Goal: Information Seeking & Learning: Check status

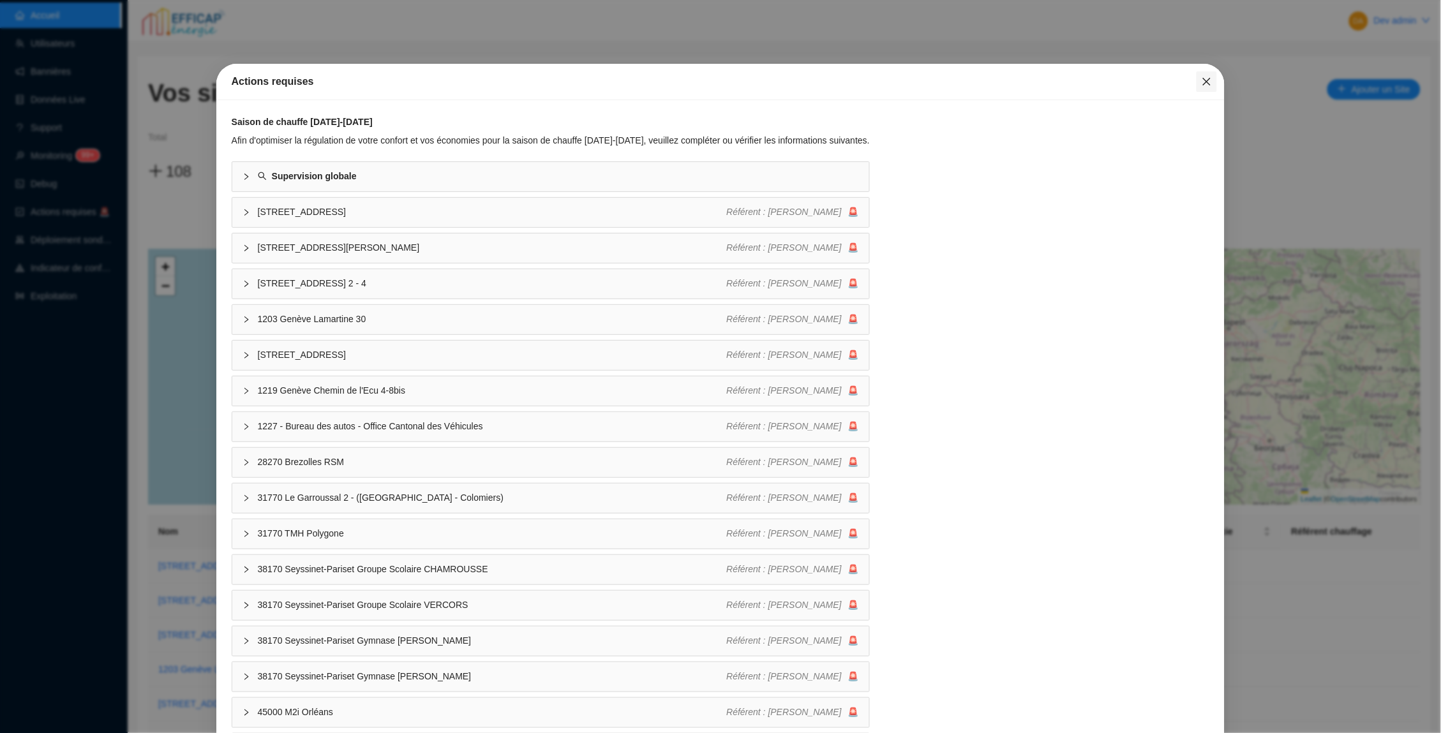
click at [1209, 84] on icon "close" at bounding box center [1207, 82] width 10 height 10
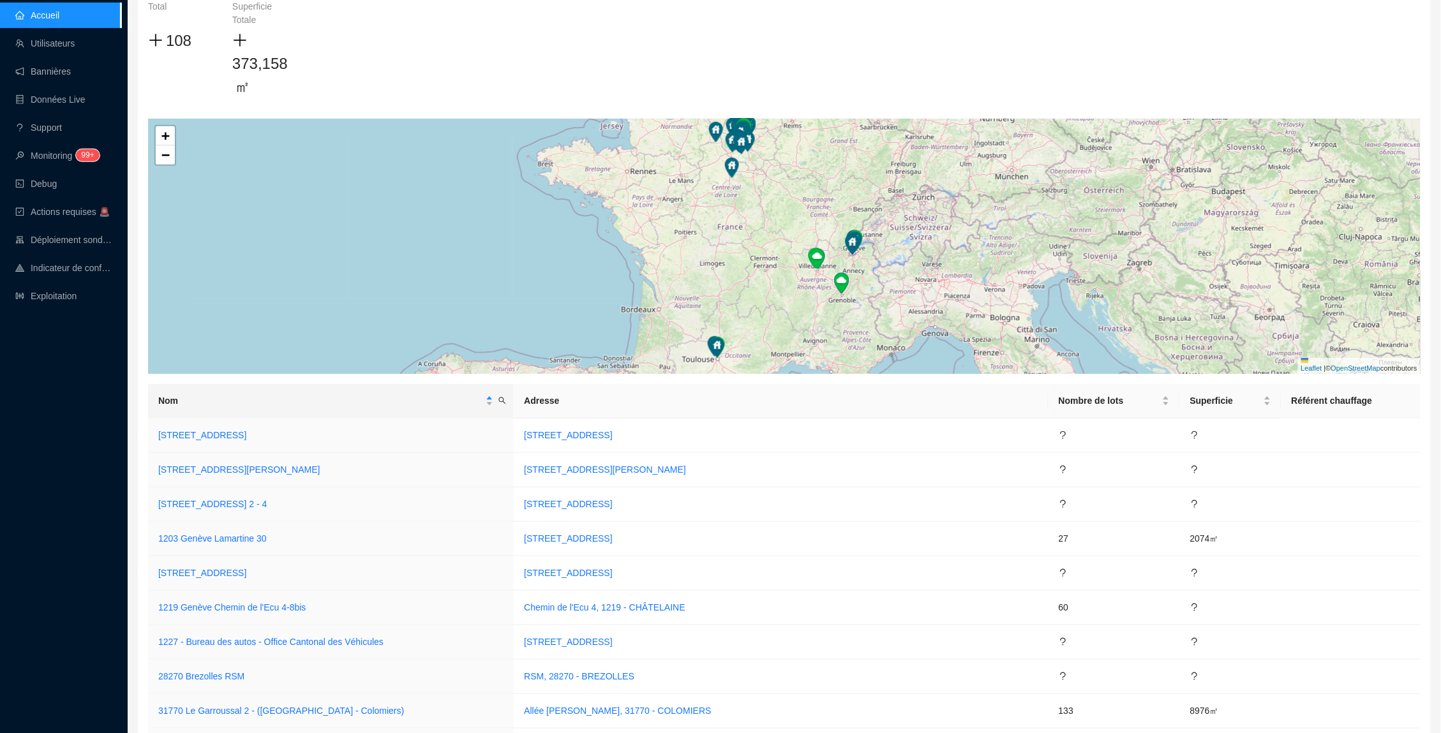
scroll to position [142, 0]
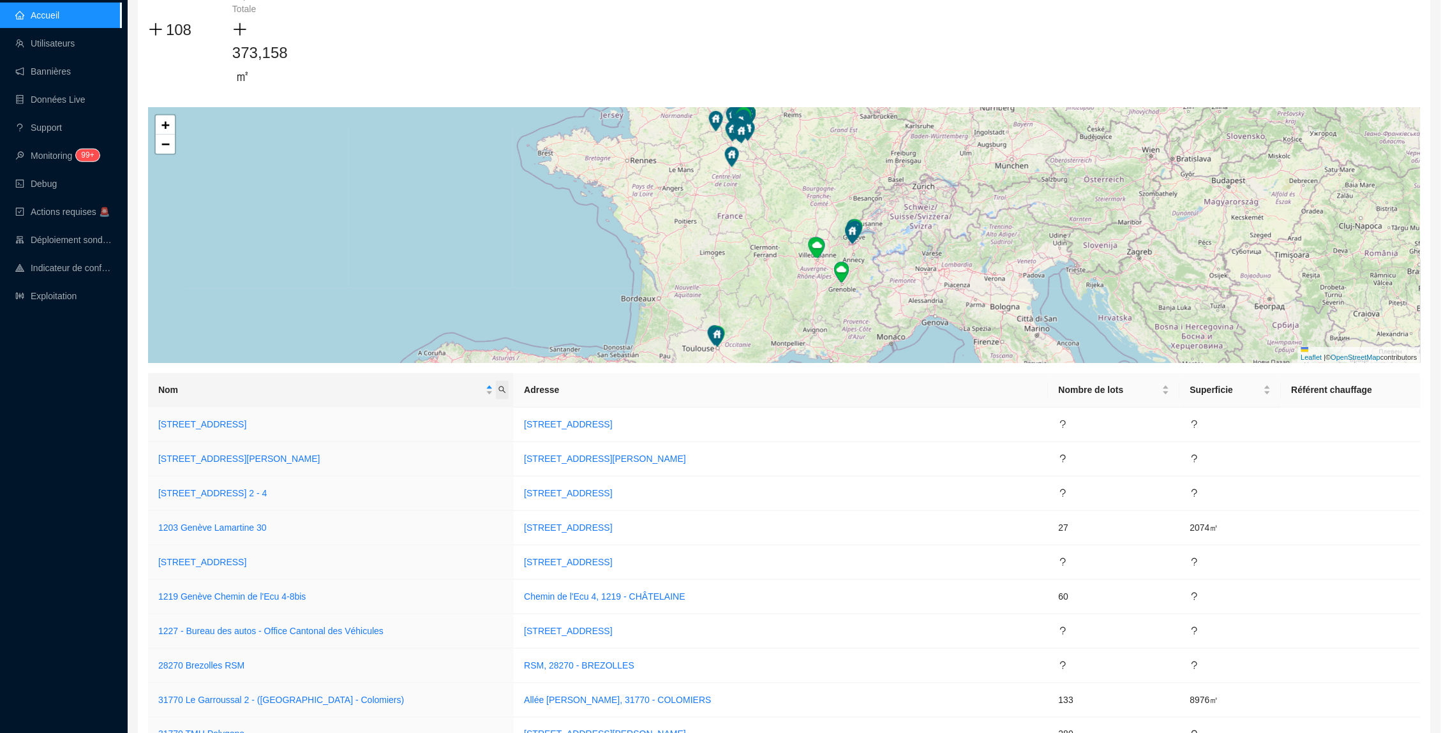
click at [506, 386] on icon "search" at bounding box center [502, 390] width 8 height 8
type input "rivp"
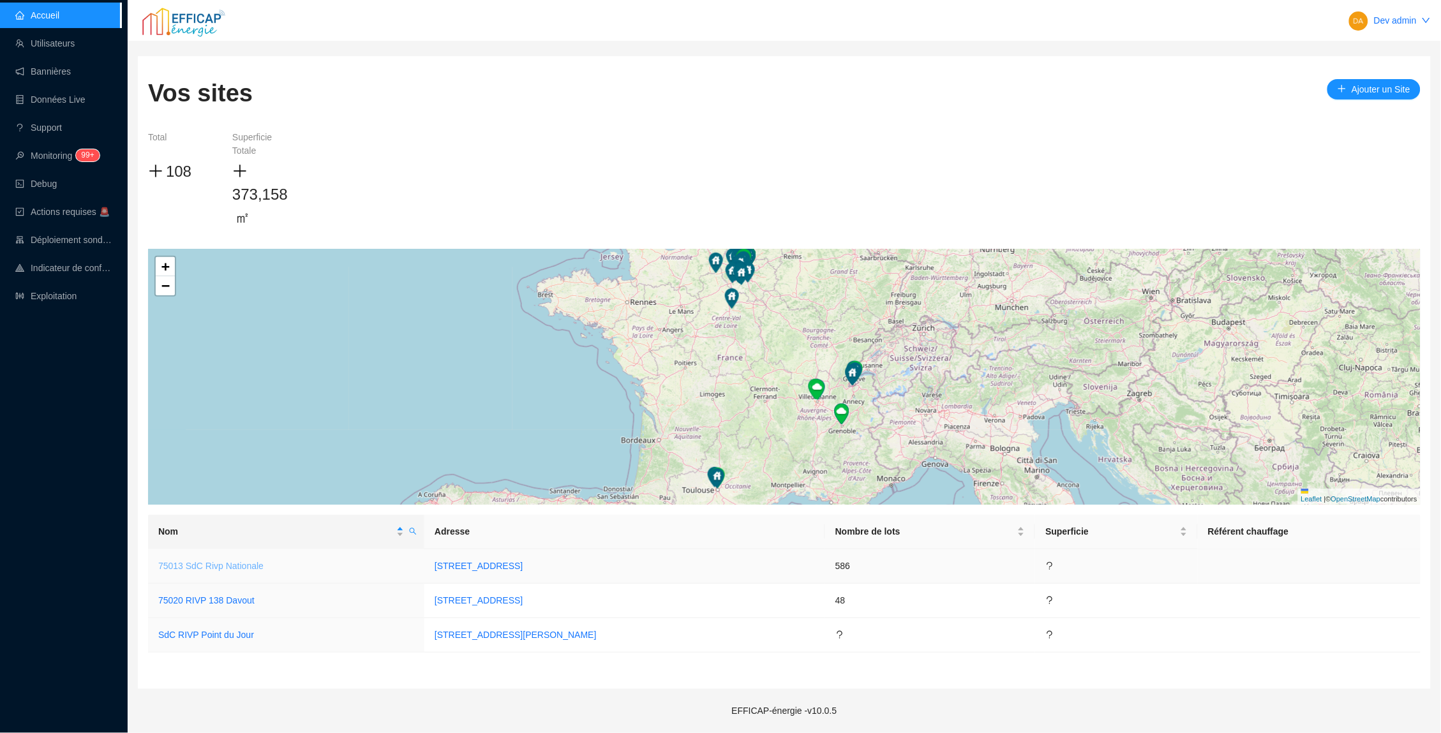
click at [222, 562] on link "75013 SdC Rivp Nationale" at bounding box center [210, 566] width 105 height 10
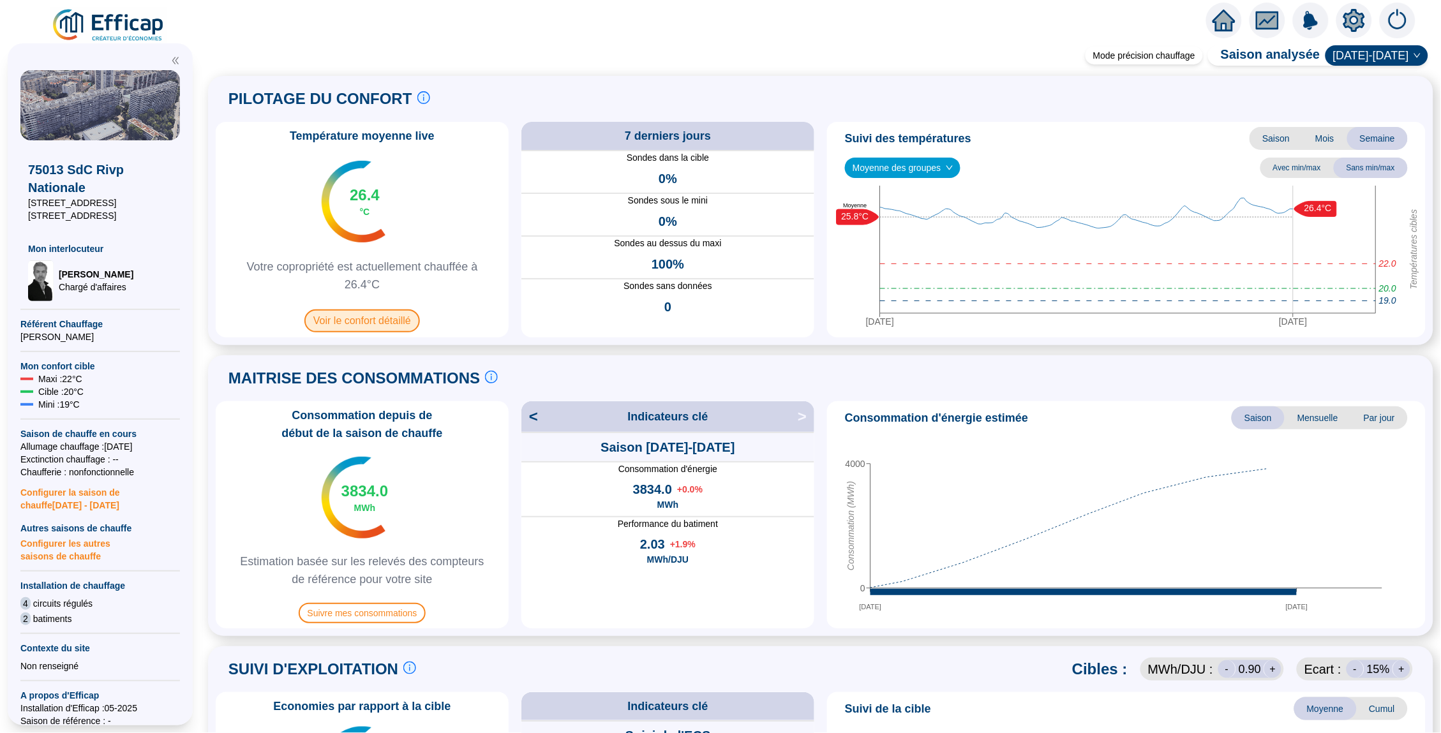
click at [390, 318] on span "Voir le confort détaillé" at bounding box center [362, 320] width 116 height 23
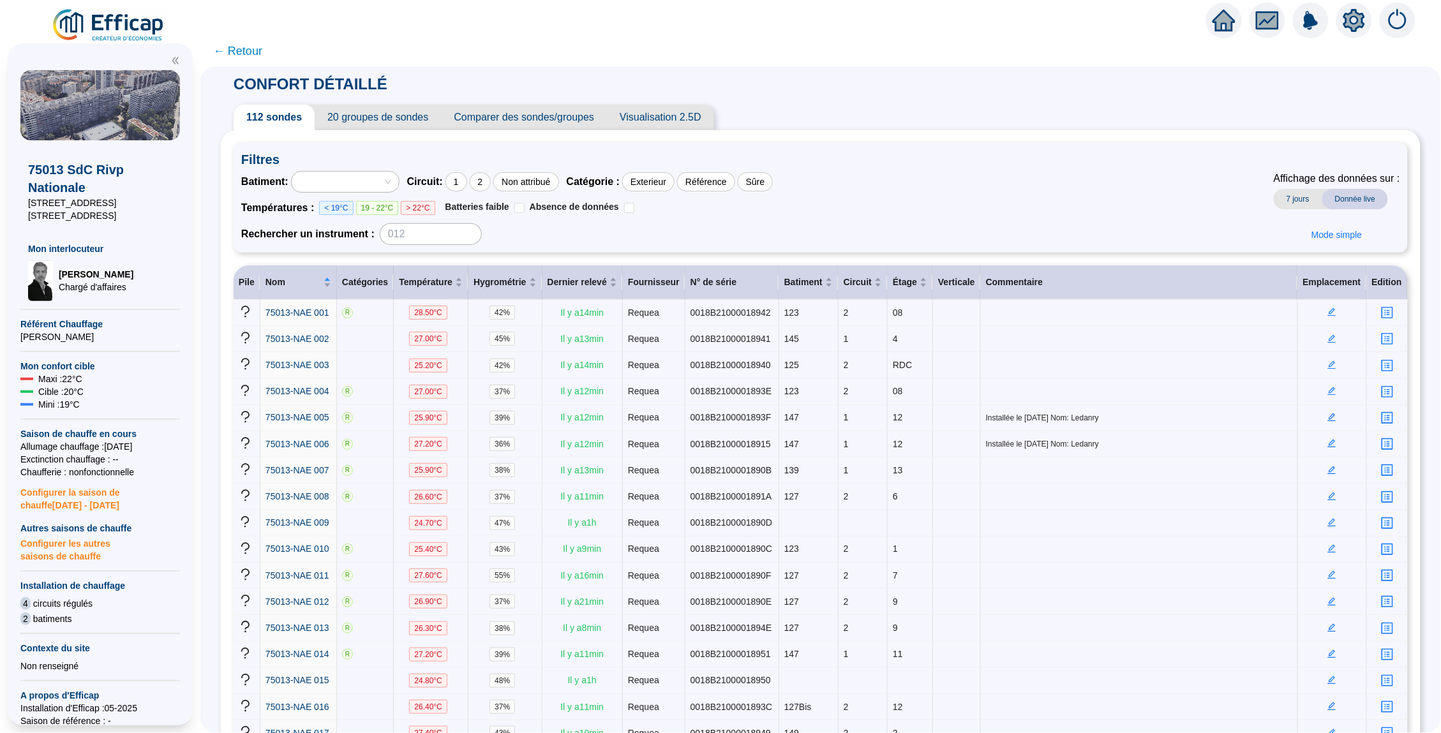
click at [354, 117] on span "20 groupes de sondes" at bounding box center [378, 118] width 126 height 26
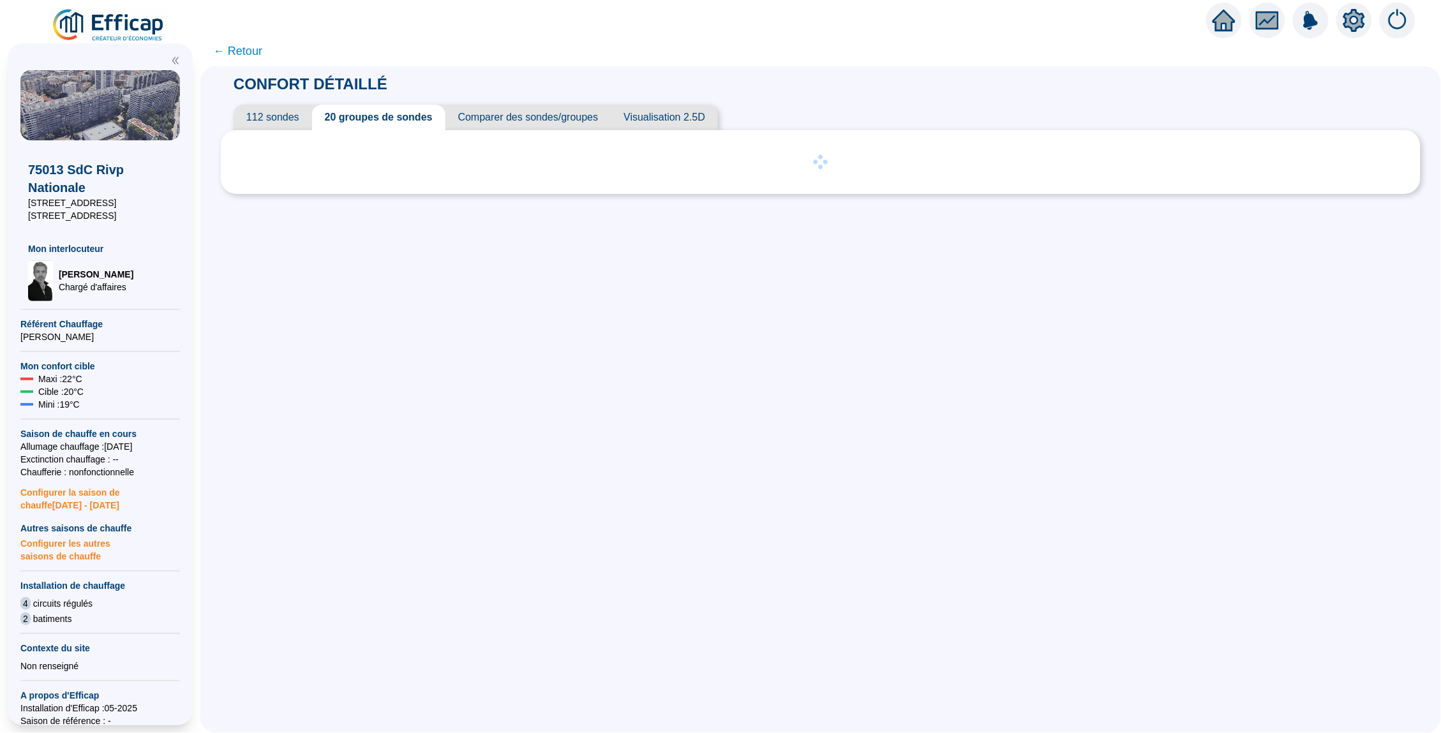
click at [660, 121] on span "Visualisation 2.5D" at bounding box center [664, 118] width 107 height 26
click at [271, 121] on span "112 sondes" at bounding box center [273, 118] width 78 height 26
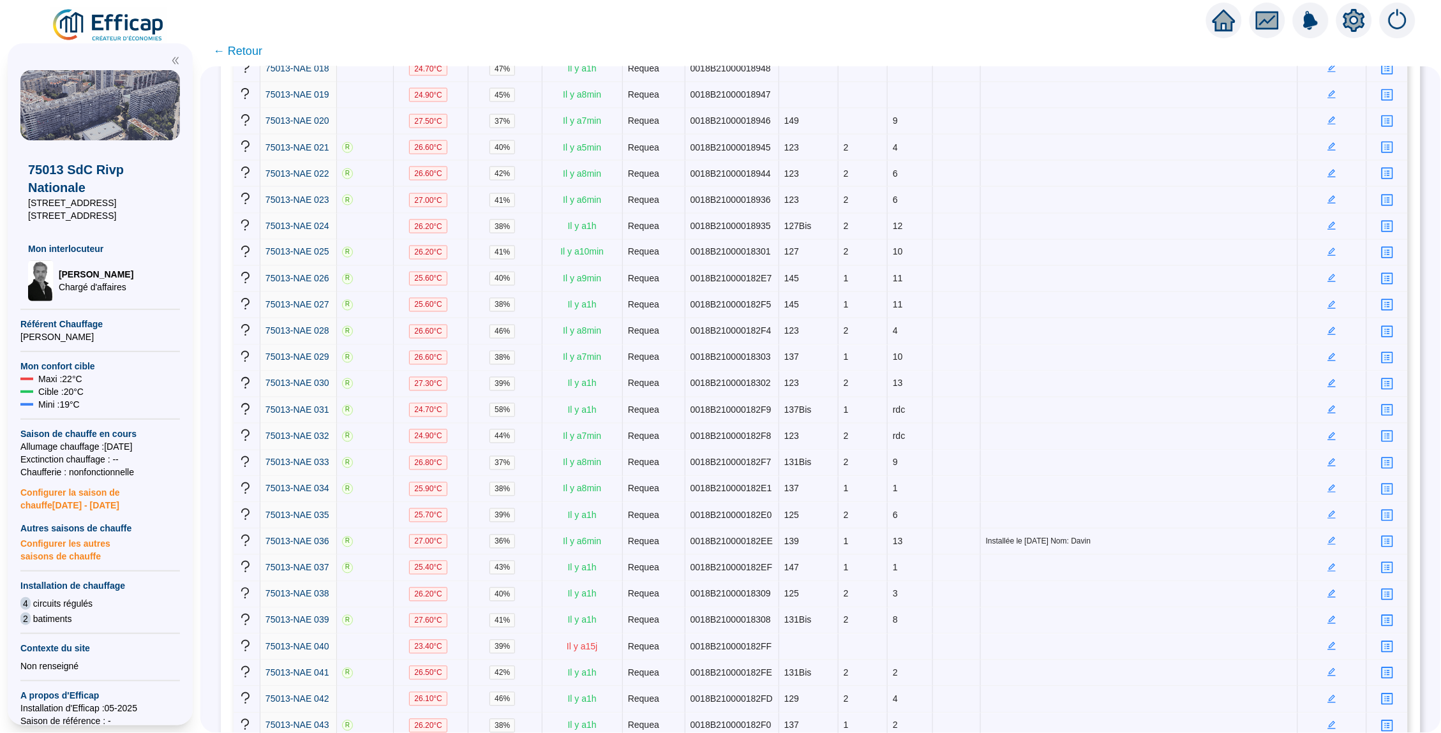
scroll to position [784, 0]
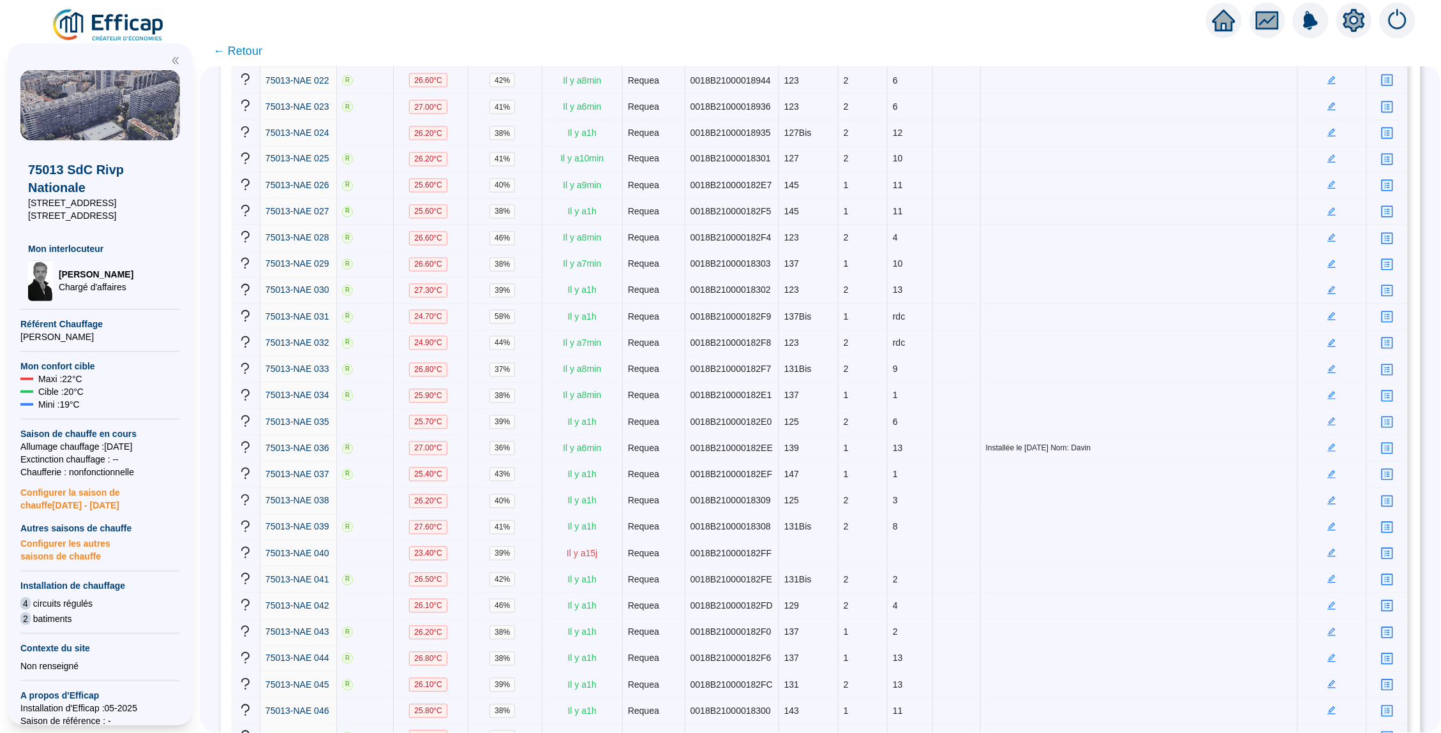
click at [1225, 12] on icon "home" at bounding box center [1223, 20] width 23 height 18
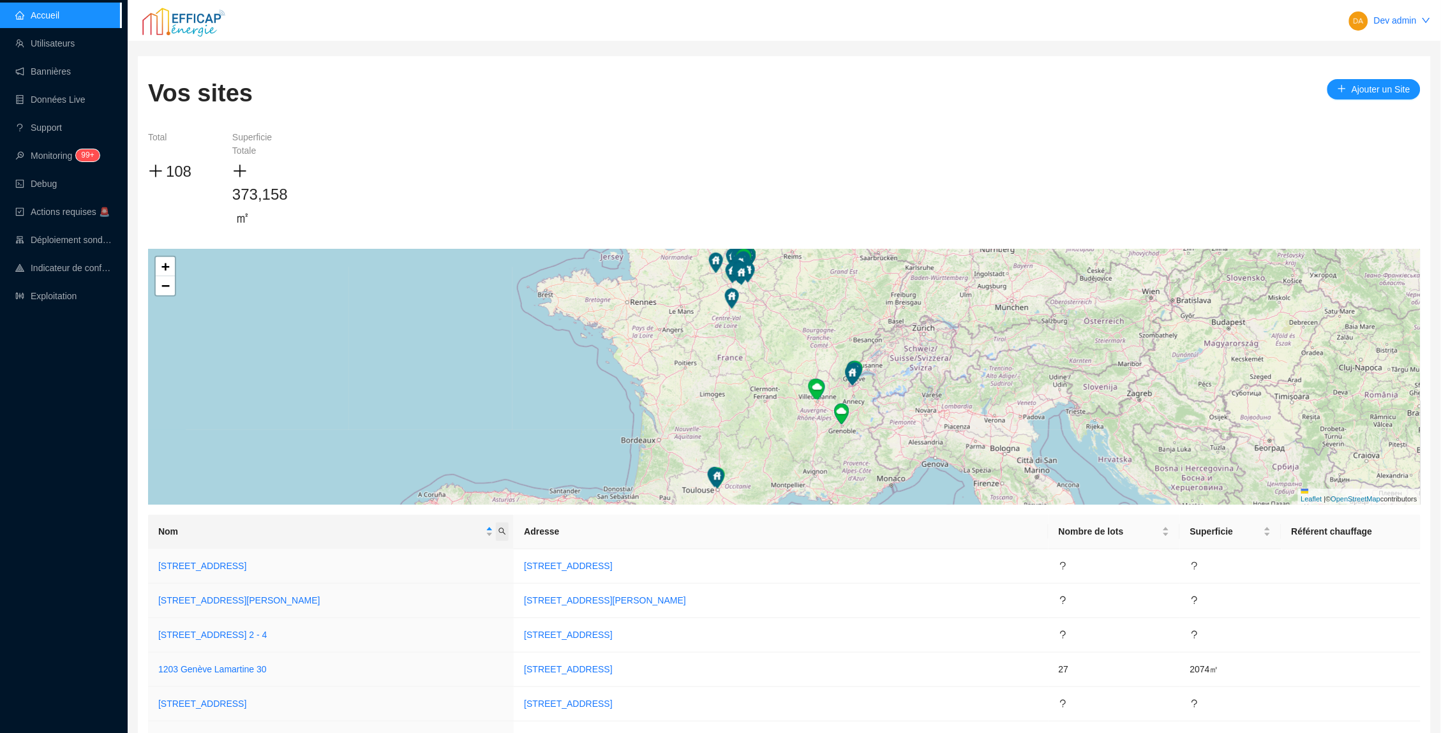
click at [506, 533] on icon "search" at bounding box center [502, 532] width 8 height 8
type input "point"
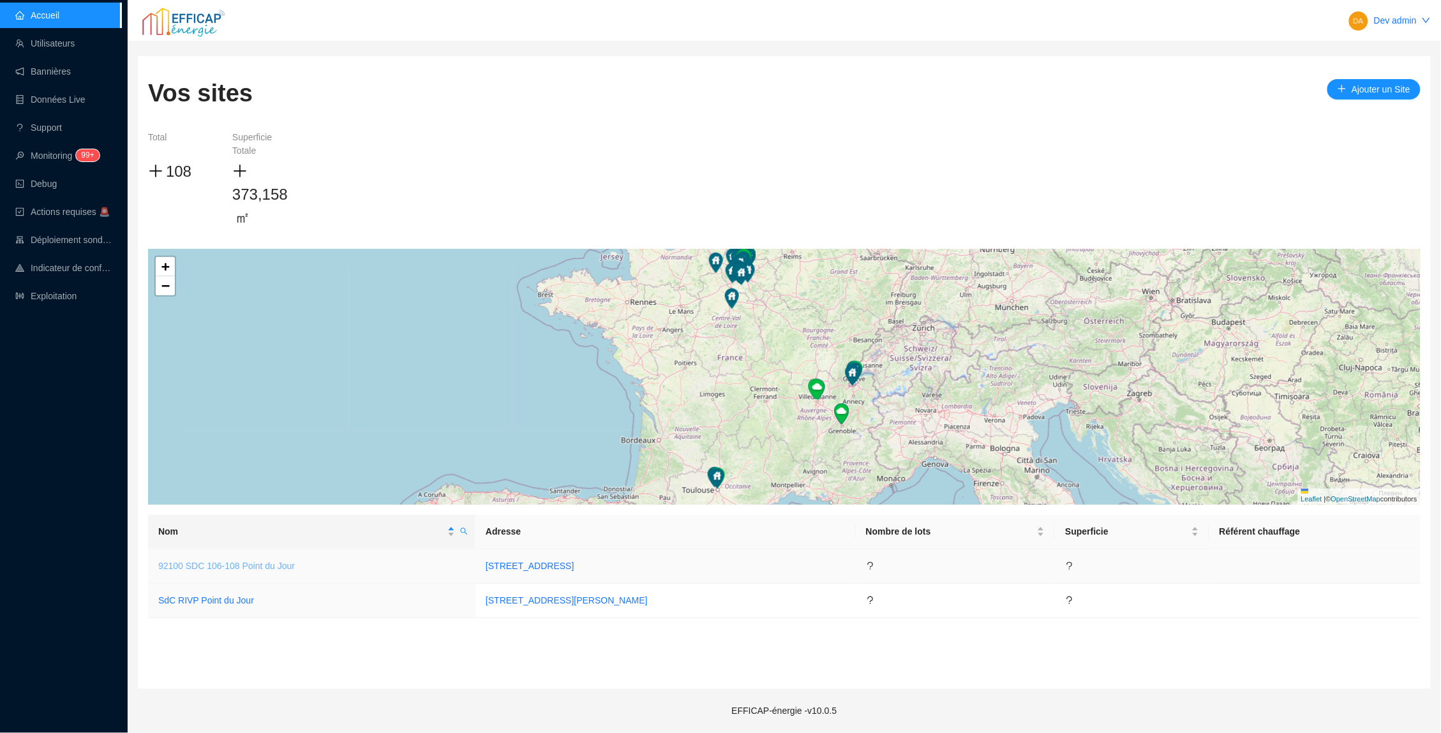
click at [280, 563] on link "92100 SDC 106-108 Point du Jour" at bounding box center [226, 566] width 137 height 10
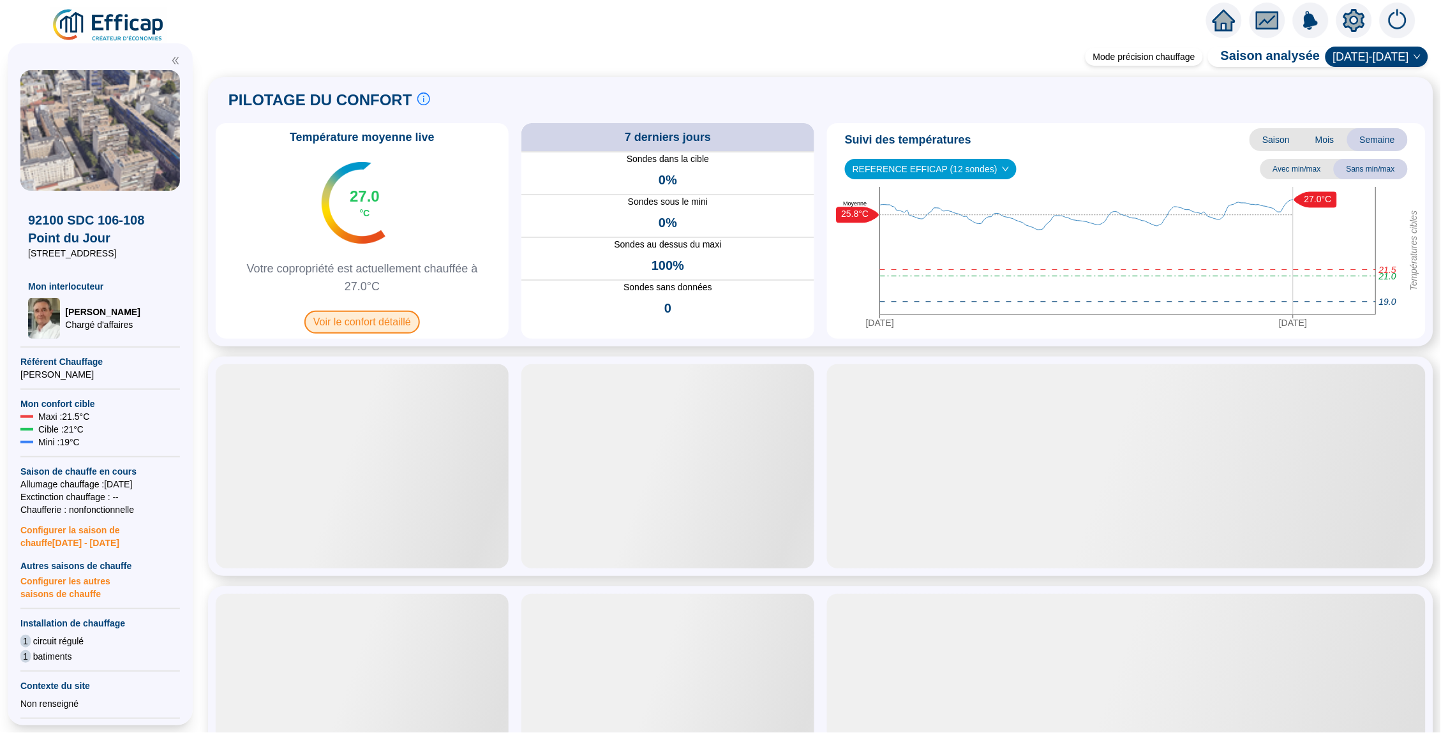
click at [368, 329] on span "Voir le confort détaillé" at bounding box center [362, 322] width 116 height 23
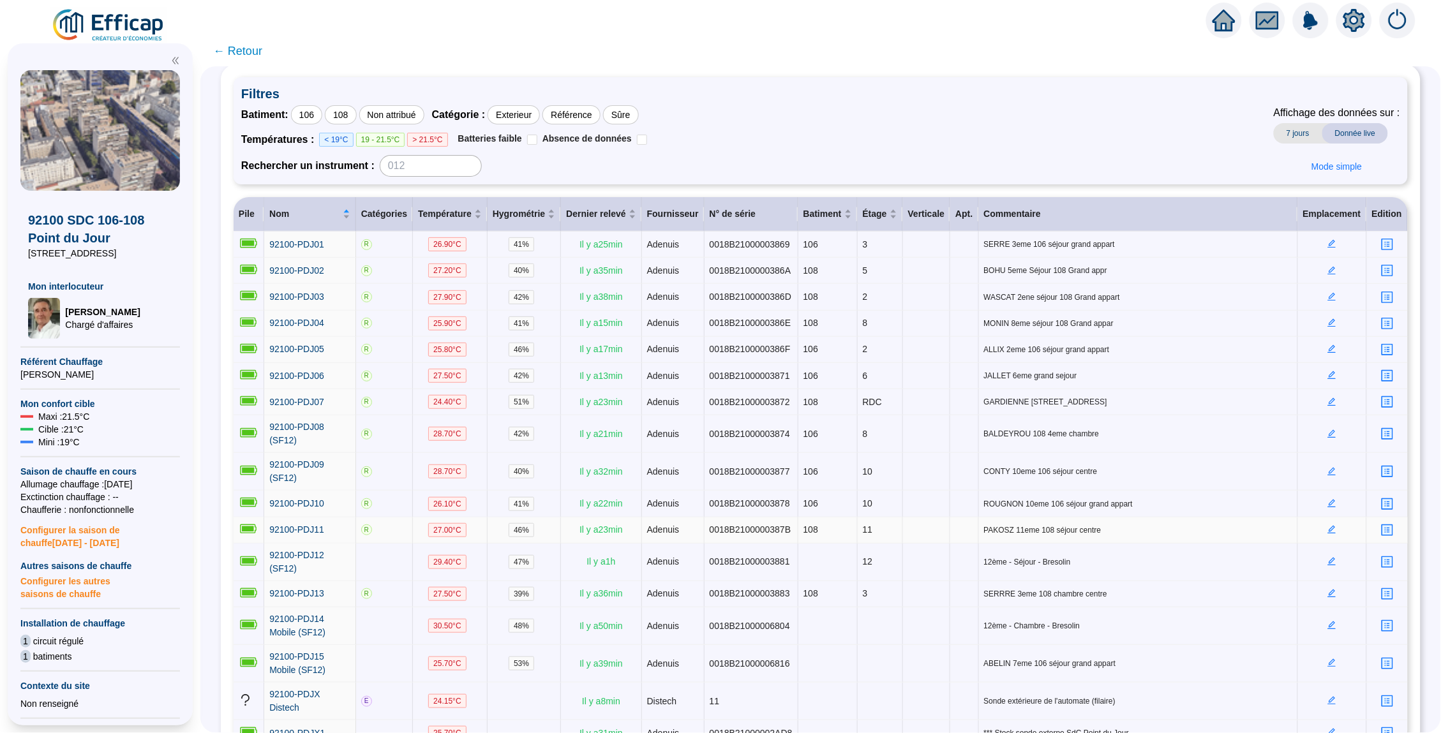
scroll to position [9, 0]
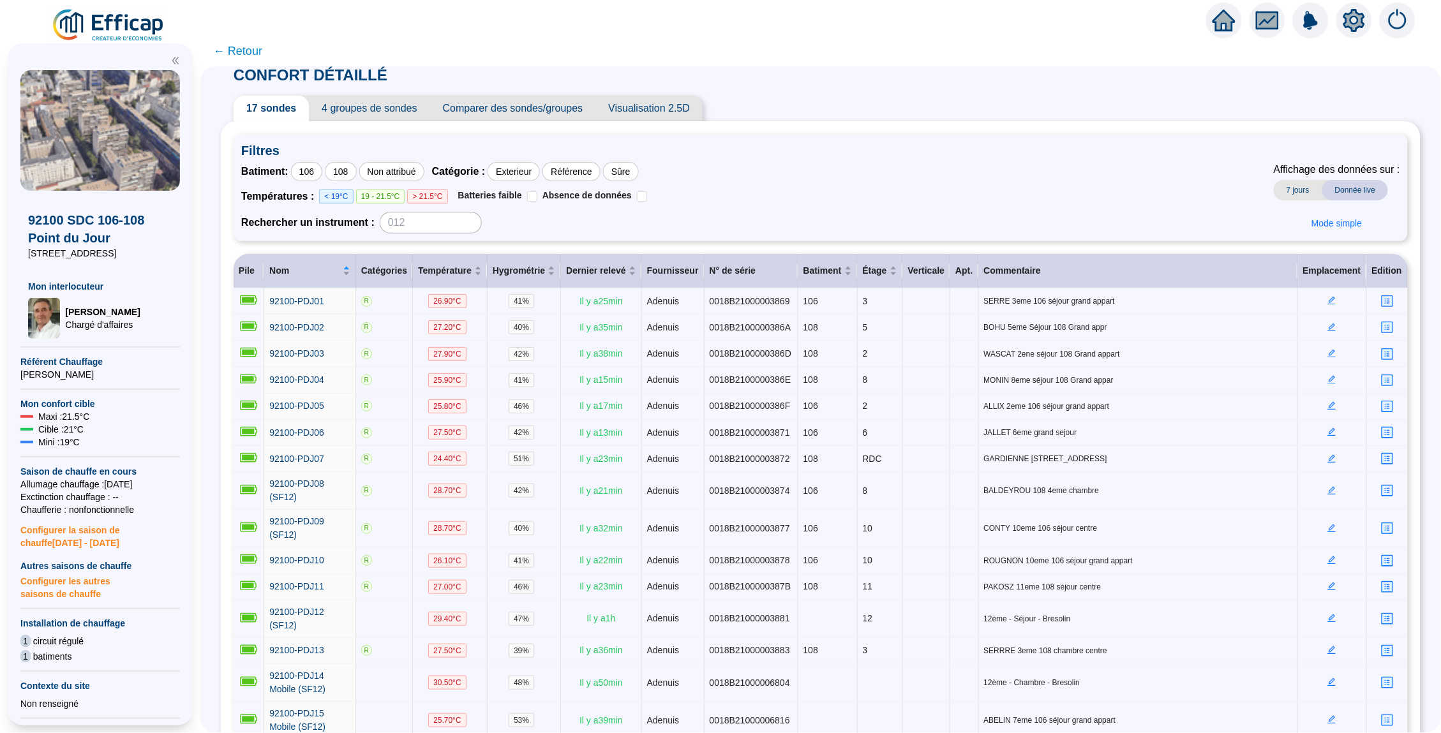
click at [1232, 6] on div at bounding box center [1224, 21] width 36 height 36
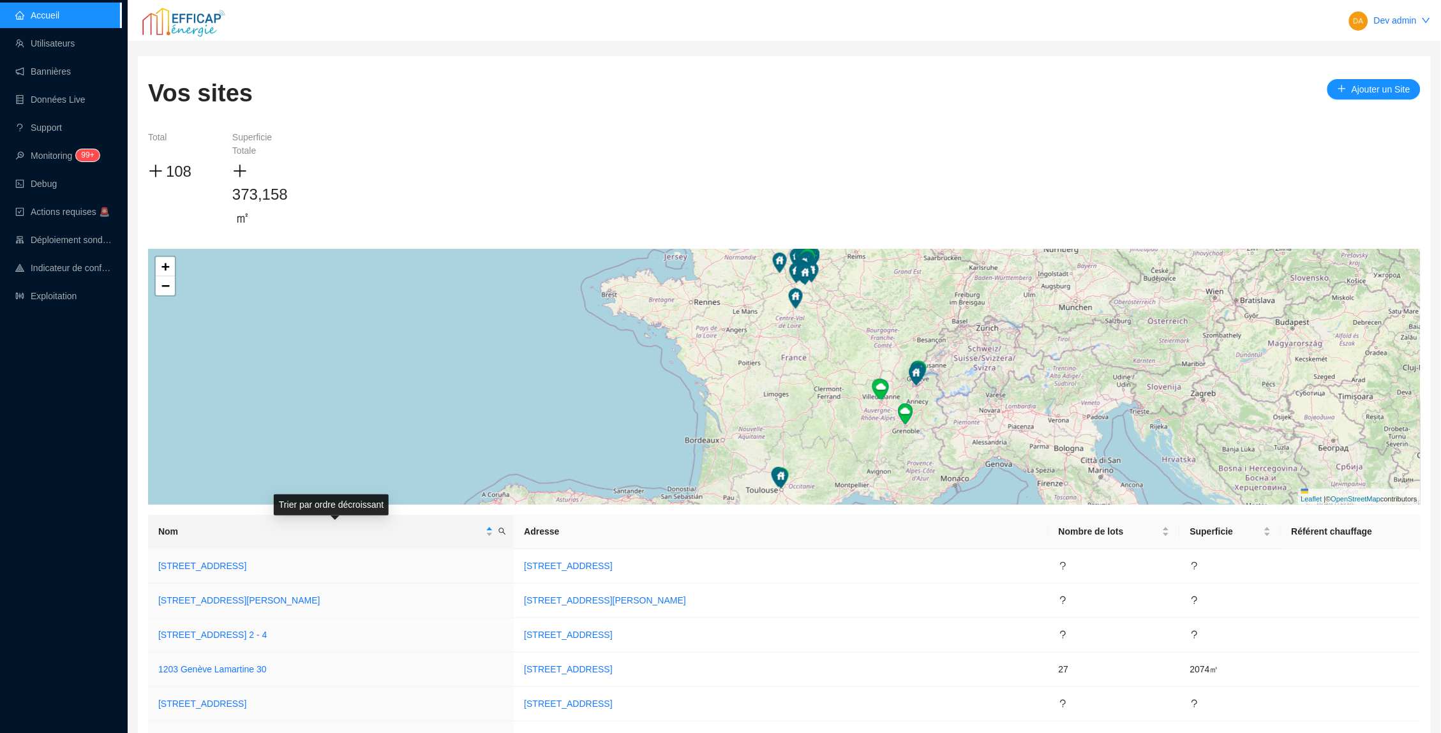
click at [503, 528] on div "Nom" at bounding box center [330, 531] width 345 height 13
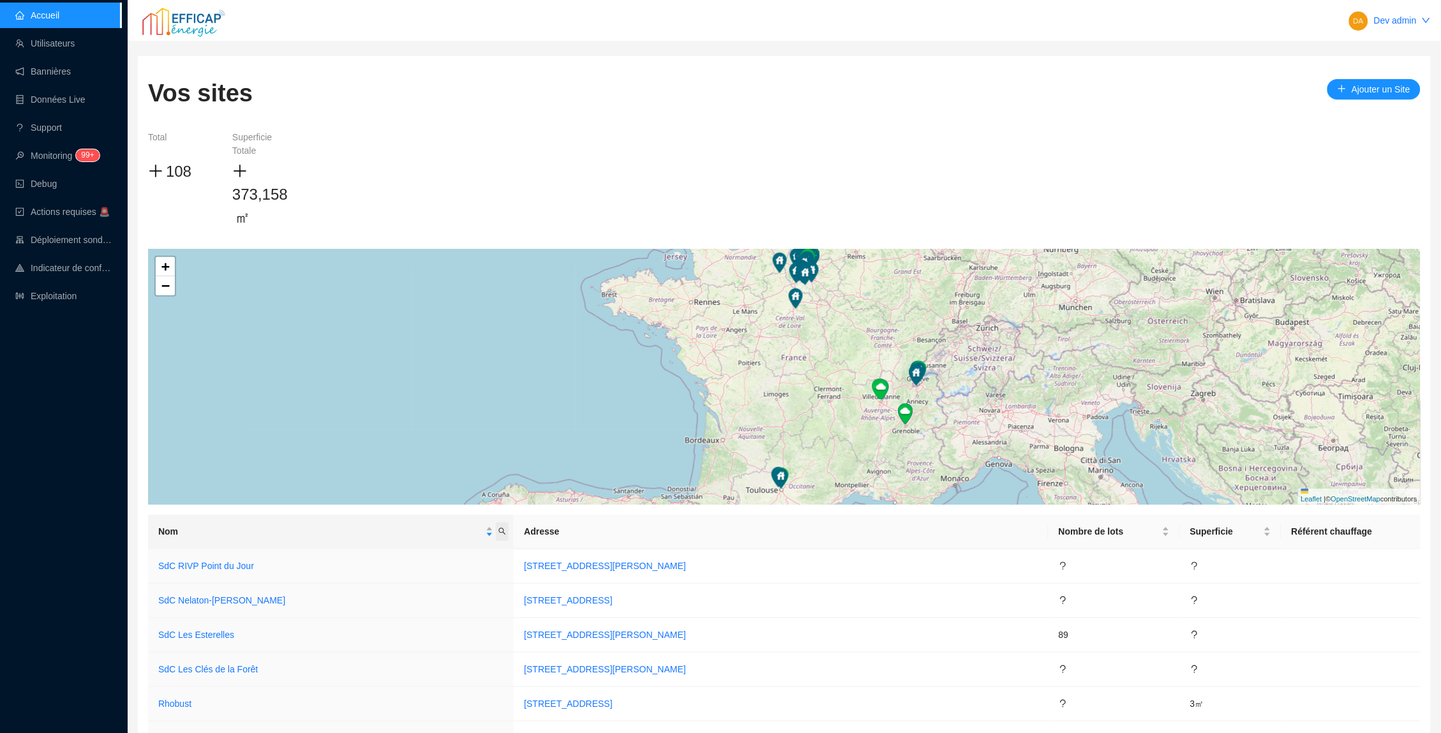
click at [506, 528] on icon "search" at bounding box center [502, 532] width 8 height 8
type input "point"
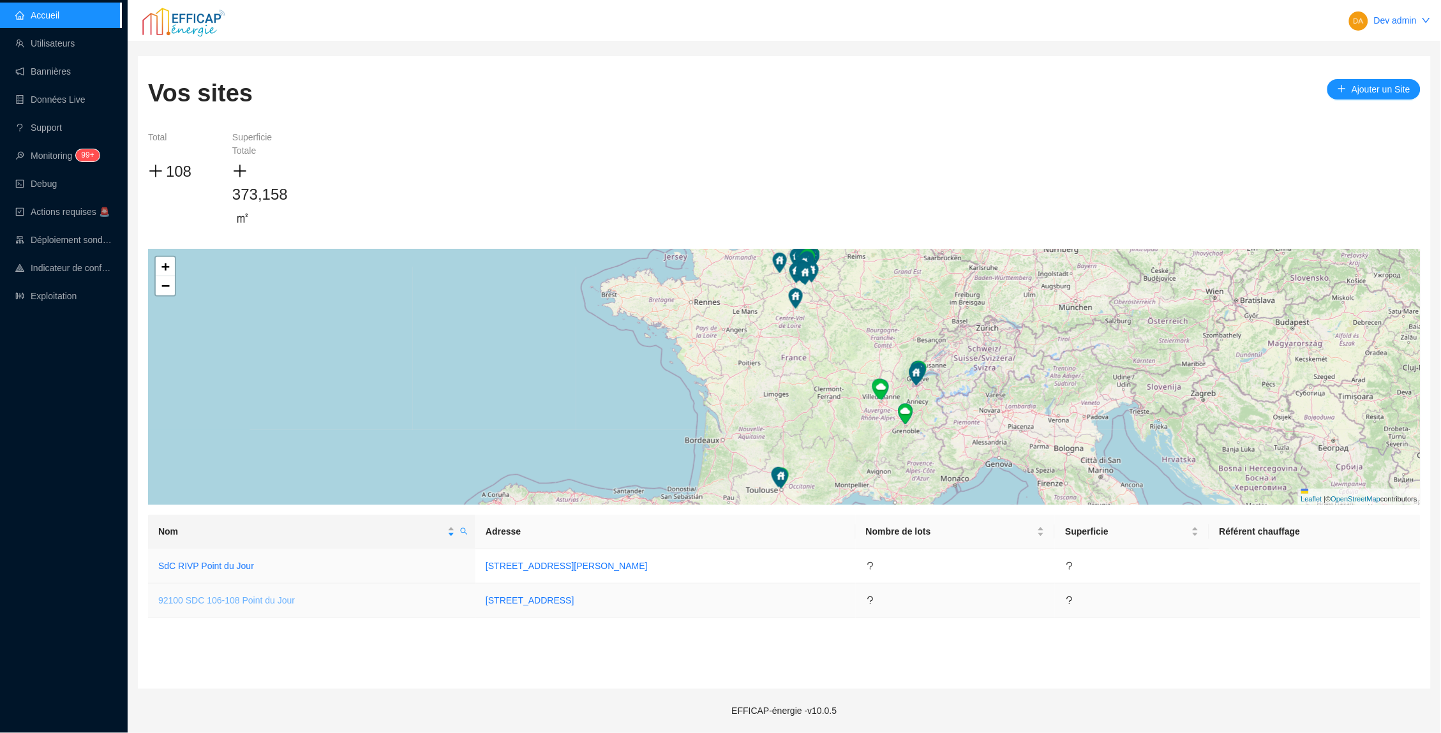
click at [247, 595] on link "92100 SDC 106-108 Point du Jour" at bounding box center [226, 600] width 137 height 10
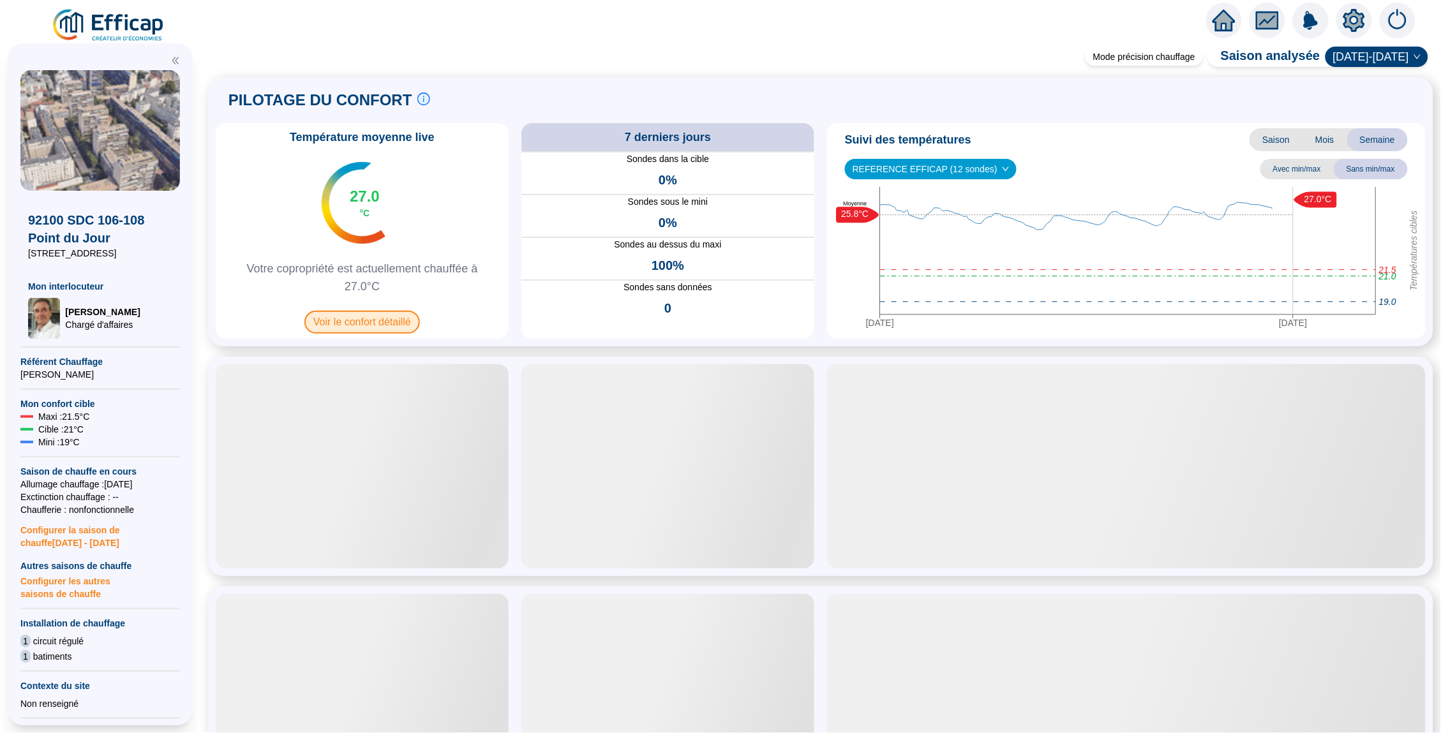
click at [406, 313] on span "Voir le confort détaillé" at bounding box center [362, 322] width 116 height 23
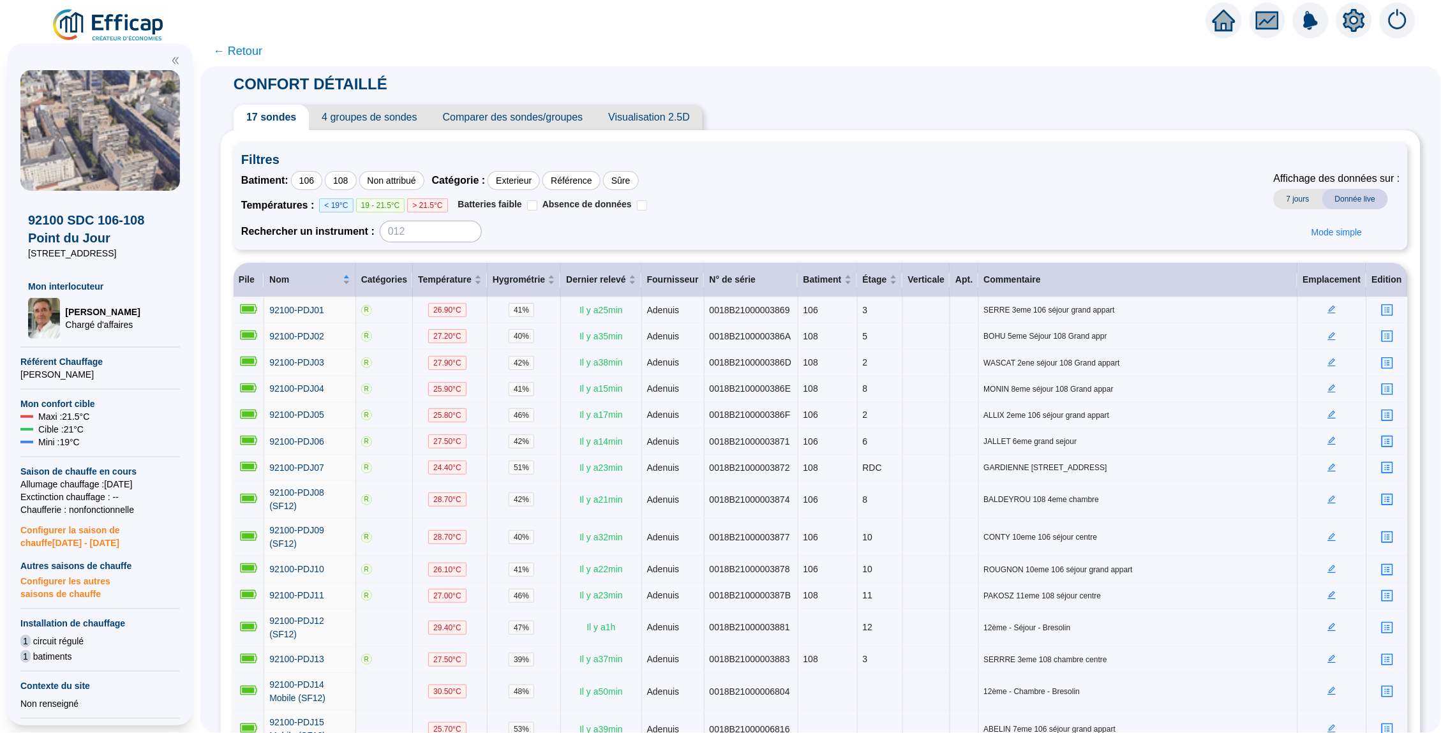
click at [1206, 7] on div at bounding box center [1310, 21] width 209 height 36
click at [1214, 13] on icon "home" at bounding box center [1223, 20] width 23 height 23
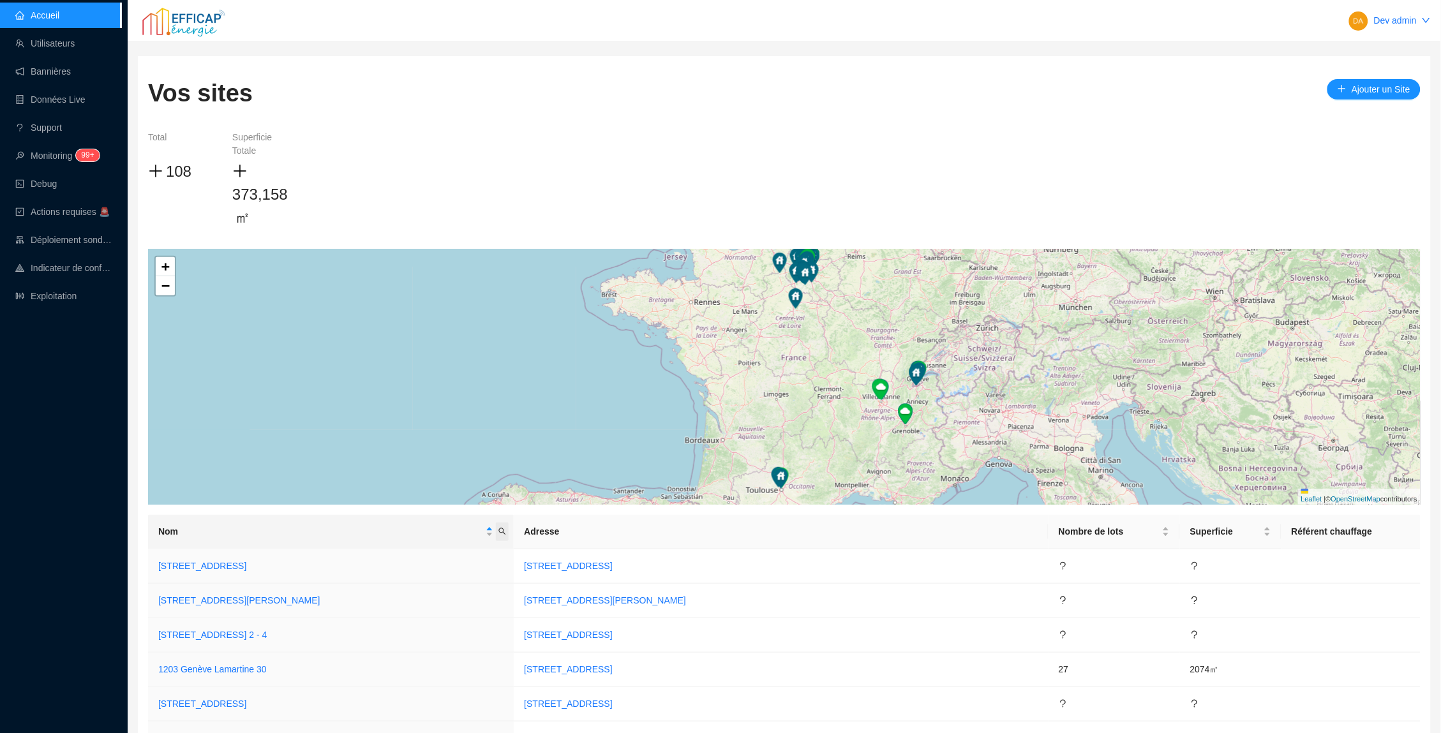
click at [509, 526] on span "Nom" at bounding box center [502, 532] width 13 height 19
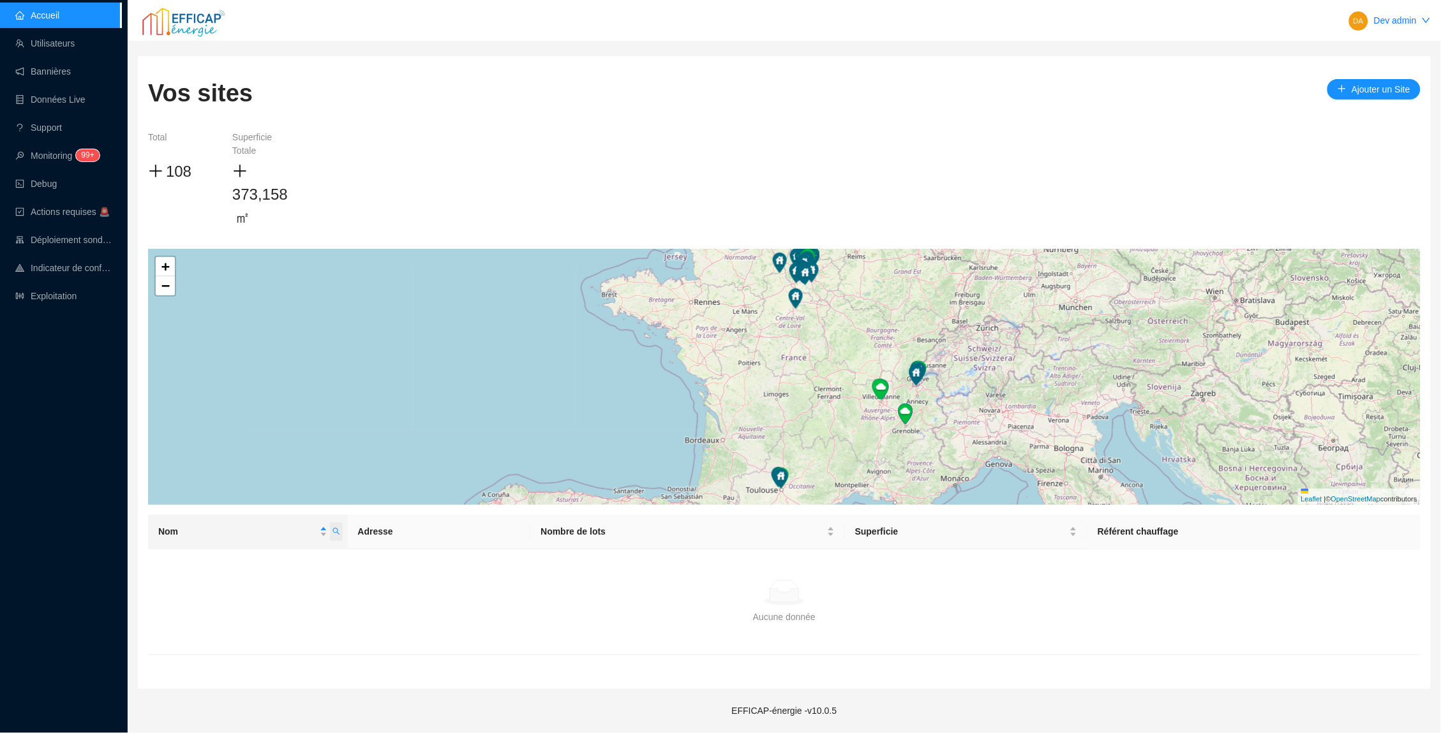
click at [334, 528] on icon "search" at bounding box center [336, 532] width 8 height 8
click at [321, 560] on input "riva" at bounding box center [274, 557] width 120 height 20
type input "riv"
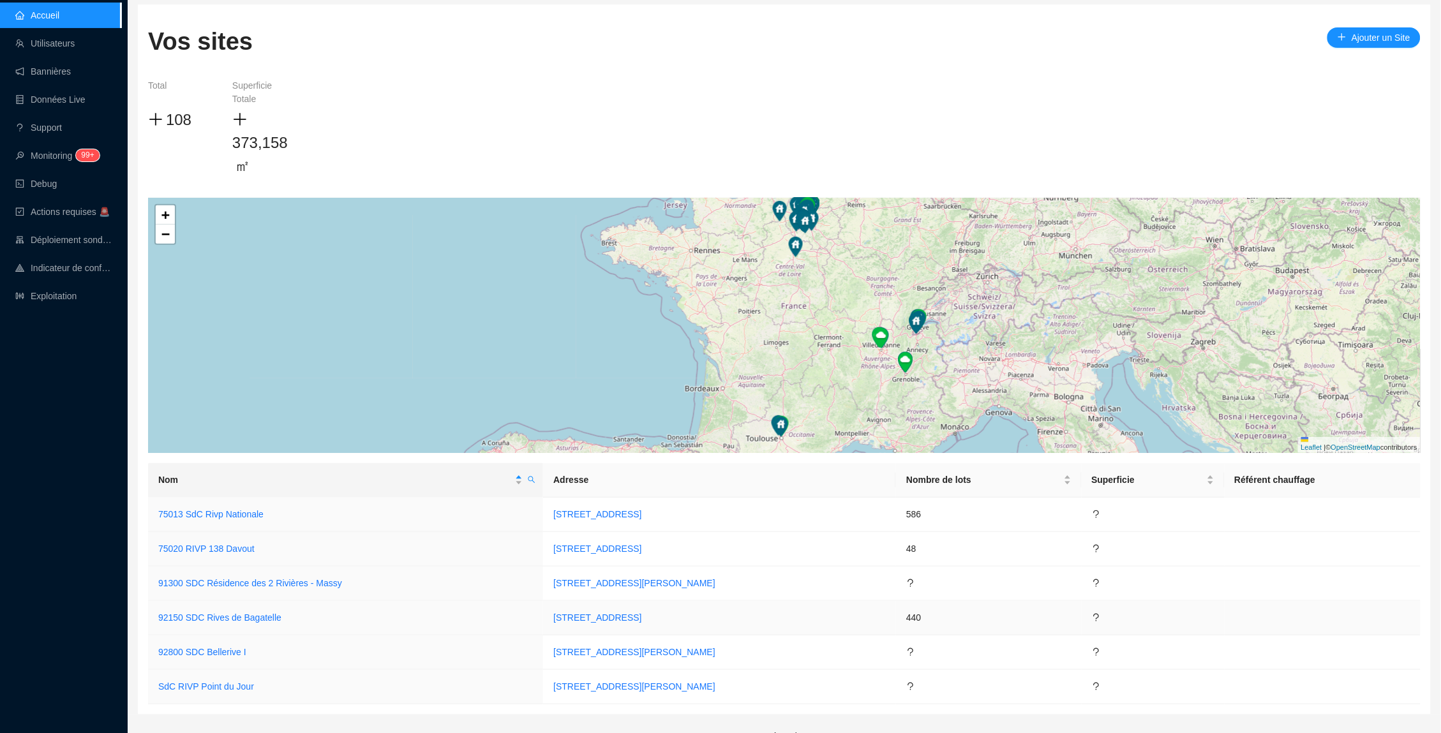
scroll to position [61, 0]
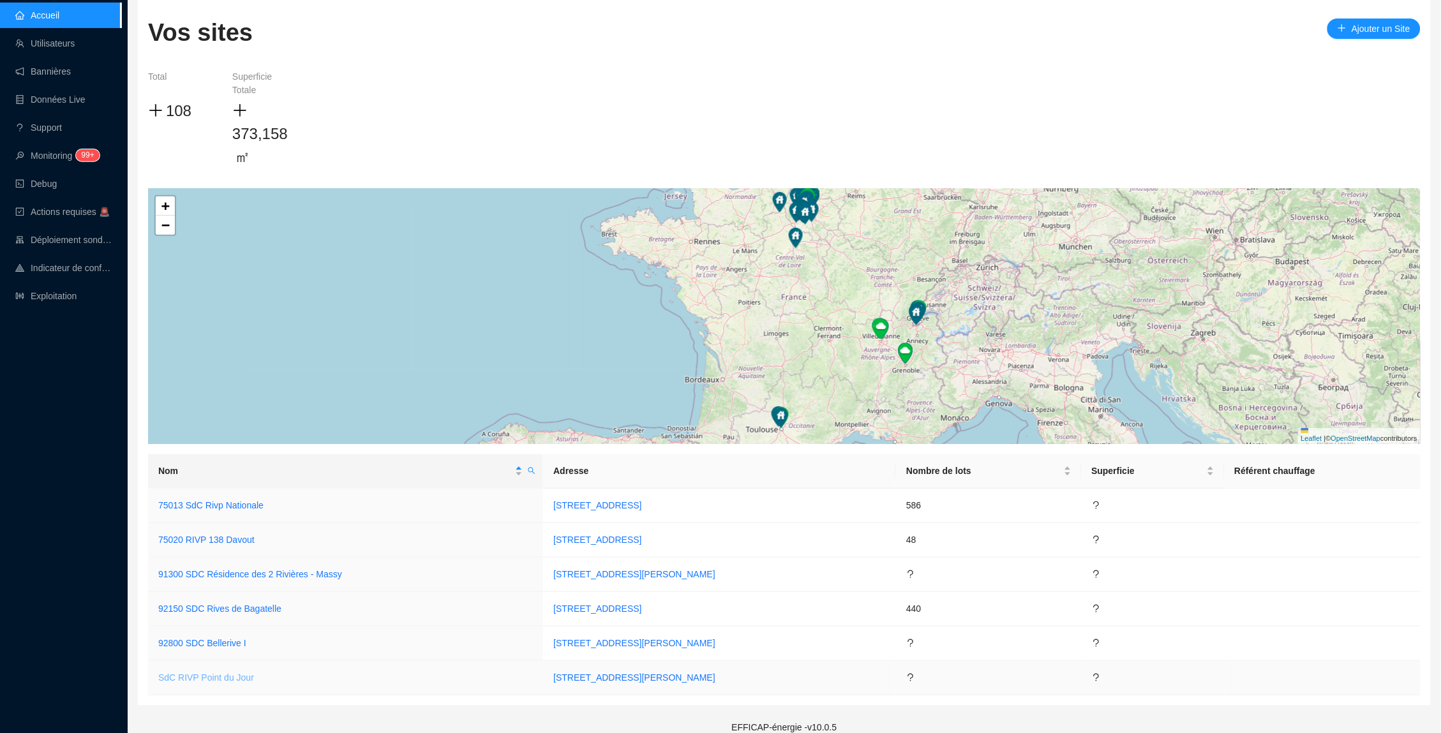
click at [235, 673] on link "SdC RIVP Point du Jour" at bounding box center [206, 678] width 96 height 10
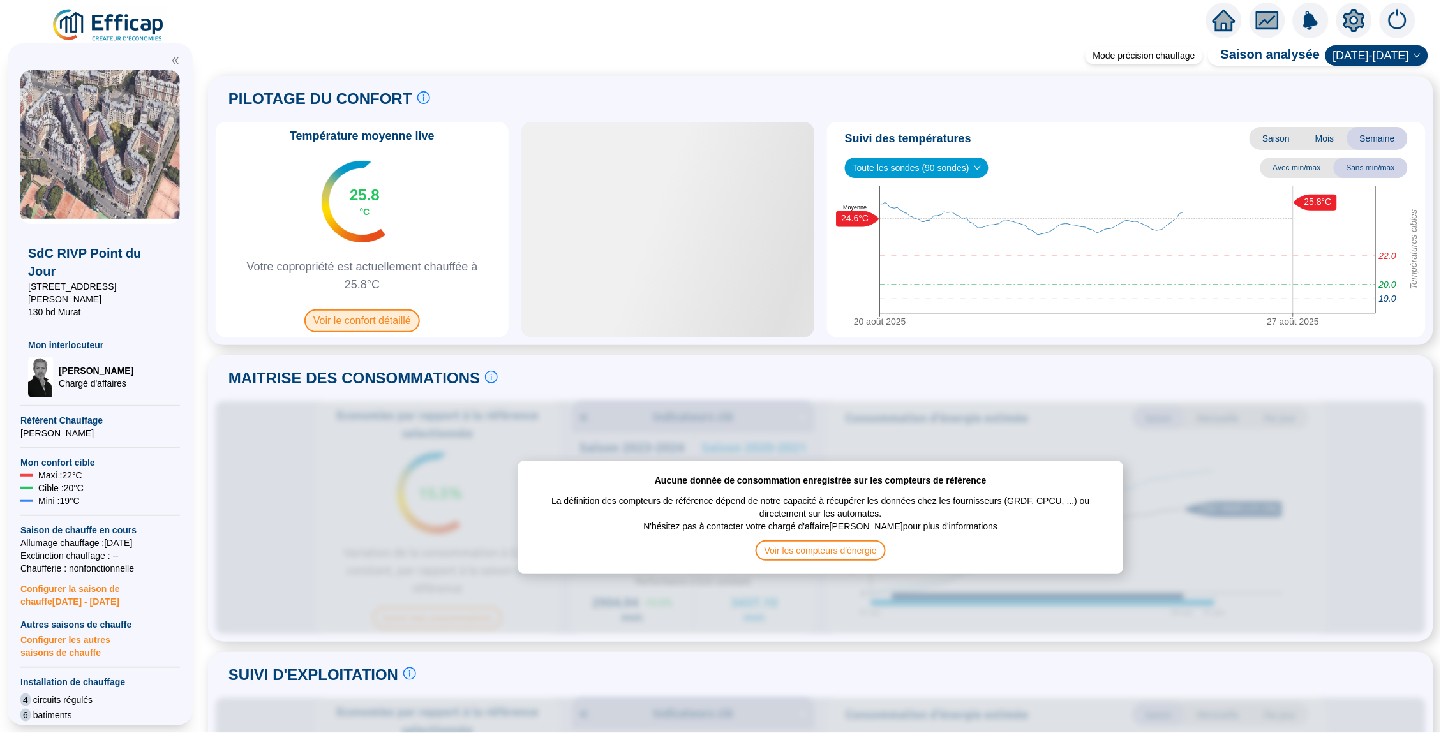
click at [388, 320] on span "Voir le confort détaillé" at bounding box center [362, 320] width 116 height 23
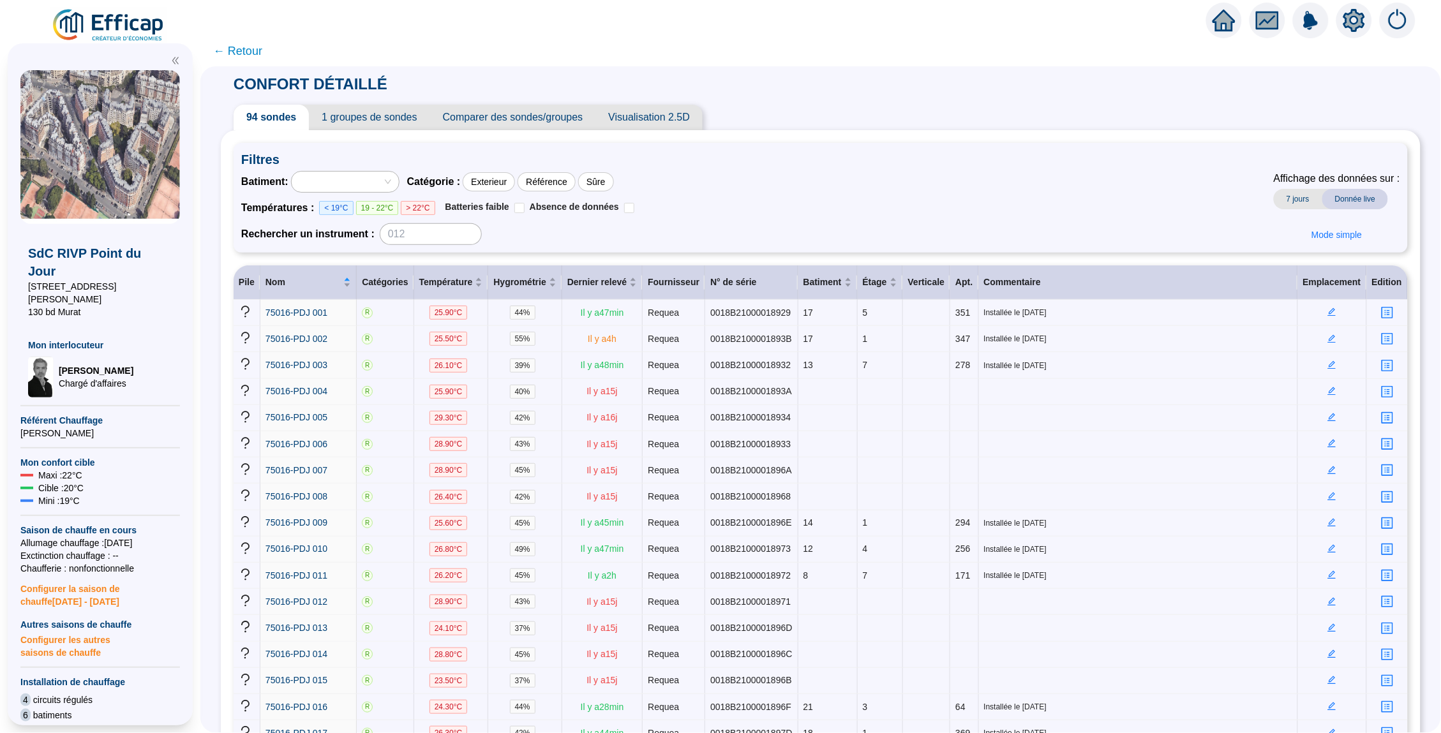
click at [246, 52] on span "← Retour" at bounding box center [237, 51] width 49 height 18
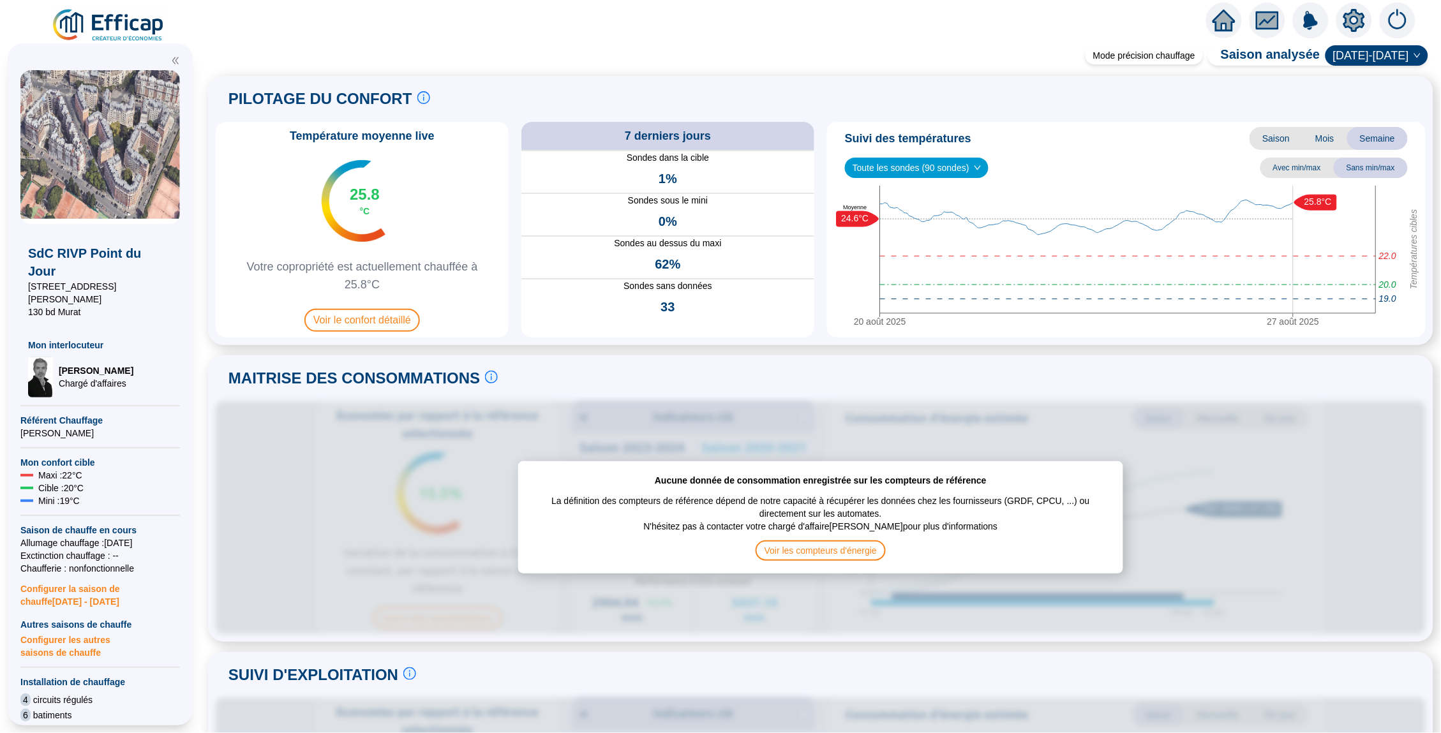
click at [1219, 12] on icon "home" at bounding box center [1223, 20] width 23 height 23
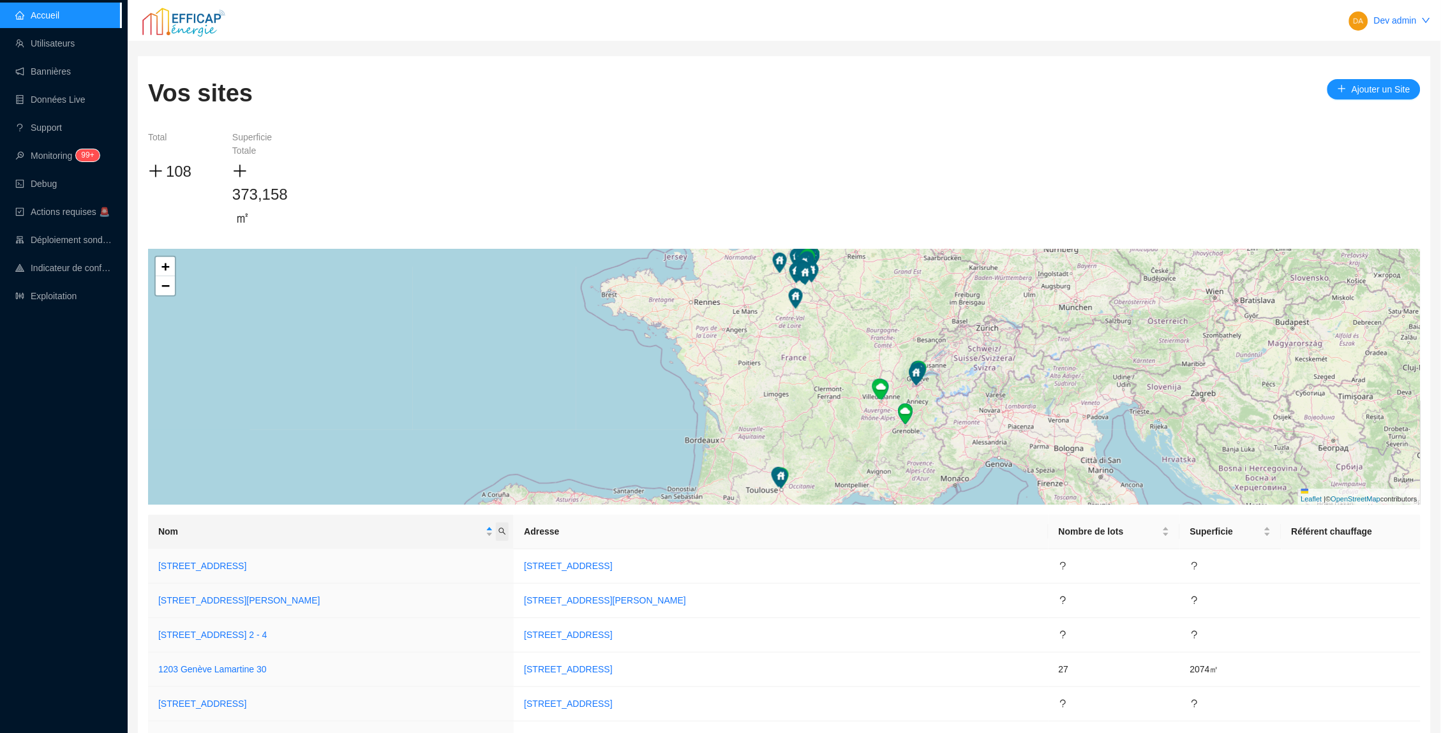
click at [509, 525] on span "Nom" at bounding box center [502, 532] width 13 height 19
type input "alb"
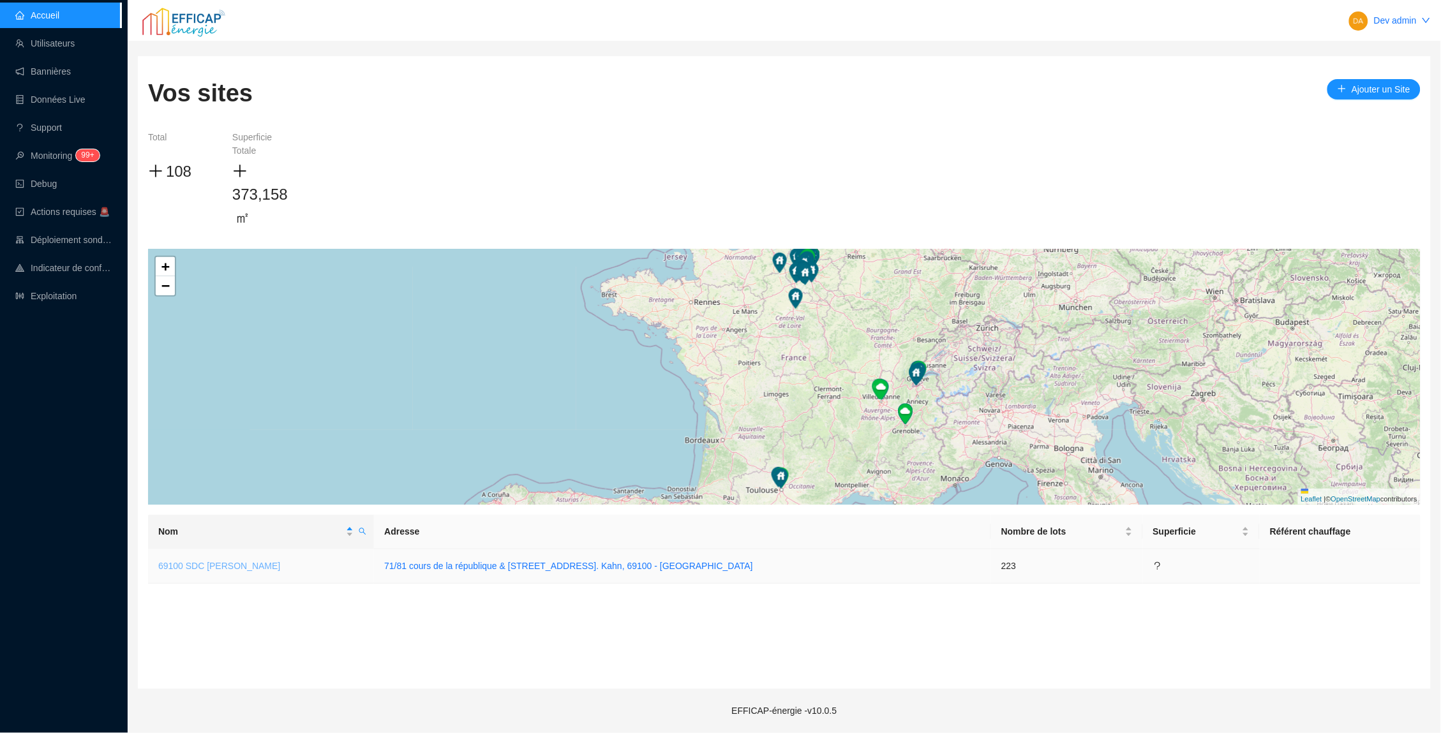
click at [240, 561] on link "69100 SDC Albert Thomas" at bounding box center [219, 566] width 122 height 10
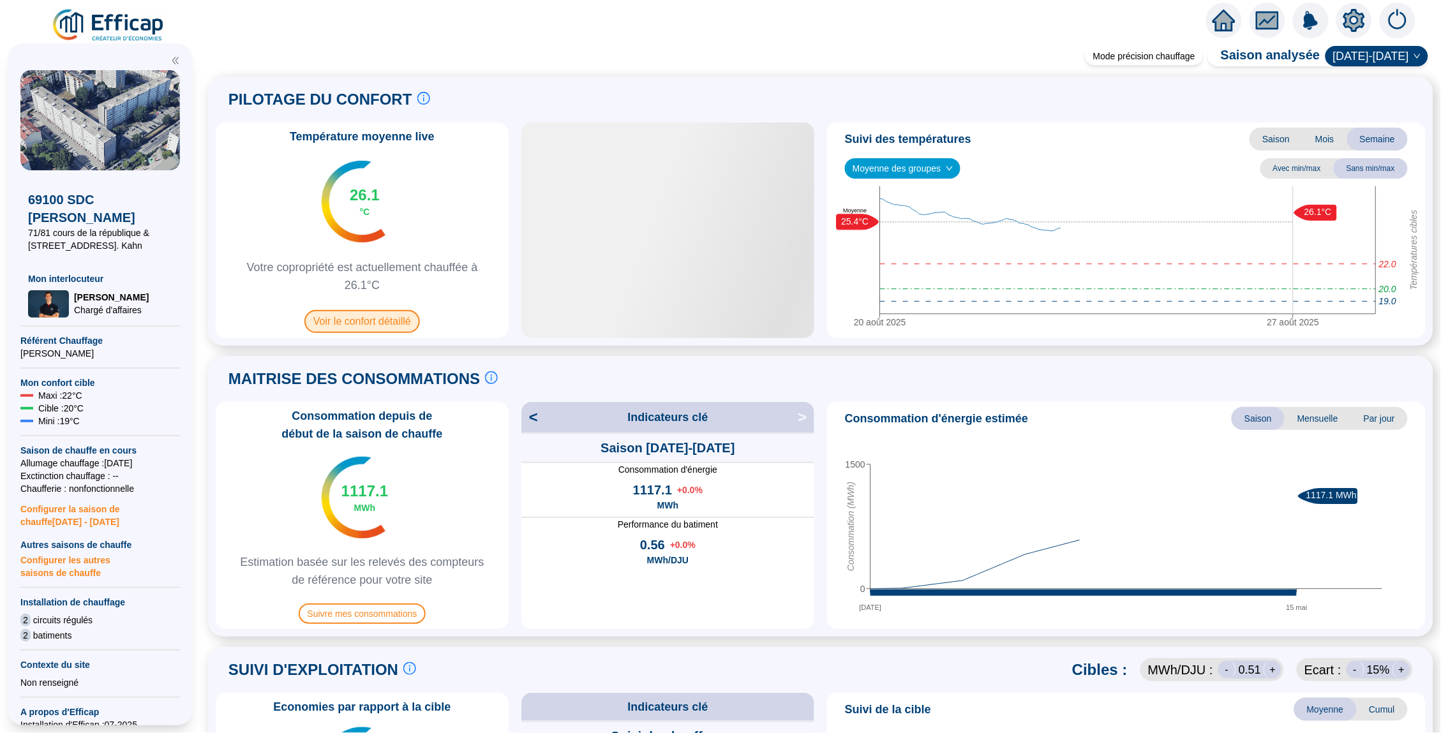
click at [373, 325] on span "Voir le confort détaillé" at bounding box center [362, 321] width 116 height 23
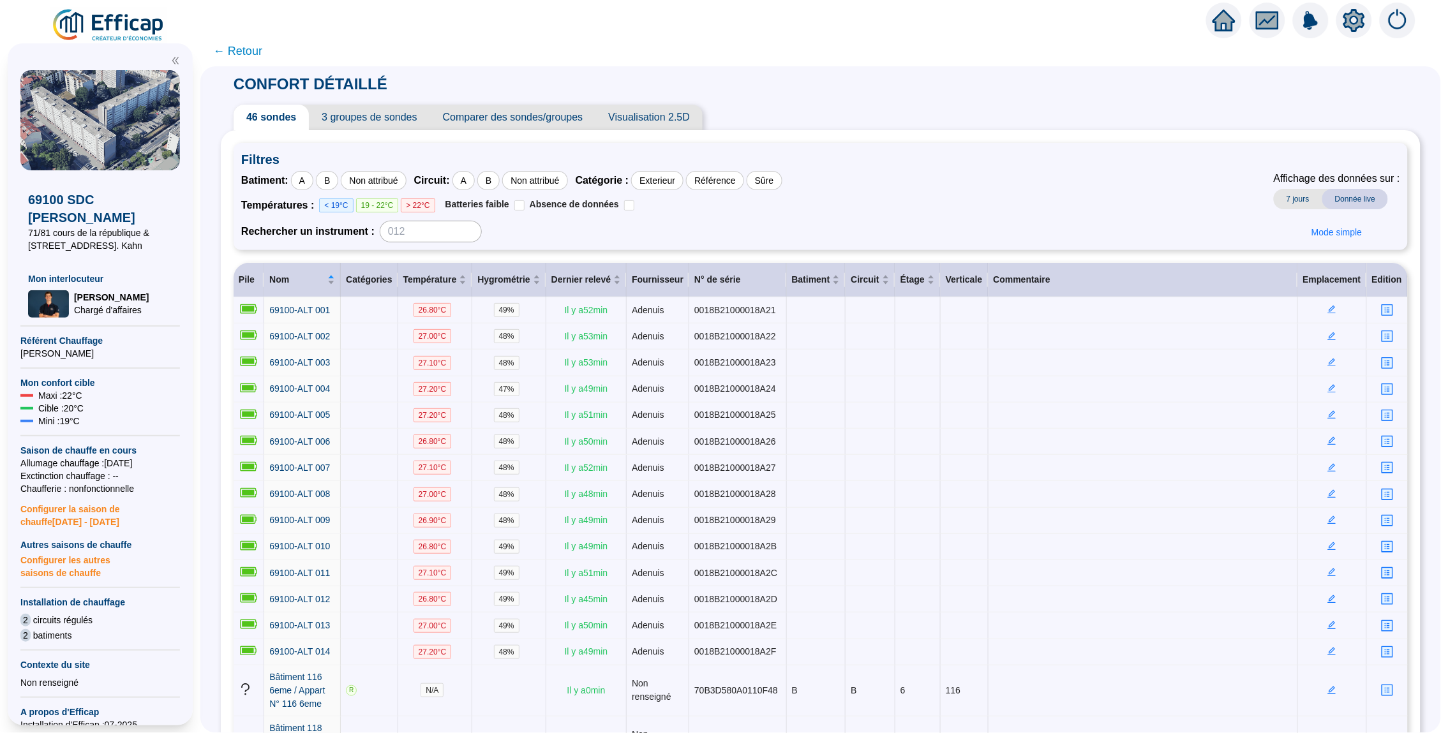
click at [647, 110] on span "Visualisation 2.5D" at bounding box center [648, 118] width 107 height 26
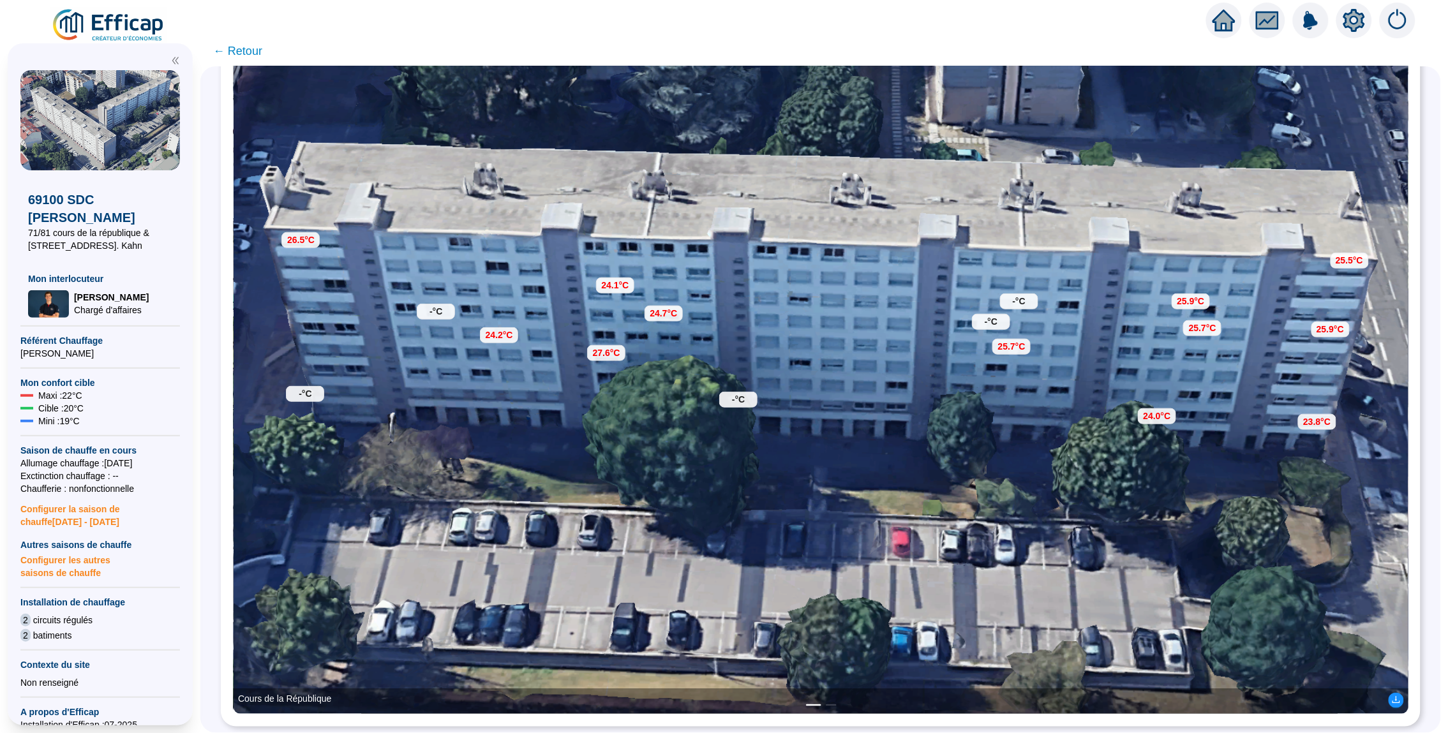
scroll to position [245, 0]
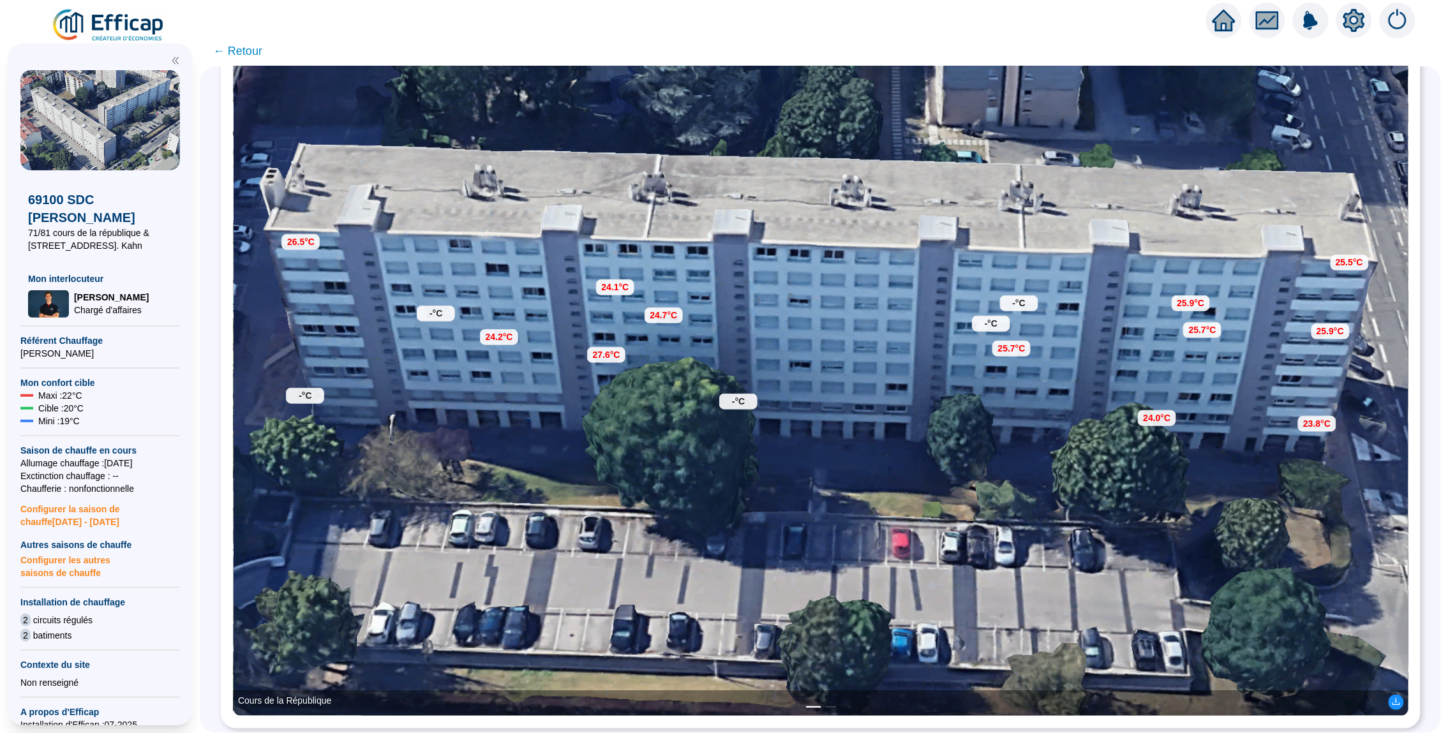
click at [829, 706] on div "Cours de la République" at bounding box center [821, 703] width 1175 height 26
click at [833, 706] on button "2" at bounding box center [831, 707] width 10 height 2
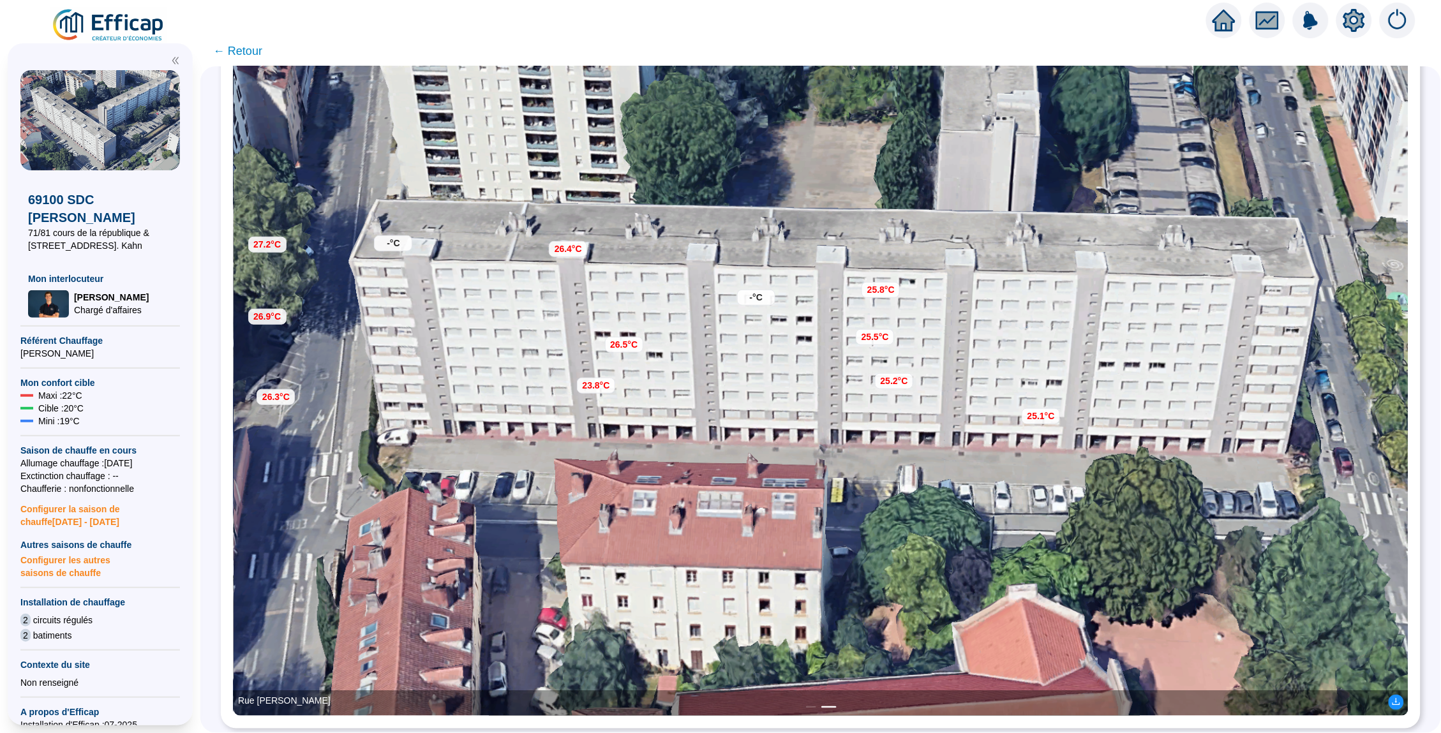
click at [806, 703] on div "Rue Hippolyte Kahn" at bounding box center [821, 703] width 1175 height 26
click at [807, 706] on button "1" at bounding box center [811, 707] width 10 height 2
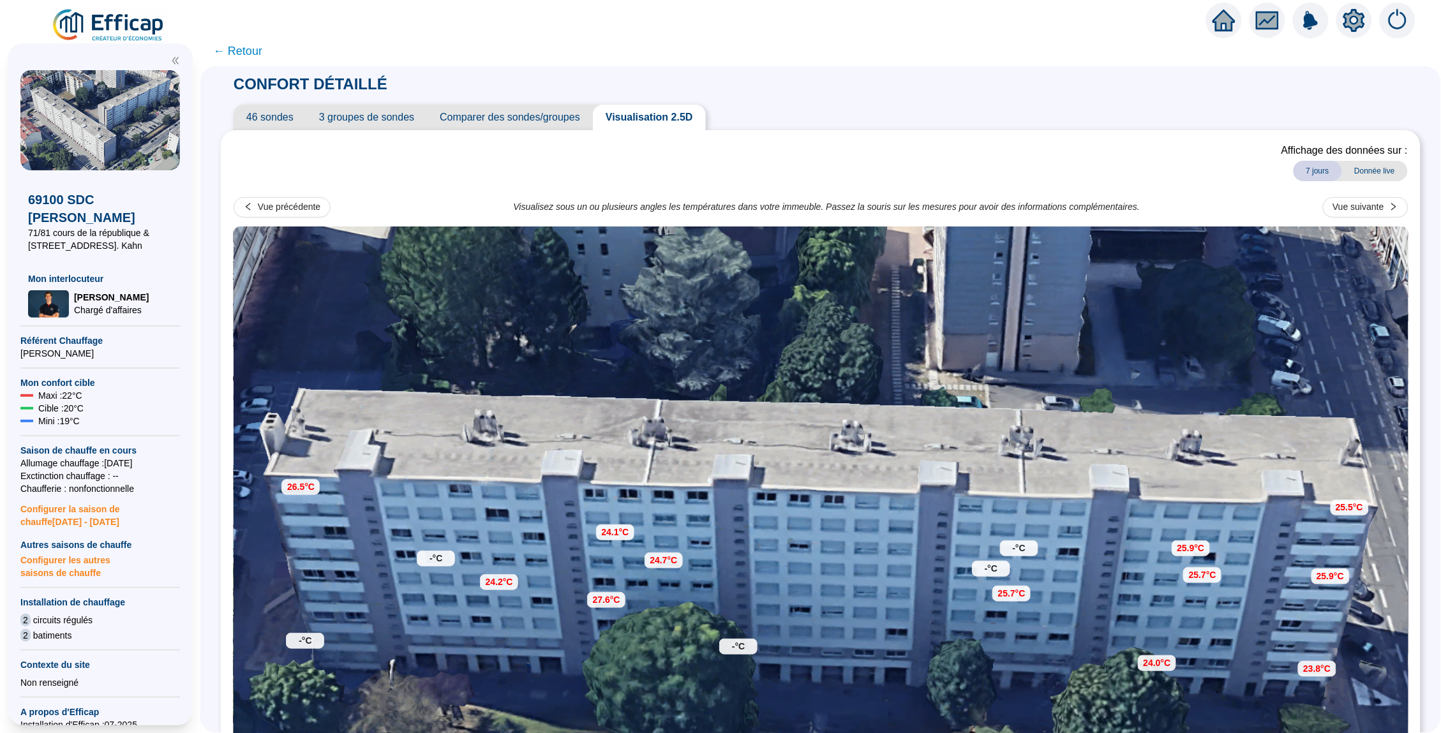
scroll to position [0, 0]
click at [245, 48] on span "← Retour" at bounding box center [237, 51] width 49 height 18
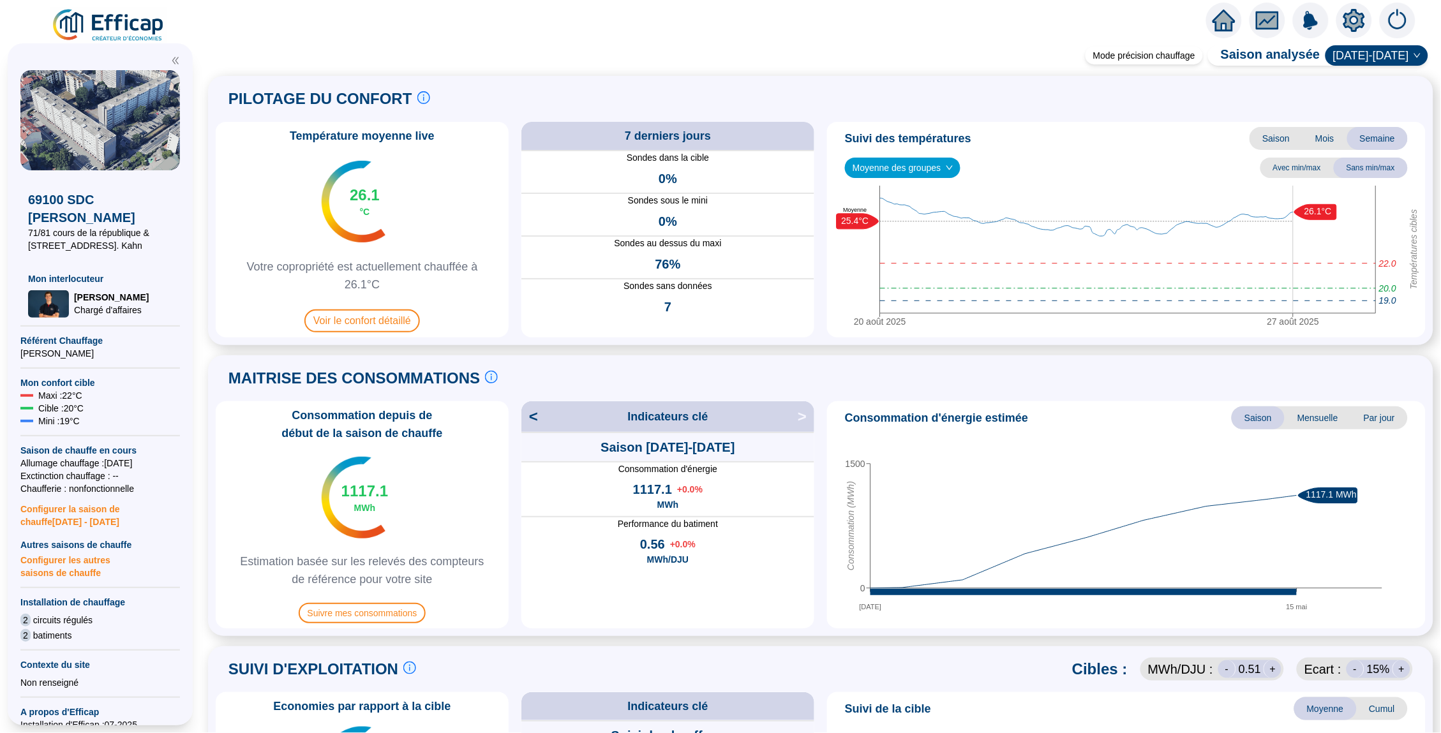
click at [1215, 11] on icon "home" at bounding box center [1223, 20] width 23 height 23
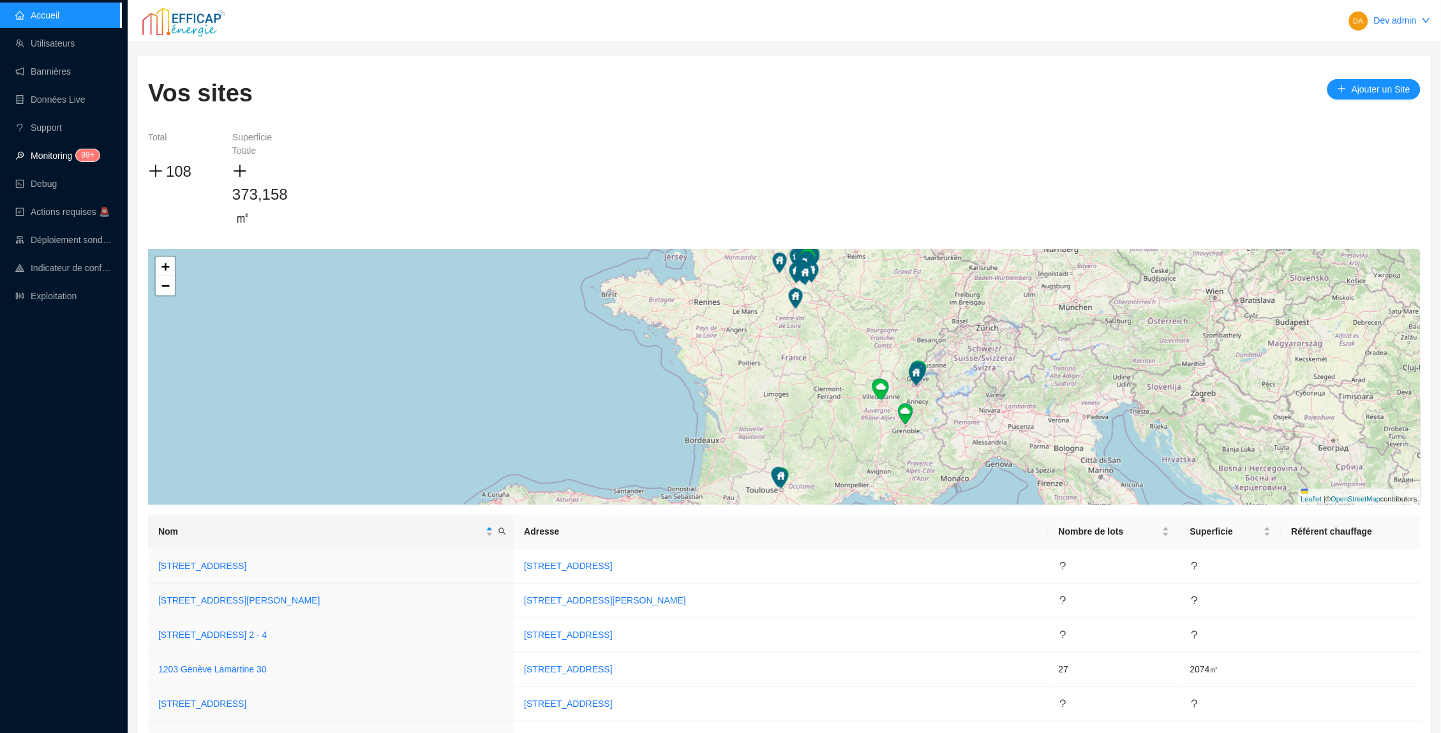
click at [57, 151] on link "Monitoring 99+" at bounding box center [55, 156] width 80 height 10
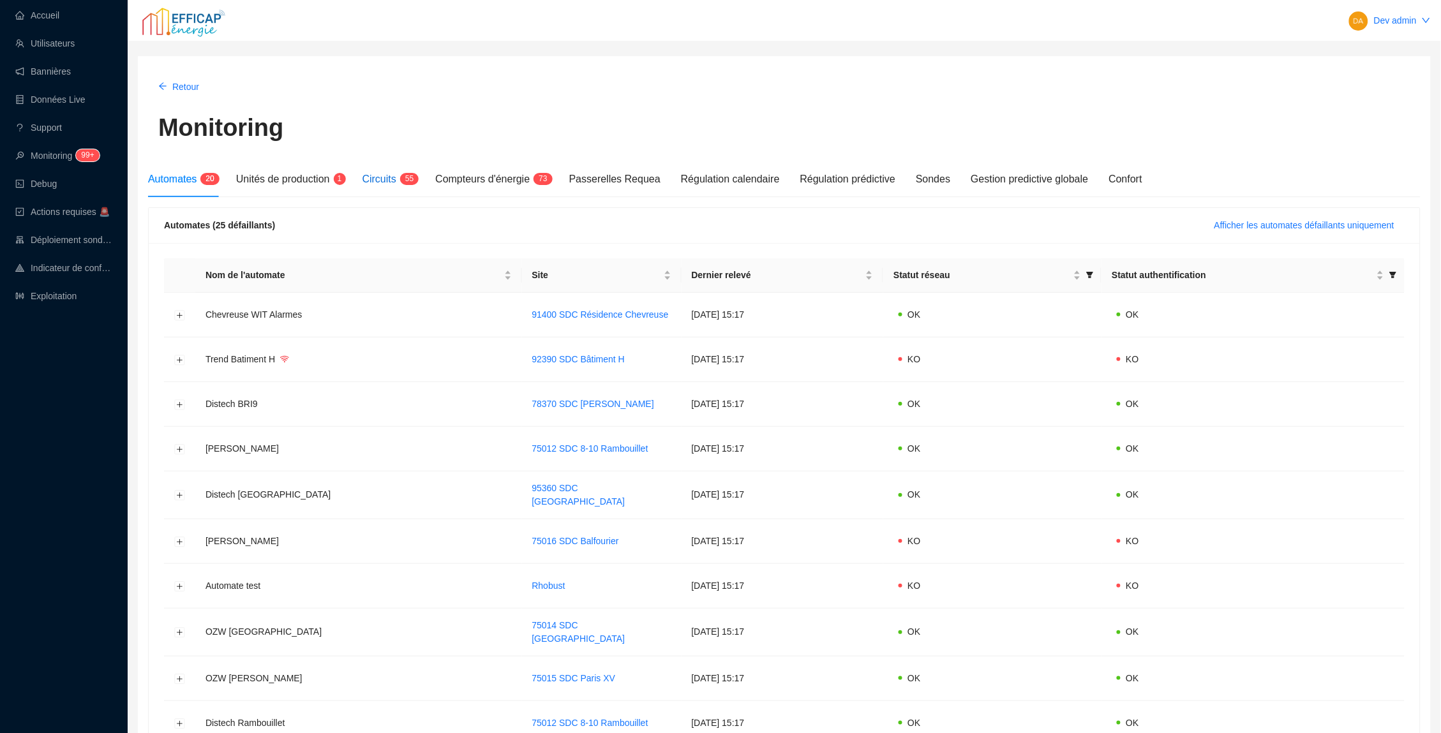
click at [381, 182] on span "Circuits" at bounding box center [379, 179] width 34 height 11
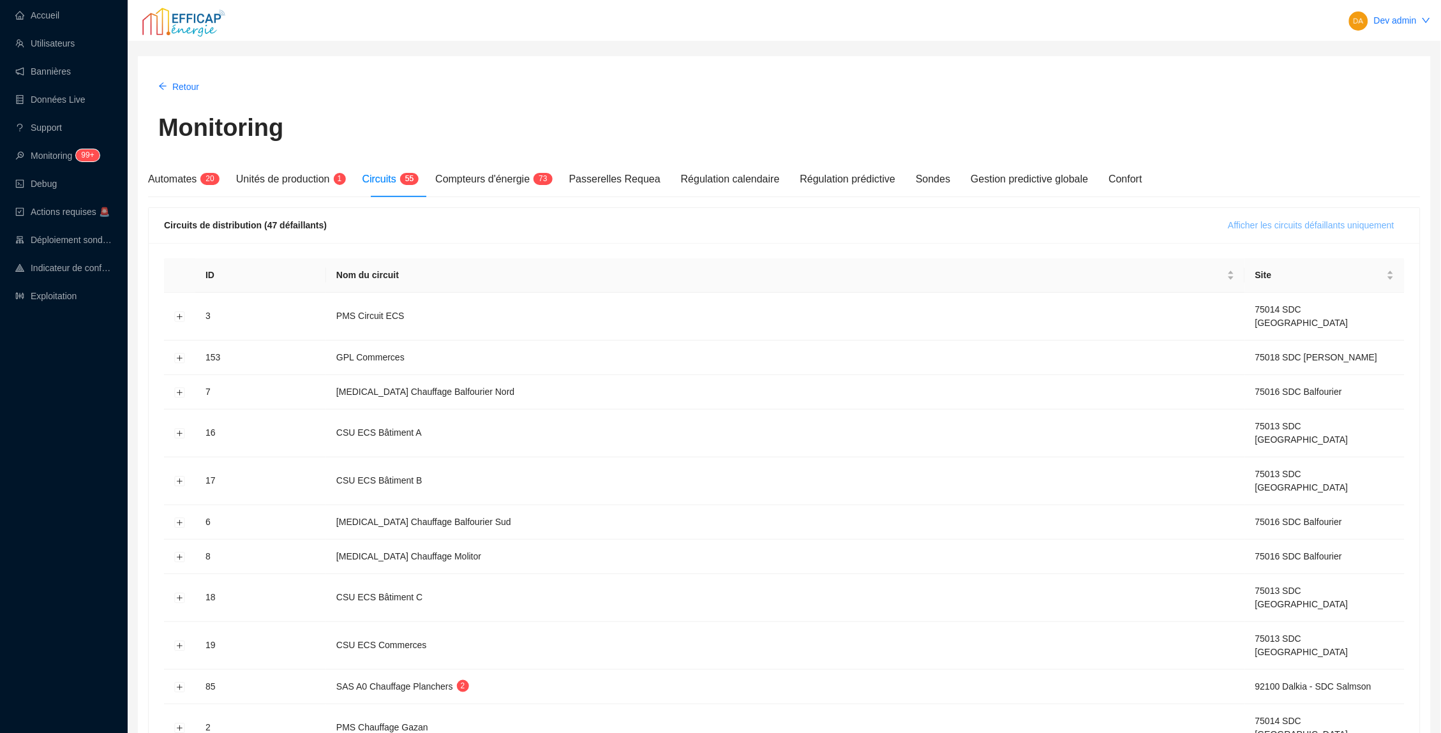
click at [1230, 227] on span "Afficher les circuits défaillants uniquement" at bounding box center [1311, 225] width 166 height 13
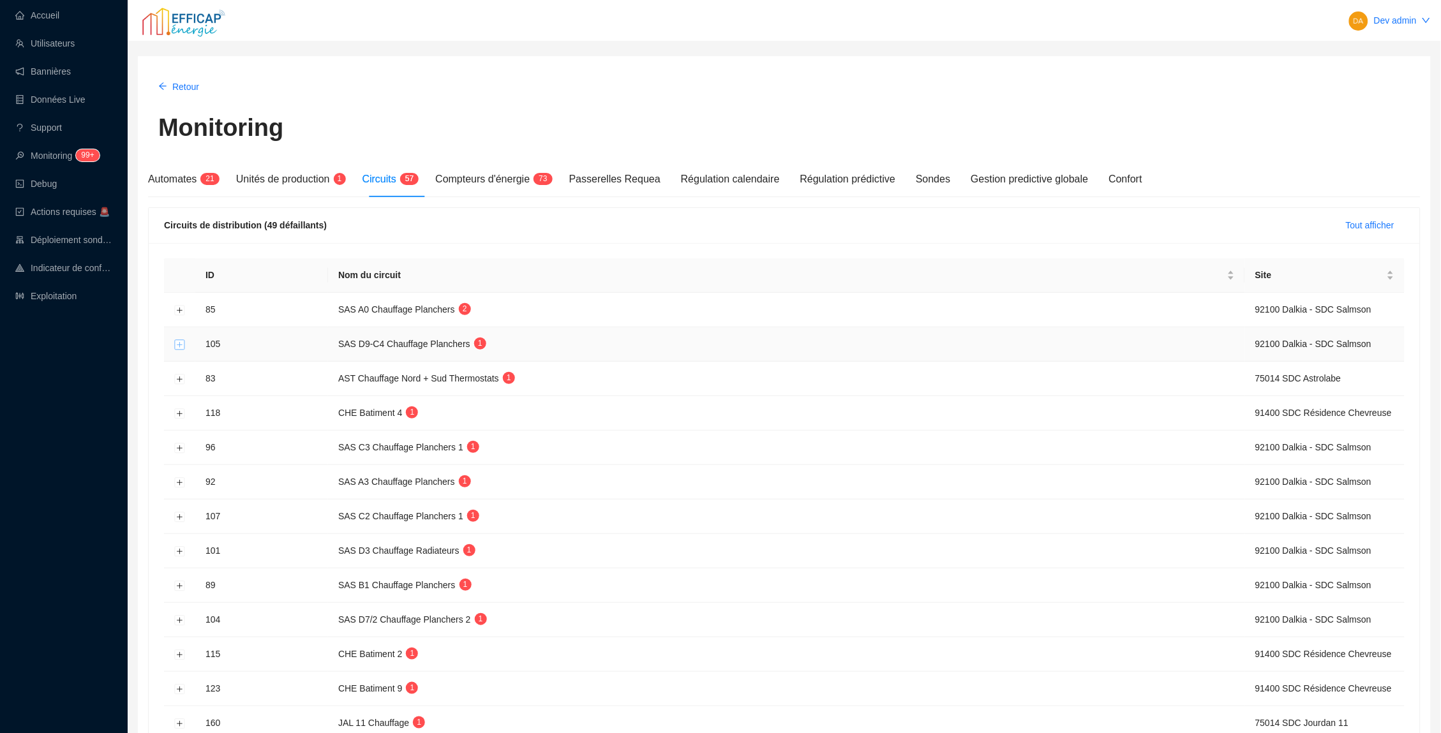
click at [181, 339] on button "Développer la ligne" at bounding box center [180, 344] width 10 height 10
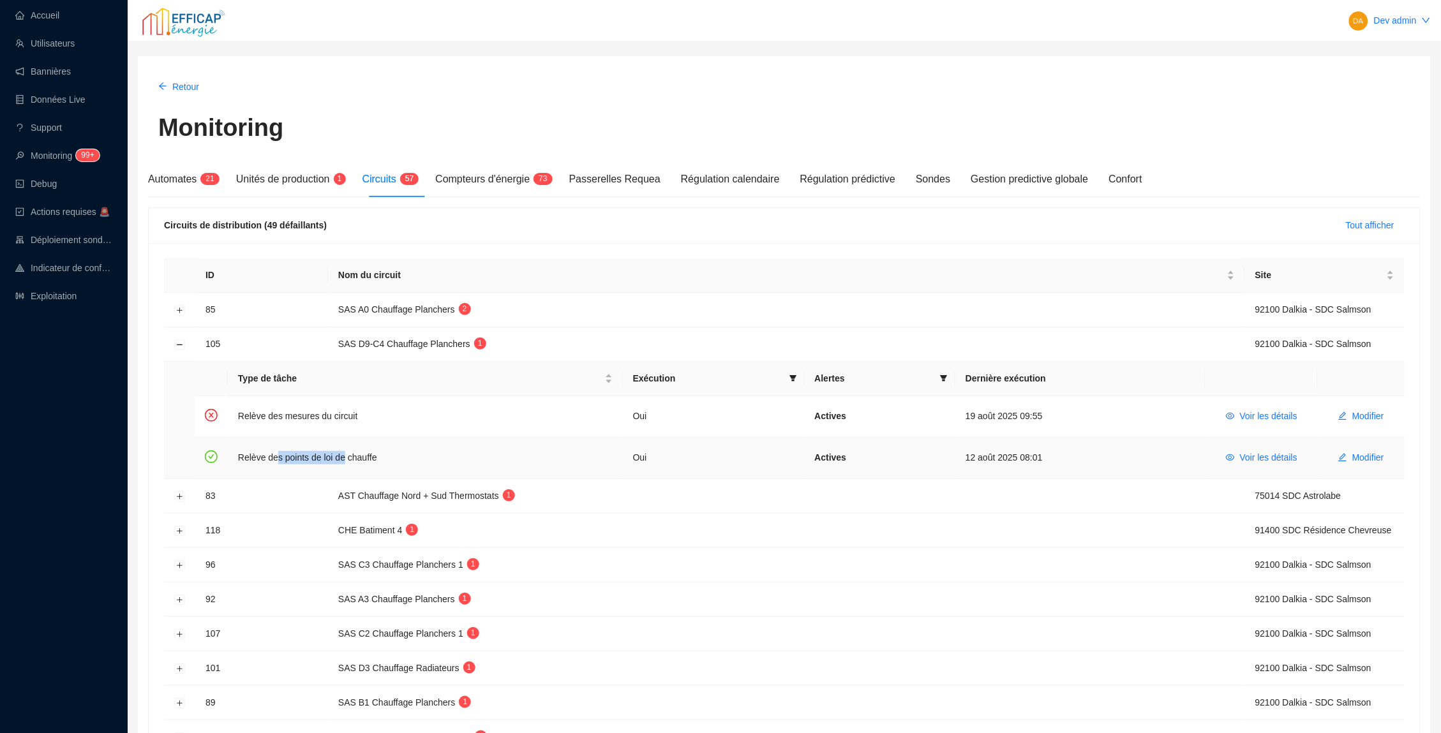
drag, startPoint x: 348, startPoint y: 457, endPoint x: 278, endPoint y: 452, distance: 69.7
click at [278, 452] on td "Relève des points de loi de chauffe" at bounding box center [425, 458] width 395 height 41
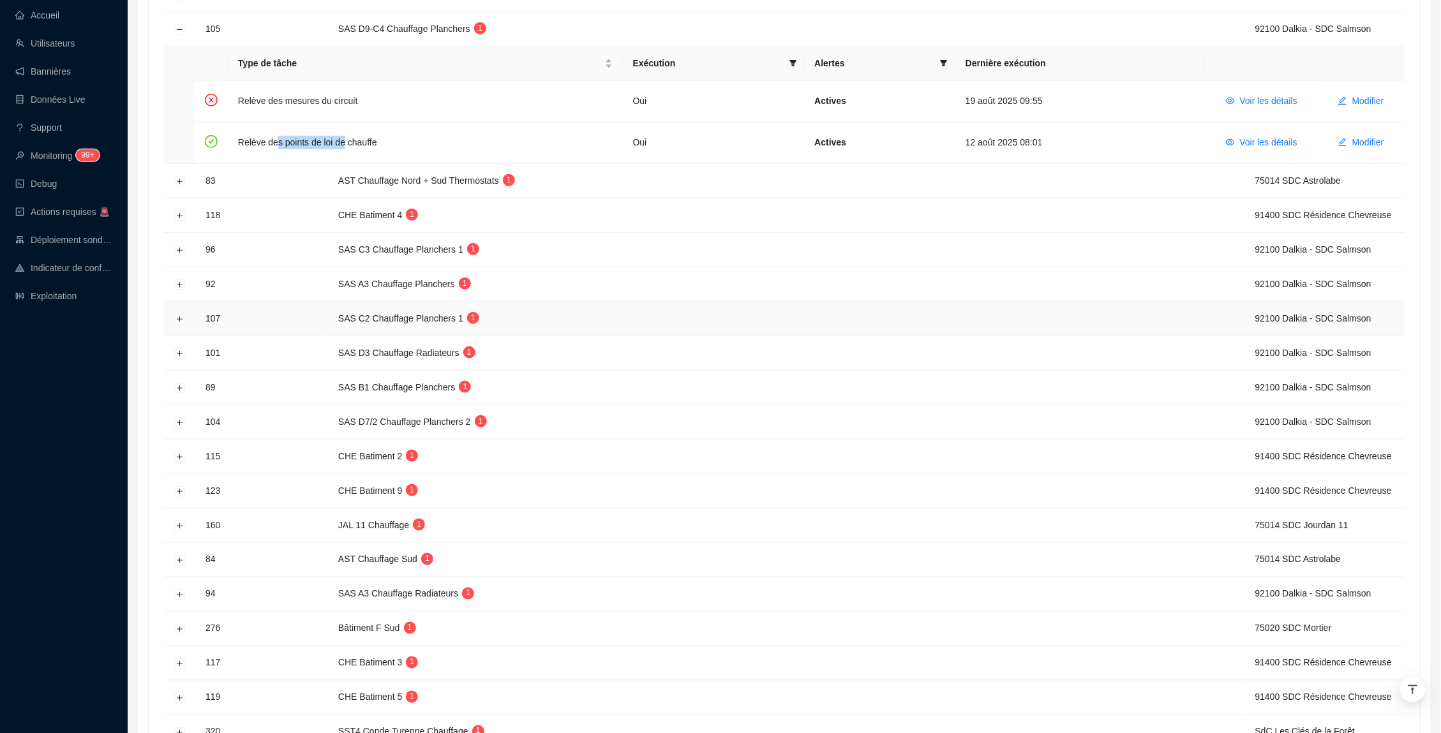
scroll to position [334, 0]
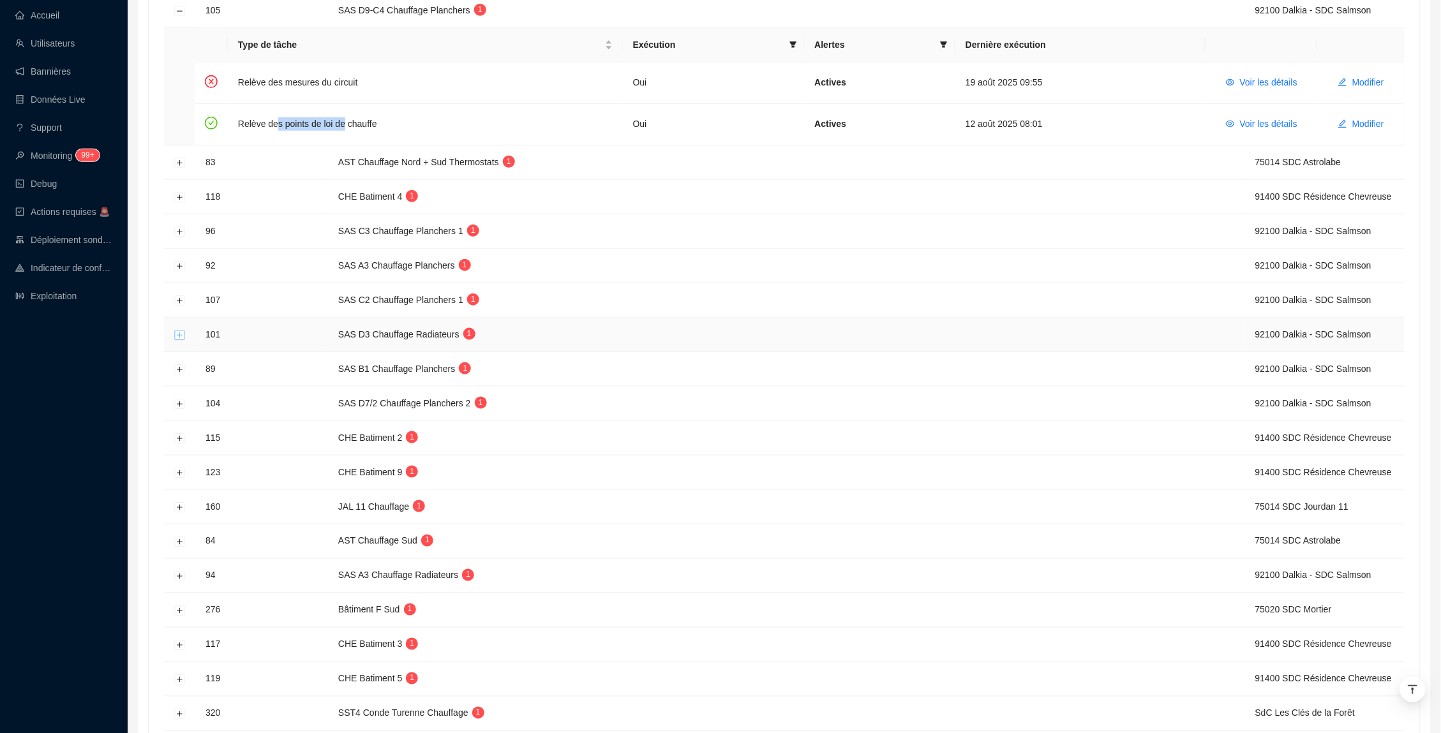
click at [181, 340] on button "Développer la ligne" at bounding box center [180, 335] width 10 height 10
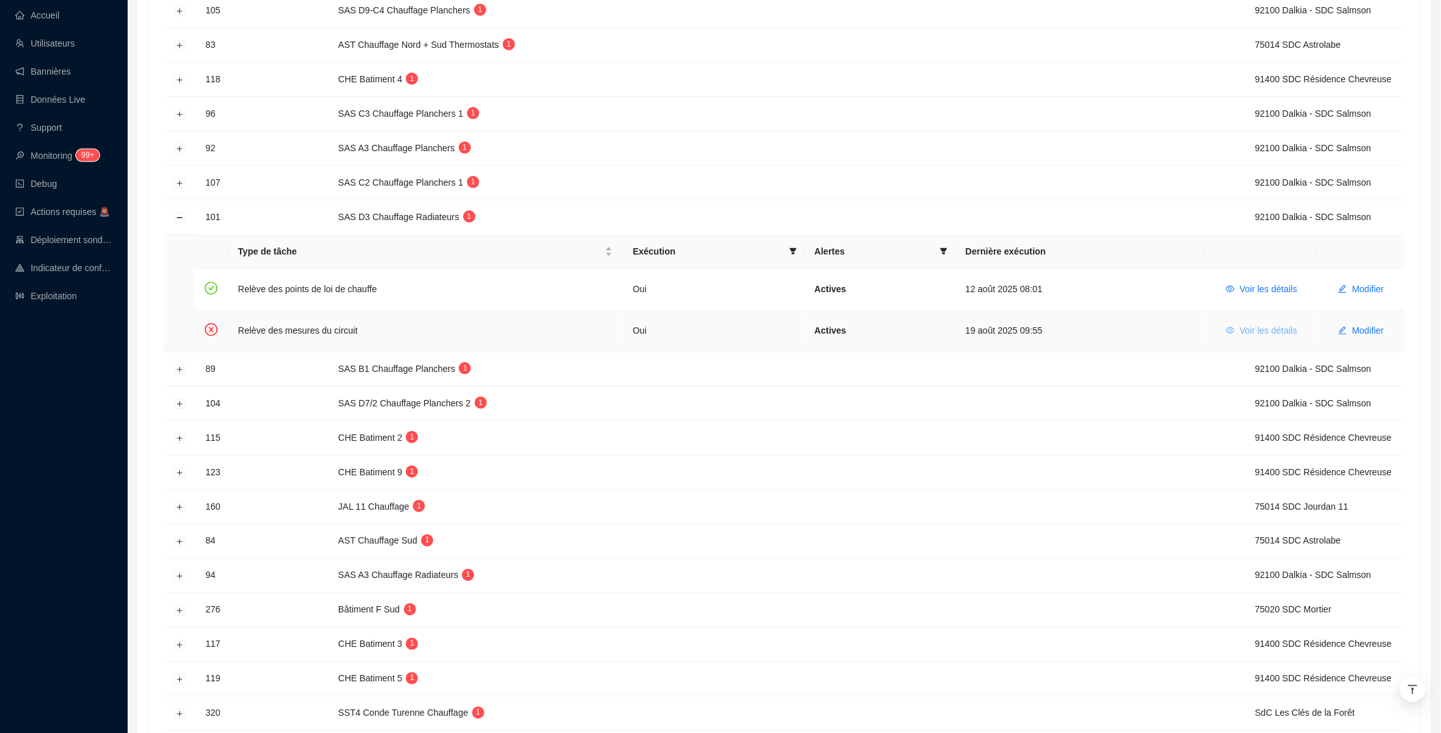
click at [1290, 332] on span "Voir les détails" at bounding box center [1268, 330] width 57 height 13
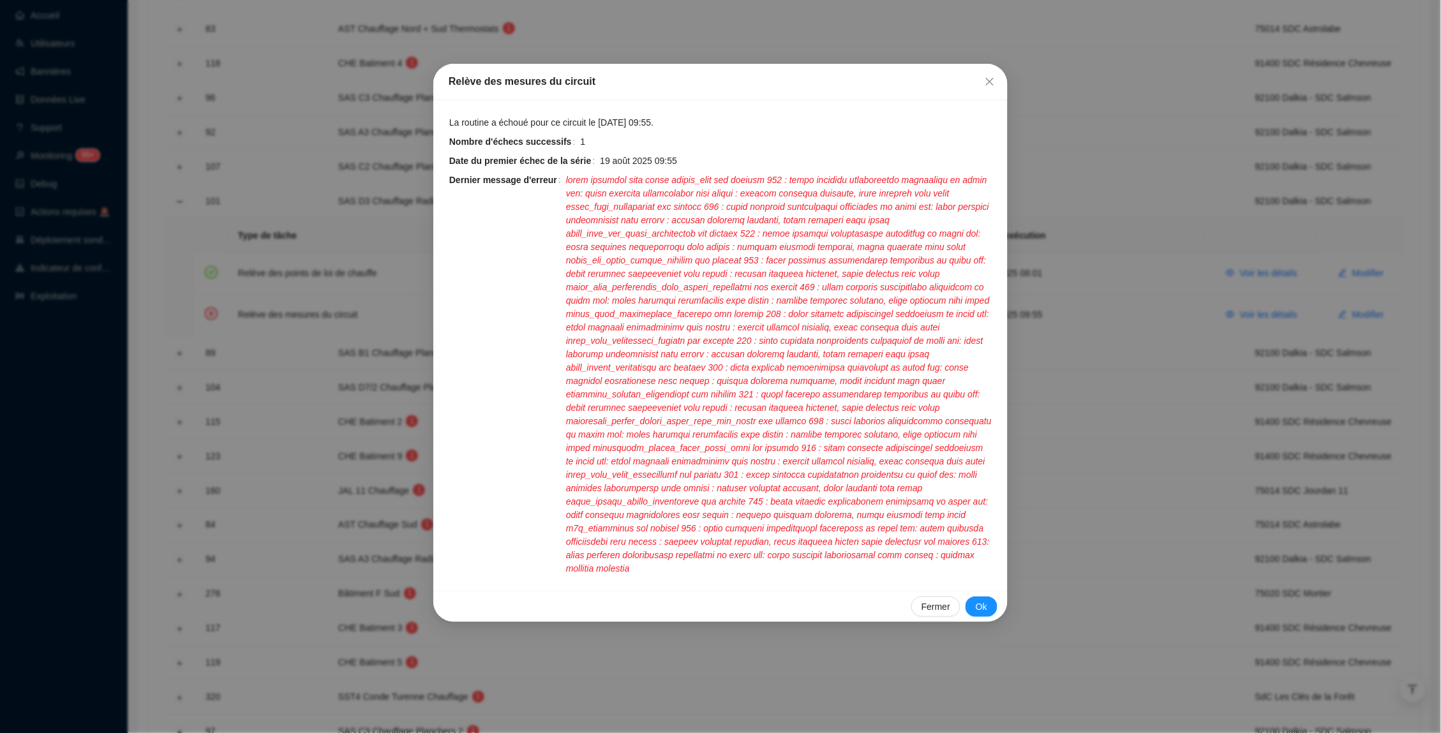
scroll to position [363, 0]
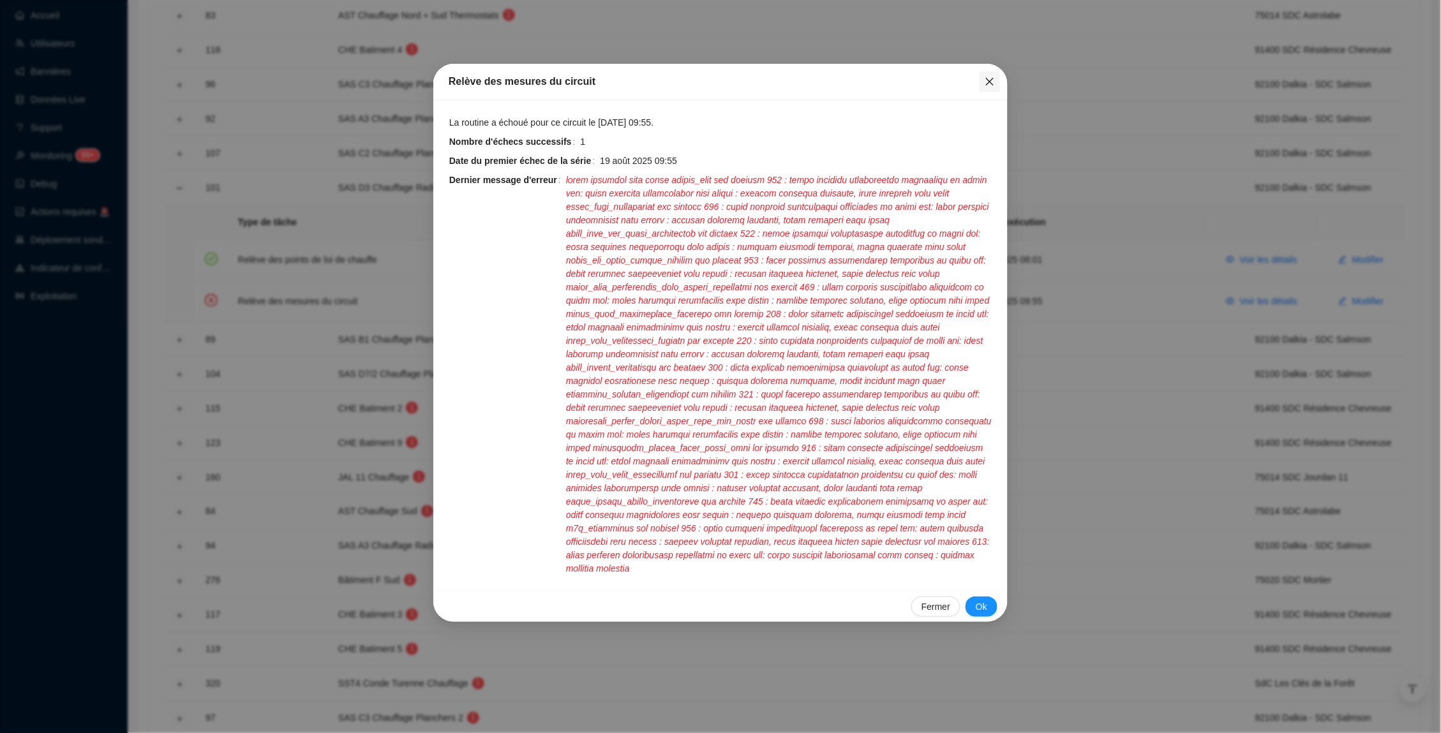
click at [994, 80] on icon "close" at bounding box center [990, 82] width 10 height 10
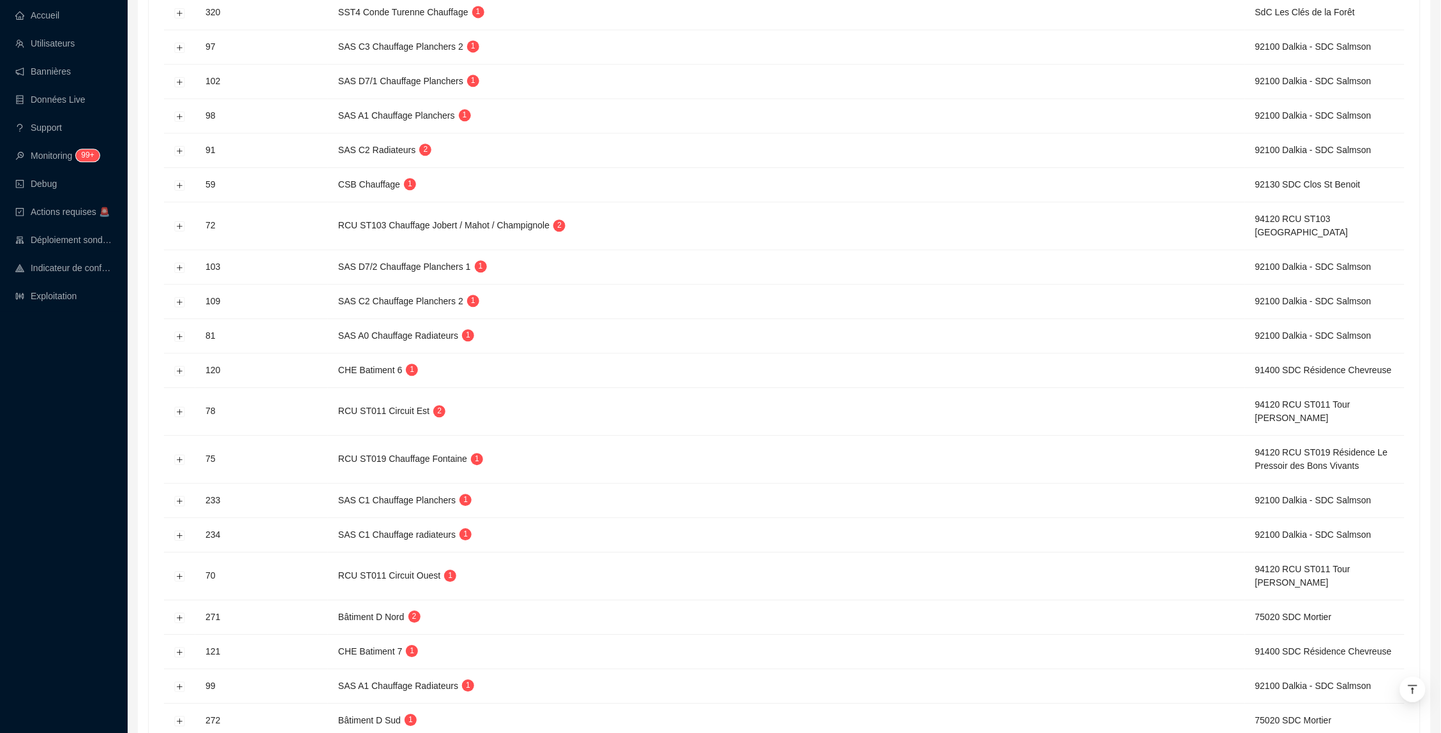
scroll to position [1061, 0]
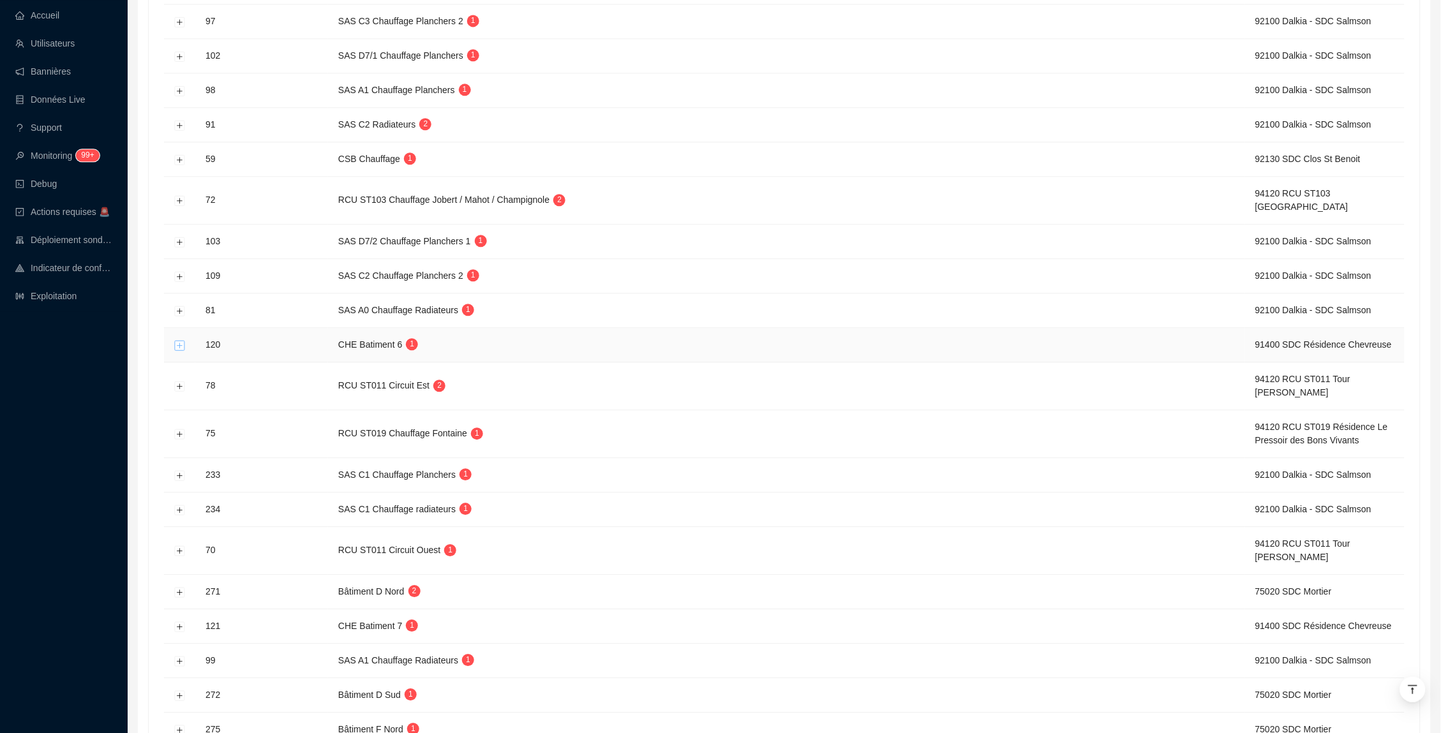
click at [178, 350] on button "Développer la ligne" at bounding box center [180, 345] width 10 height 10
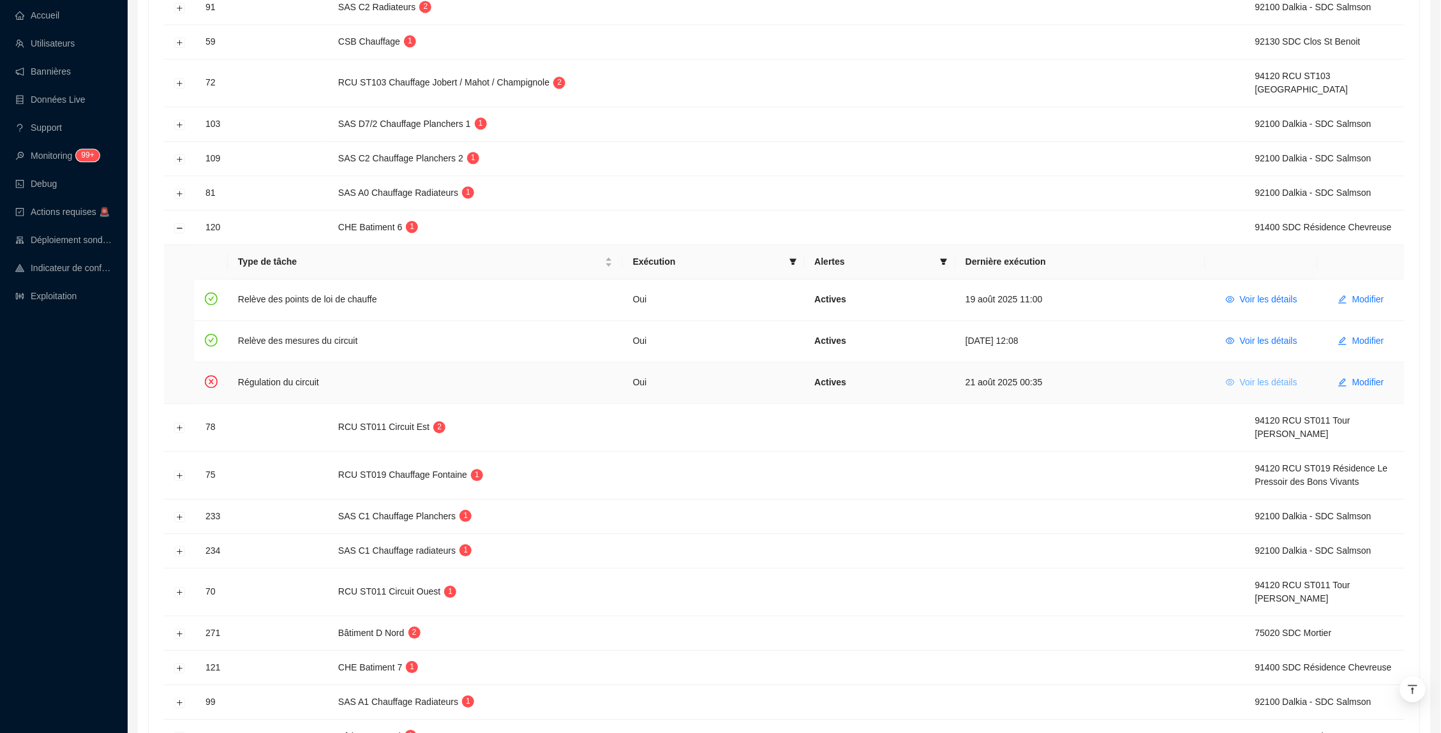
click at [1254, 389] on span "Voir les détails" at bounding box center [1268, 382] width 57 height 13
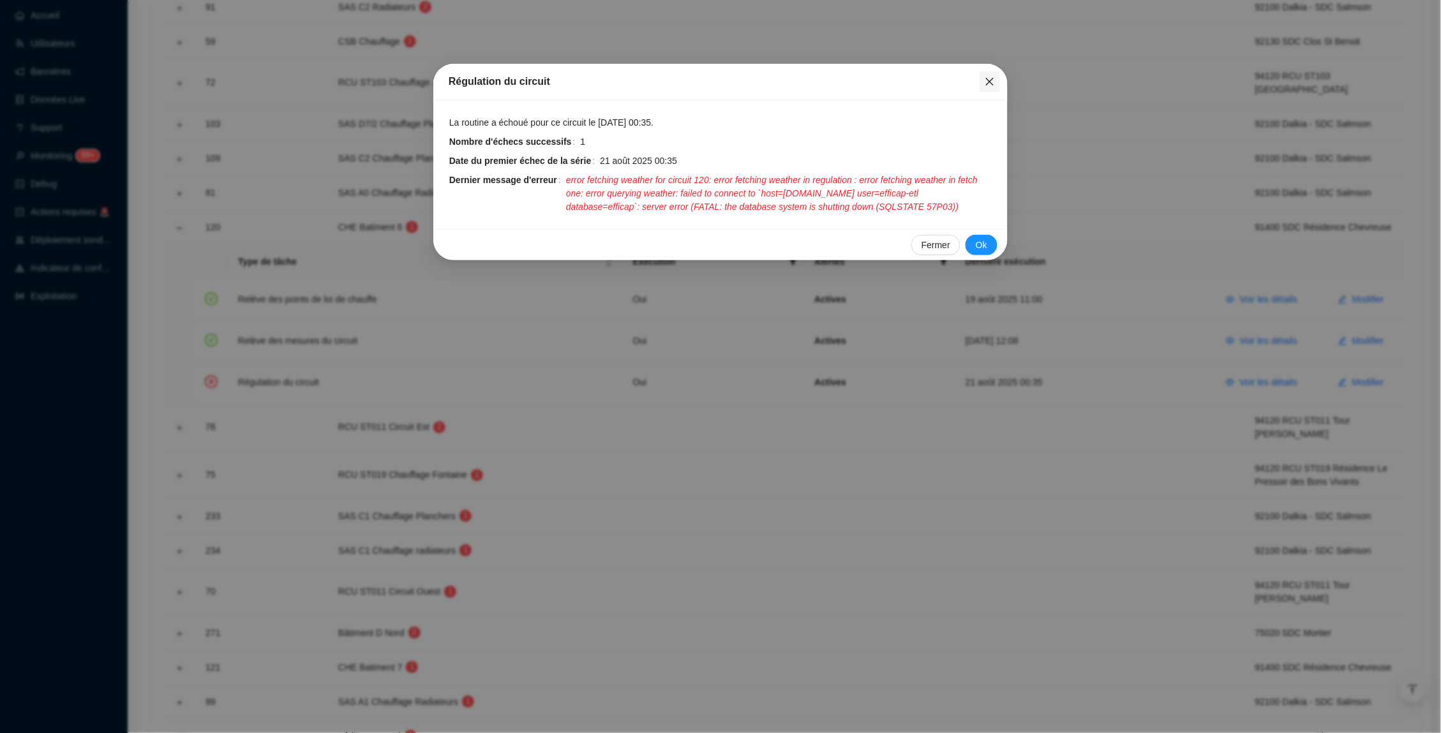
click at [988, 82] on icon "close" at bounding box center [990, 82] width 10 height 10
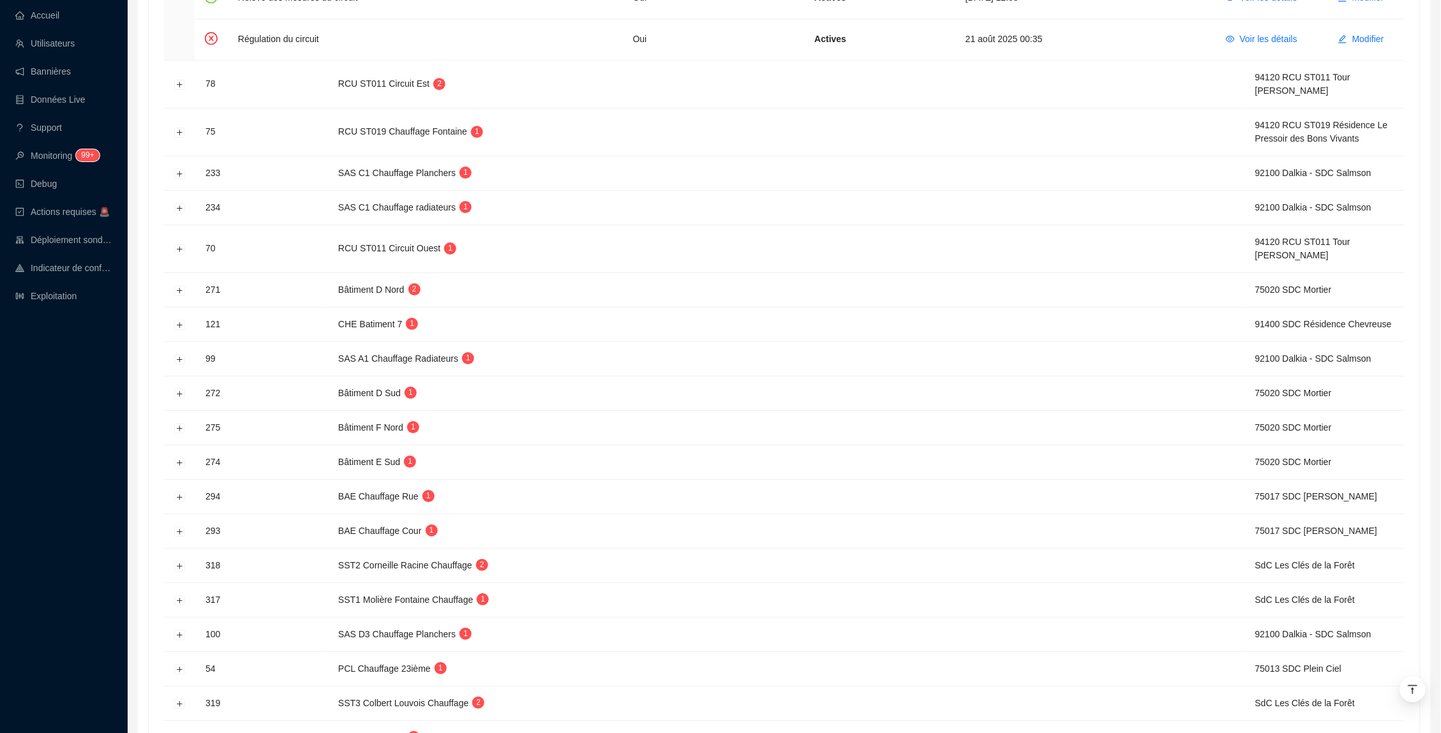
scroll to position [1431, 0]
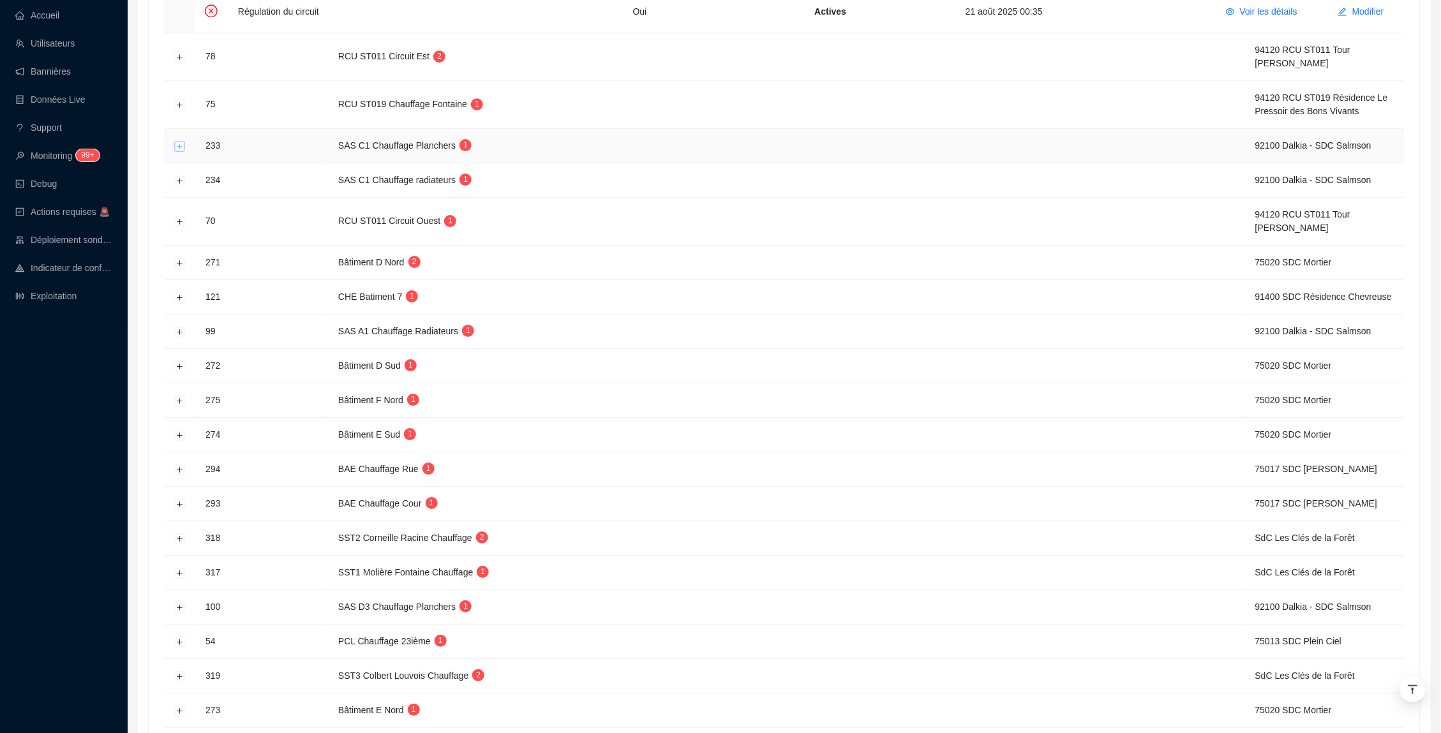
click at [177, 151] on button "Développer la ligne" at bounding box center [180, 146] width 10 height 10
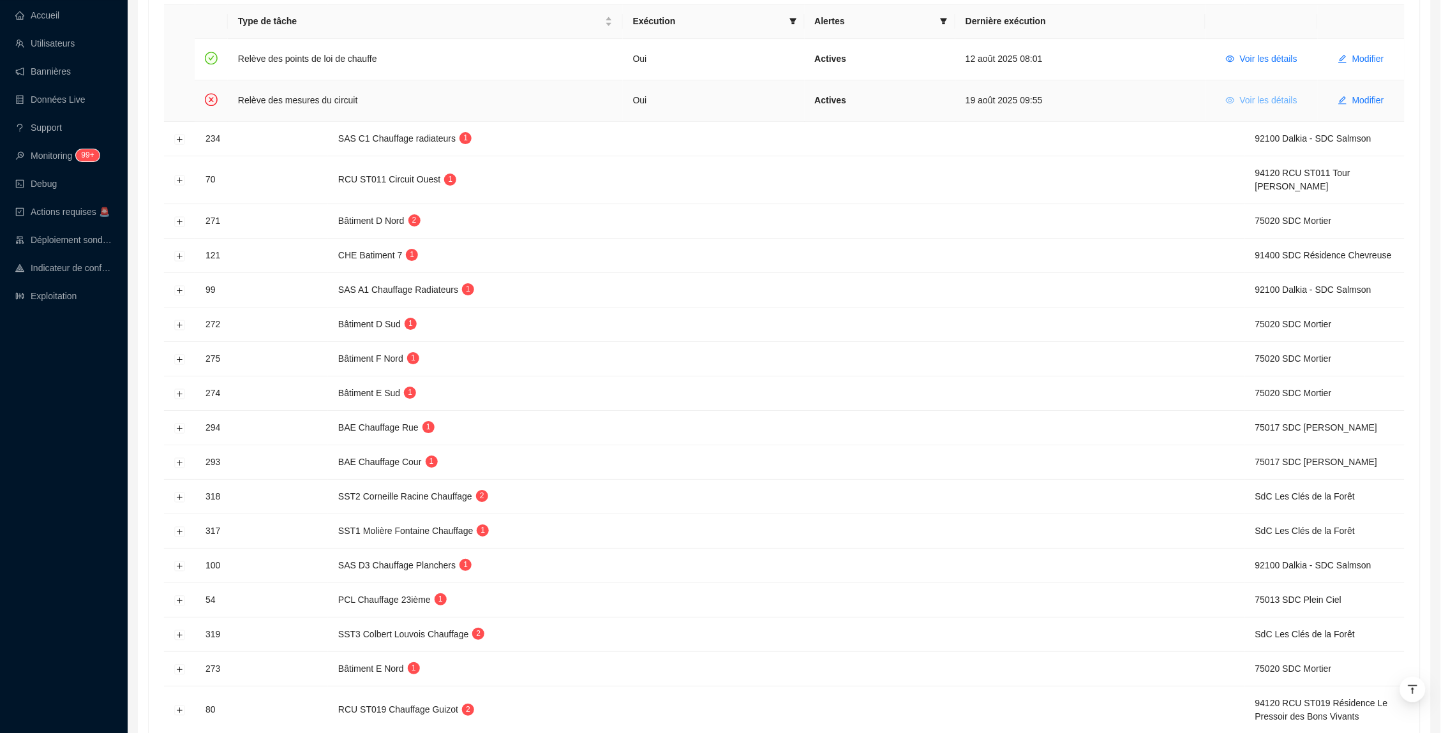
click at [1266, 107] on span "Voir les détails" at bounding box center [1268, 100] width 57 height 13
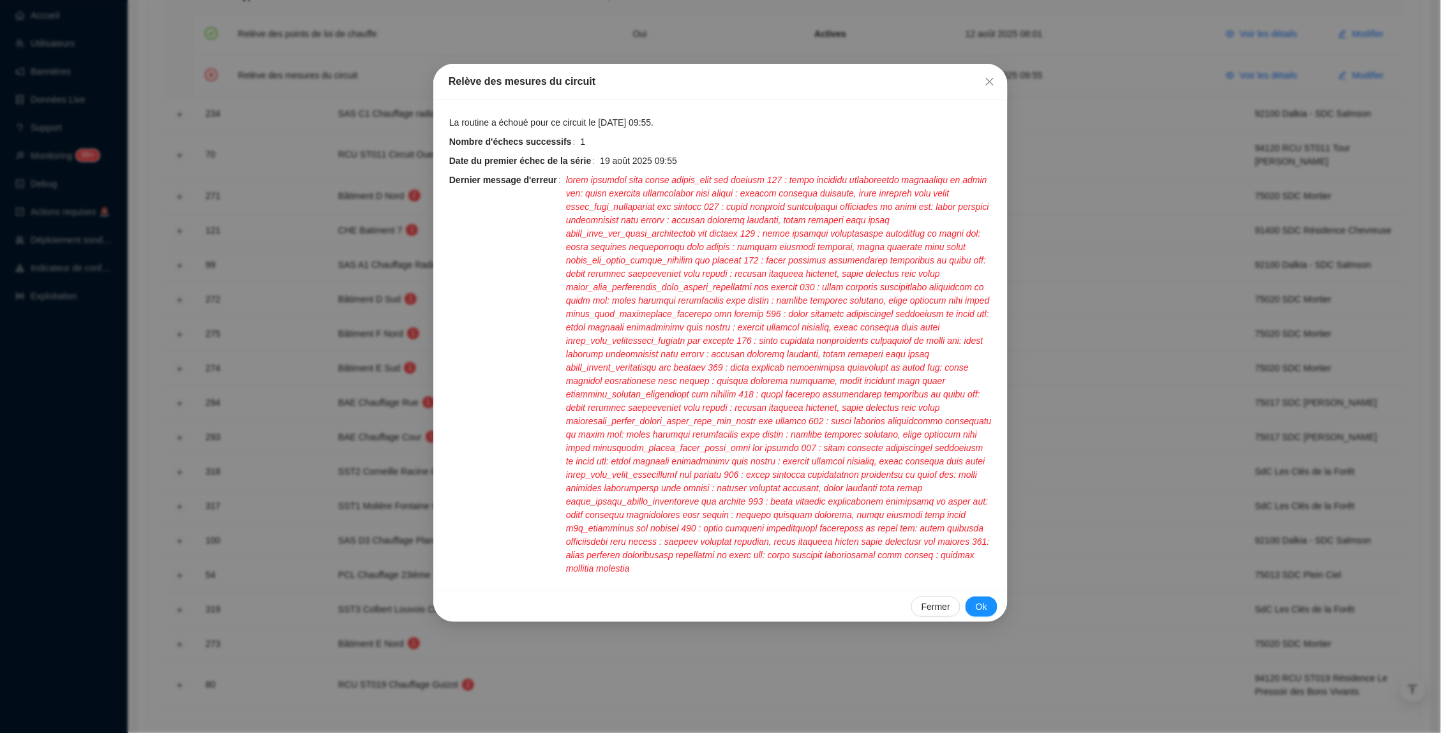
scroll to position [1445, 0]
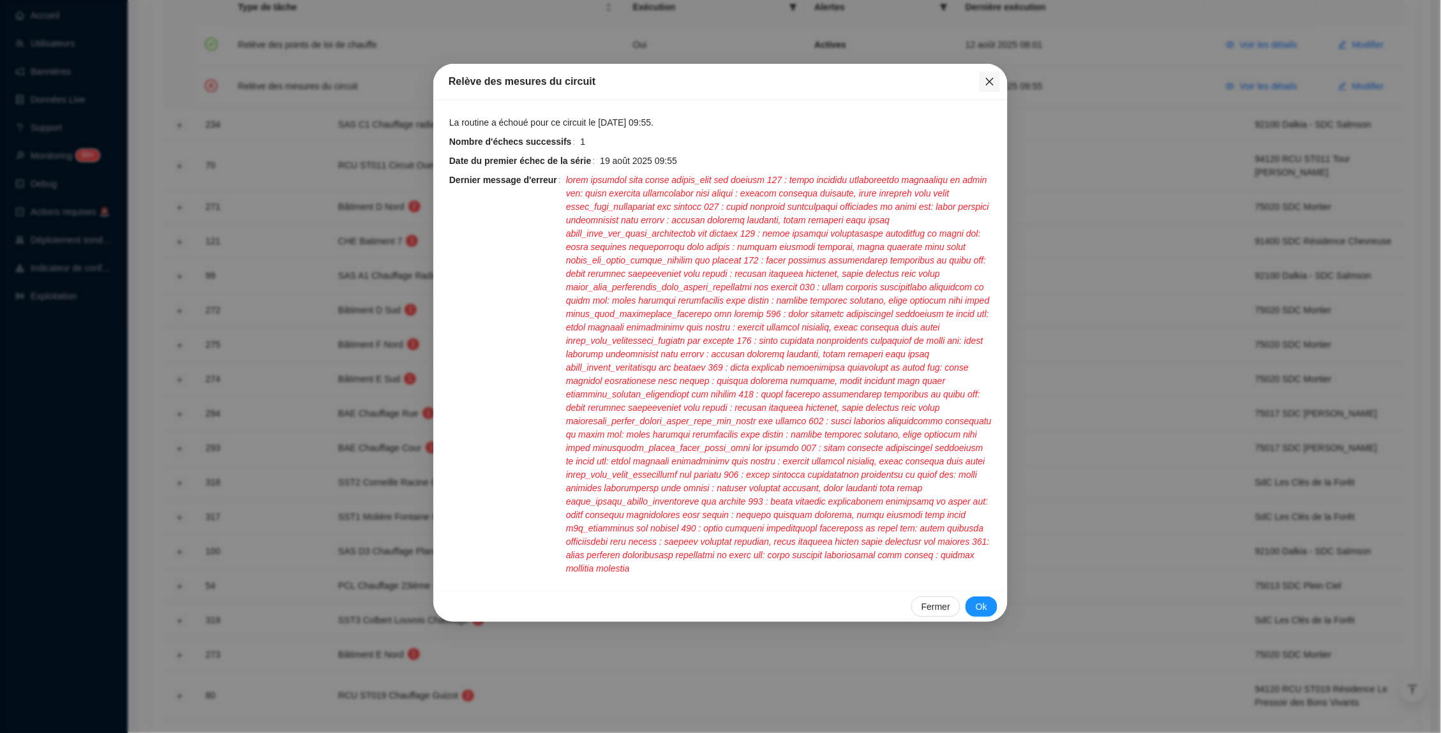
click at [990, 80] on icon "close" at bounding box center [990, 82] width 10 height 10
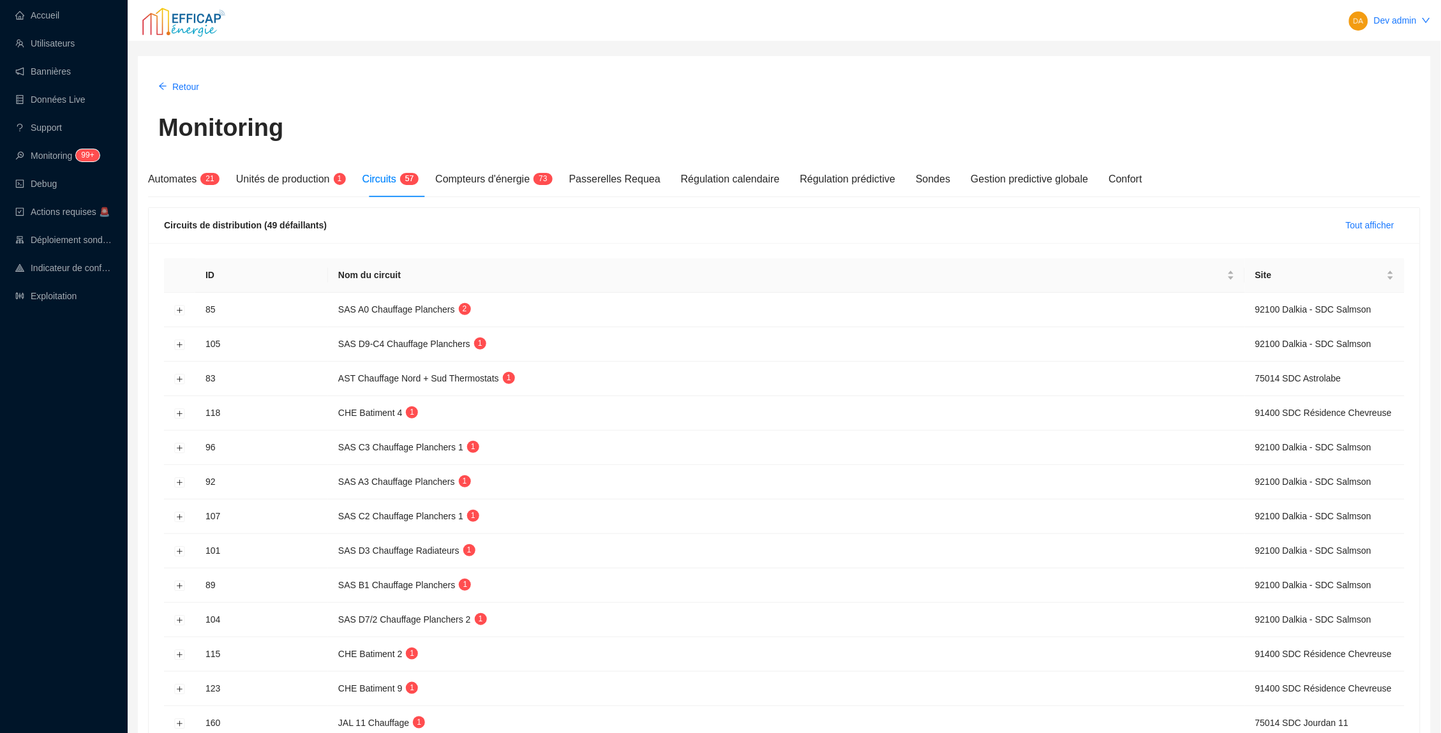
scroll to position [0, 0]
click at [176, 174] on span "Automates" at bounding box center [172, 179] width 48 height 11
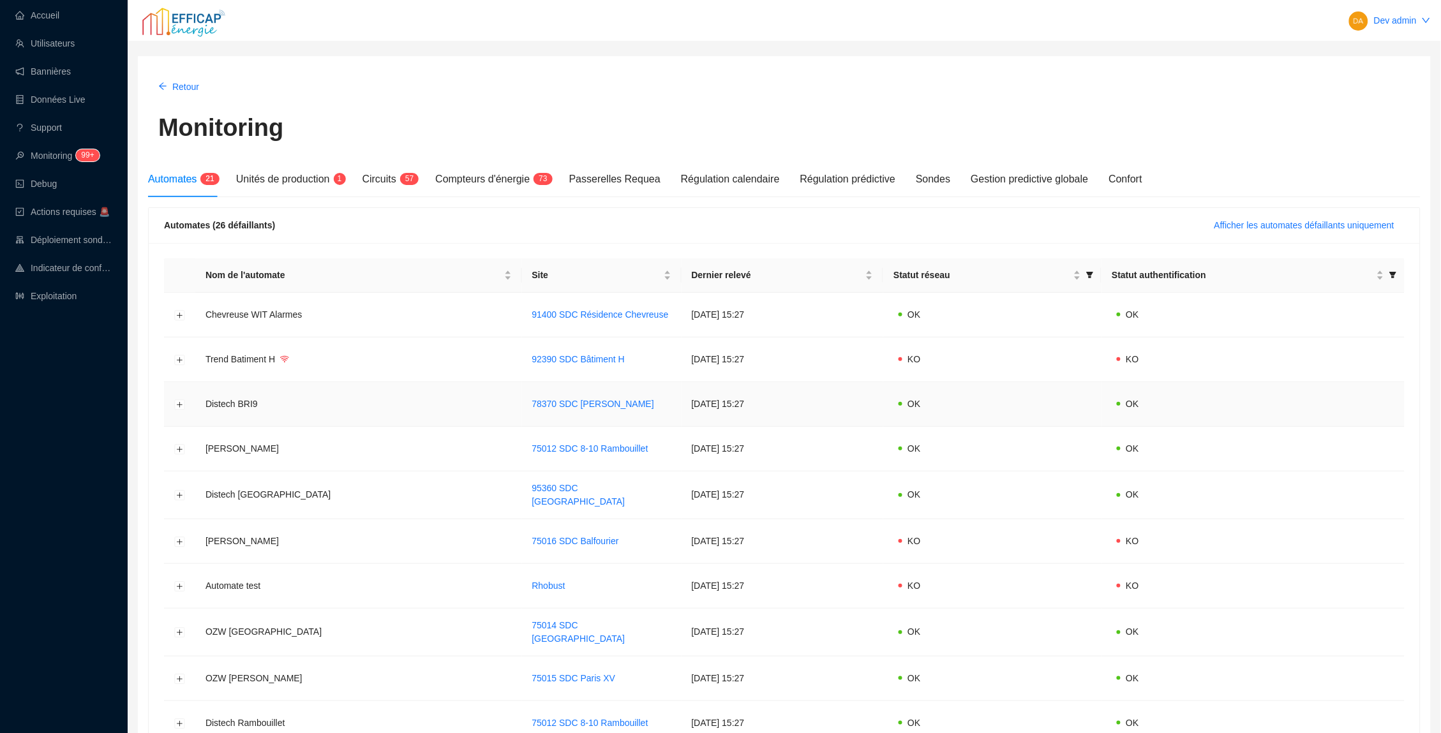
scroll to position [17, 0]
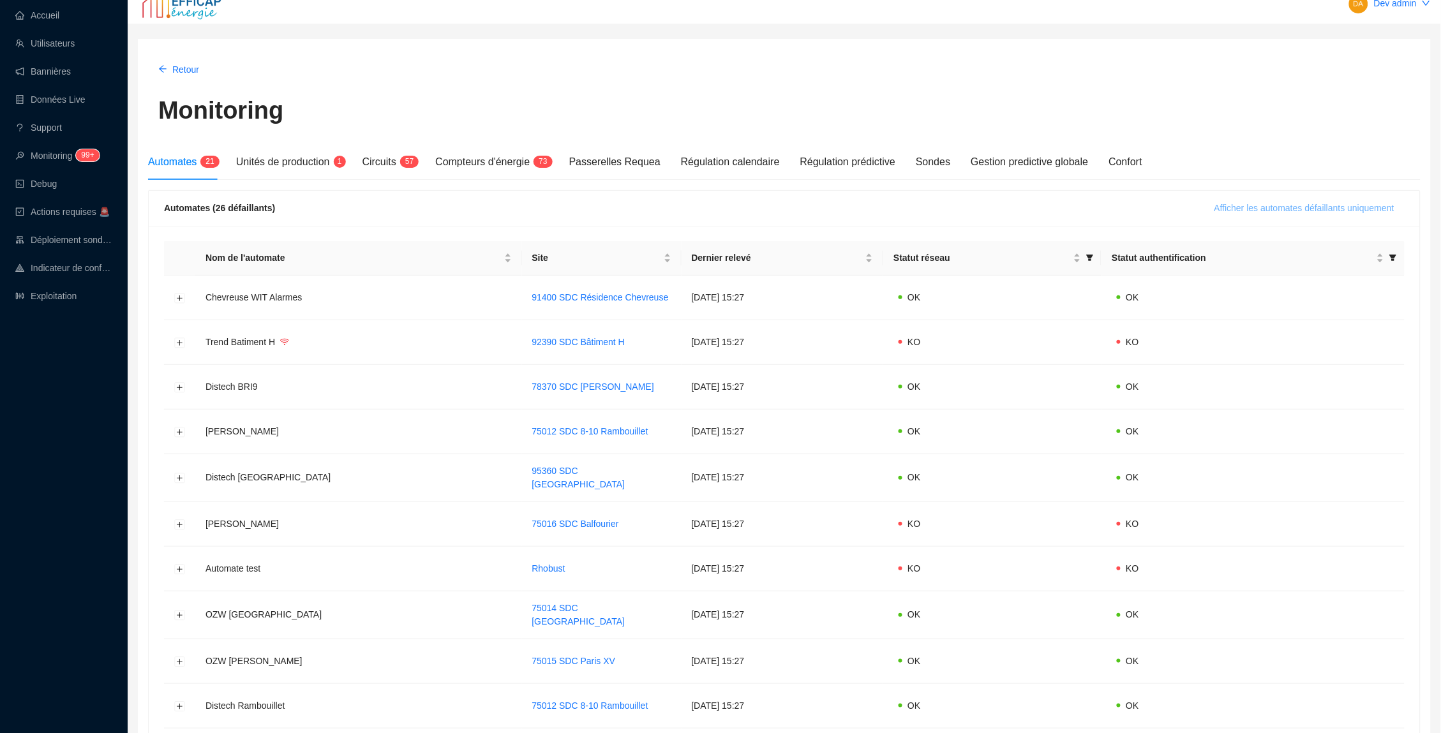
click at [1248, 198] on button "Afficher les automates défaillants uniquement" at bounding box center [1304, 208] width 200 height 20
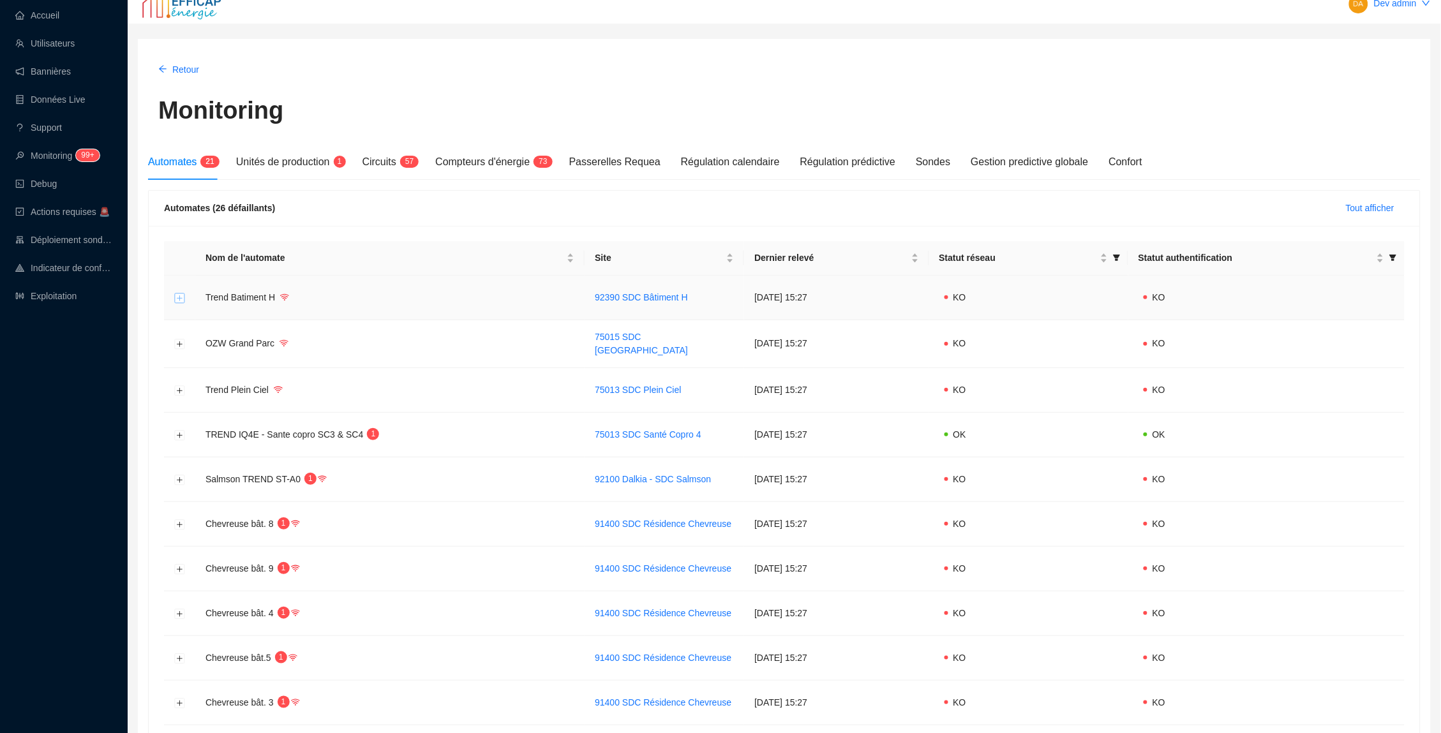
click at [178, 293] on button "Développer la ligne" at bounding box center [180, 298] width 10 height 10
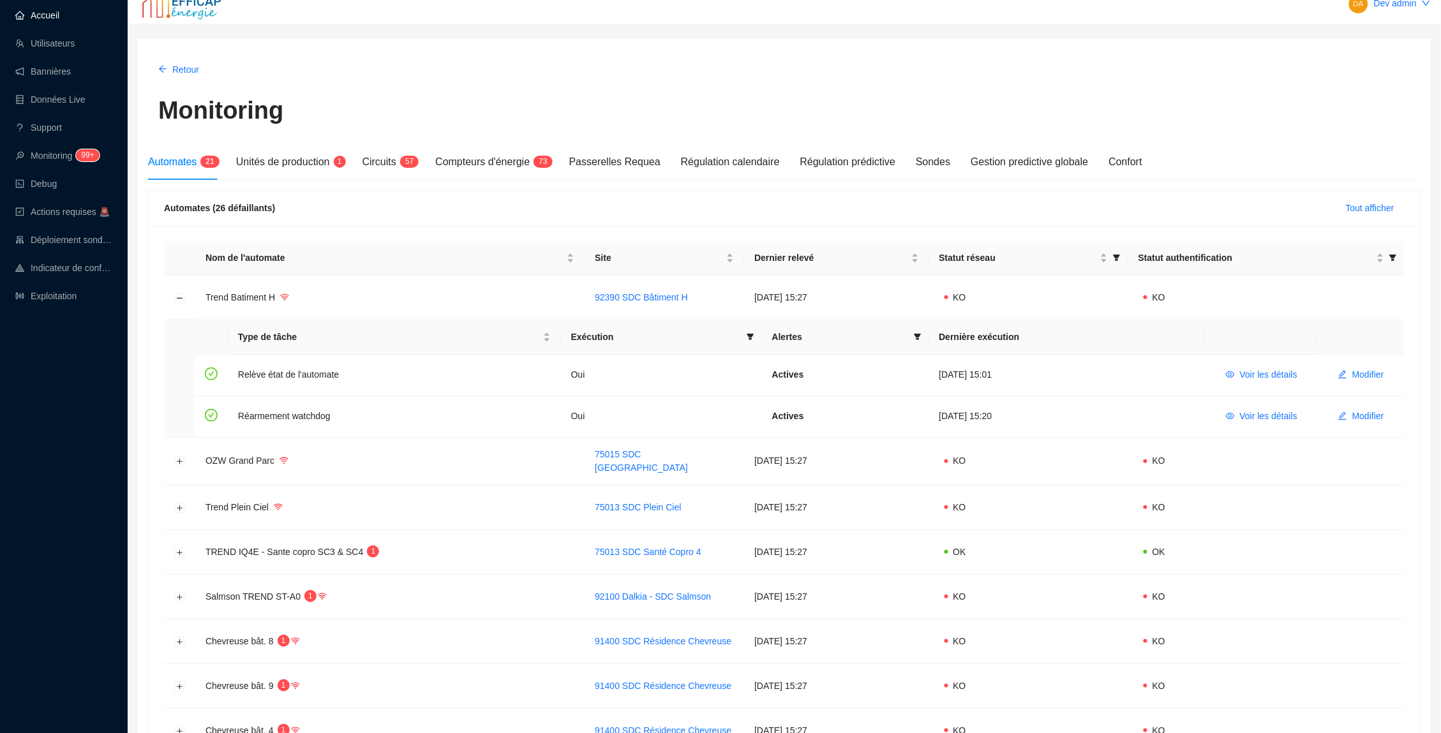
scroll to position [27, 0]
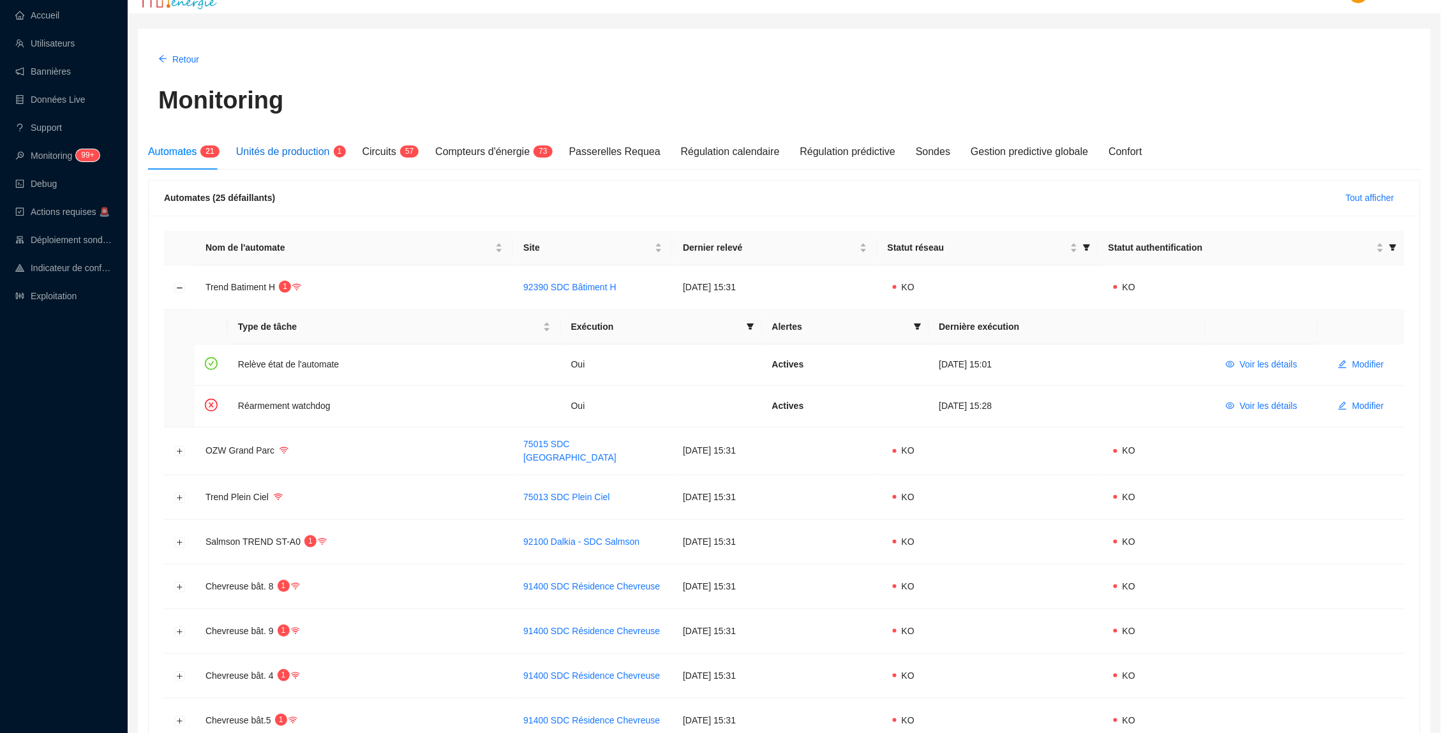
click at [320, 151] on span "Unités de production" at bounding box center [283, 151] width 94 height 11
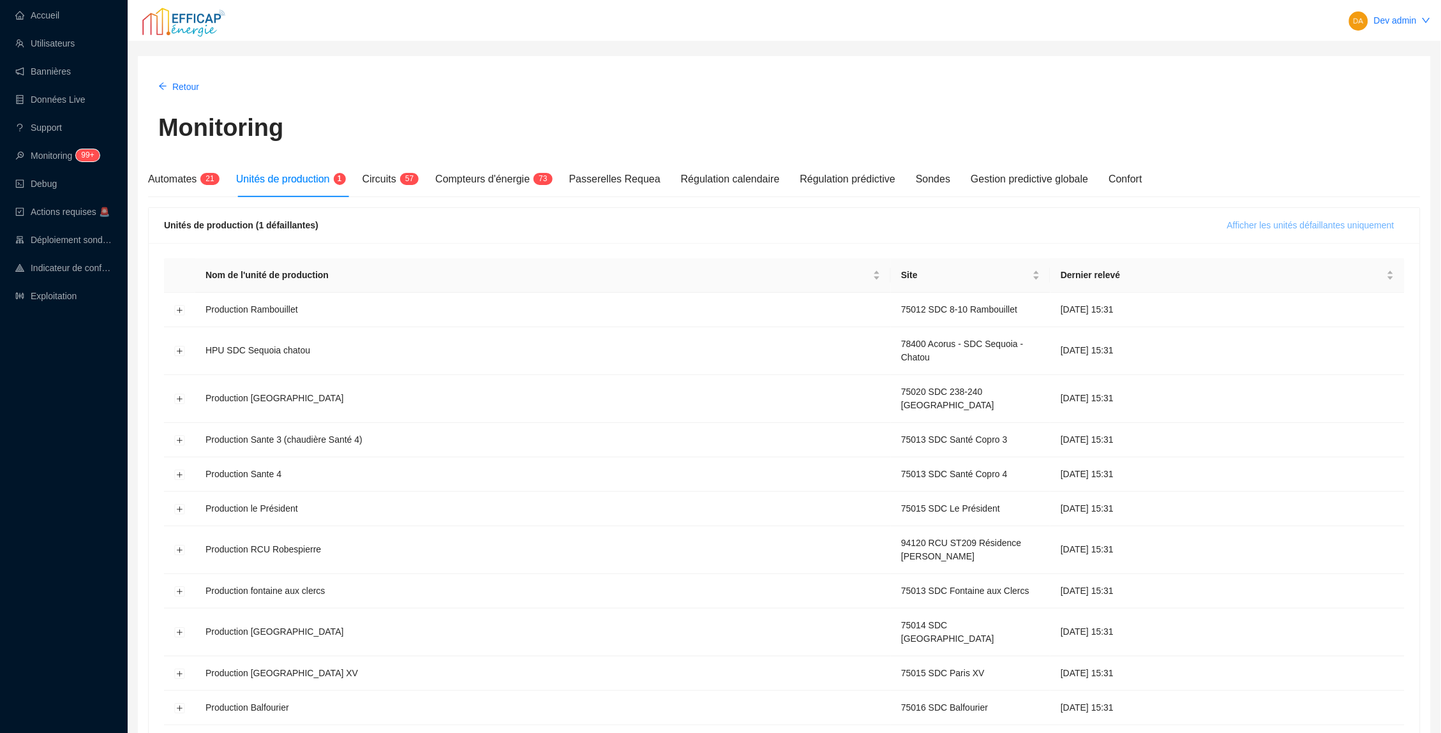
click at [1315, 224] on span "Afficher les unités défaillantes uniquement" at bounding box center [1310, 225] width 167 height 13
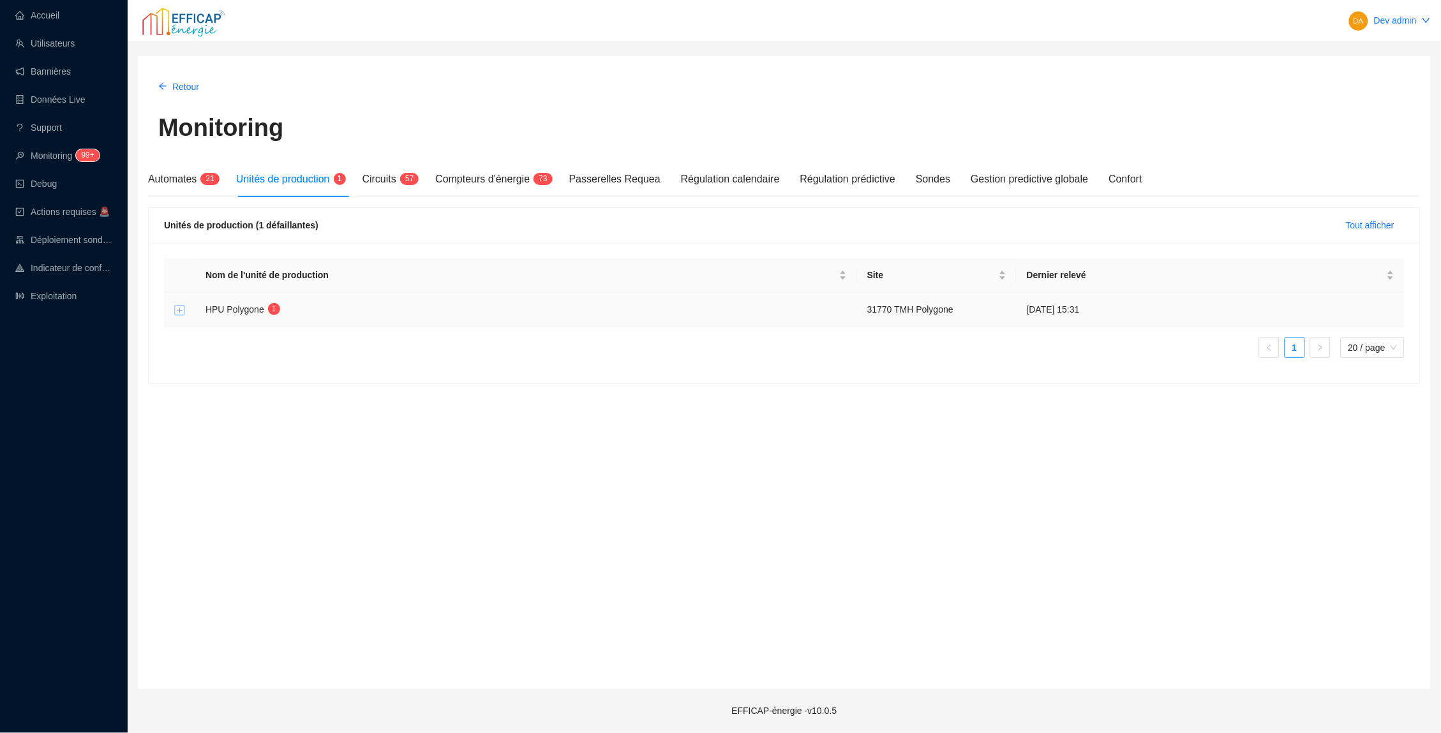
click at [175, 311] on button "Développer la ligne" at bounding box center [180, 310] width 10 height 10
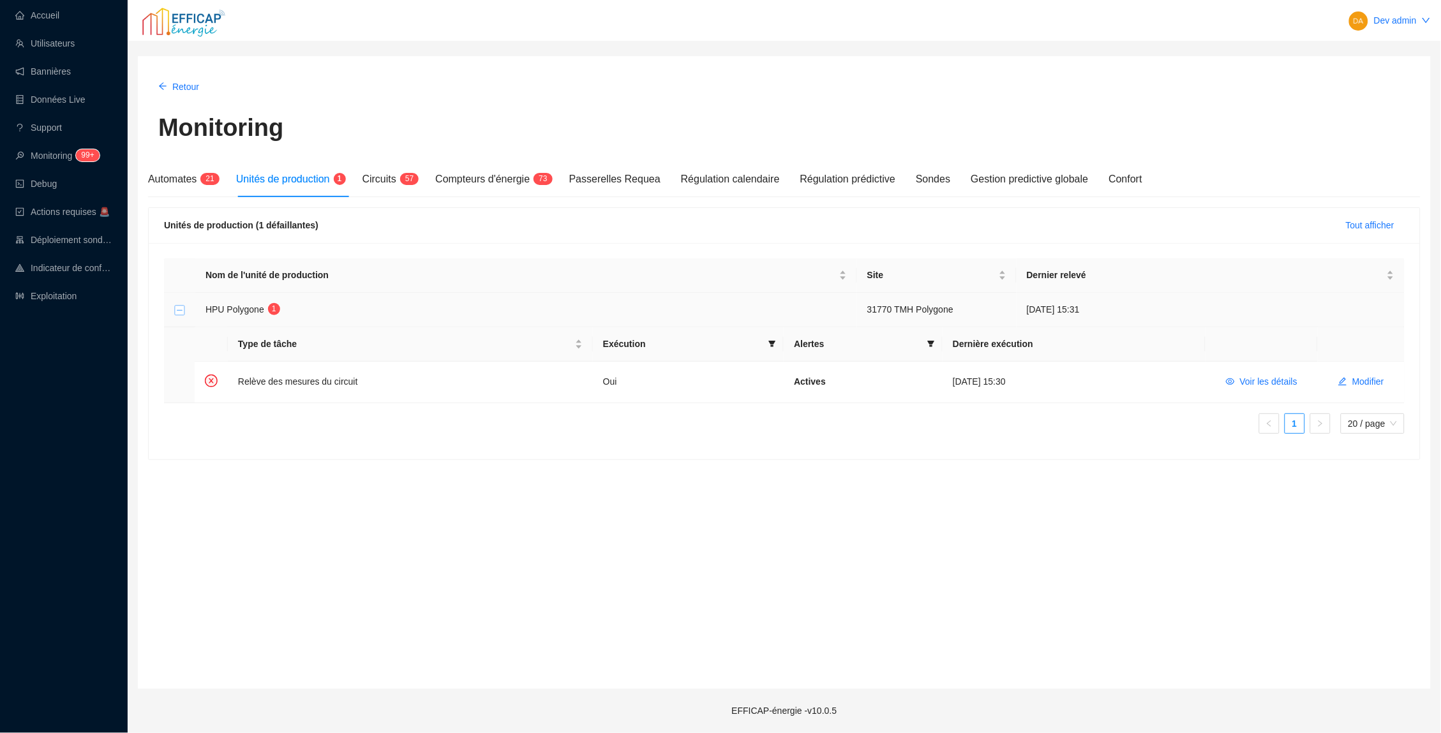
click at [177, 311] on button "Réduire la ligne" at bounding box center [180, 310] width 10 height 10
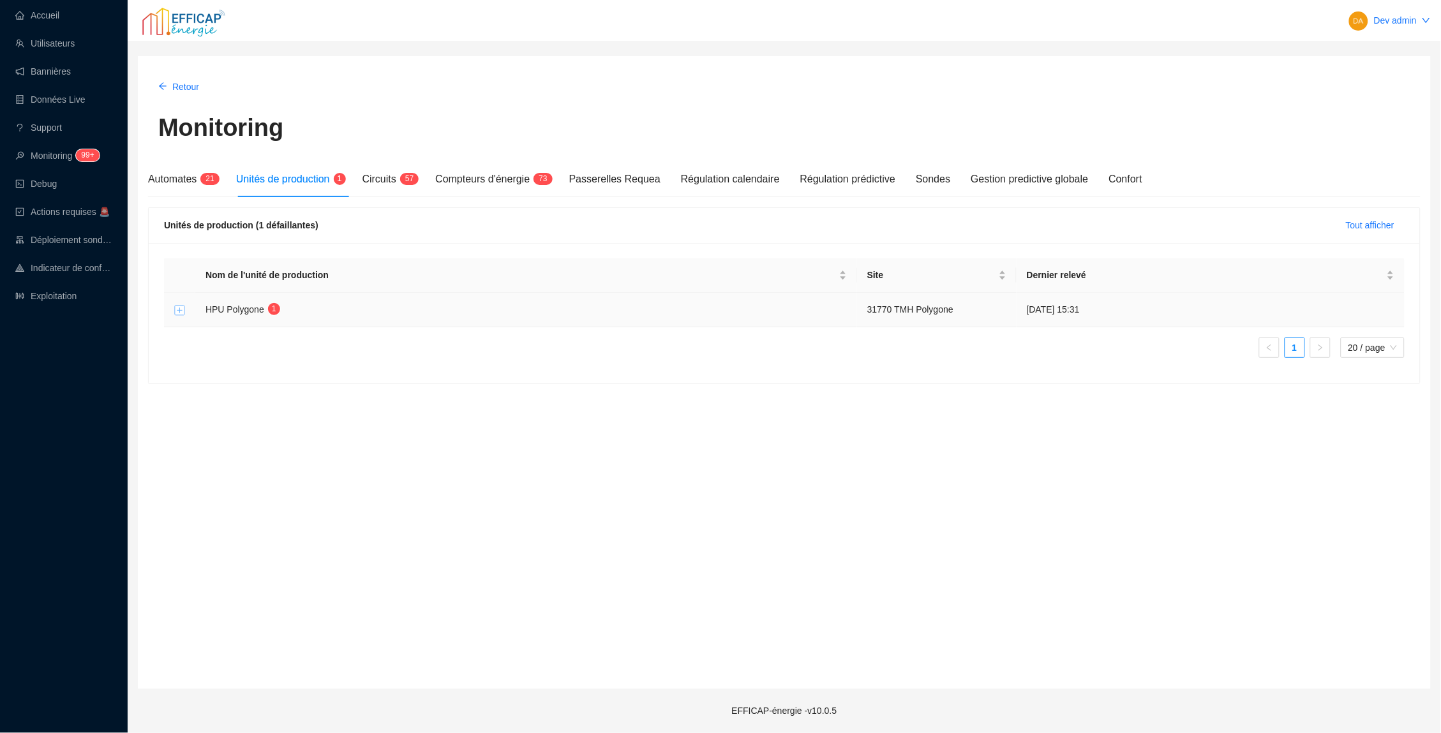
click at [177, 311] on button "Développer la ligne" at bounding box center [180, 310] width 10 height 10
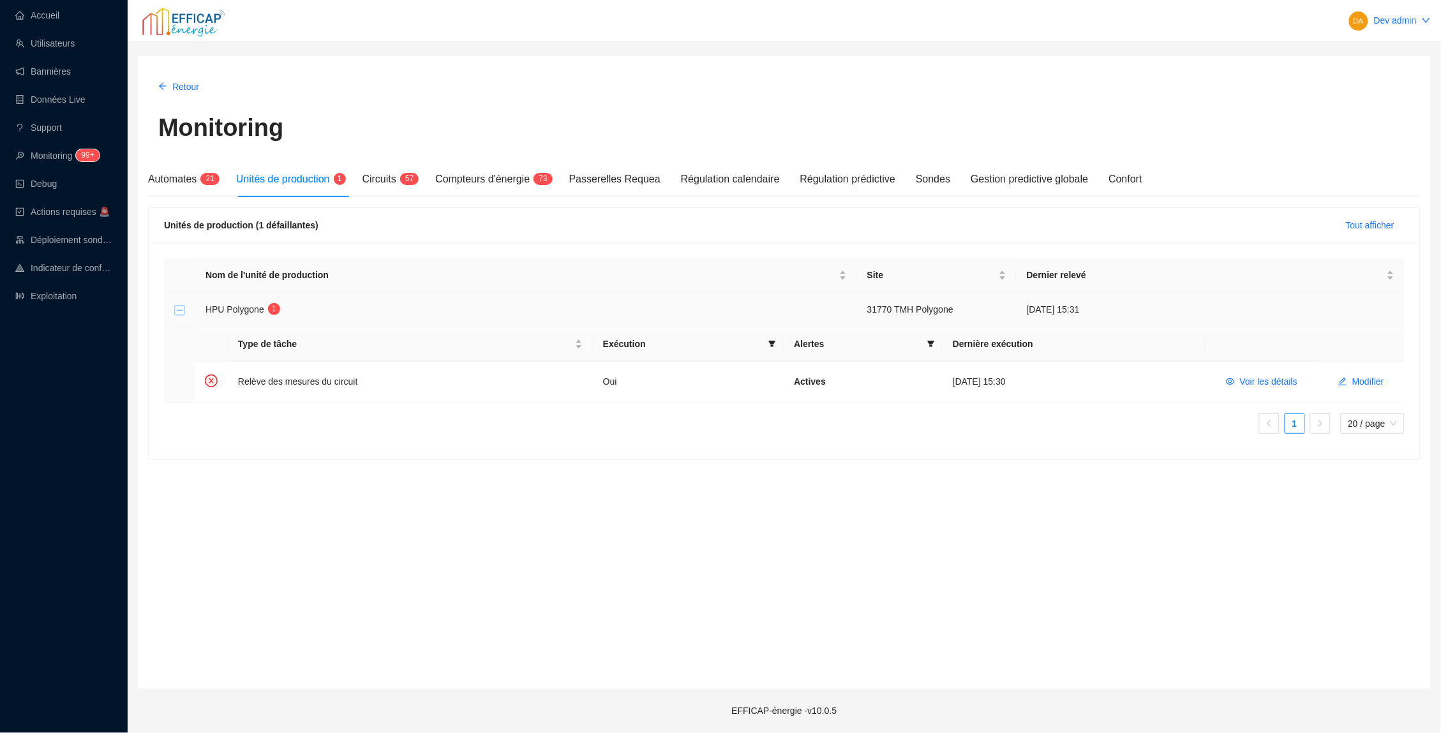
click at [177, 311] on button "Réduire la ligne" at bounding box center [180, 310] width 10 height 10
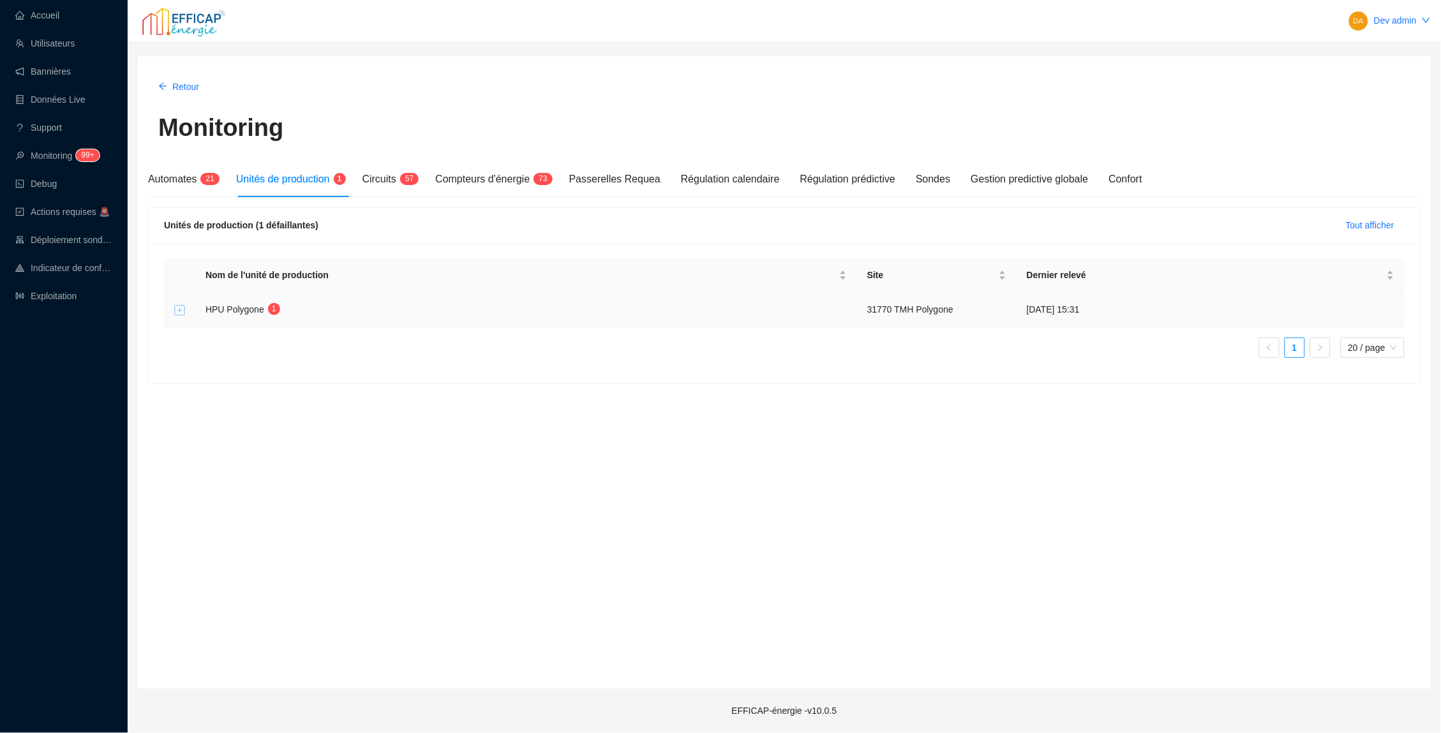
click at [183, 308] on button "Développer la ligne" at bounding box center [180, 310] width 10 height 10
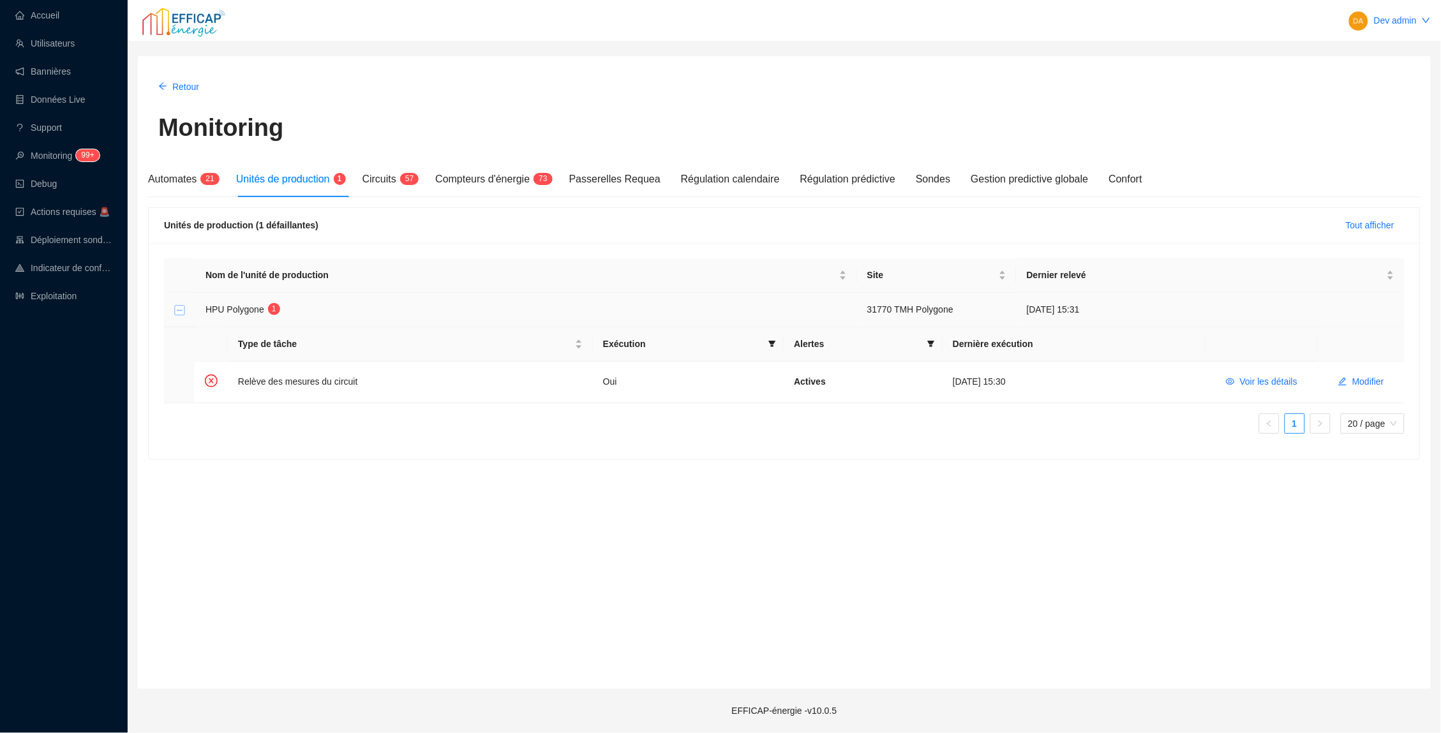
click at [181, 311] on button "Réduire la ligne" at bounding box center [180, 310] width 10 height 10
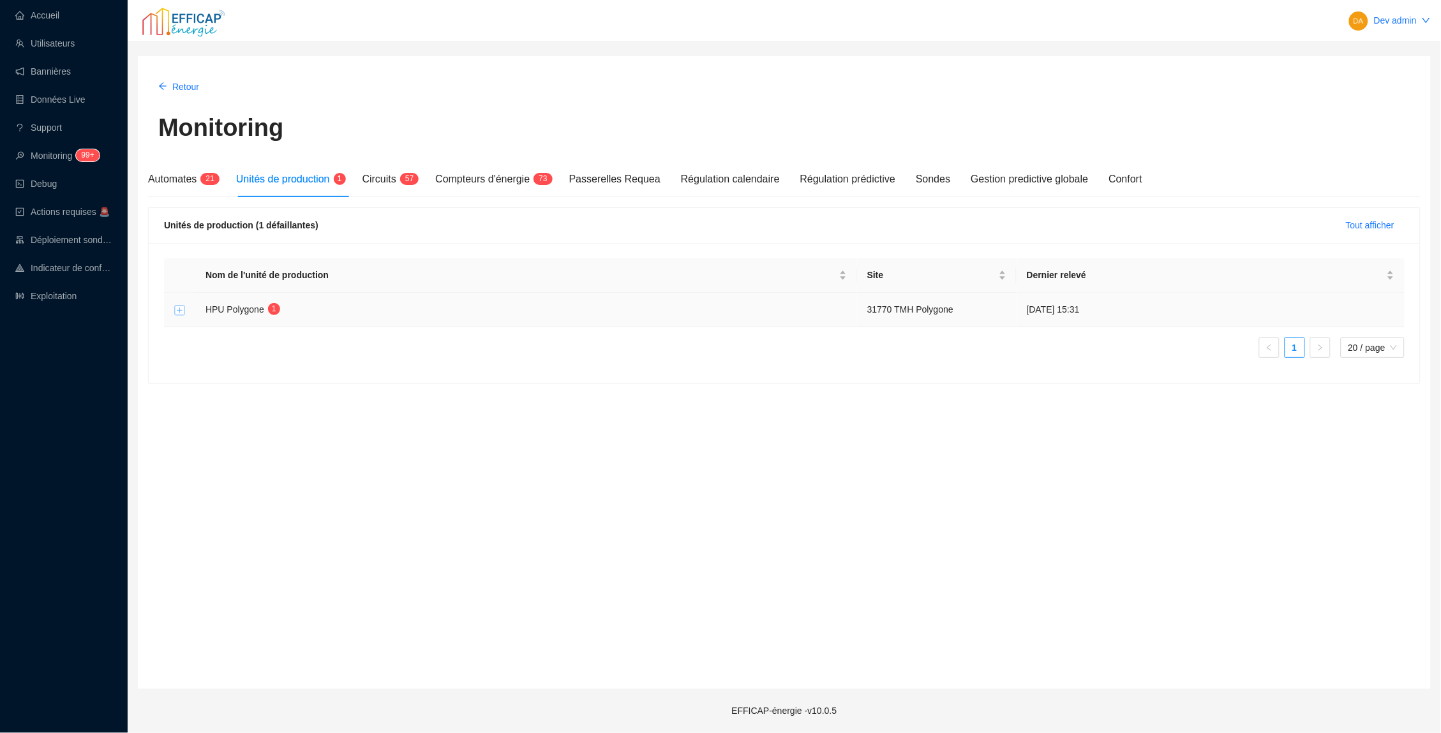
click at [181, 311] on button "Développer la ligne" at bounding box center [180, 310] width 10 height 10
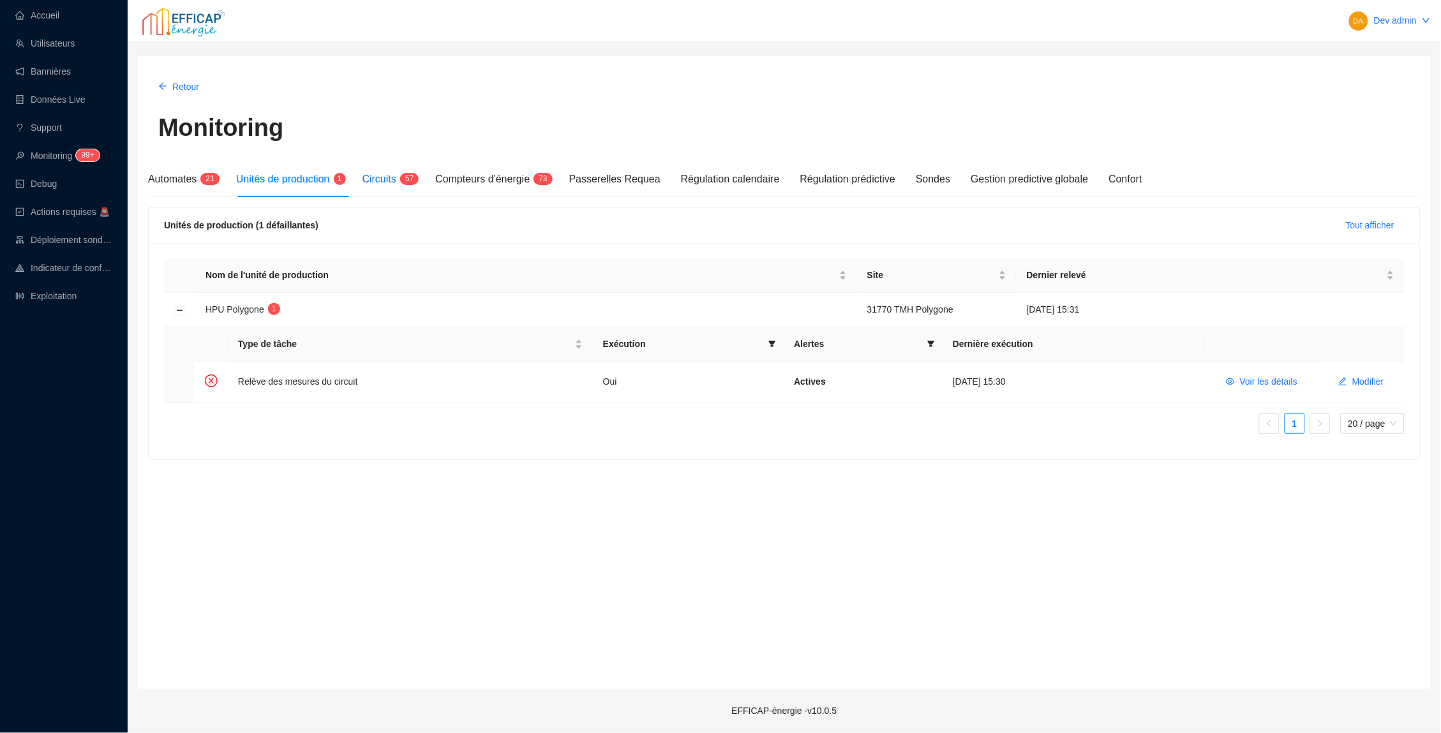
click at [394, 175] on span "Circuits" at bounding box center [379, 179] width 34 height 11
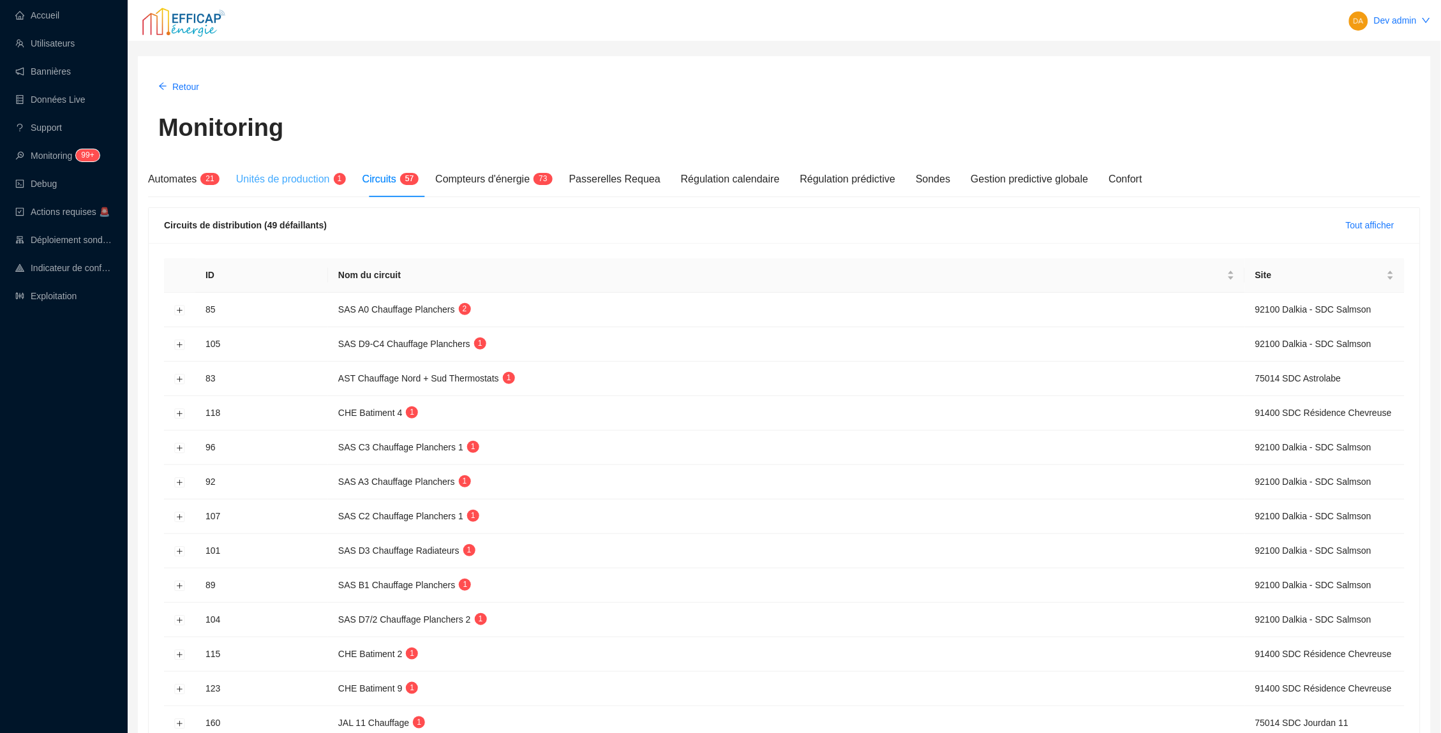
click at [301, 186] on div "Unités de production 1" at bounding box center [289, 179] width 106 height 36
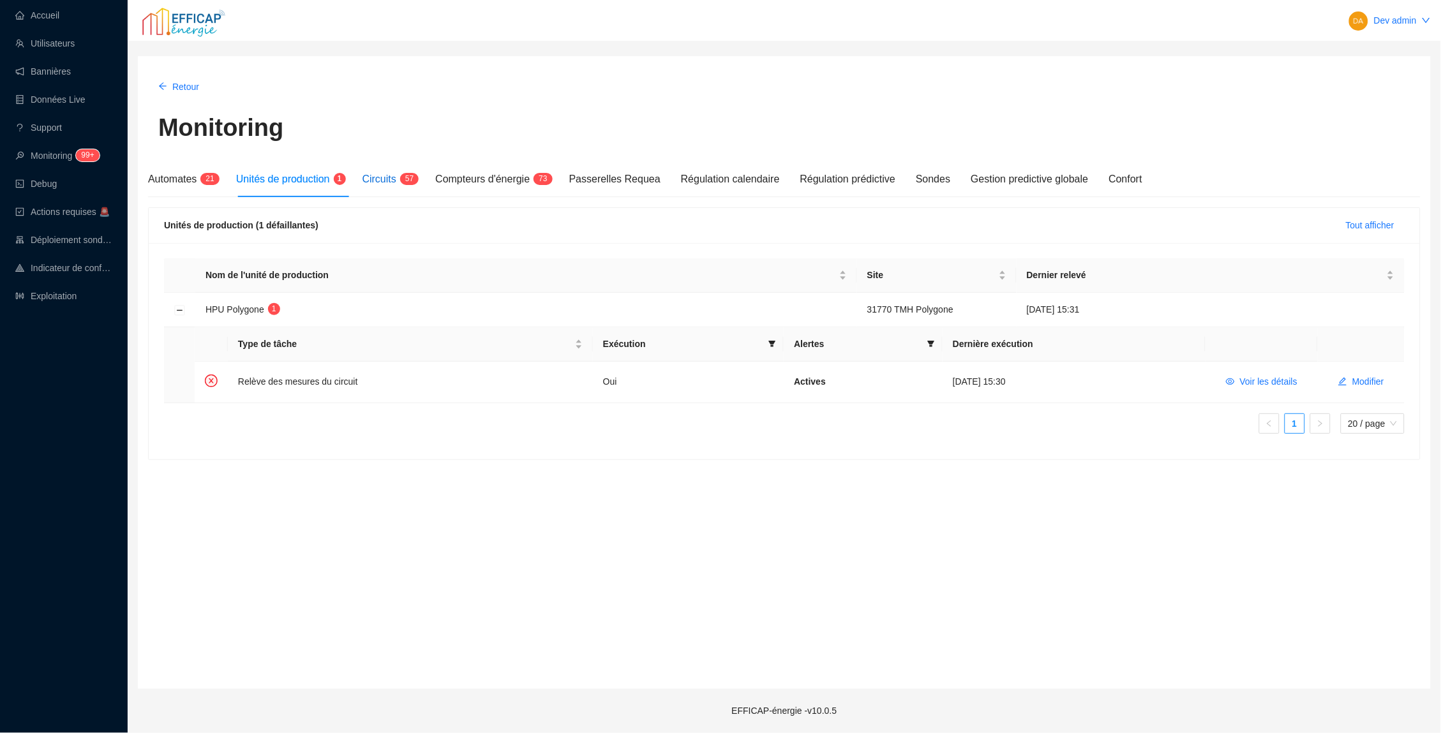
click at [394, 174] on span "Circuits" at bounding box center [379, 179] width 34 height 11
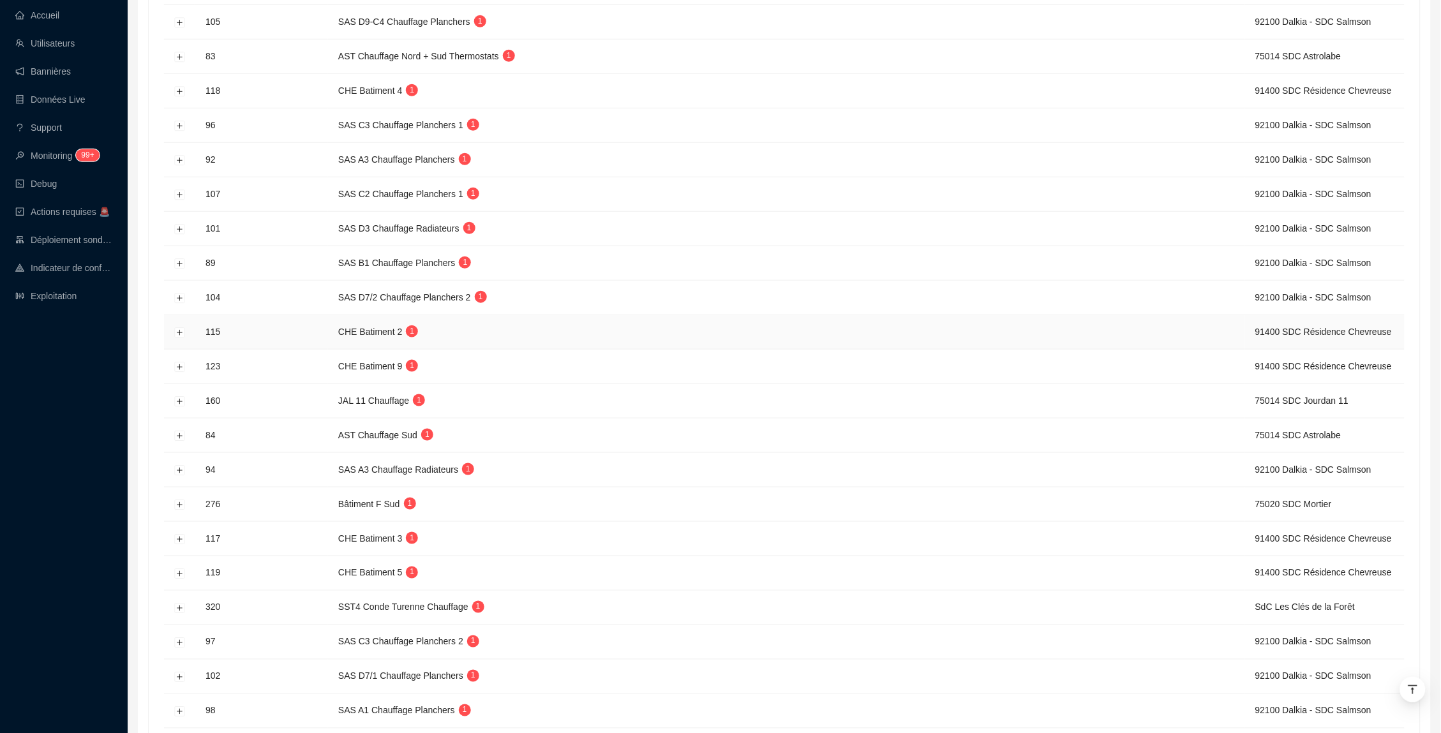
scroll to position [324, 0]
click at [176, 301] on button "Développer la ligne" at bounding box center [180, 297] width 10 height 10
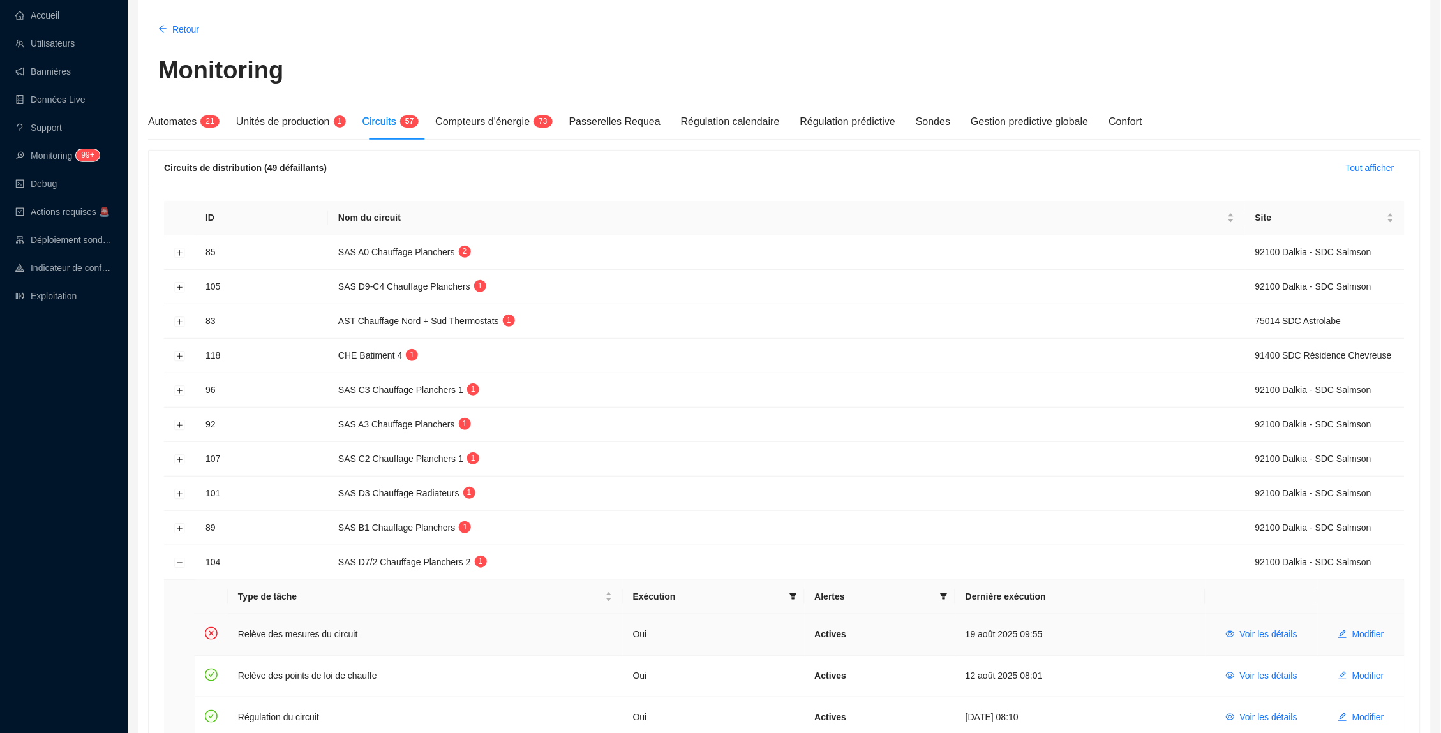
scroll to position [45, 0]
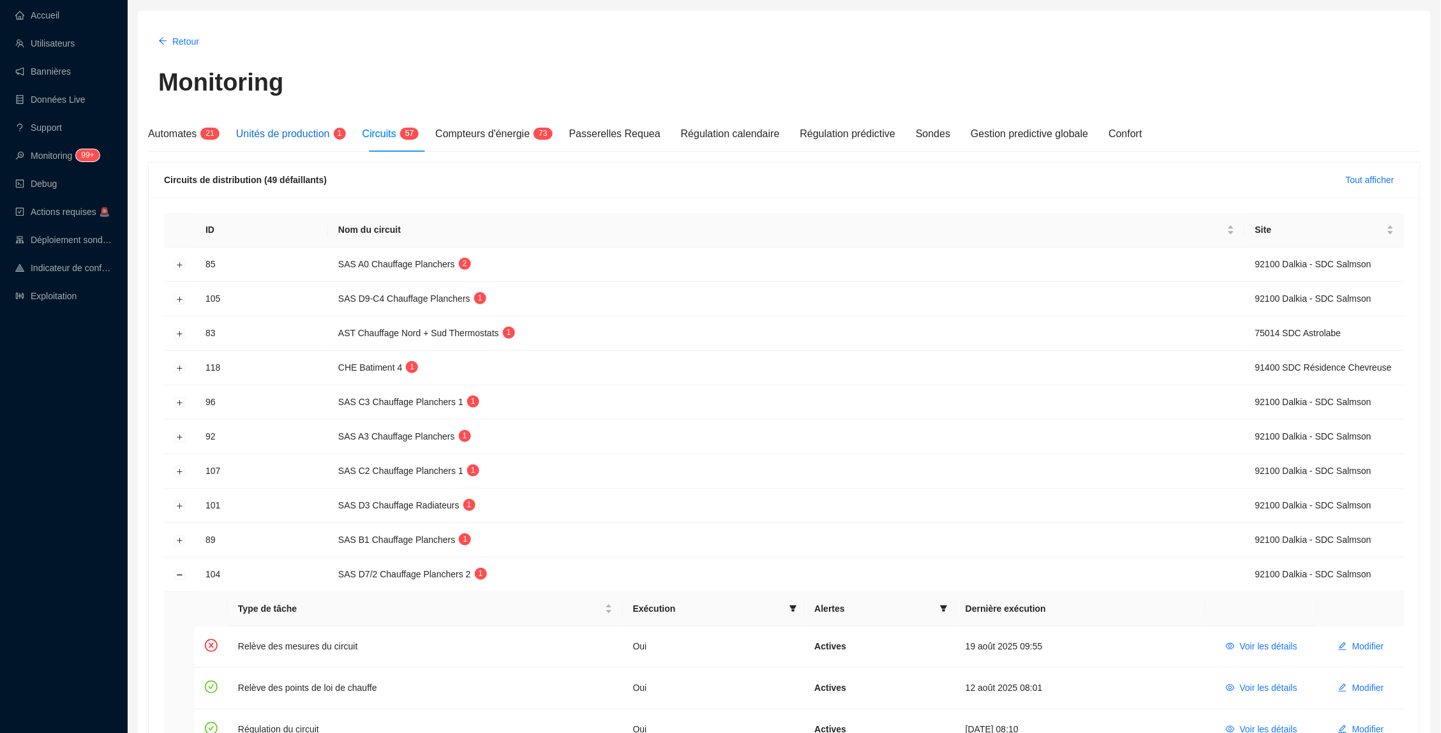
click at [275, 140] on div "Unités de production 1" at bounding box center [289, 133] width 106 height 15
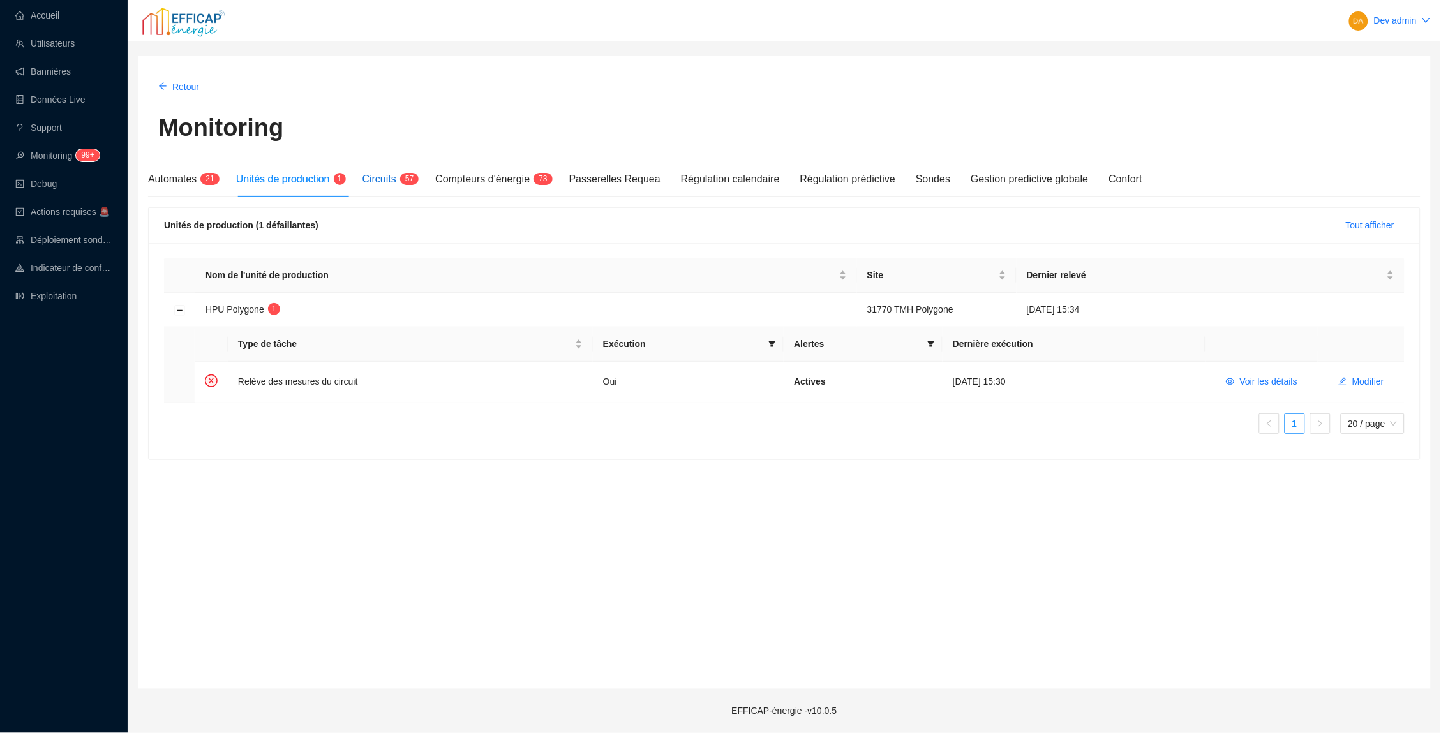
click at [388, 177] on span "Circuits" at bounding box center [379, 179] width 34 height 11
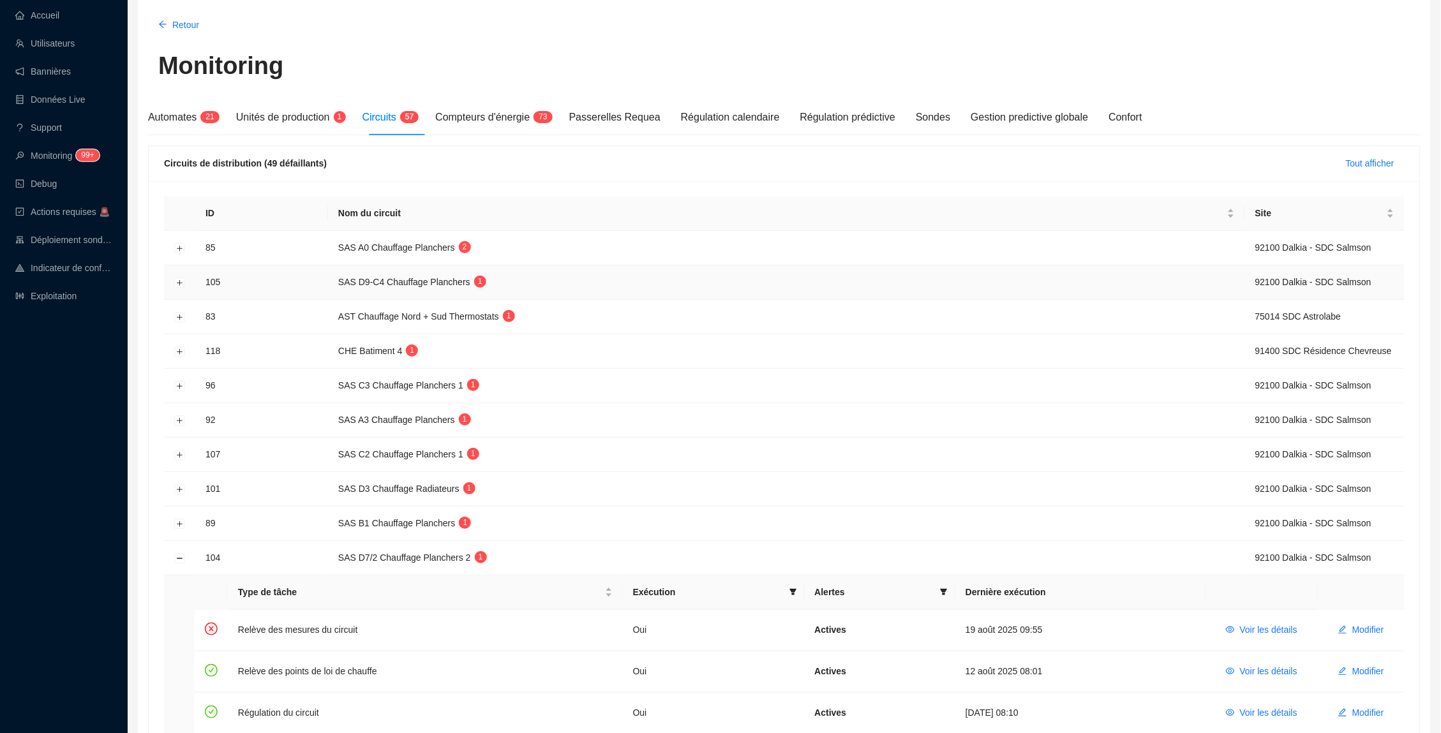
scroll to position [73, 0]
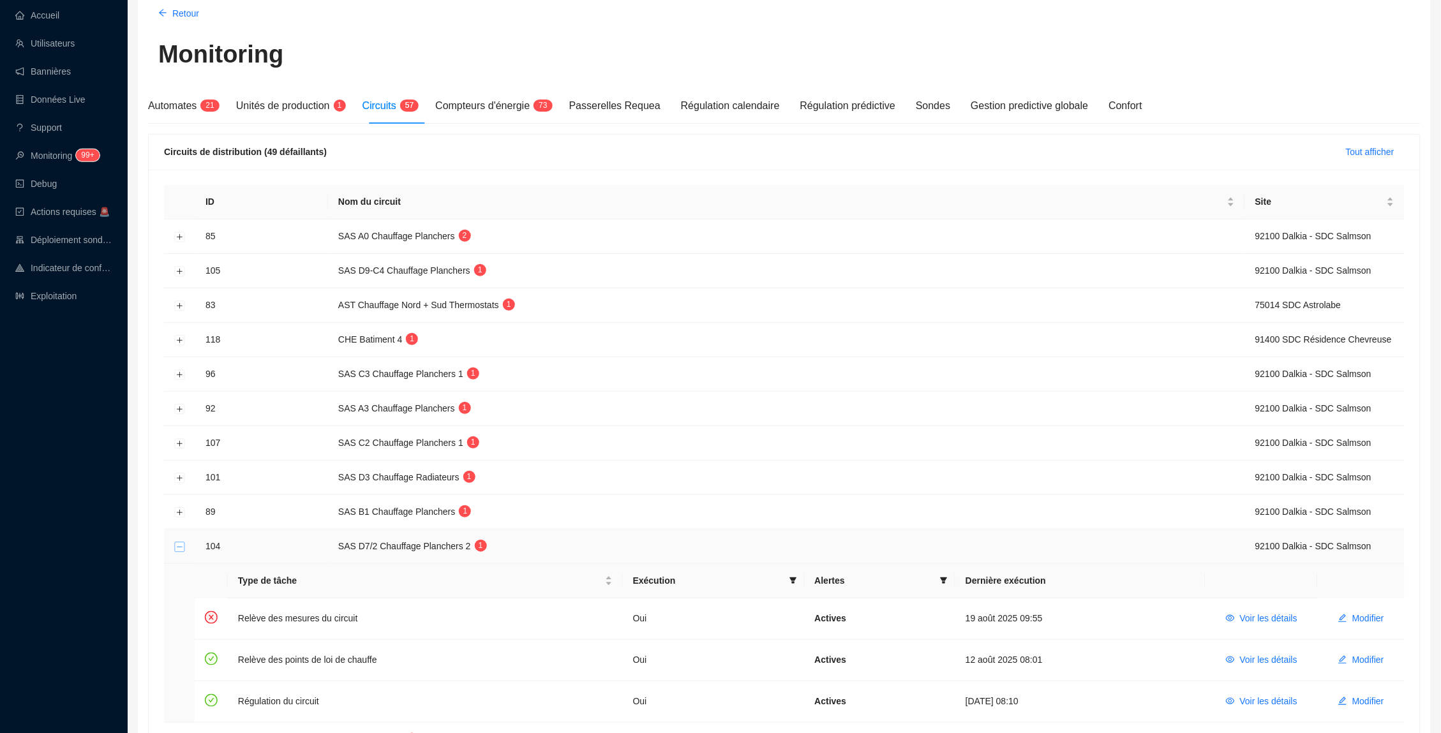
click at [177, 552] on button "Réduire la ligne" at bounding box center [180, 547] width 10 height 10
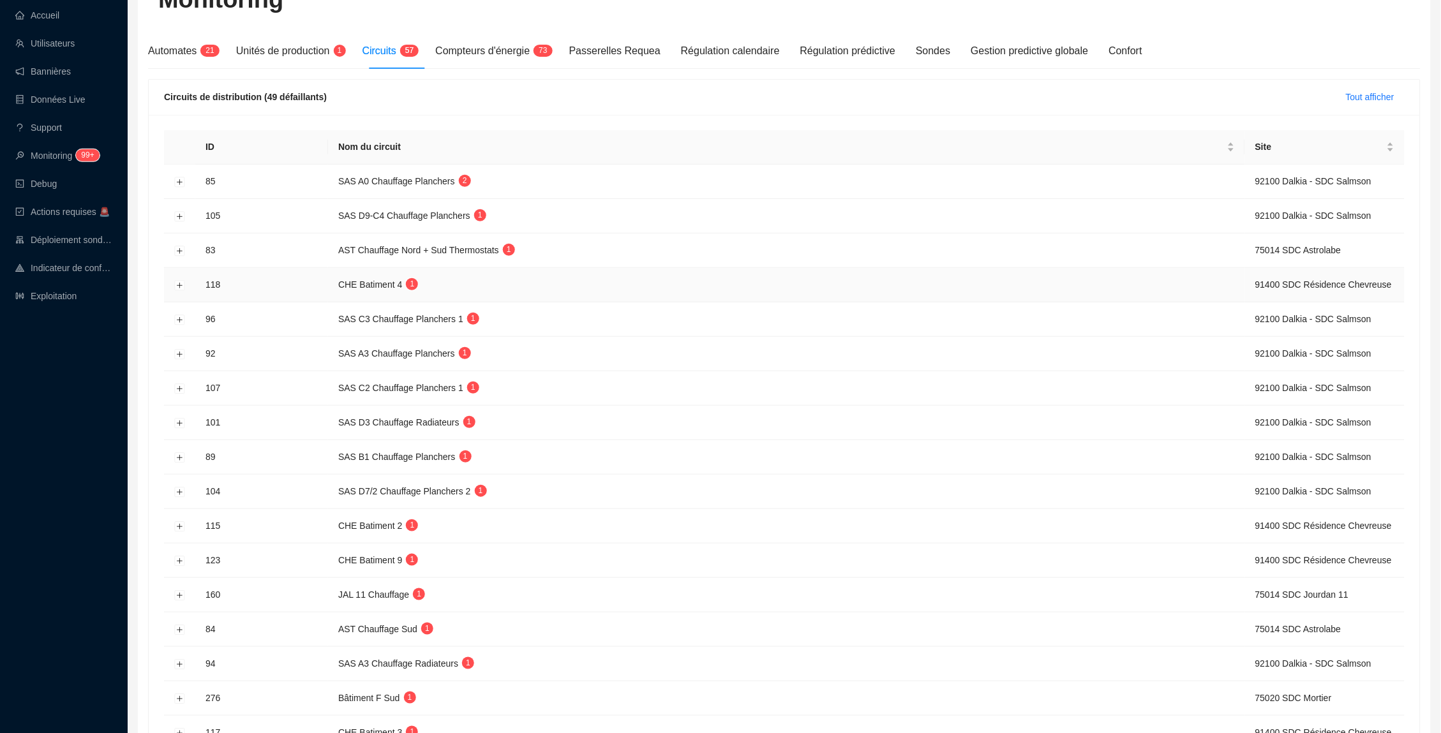
scroll to position [145, 0]
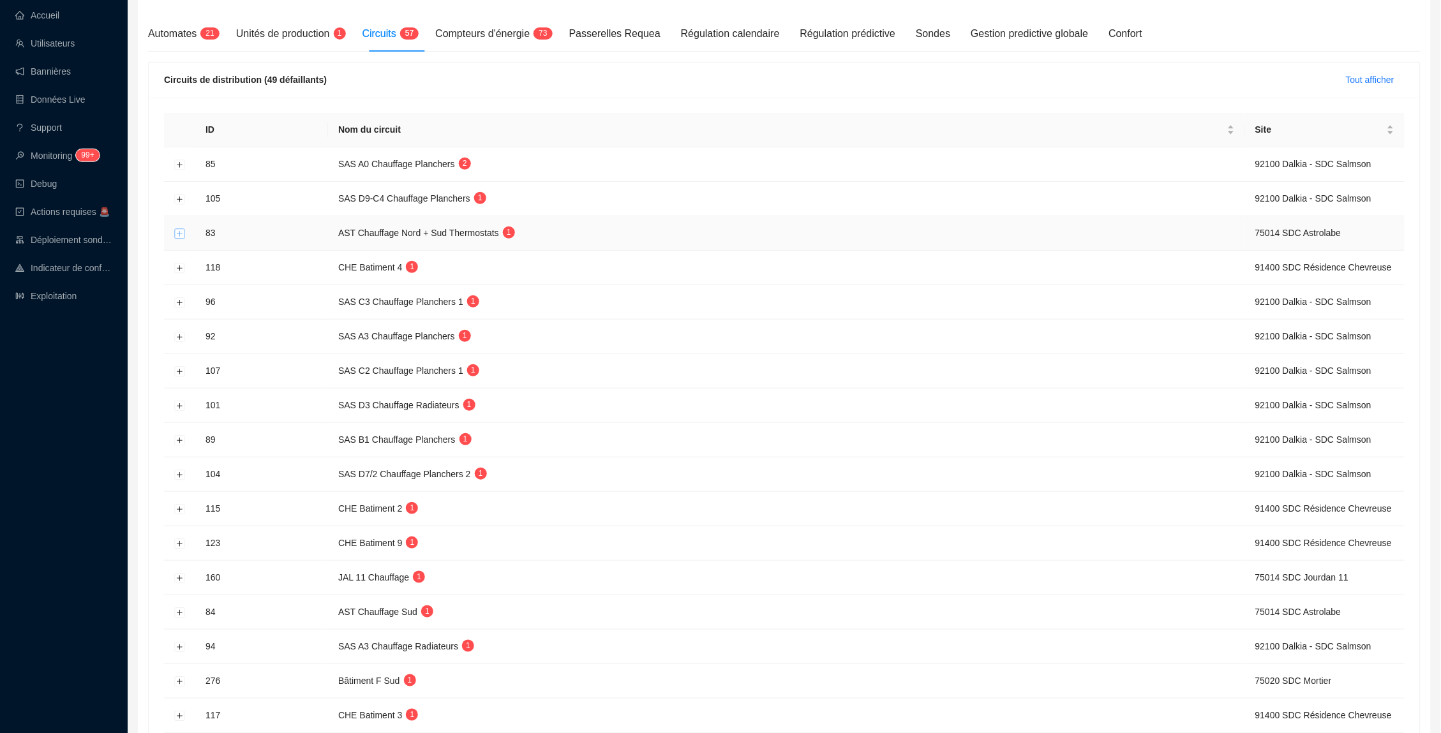
click at [177, 235] on button "Développer la ligne" at bounding box center [180, 233] width 10 height 10
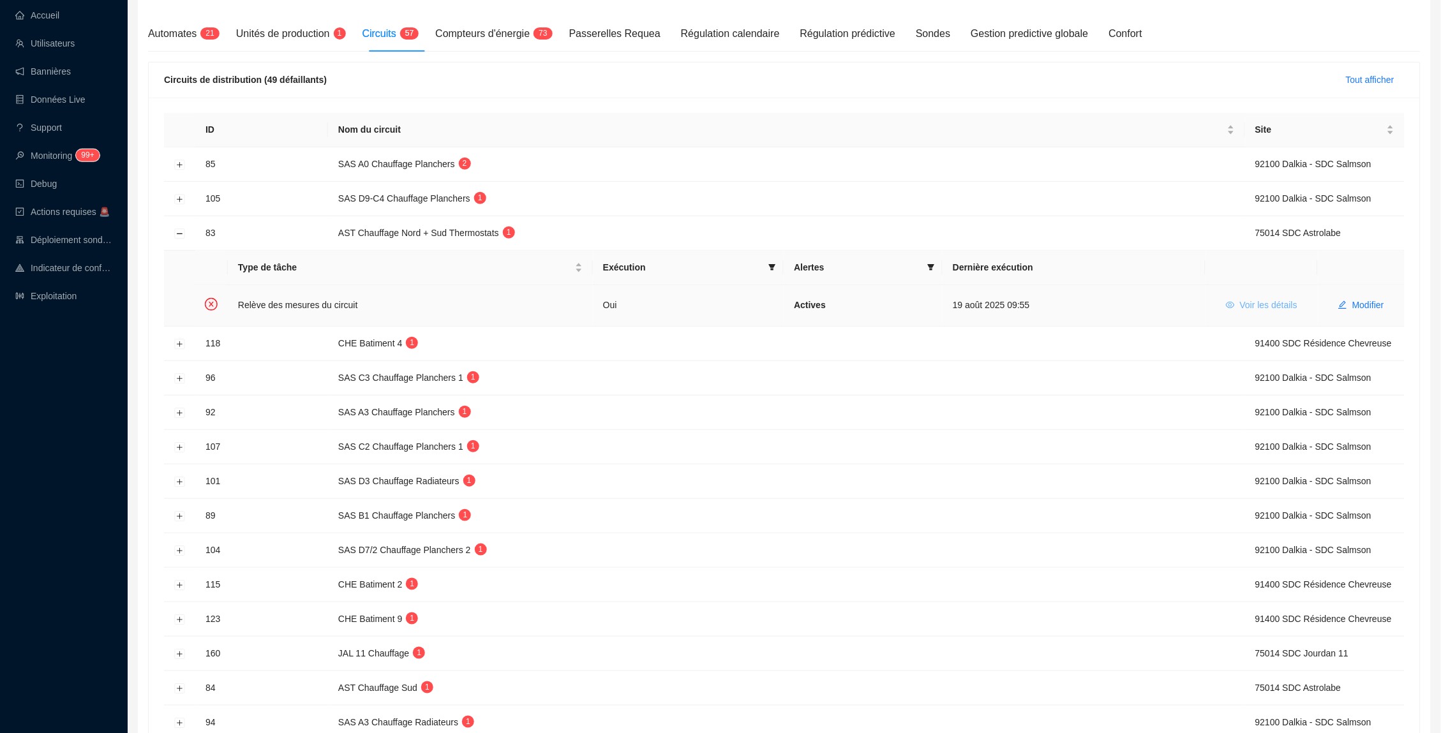
click at [1269, 303] on span "Voir les détails" at bounding box center [1268, 305] width 57 height 13
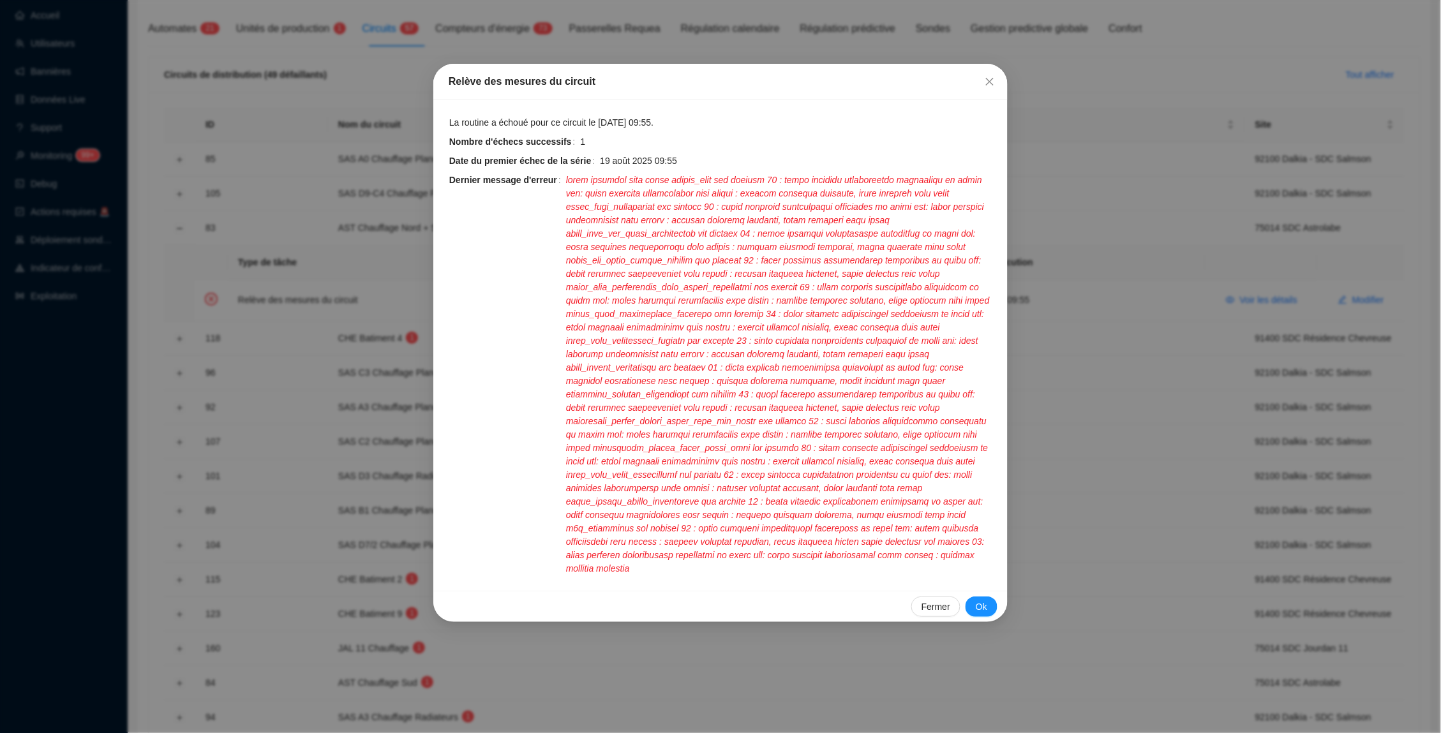
scroll to position [152, 0]
click at [988, 87] on button "Close" at bounding box center [990, 81] width 20 height 20
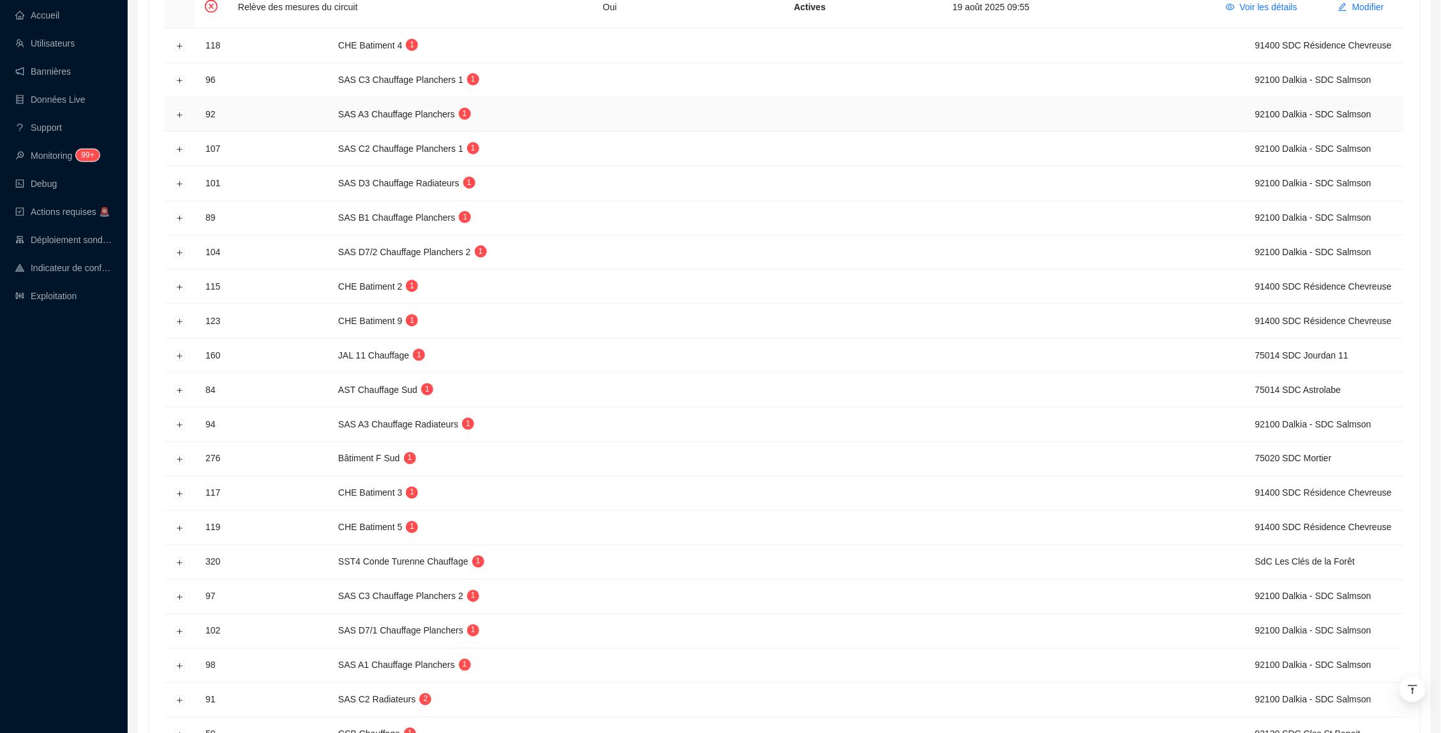
scroll to position [457, 0]
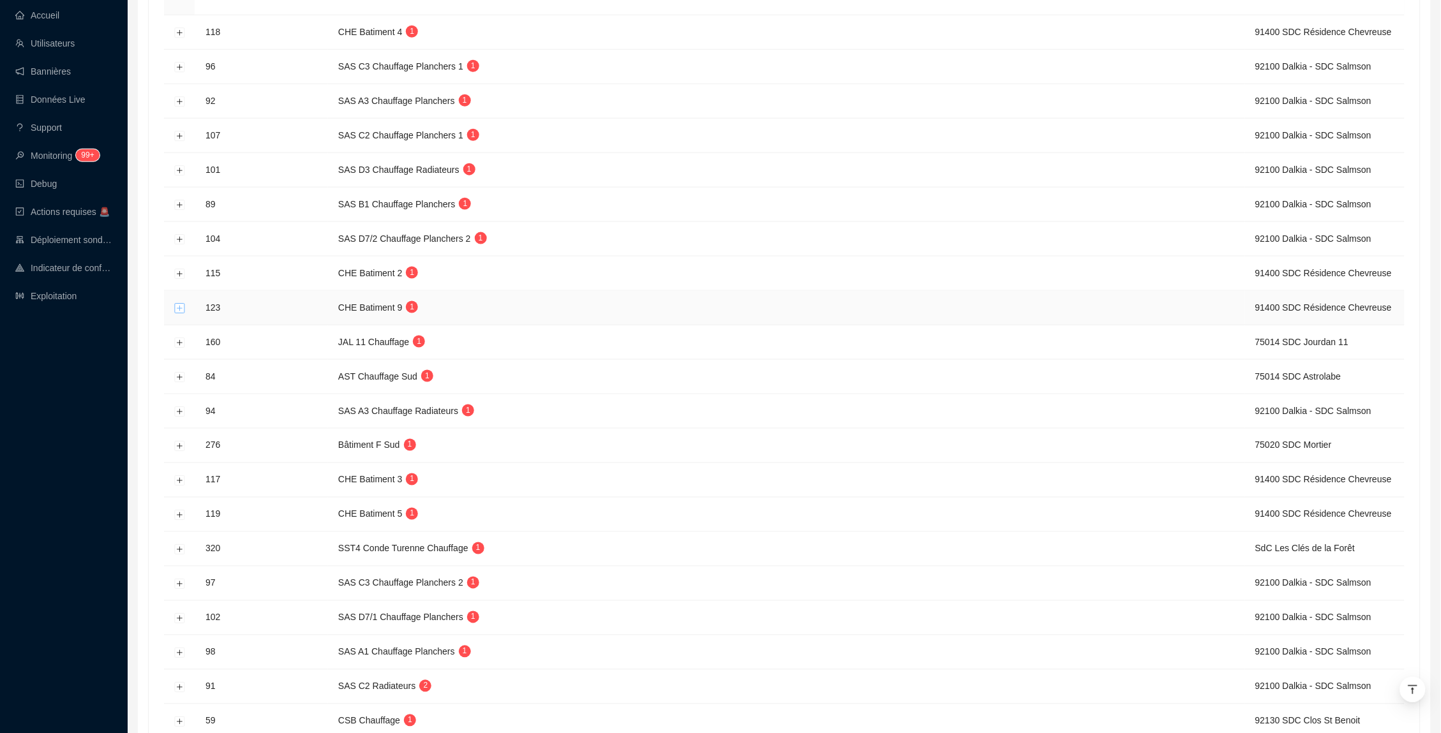
click at [178, 313] on button "Développer la ligne" at bounding box center [180, 308] width 10 height 10
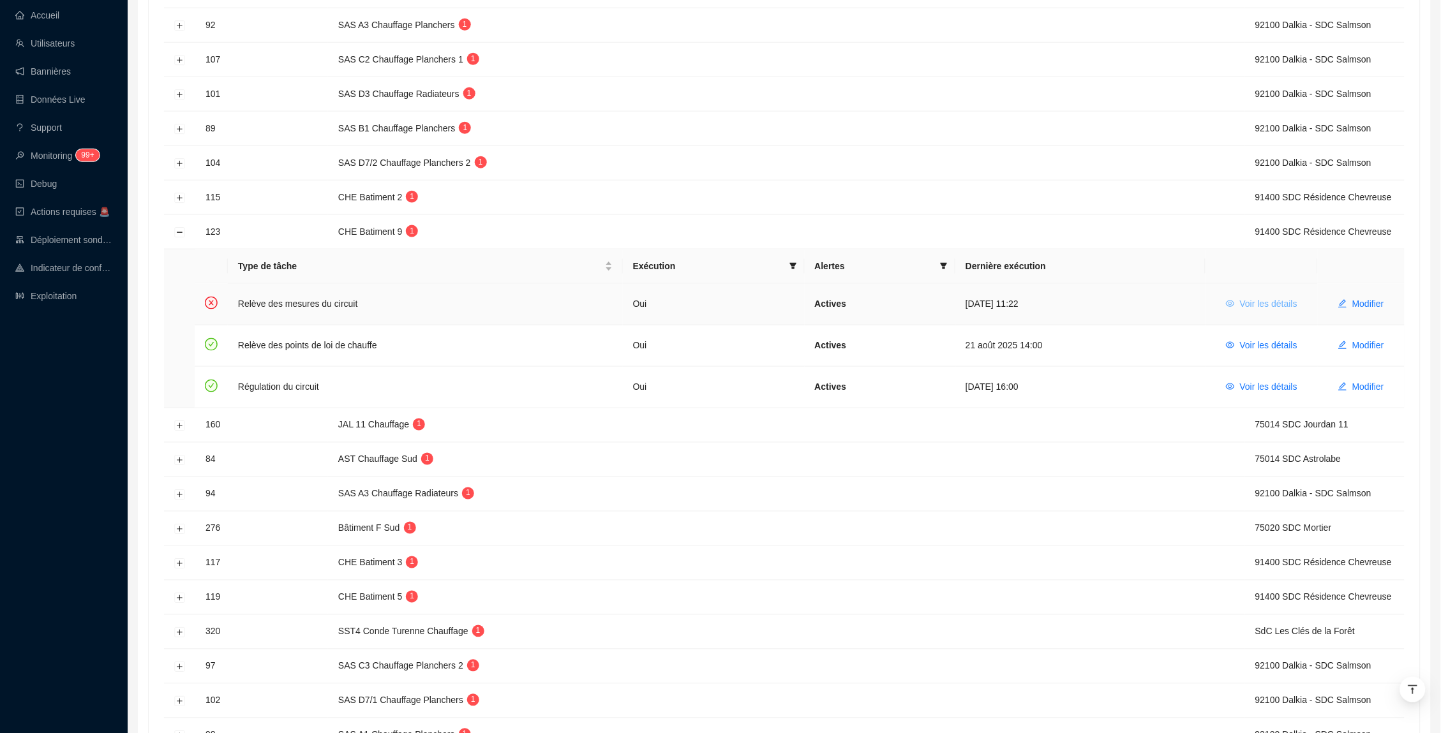
click at [1241, 311] on span "Voir les détails" at bounding box center [1268, 303] width 57 height 13
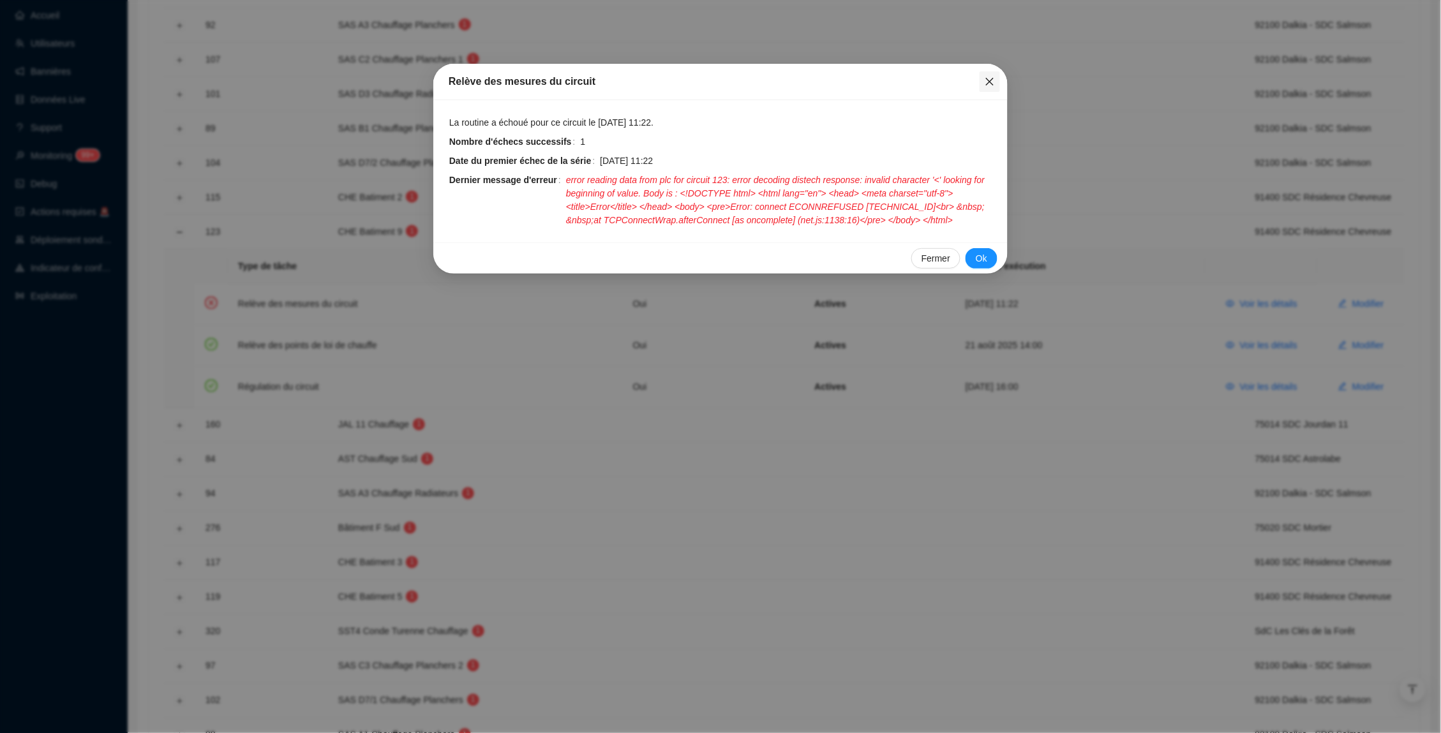
click at [993, 82] on icon "close" at bounding box center [990, 82] width 10 height 10
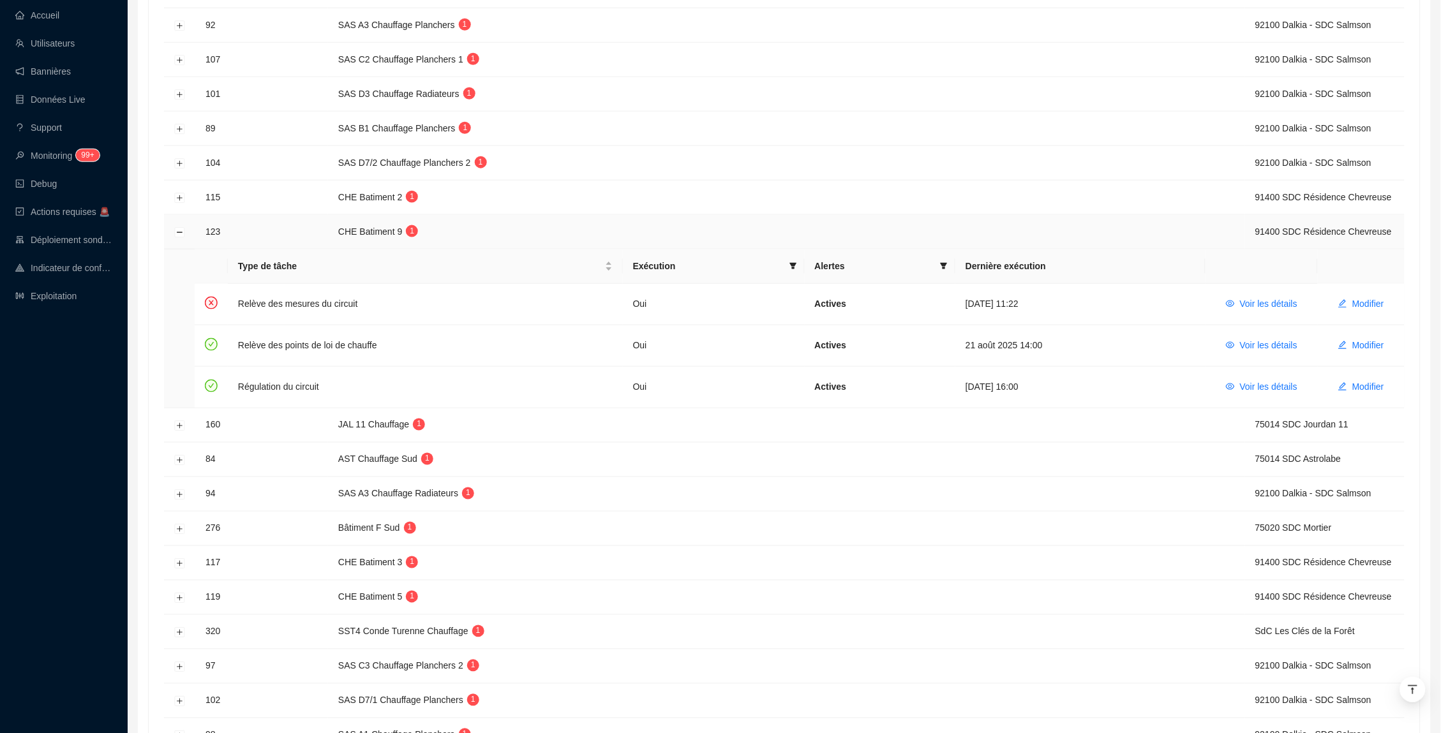
click at [176, 250] on td at bounding box center [179, 232] width 31 height 34
click at [176, 237] on button "Réduire la ligne" at bounding box center [180, 232] width 10 height 10
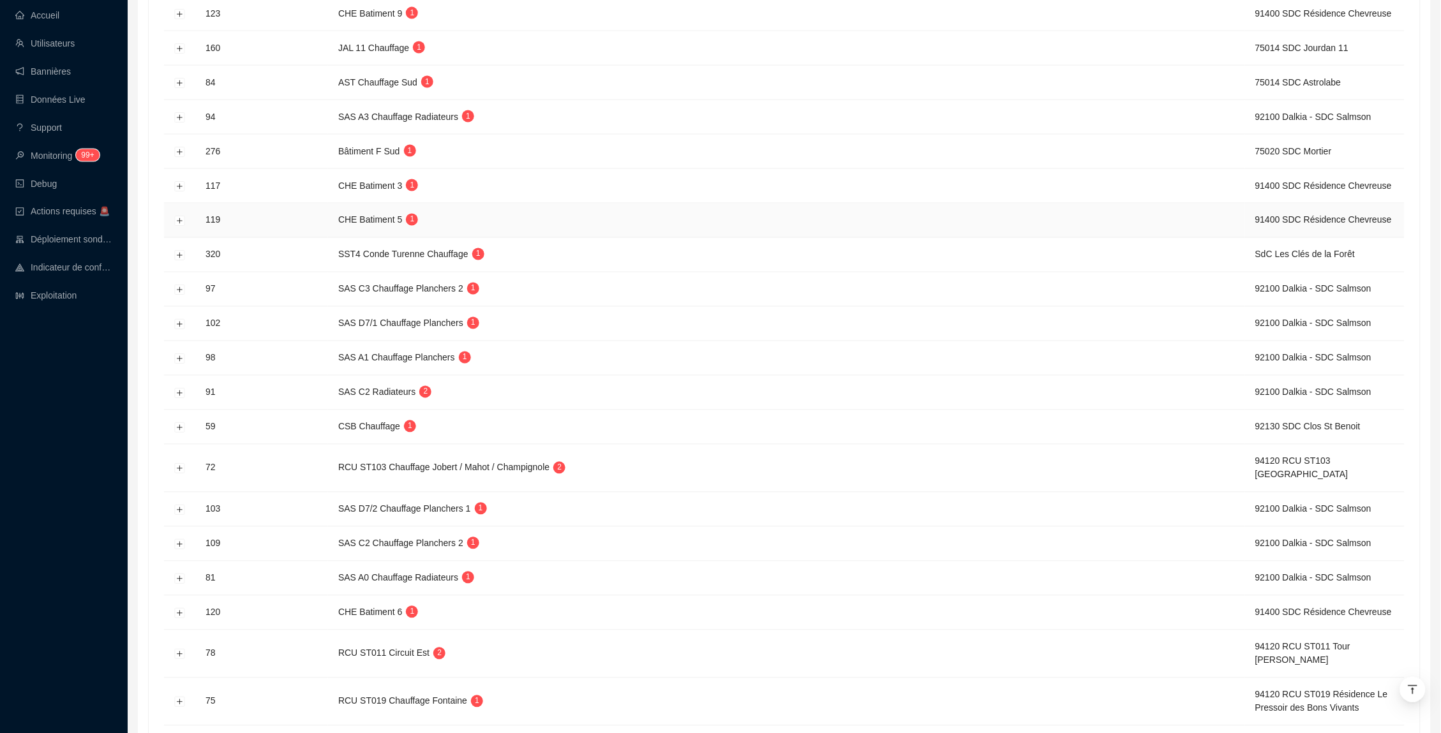
scroll to position [724, 0]
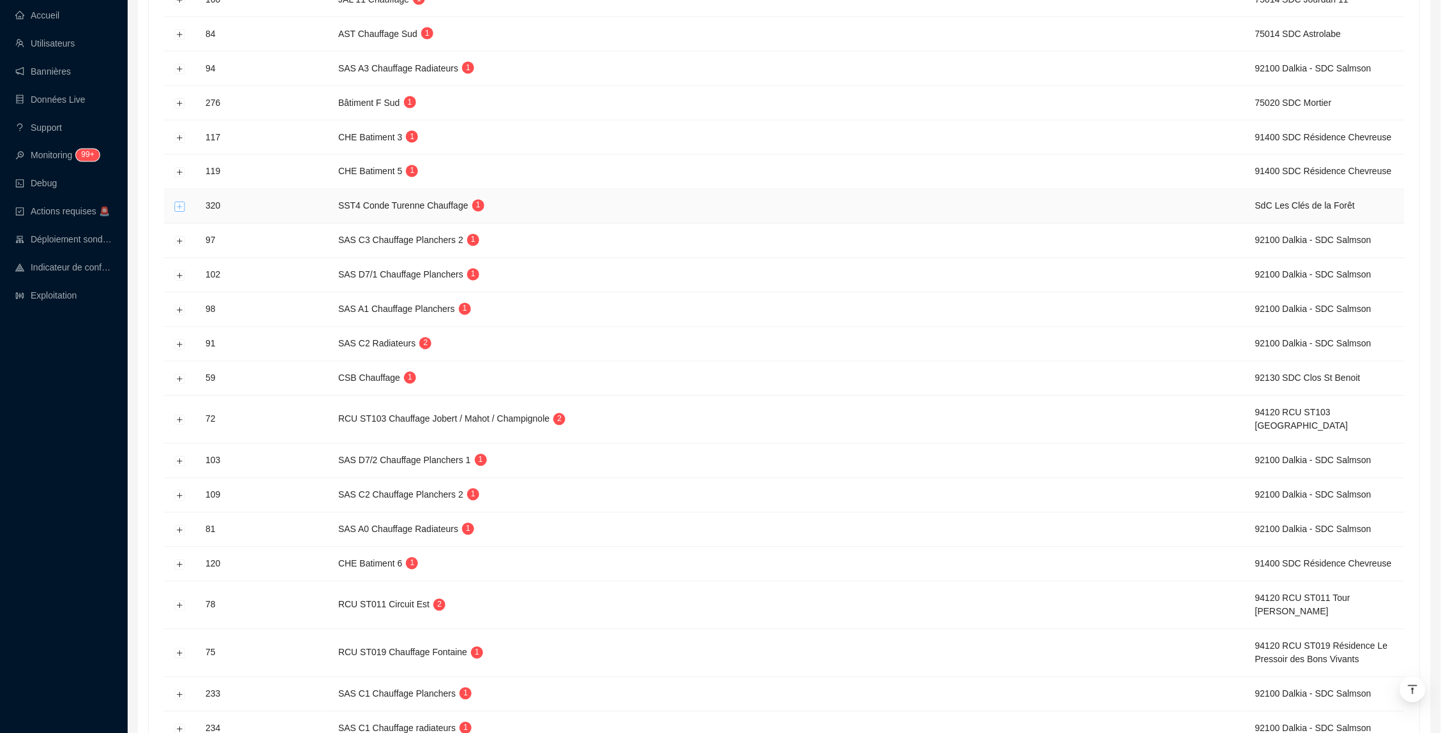
click at [175, 212] on button "Développer la ligne" at bounding box center [180, 207] width 10 height 10
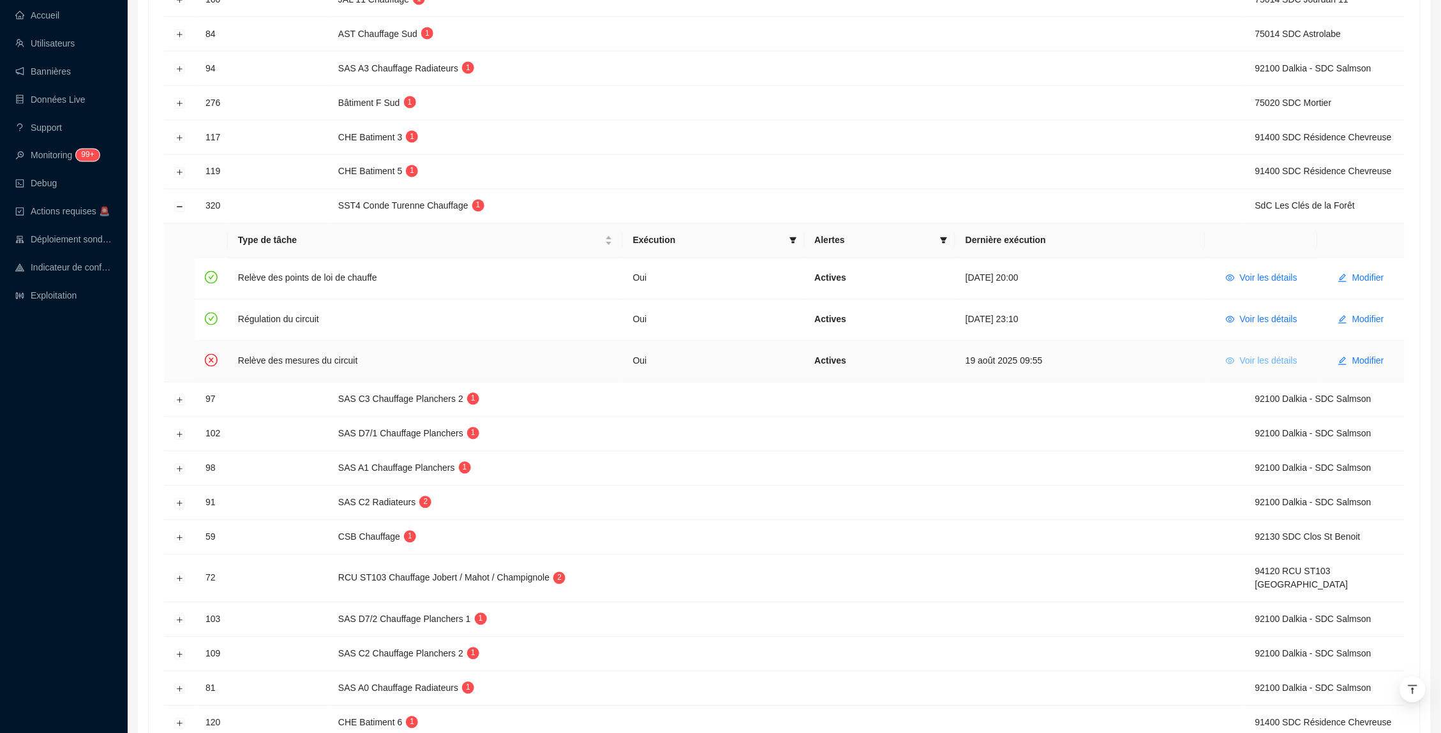
click at [1243, 368] on span "Voir les détails" at bounding box center [1268, 361] width 57 height 13
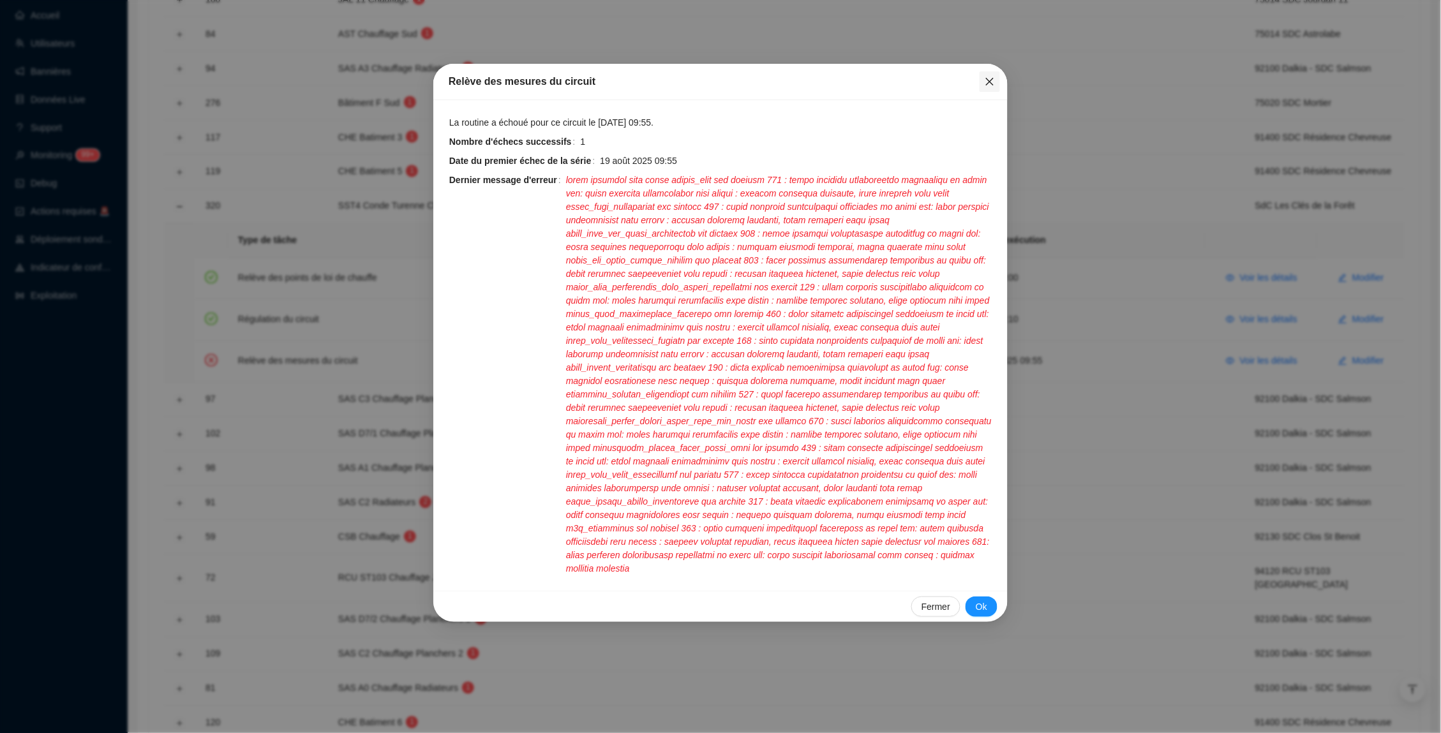
click at [990, 77] on icon "close" at bounding box center [990, 82] width 10 height 10
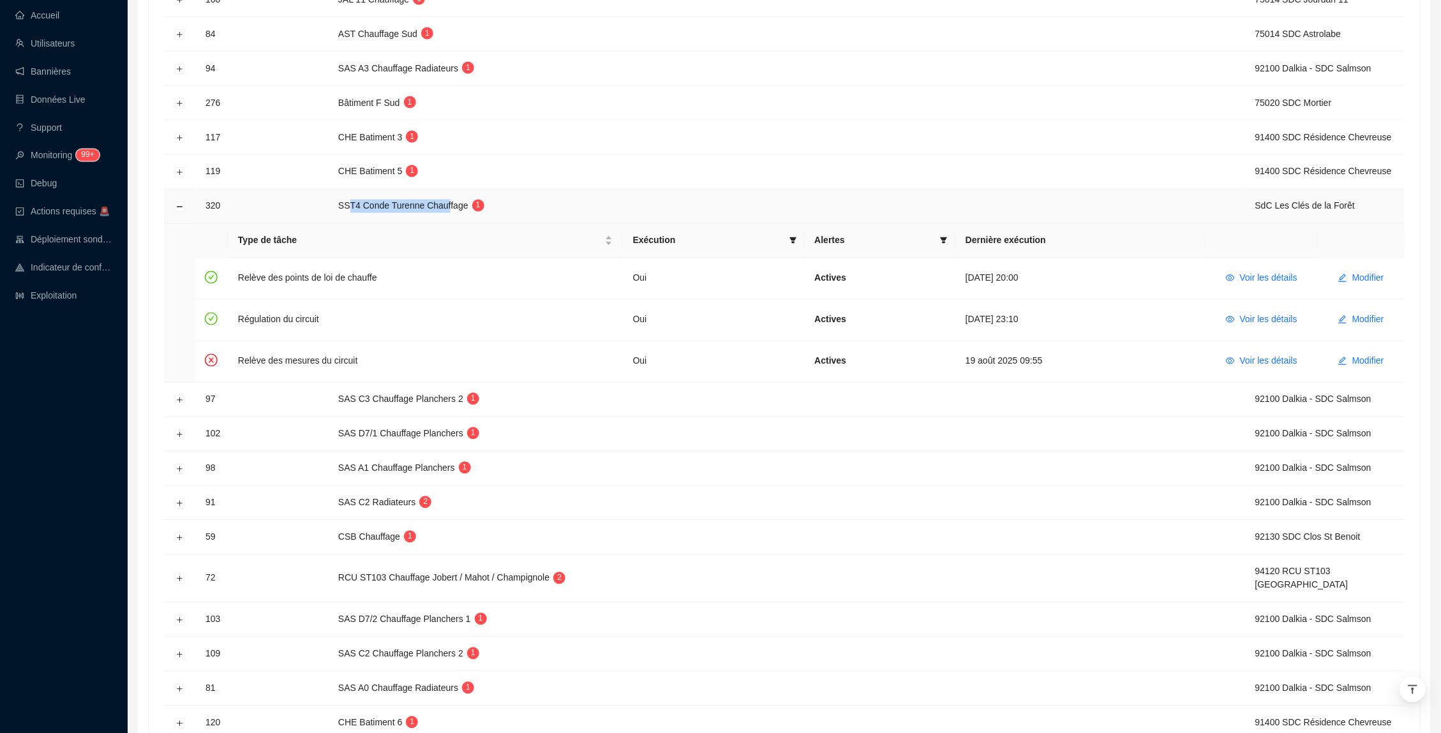
drag, startPoint x: 350, startPoint y: 260, endPoint x: 454, endPoint y: 258, distance: 104.0
click at [454, 211] on span "SST4 Conde Turenne Chauffage" at bounding box center [403, 206] width 130 height 10
click at [1249, 368] on span "Voir les détails" at bounding box center [1268, 361] width 57 height 13
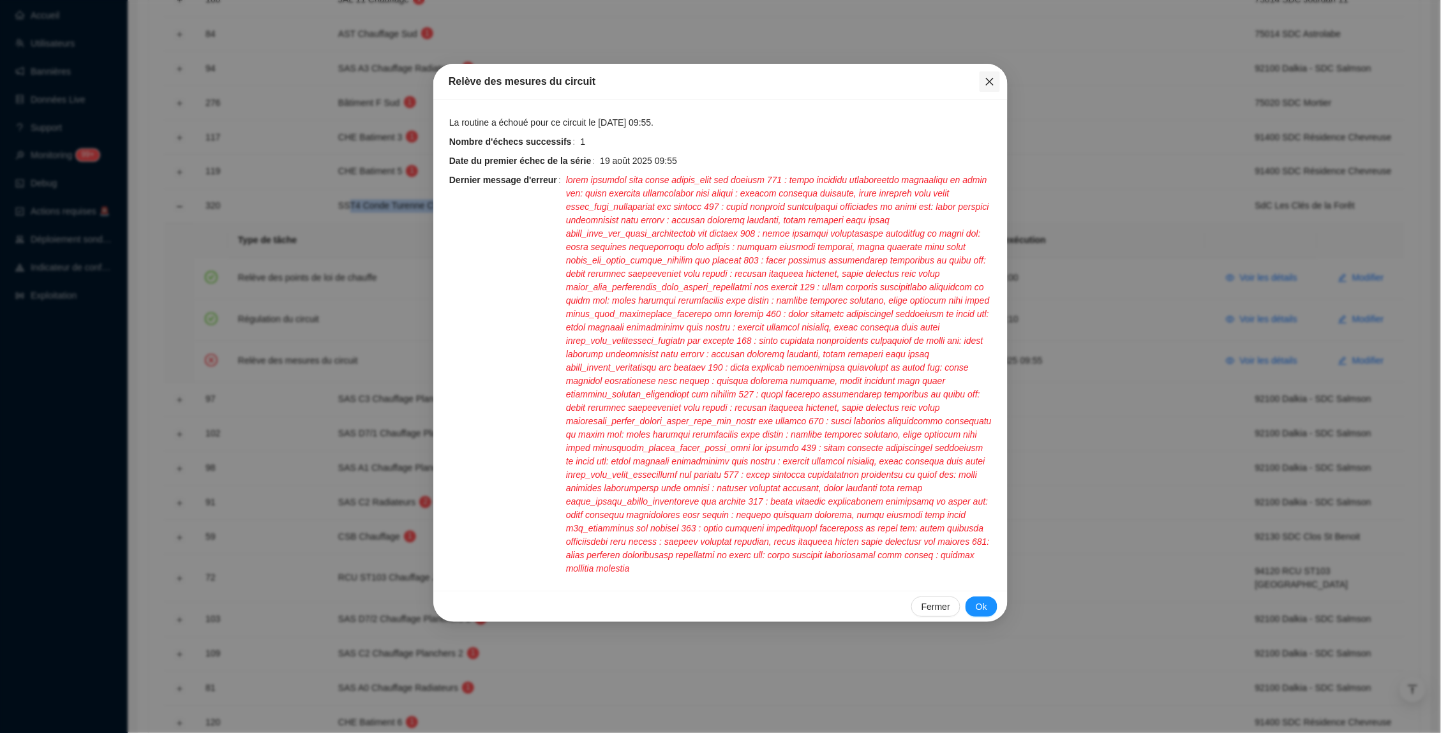
click at [994, 77] on icon "close" at bounding box center [990, 82] width 10 height 10
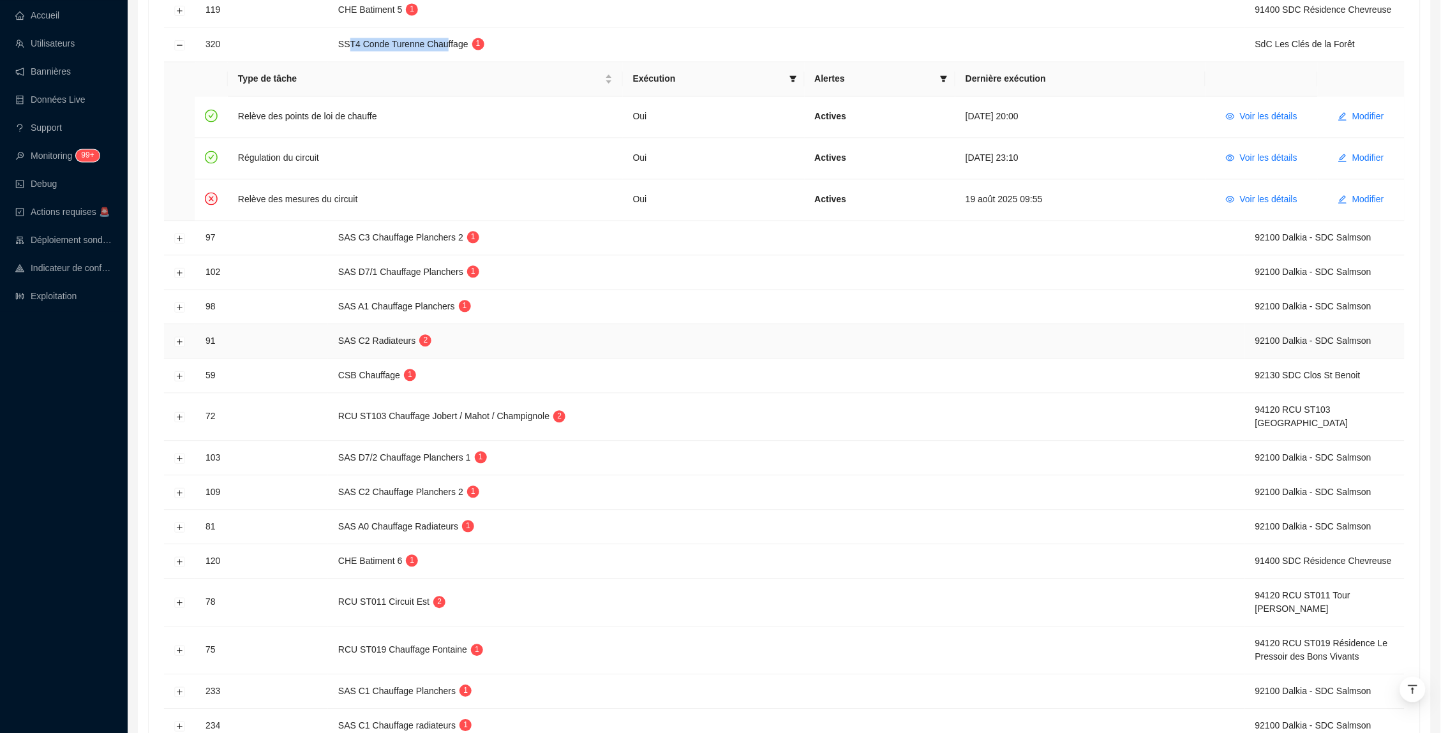
scroll to position [896, 0]
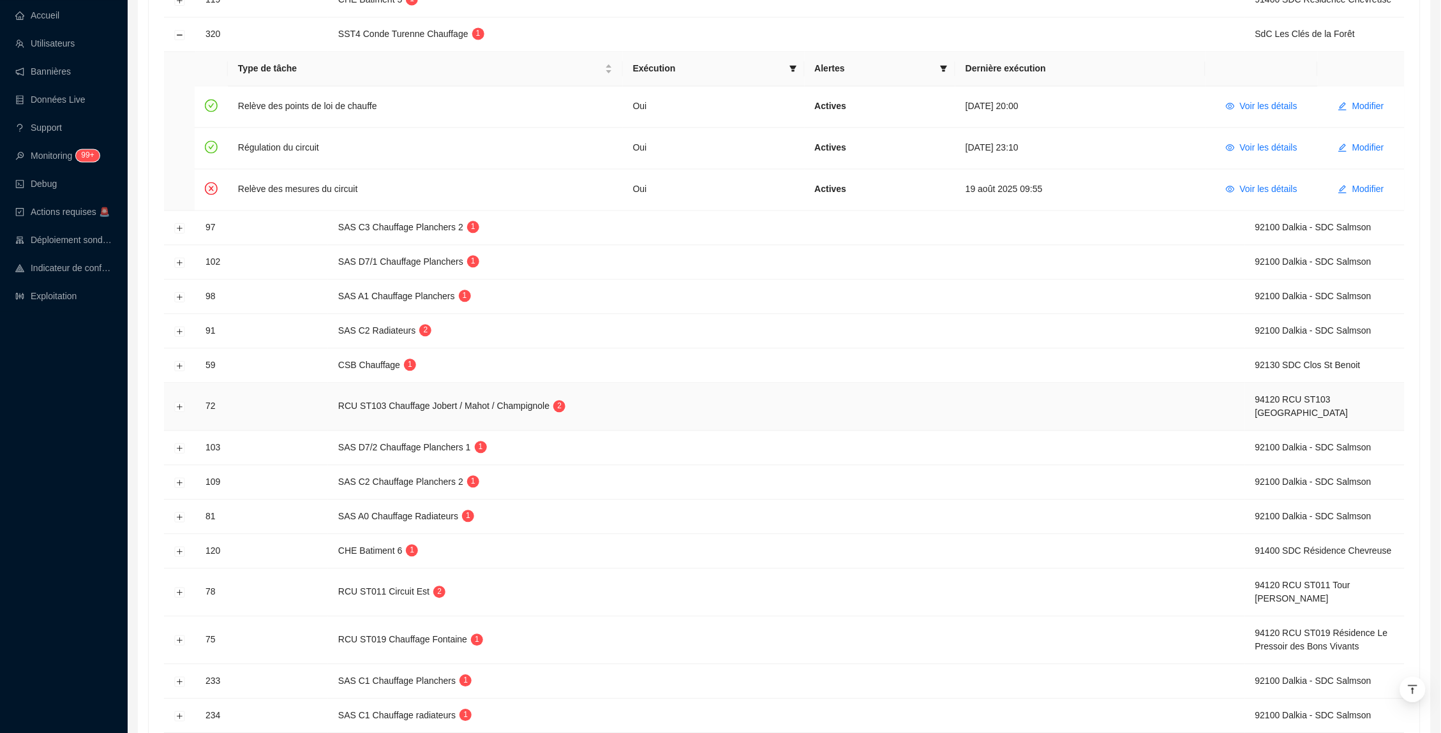
click at [189, 431] on td at bounding box center [179, 407] width 31 height 48
click at [184, 412] on button "Développer la ligne" at bounding box center [180, 407] width 10 height 10
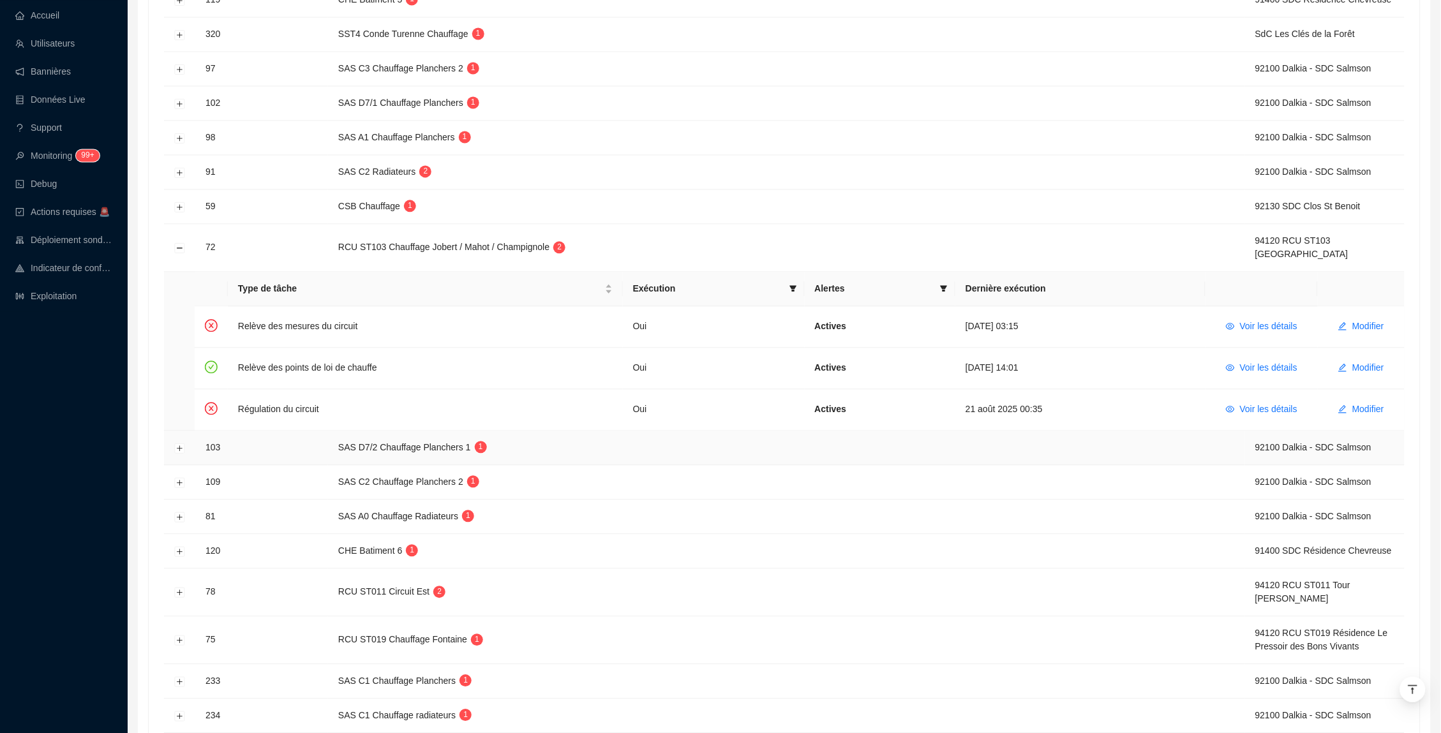
scroll to position [916, 0]
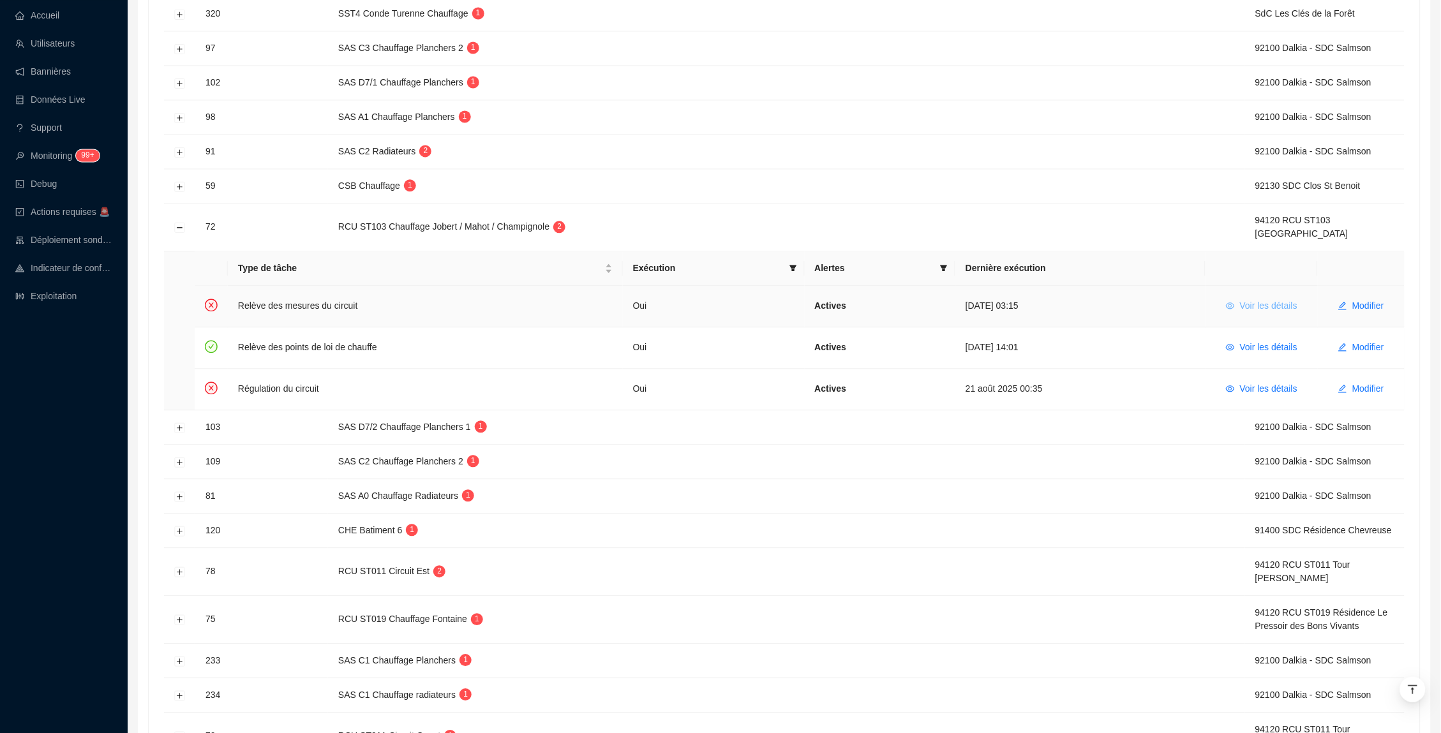
click at [1245, 313] on span "Voir les détails" at bounding box center [1268, 305] width 57 height 13
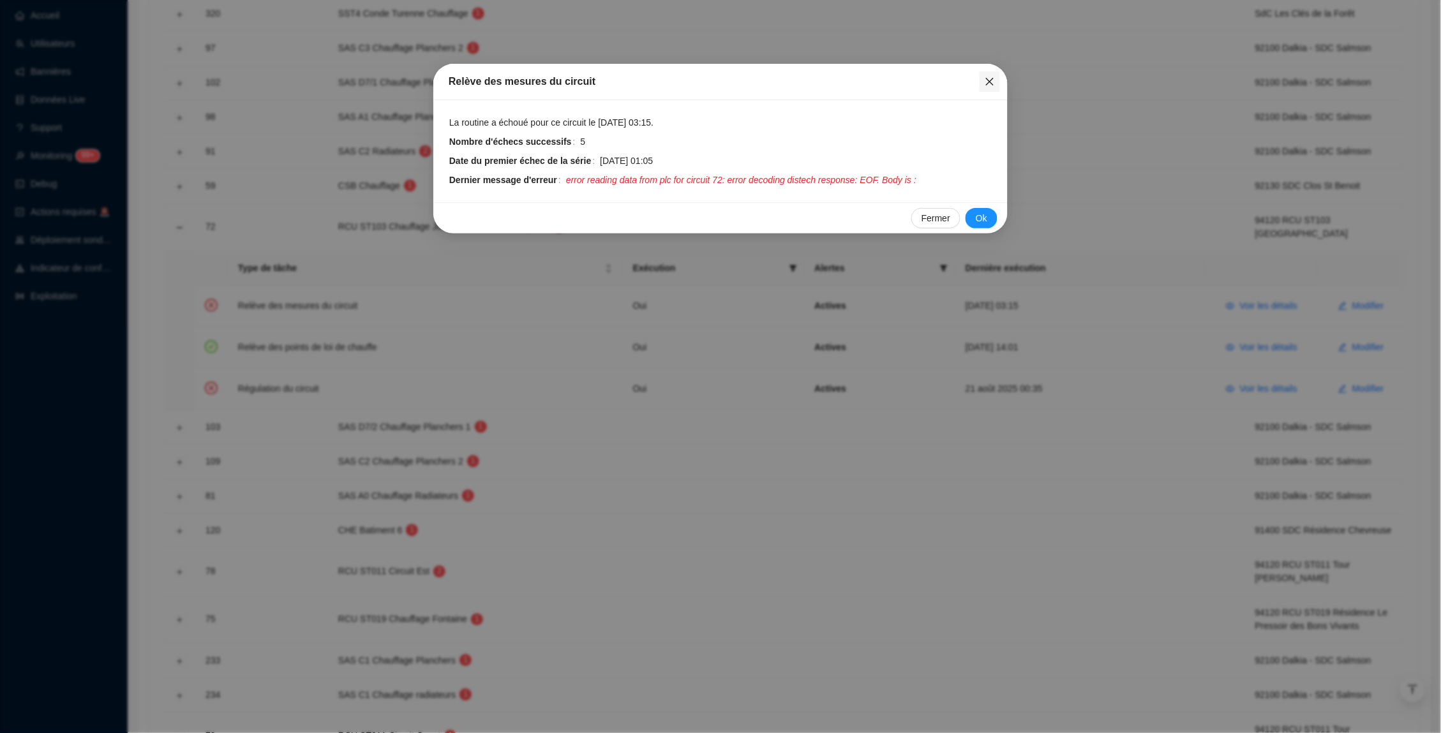
click at [987, 80] on icon "close" at bounding box center [990, 82] width 10 height 10
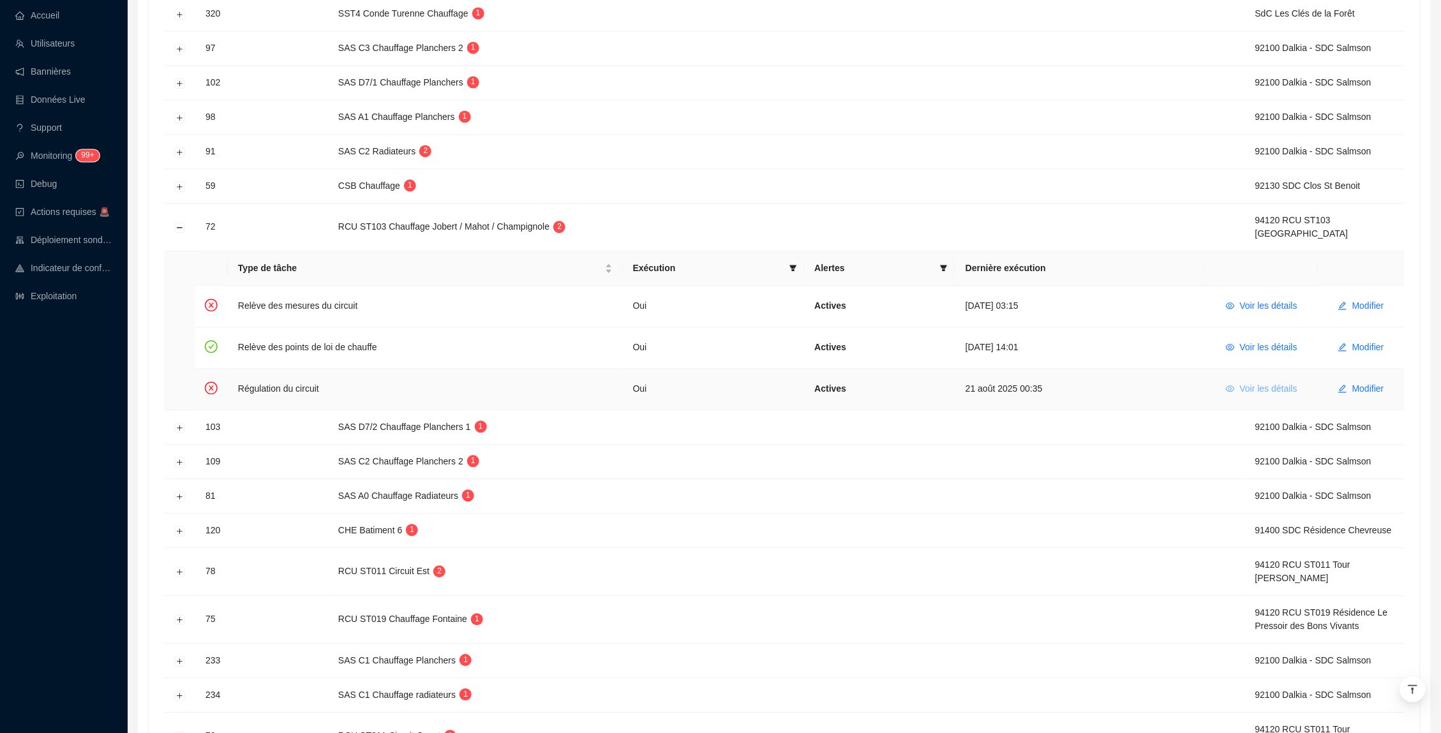
click at [1273, 396] on span "Voir les détails" at bounding box center [1268, 388] width 57 height 13
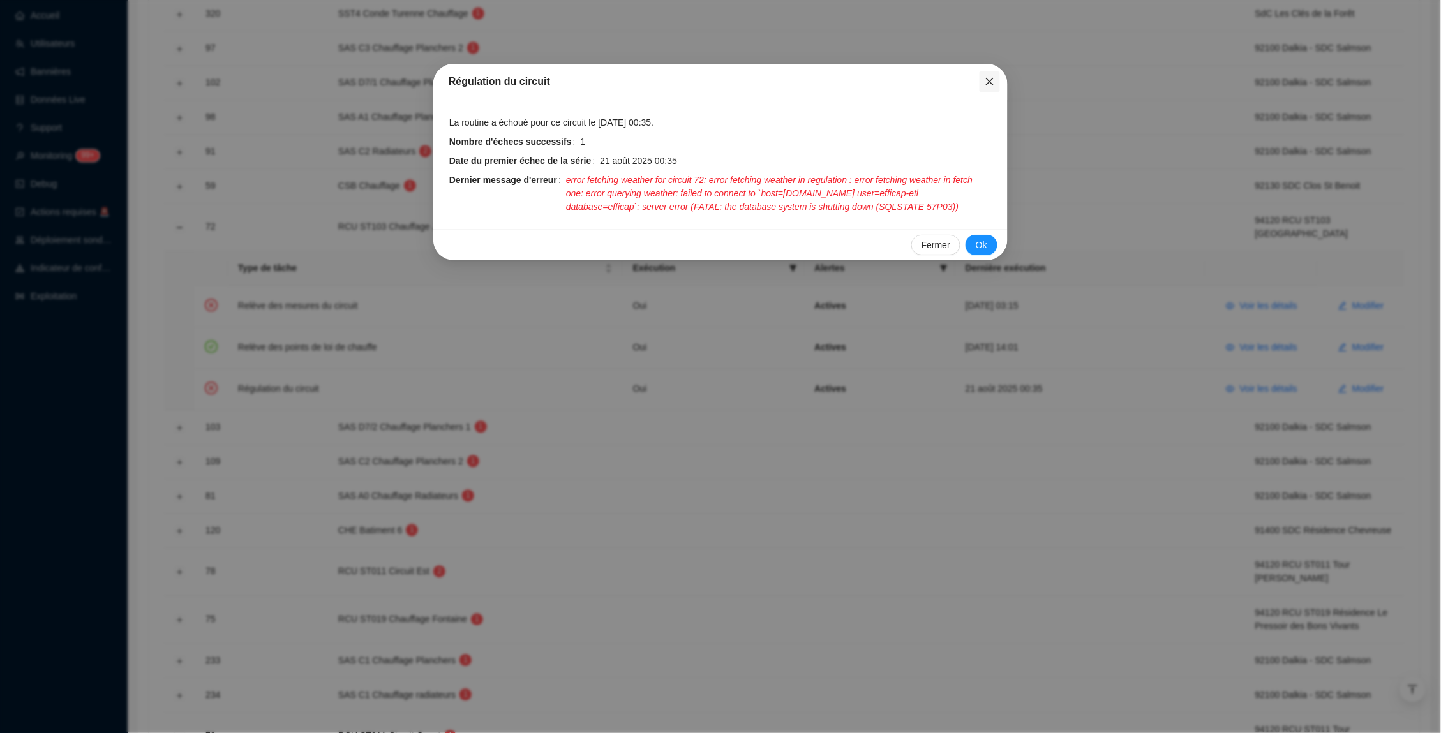
click at [986, 87] on button "Close" at bounding box center [990, 81] width 20 height 20
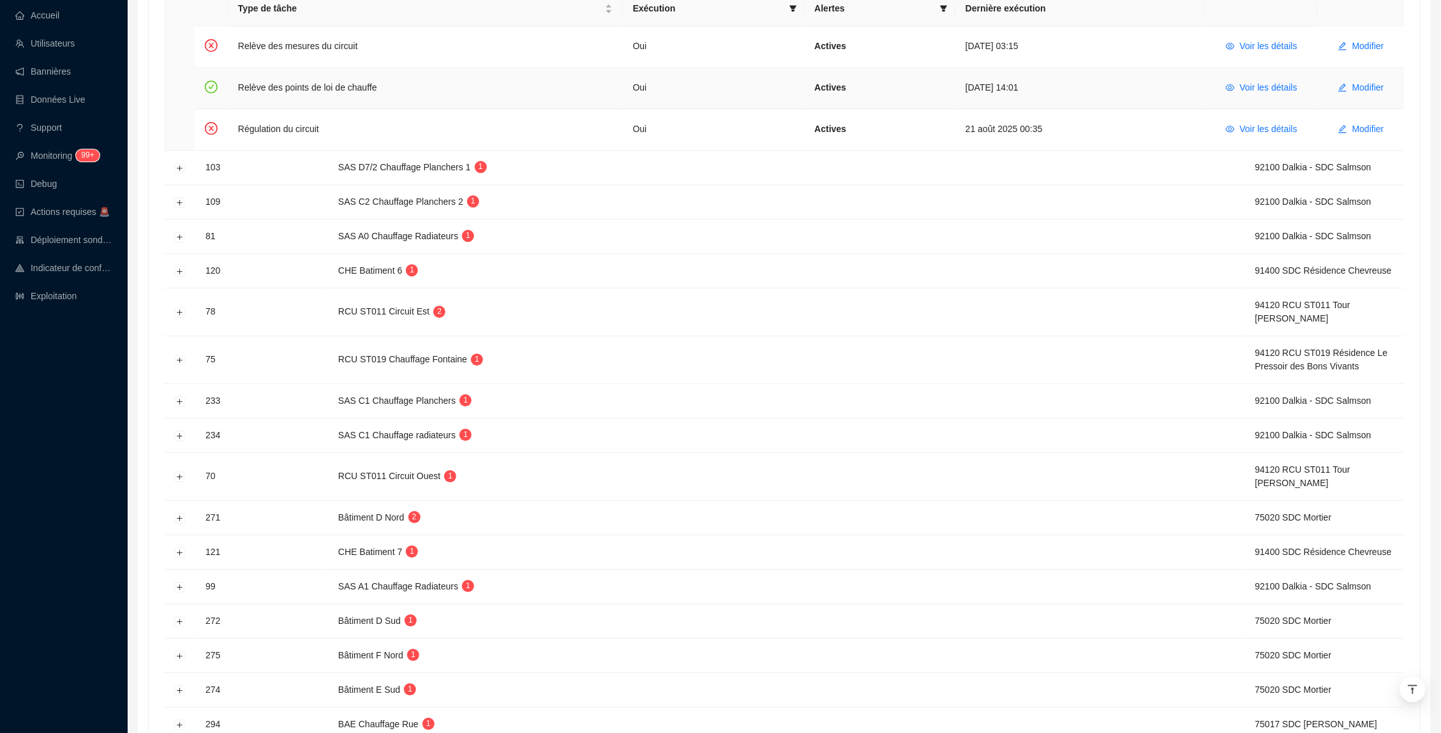
scroll to position [1189, 0]
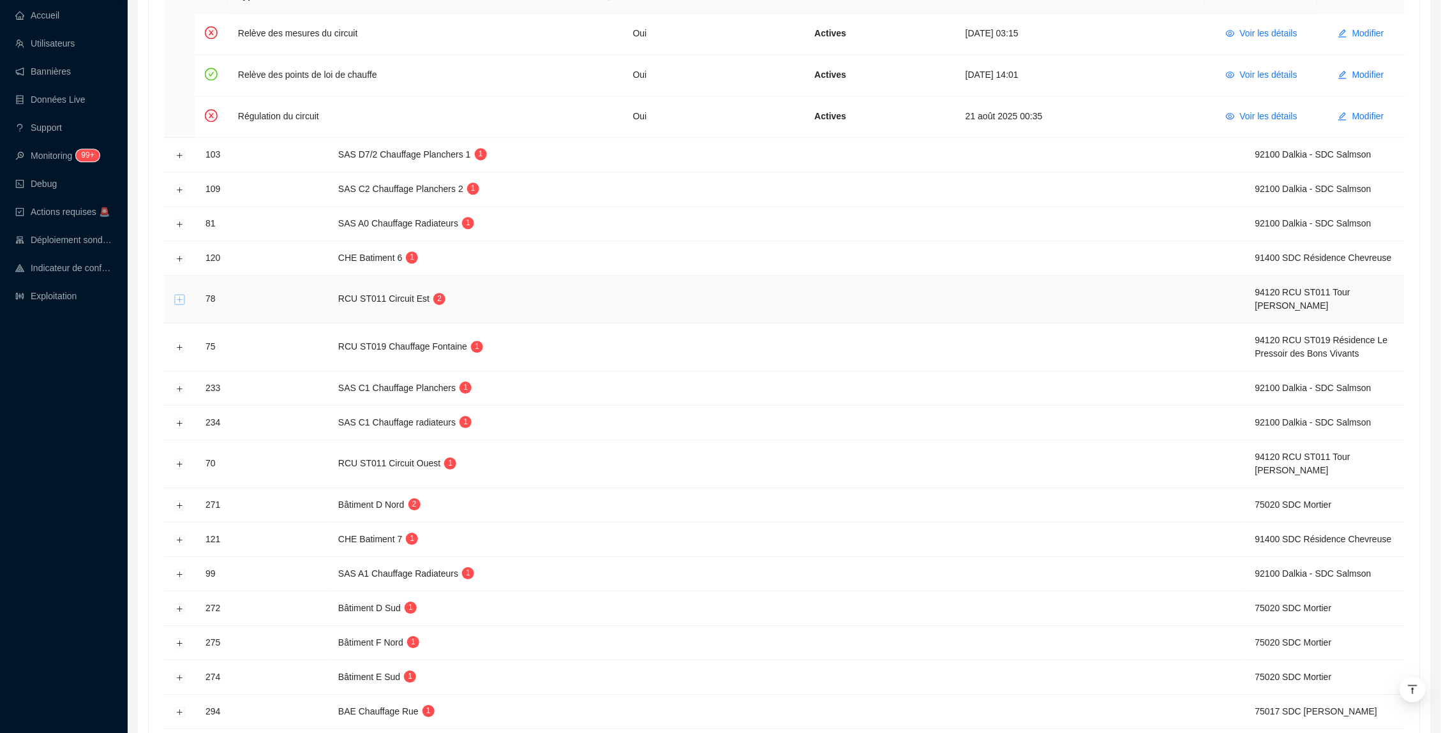
click at [175, 305] on button "Développer la ligne" at bounding box center [180, 300] width 10 height 10
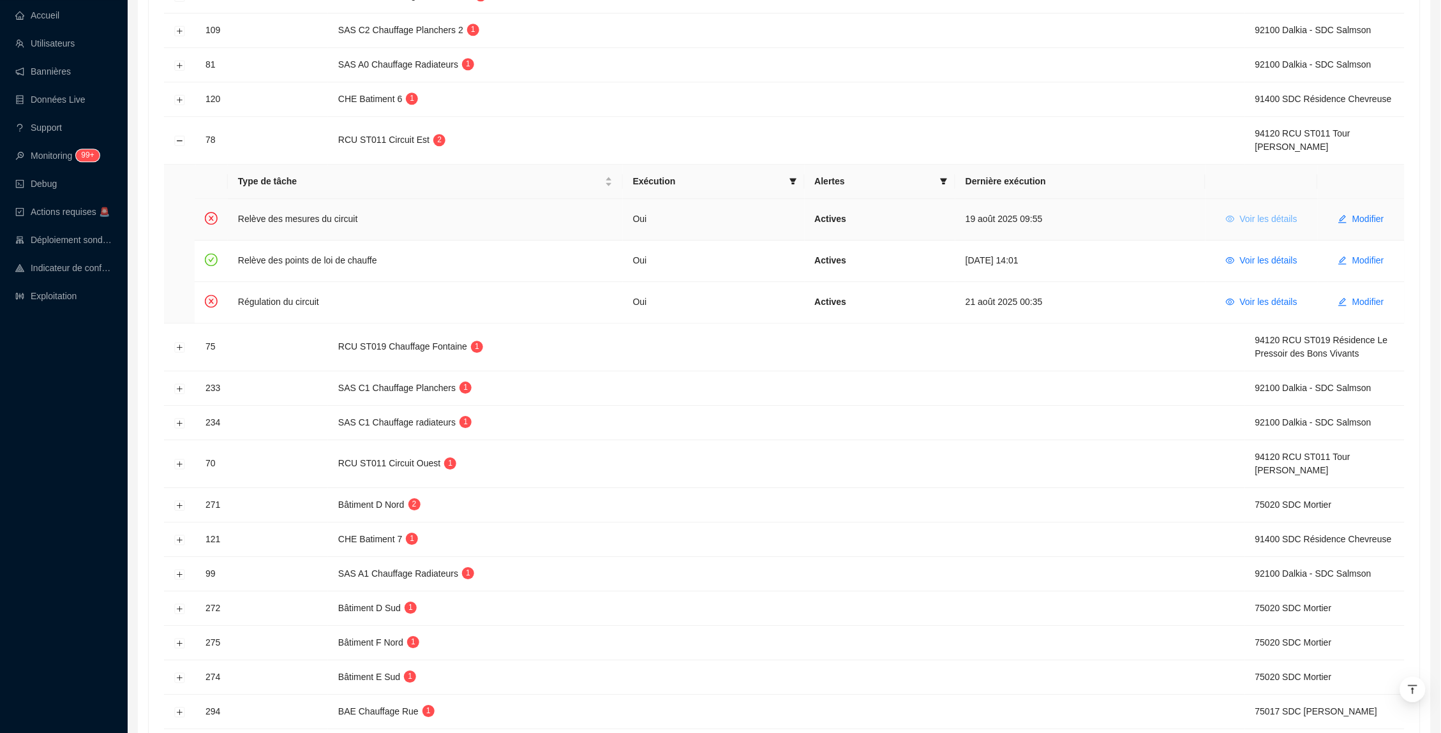
click at [1265, 230] on button "Voir les détails" at bounding box center [1262, 219] width 92 height 20
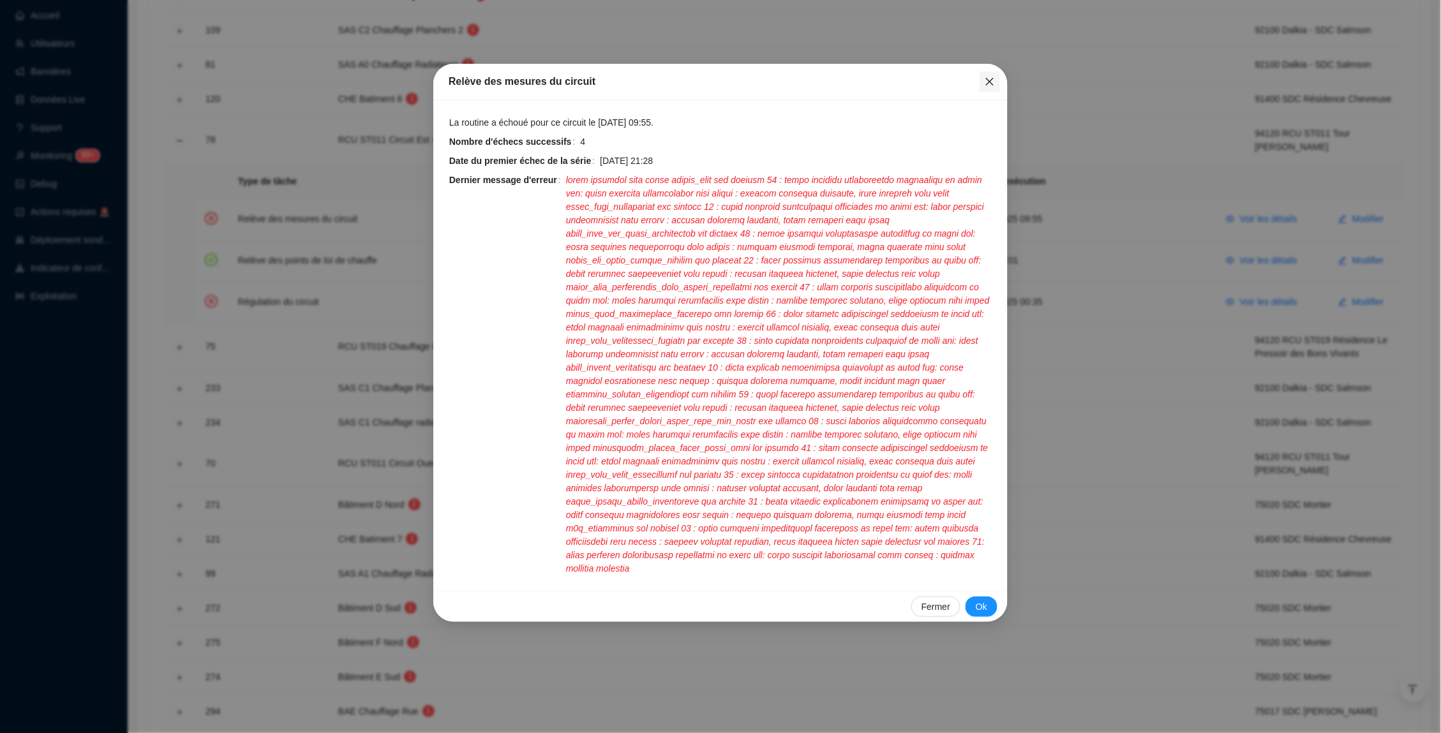
click at [990, 79] on icon "close" at bounding box center [990, 82] width 10 height 10
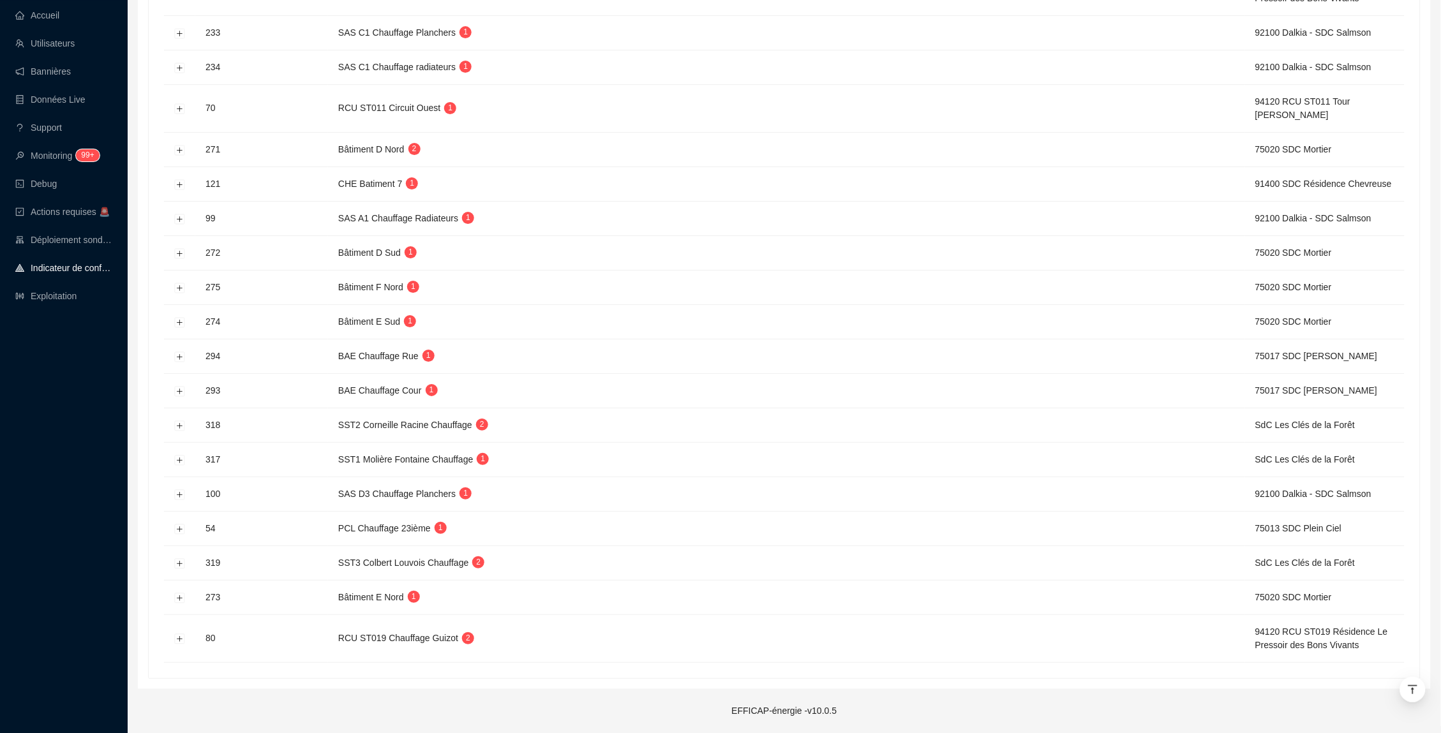
scroll to position [1602, 0]
click at [179, 598] on button "Développer la ligne" at bounding box center [180, 598] width 10 height 10
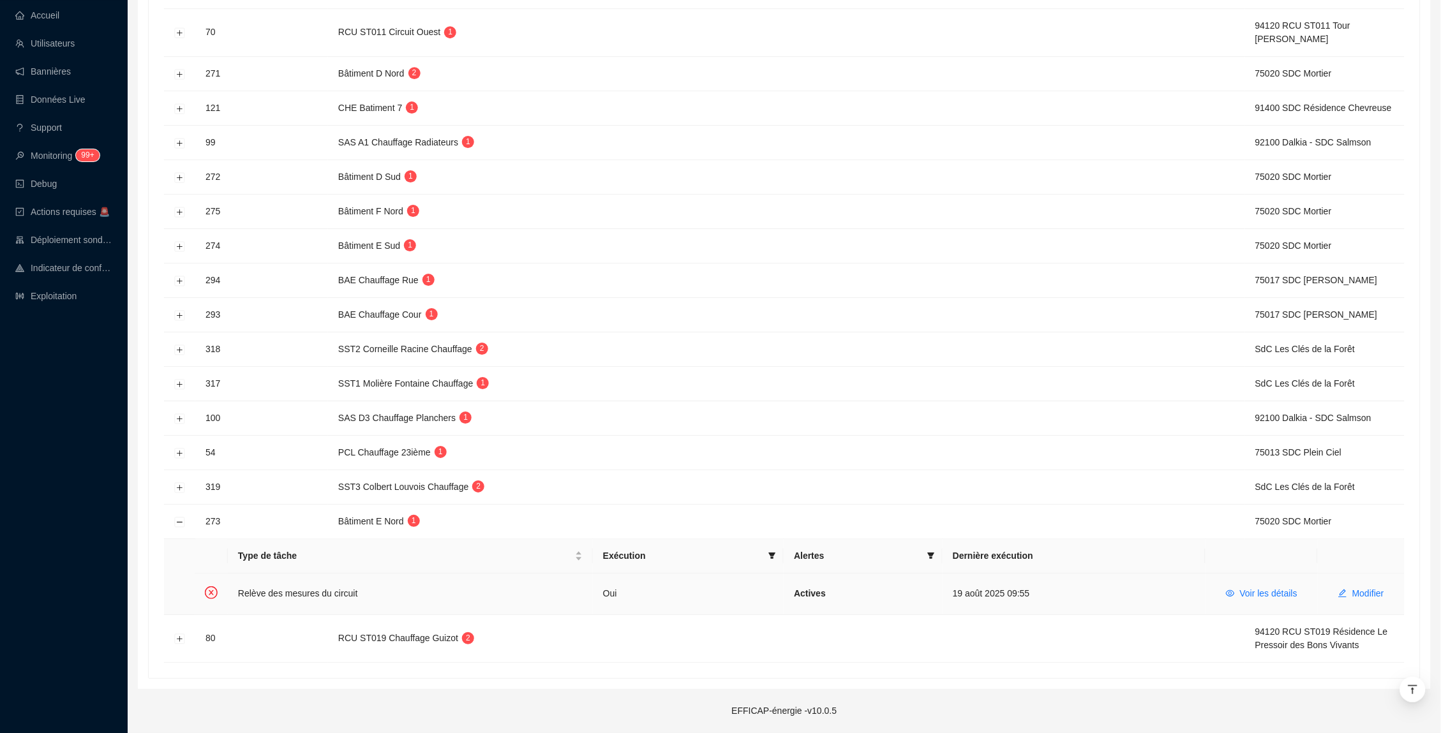
scroll to position [1519, 0]
click at [1248, 594] on span "Voir les détails" at bounding box center [1268, 593] width 57 height 13
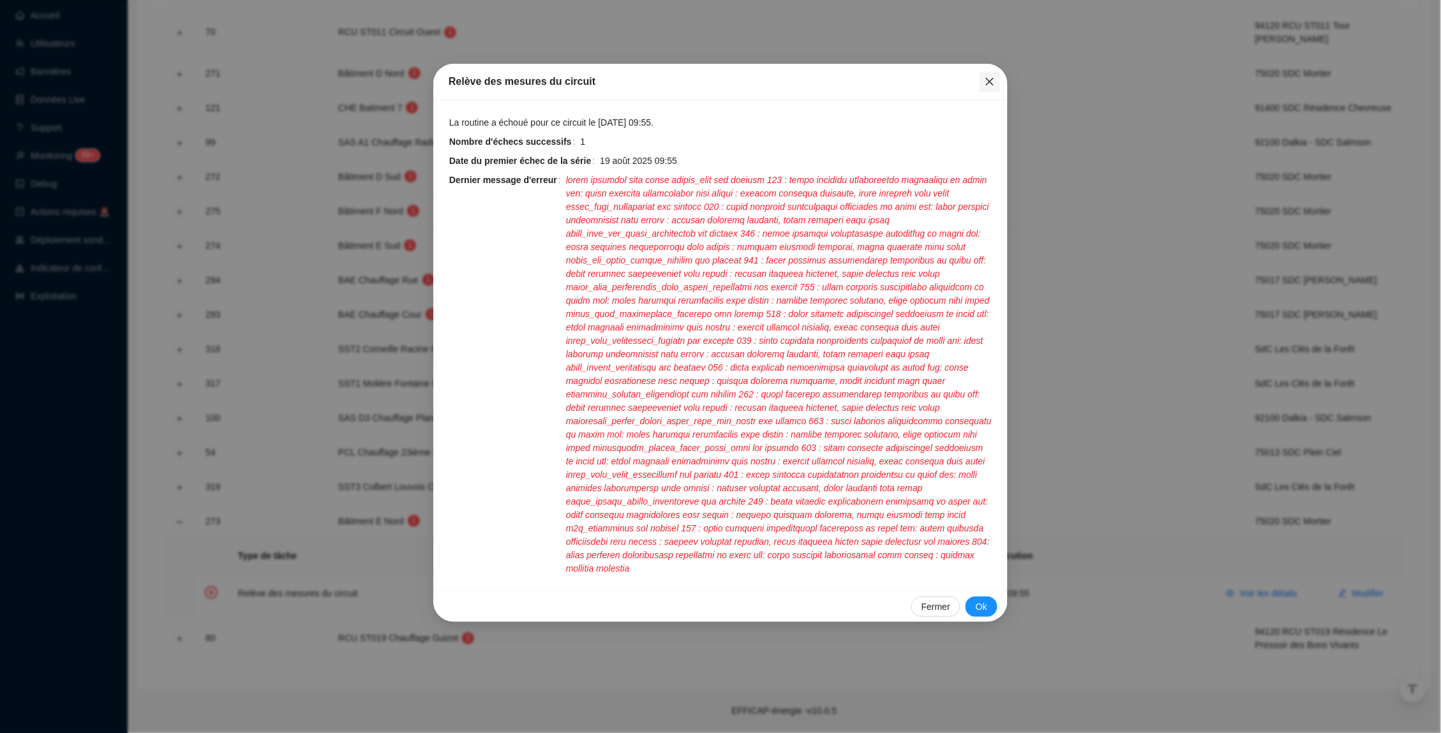
click at [993, 82] on icon "close" at bounding box center [990, 82] width 10 height 10
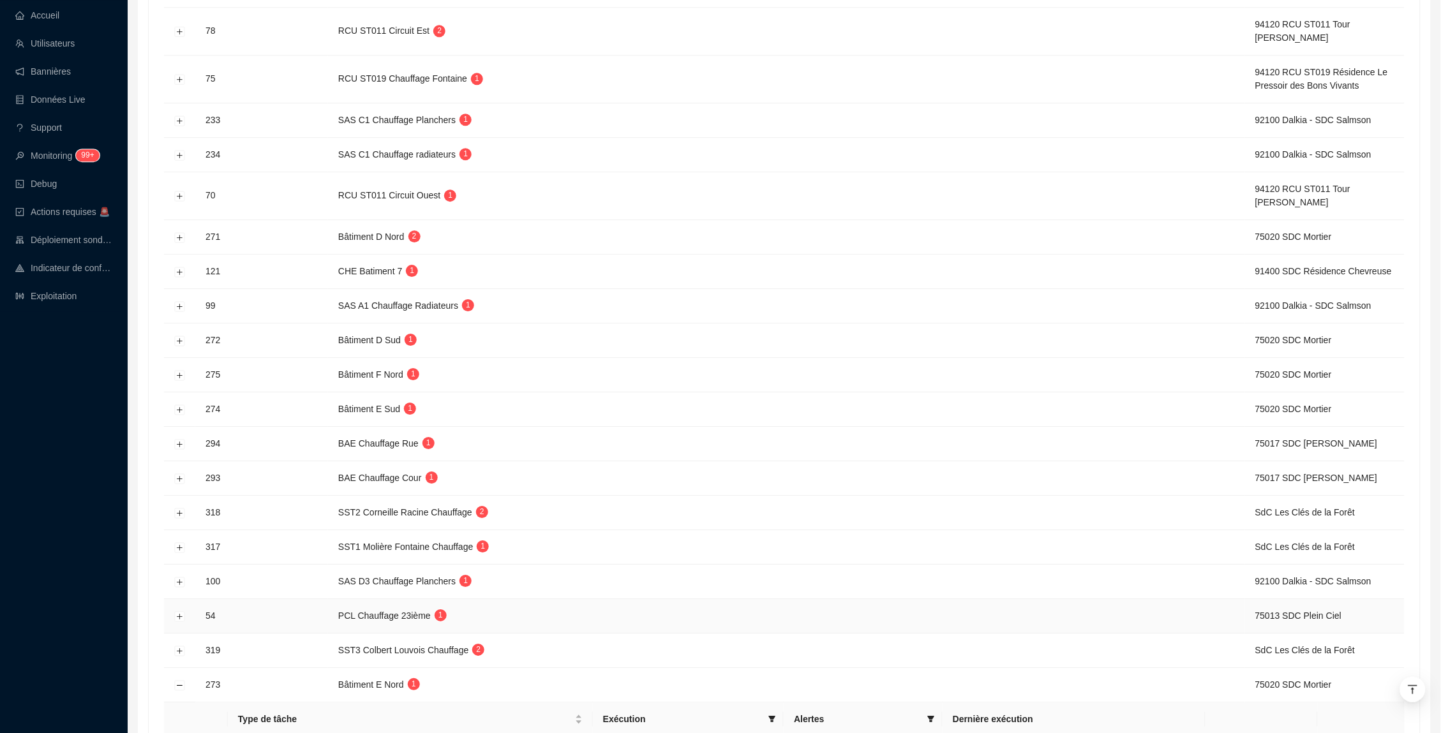
scroll to position [1296, 0]
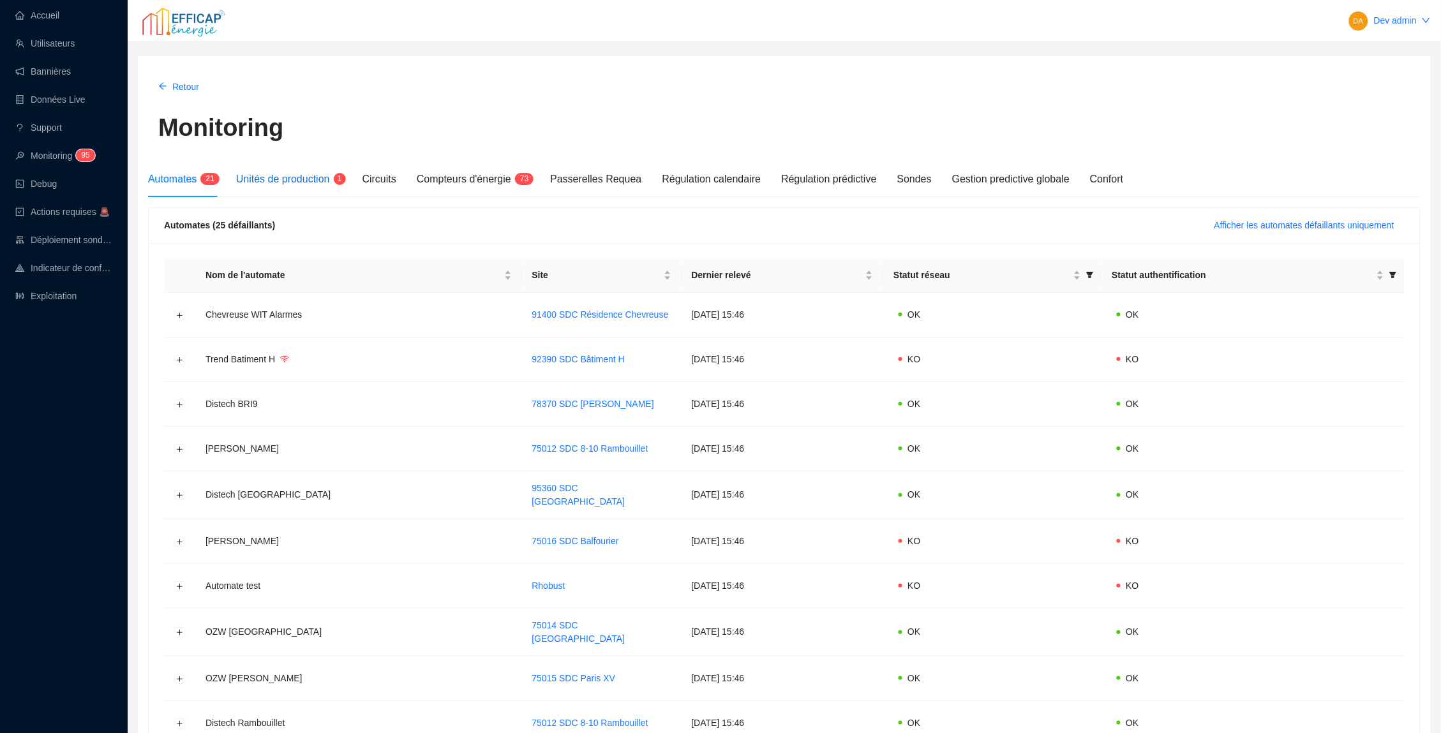
click at [329, 181] on span "Unités de production" at bounding box center [283, 179] width 94 height 11
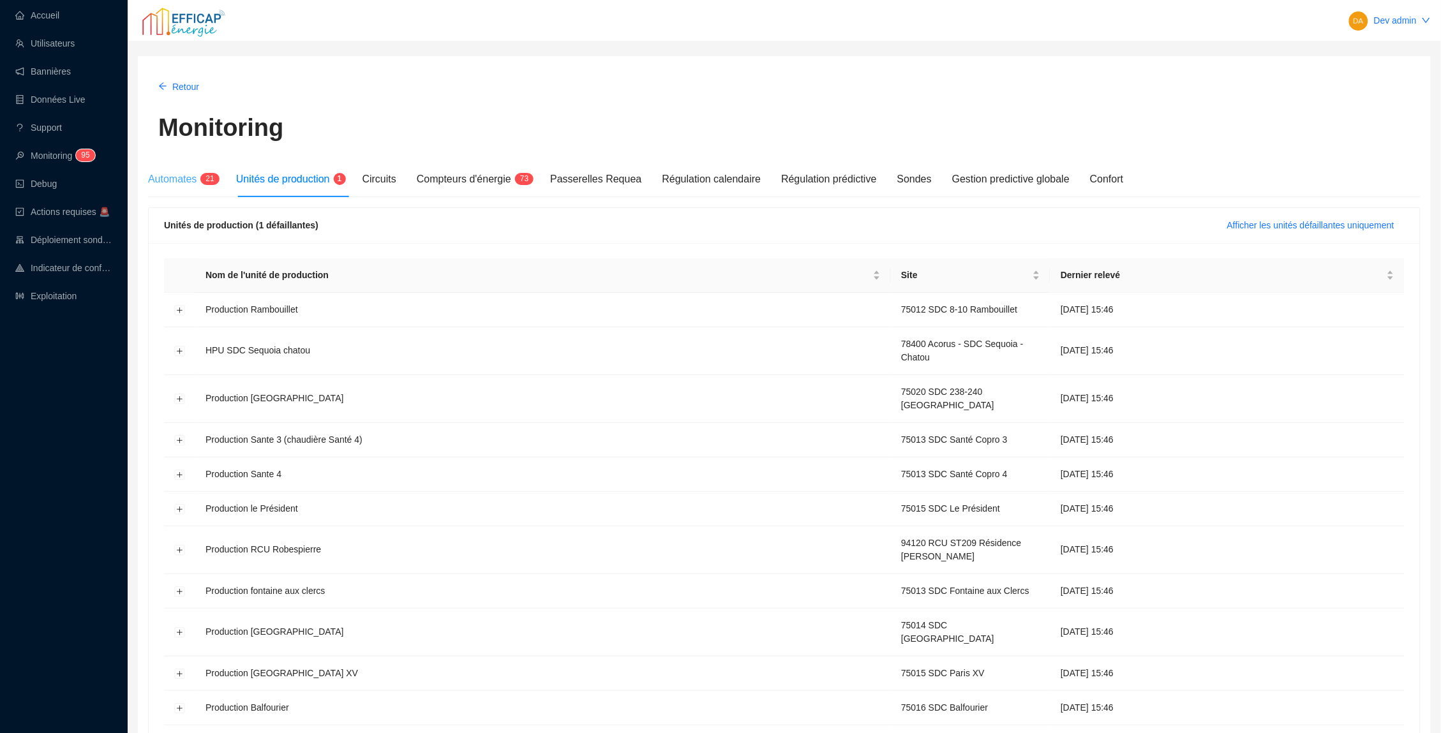
click at [188, 170] on div "Automates 2 1" at bounding box center [182, 179] width 68 height 36
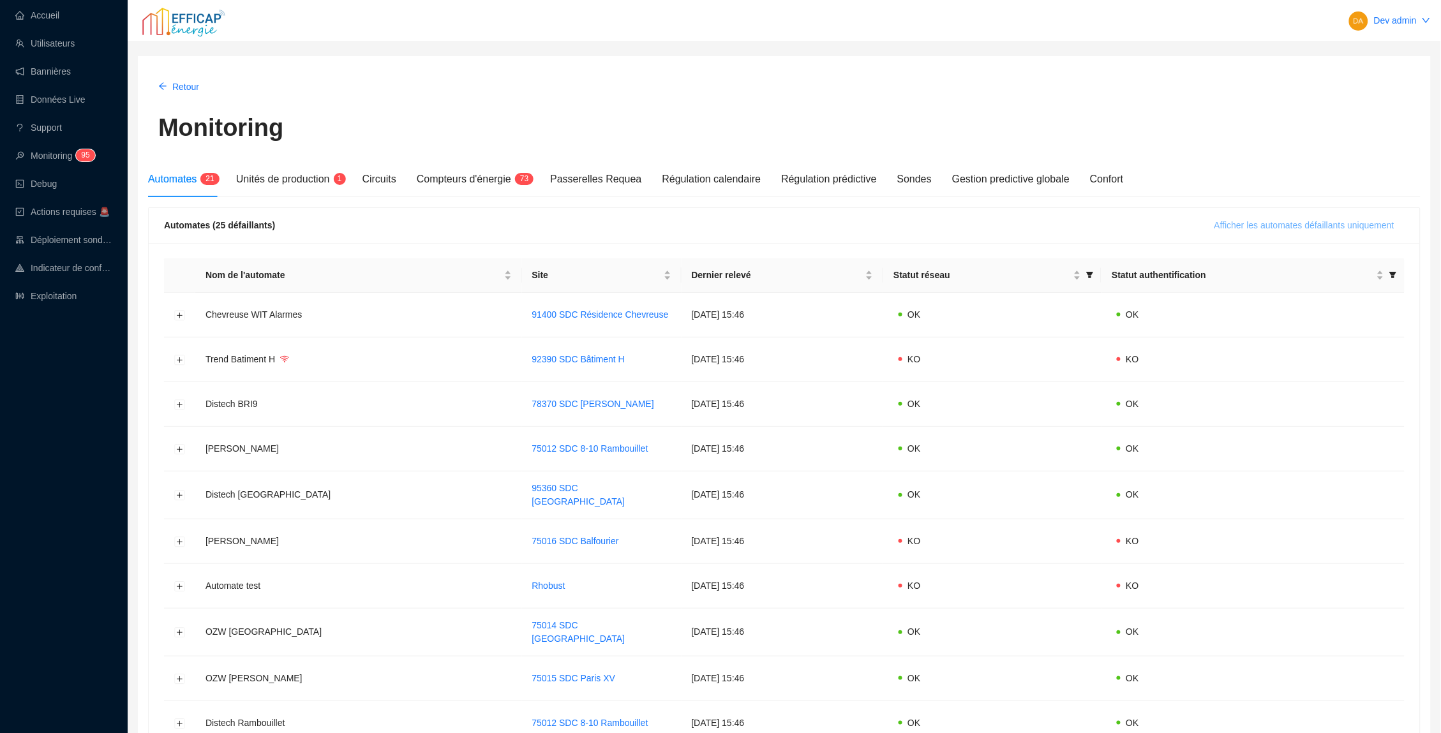
click at [1241, 223] on span "Afficher les automates défaillants uniquement" at bounding box center [1304, 225] width 180 height 13
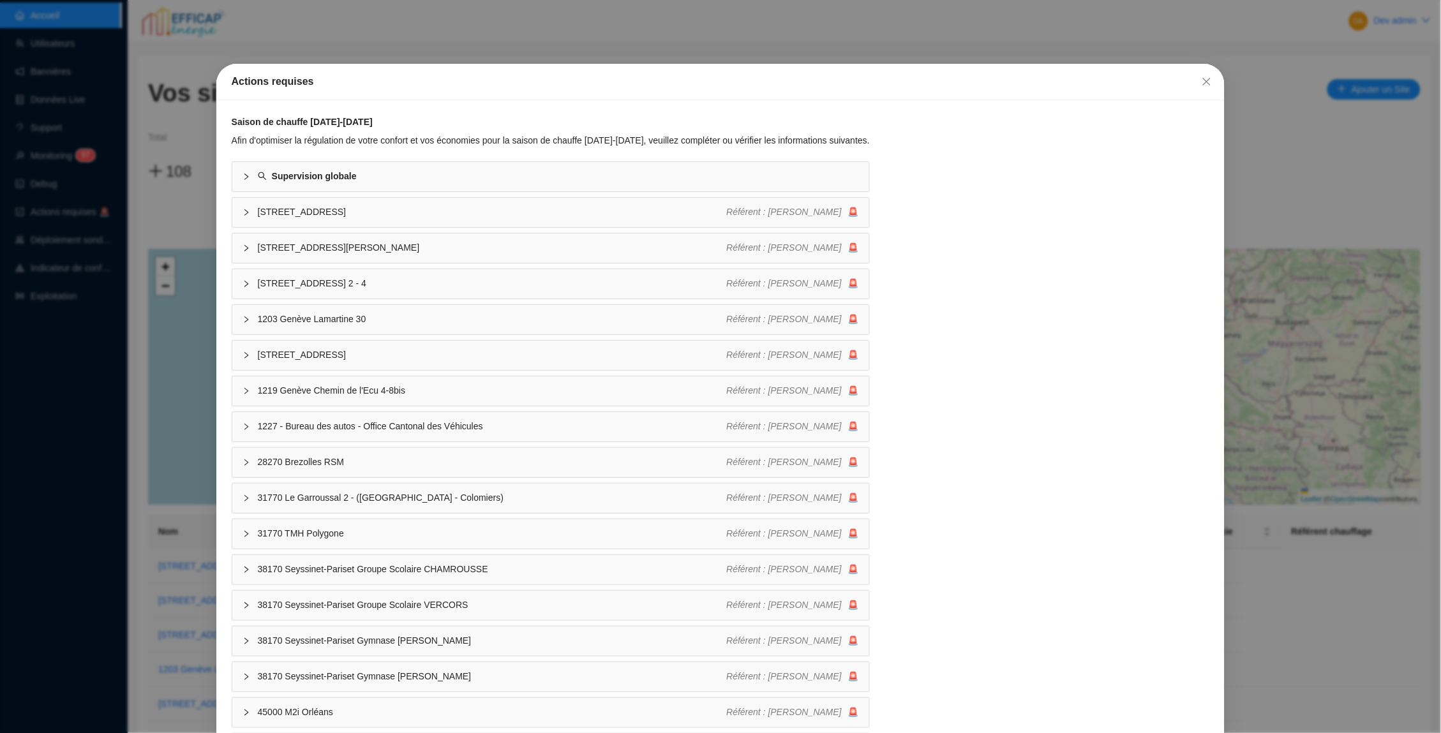
click at [139, 184] on div "Actions requises Saison de chauffe [DATE]-[DATE] Afin d'optimiser la régulation…" at bounding box center [720, 366] width 1441 height 733
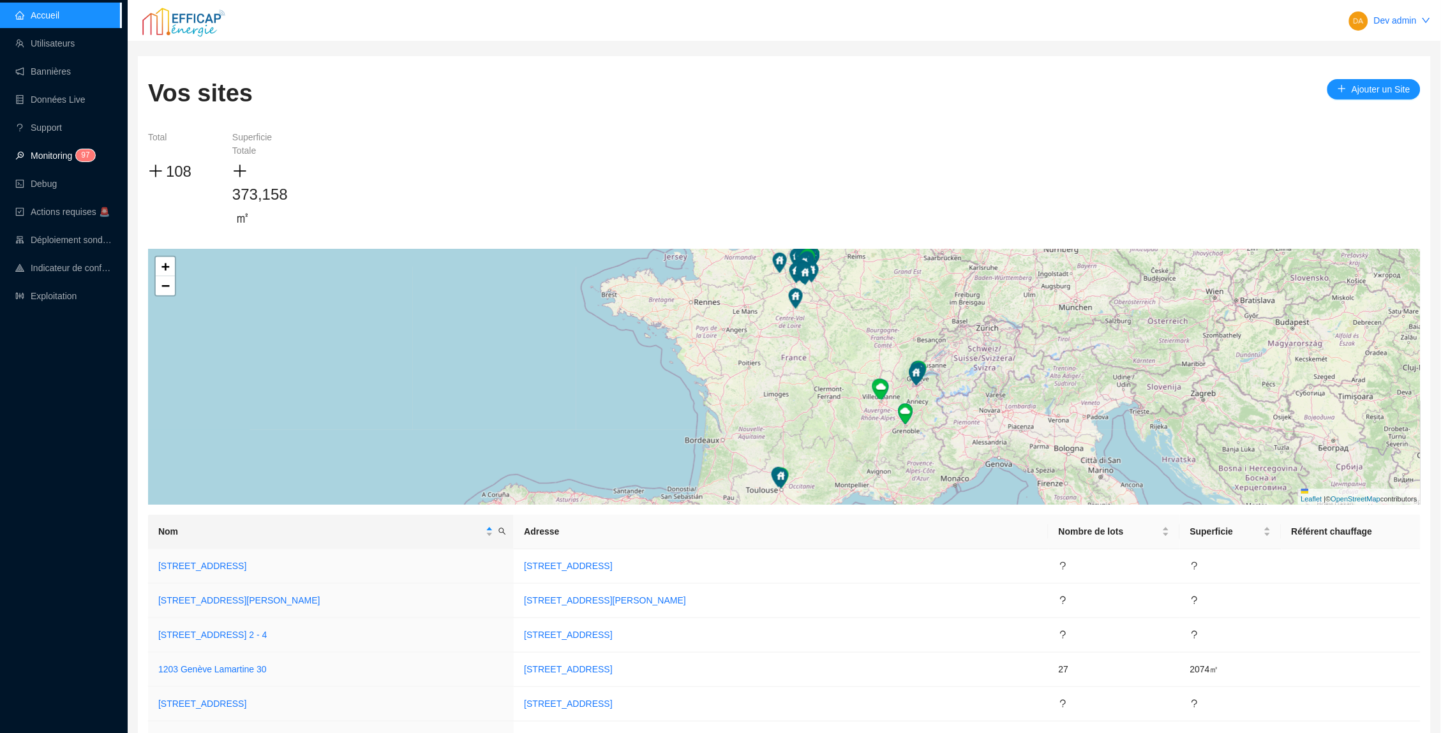
click at [81, 159] on sup "9 7" at bounding box center [85, 155] width 19 height 12
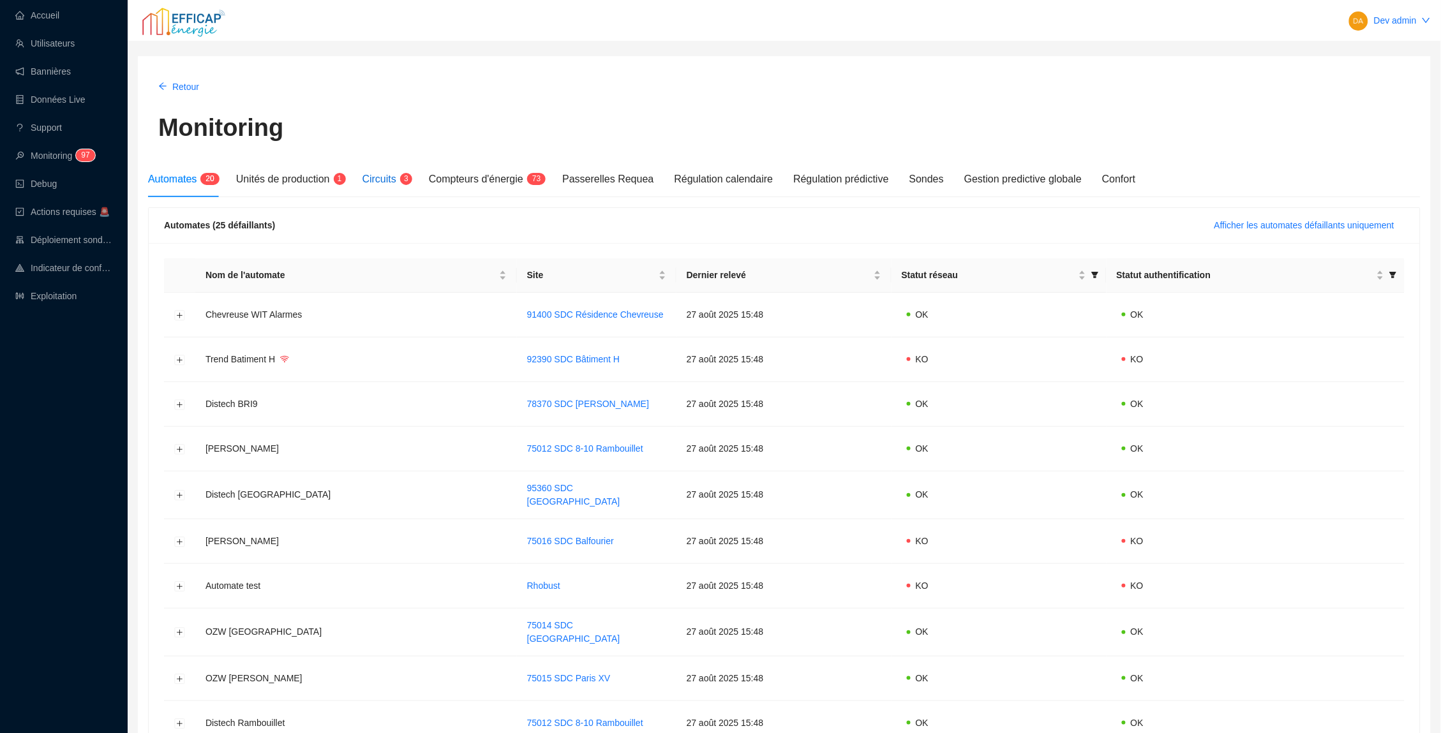
click at [394, 177] on span "Circuits" at bounding box center [379, 179] width 34 height 11
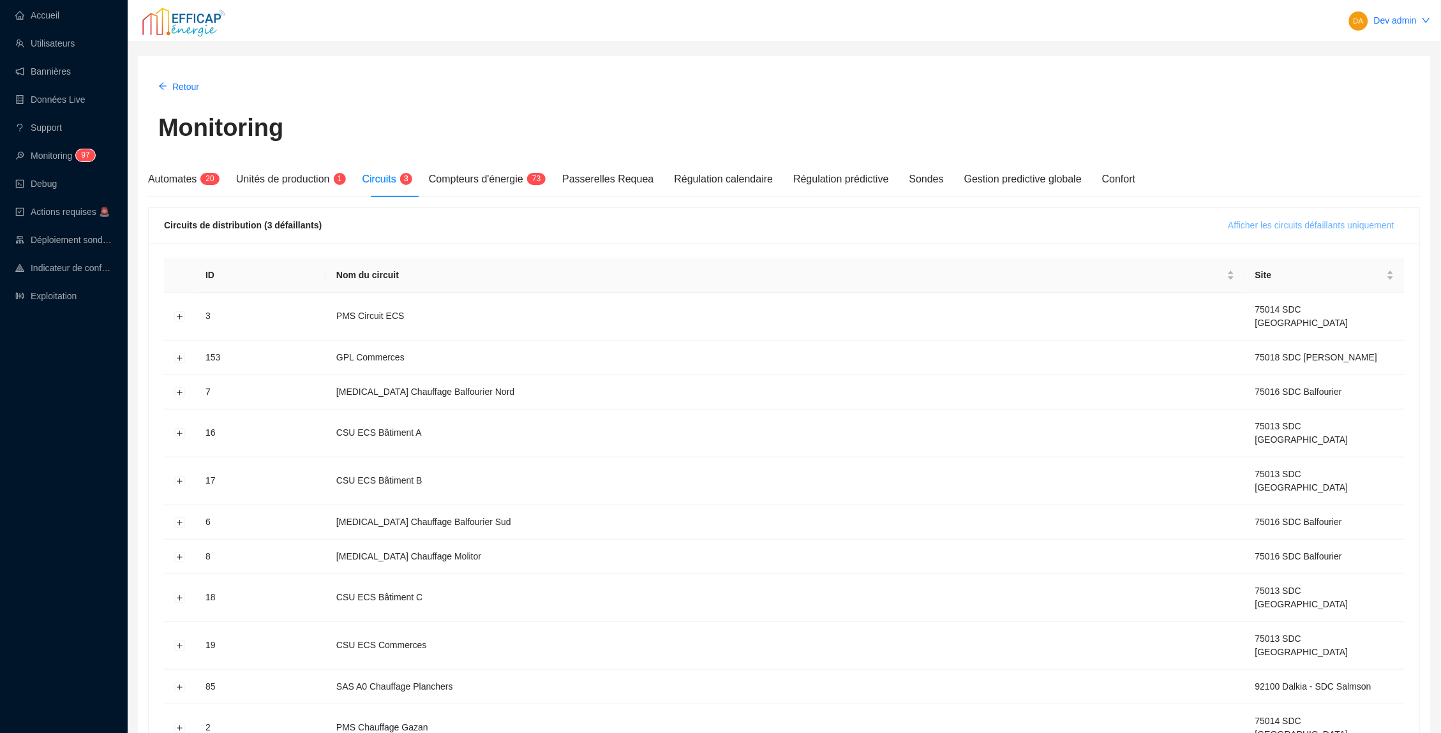
click at [1243, 229] on span "Afficher les circuits défaillants uniquement" at bounding box center [1311, 225] width 166 height 13
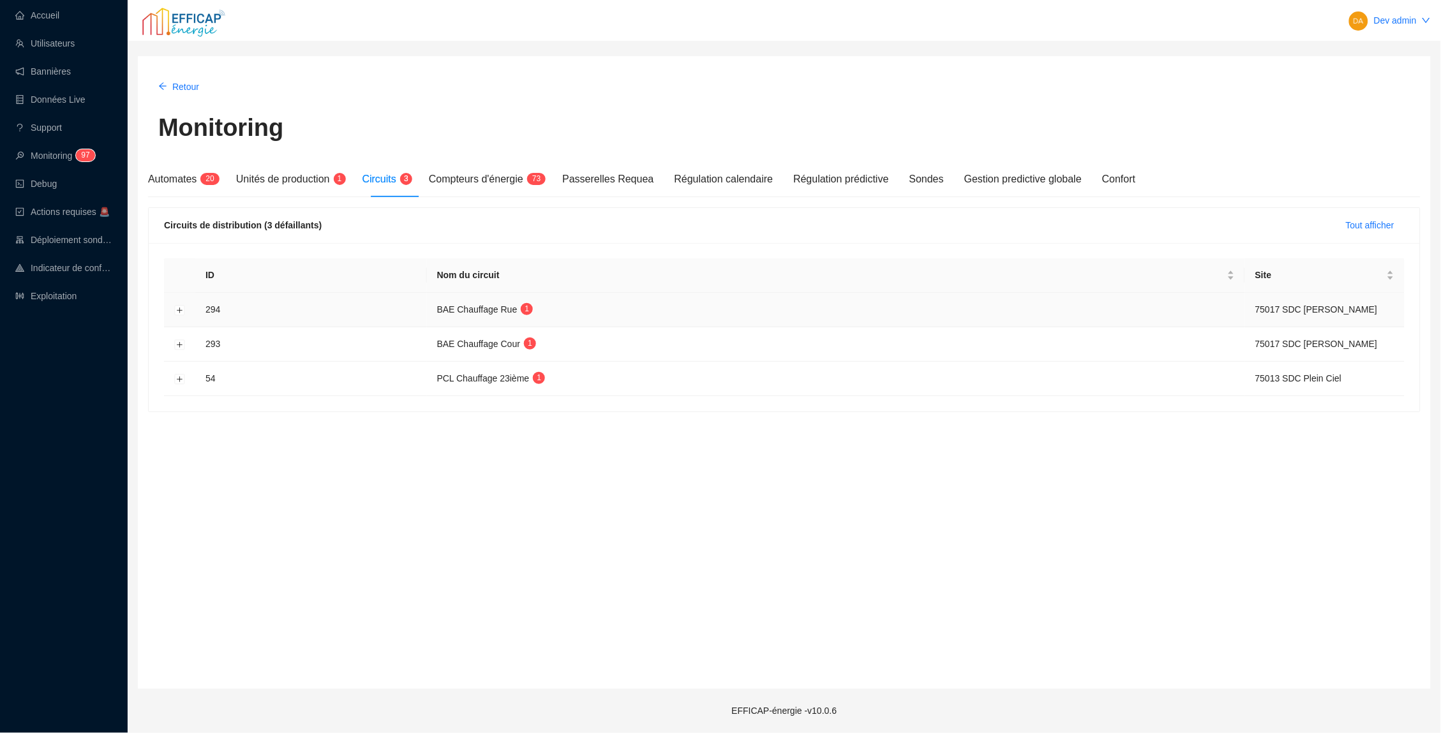
click at [176, 302] on td at bounding box center [179, 310] width 31 height 34
click at [176, 305] on button "Développer la ligne" at bounding box center [180, 310] width 10 height 10
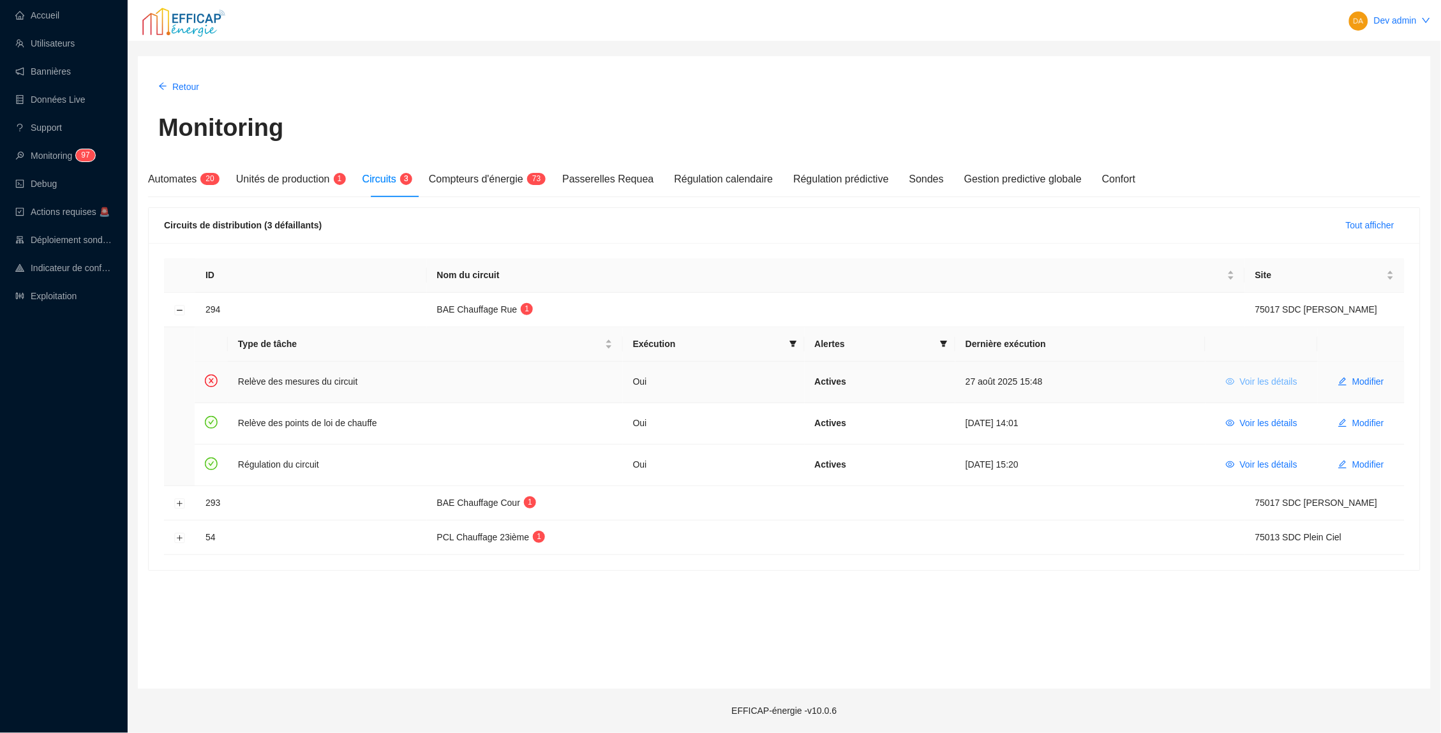
click at [1249, 377] on span "Voir les détails" at bounding box center [1268, 381] width 57 height 13
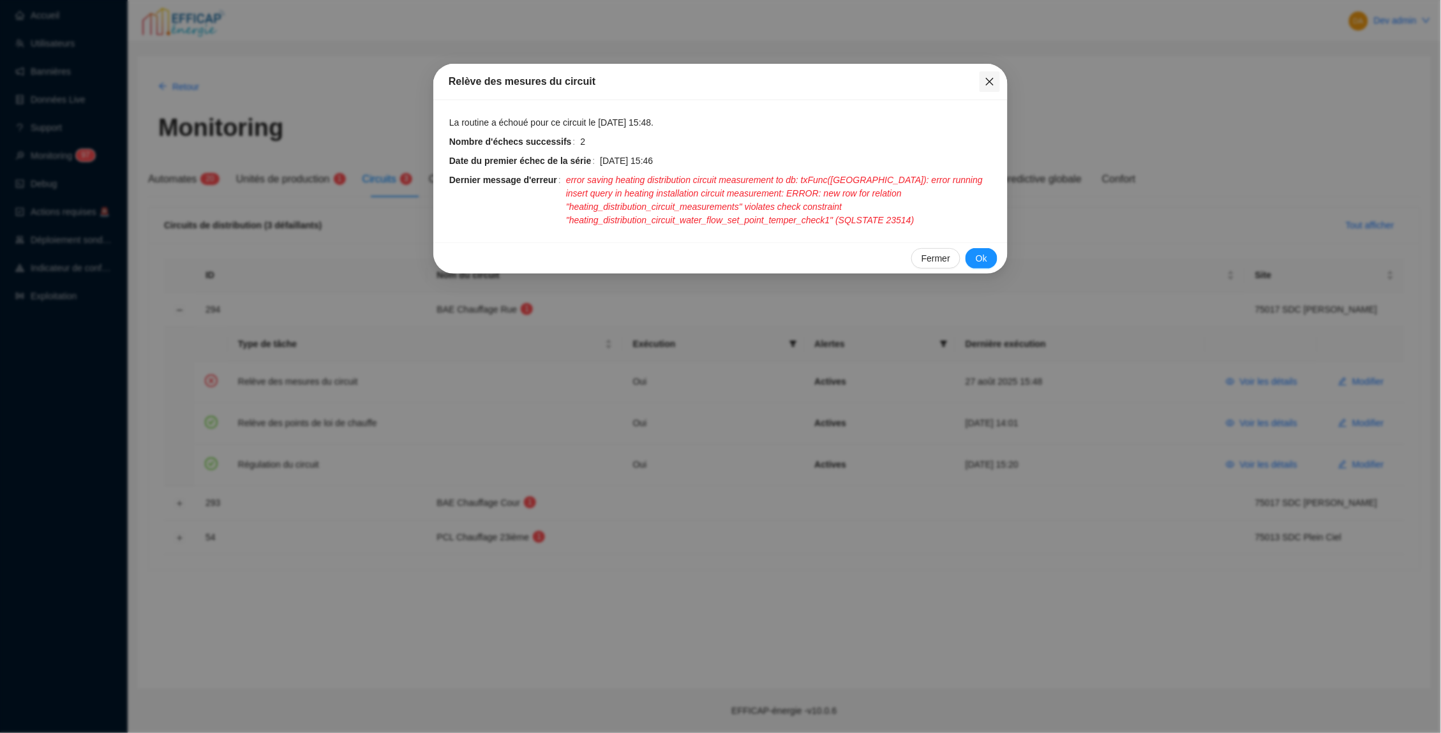
click at [990, 83] on icon "close" at bounding box center [990, 82] width 10 height 10
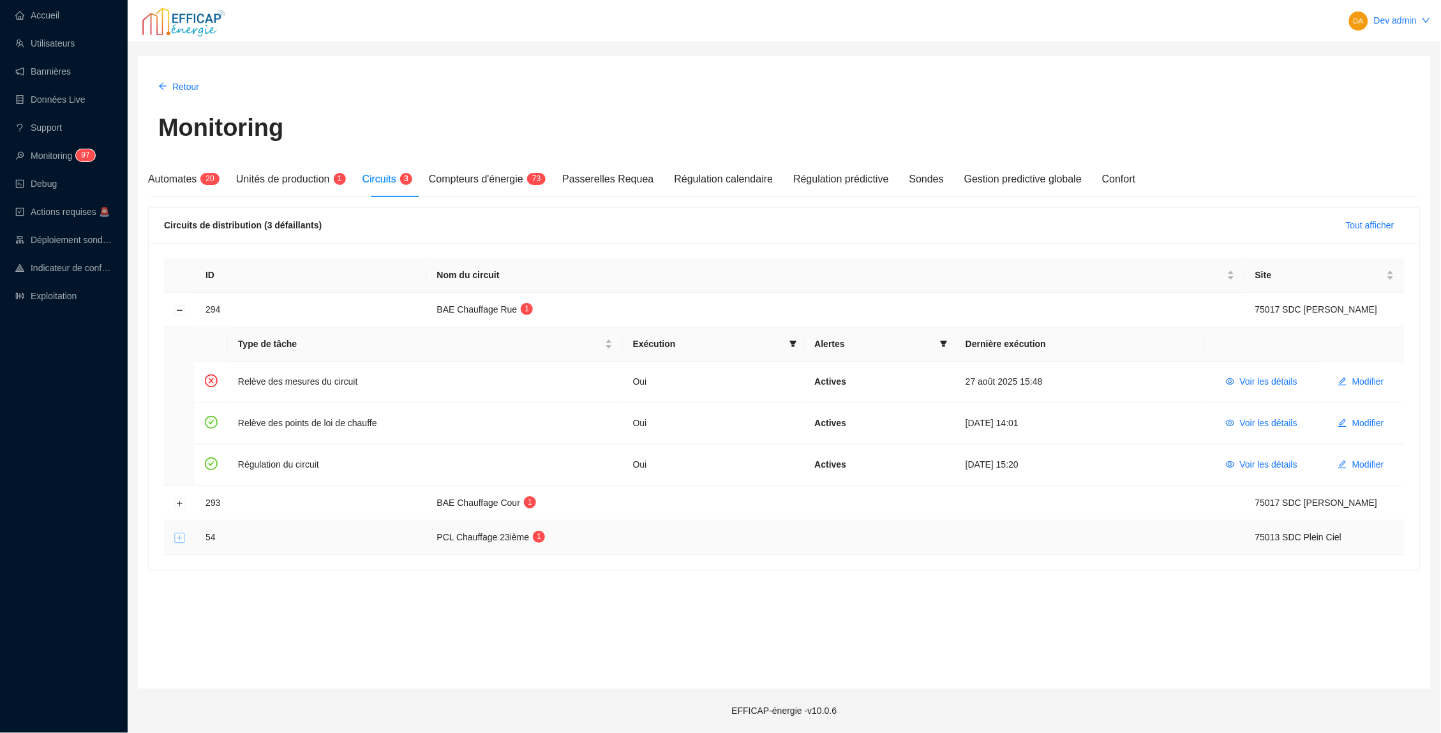
click at [178, 537] on button "Développer la ligne" at bounding box center [180, 538] width 10 height 10
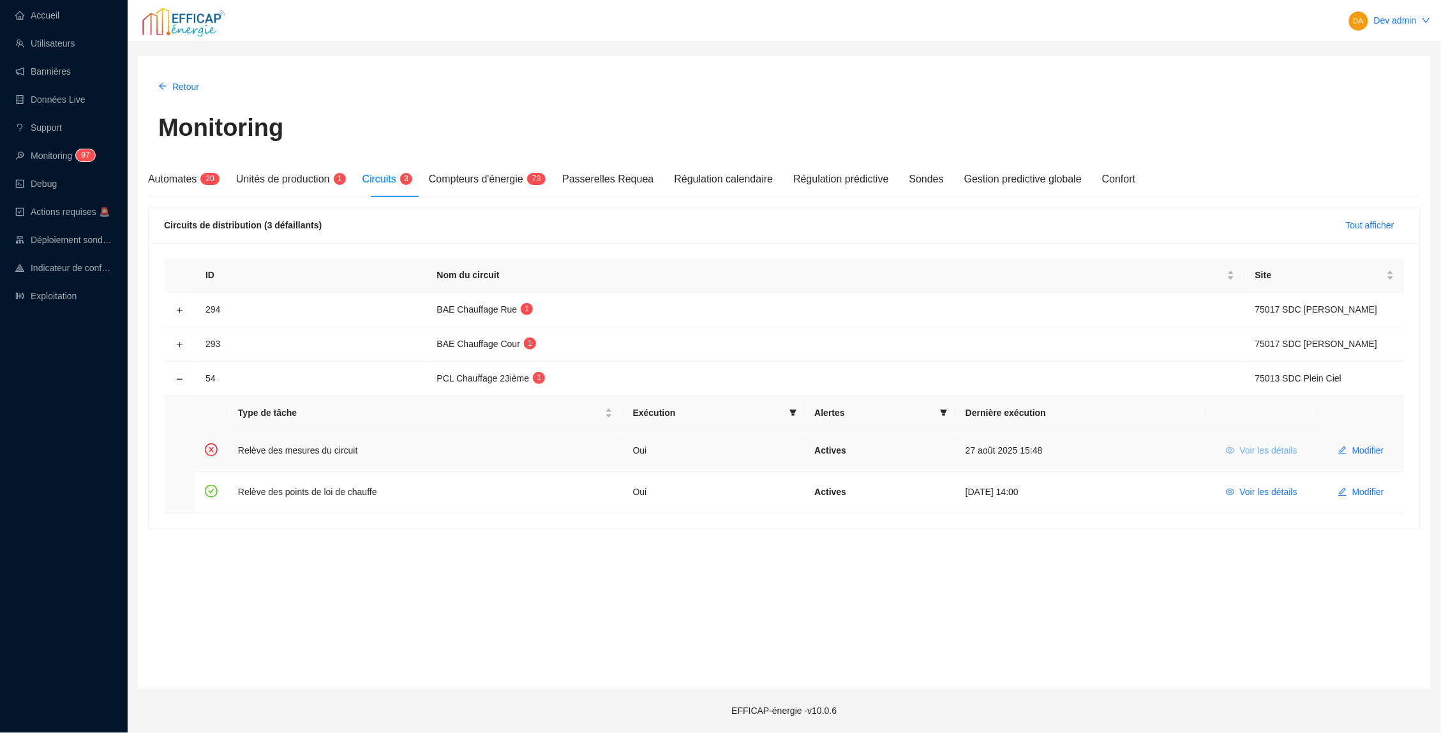
click at [1266, 445] on span "Voir les détails" at bounding box center [1268, 450] width 57 height 13
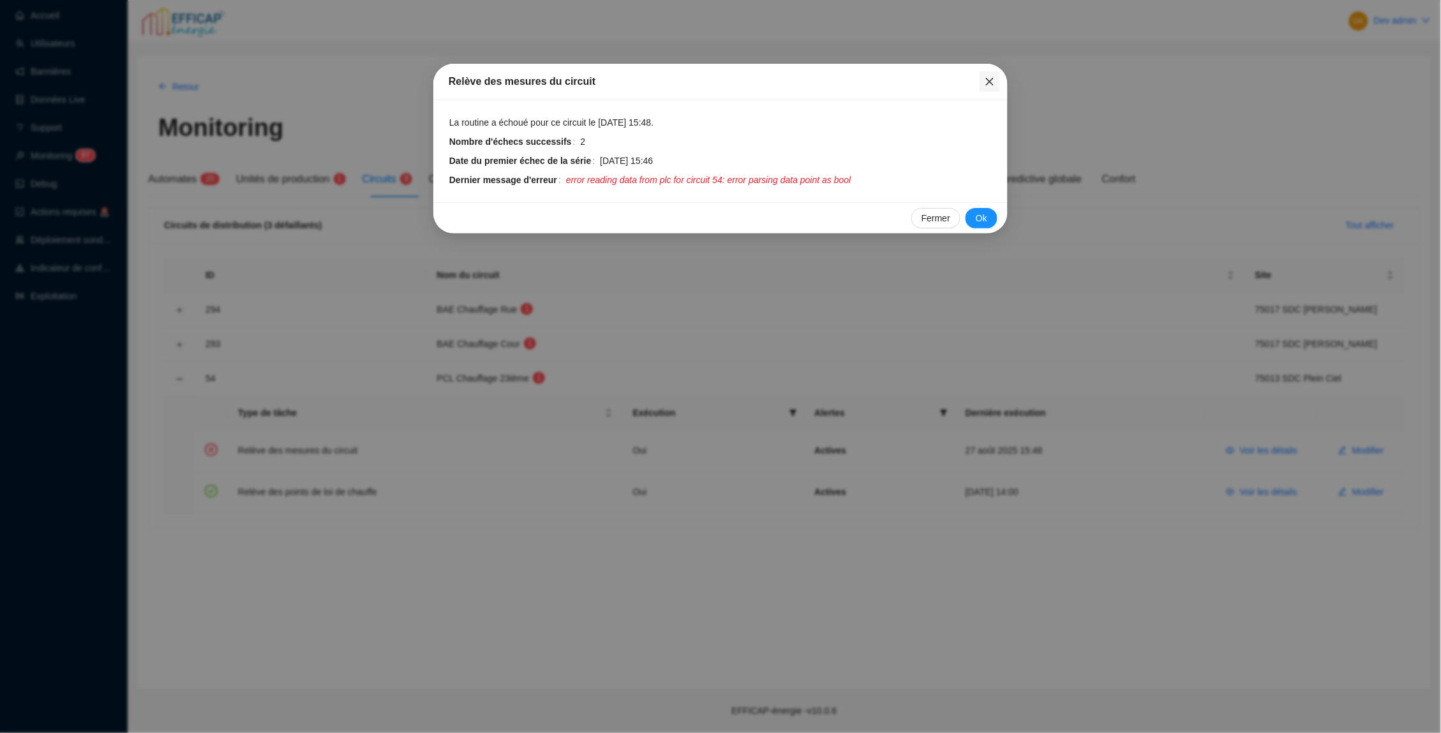
click at [988, 84] on icon "close" at bounding box center [990, 82] width 10 height 10
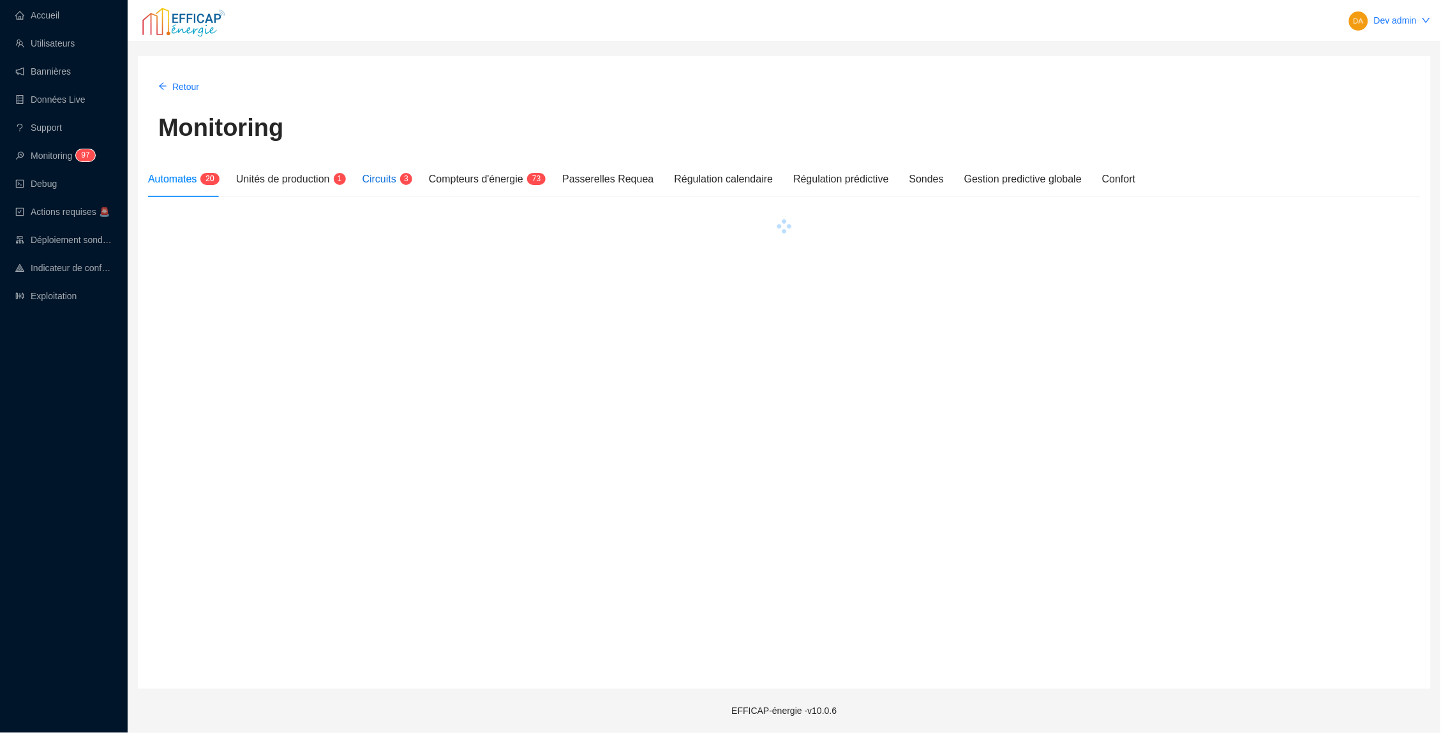
click at [396, 177] on span "Circuits" at bounding box center [379, 179] width 34 height 11
click at [396, 183] on span "Circuits" at bounding box center [379, 179] width 34 height 11
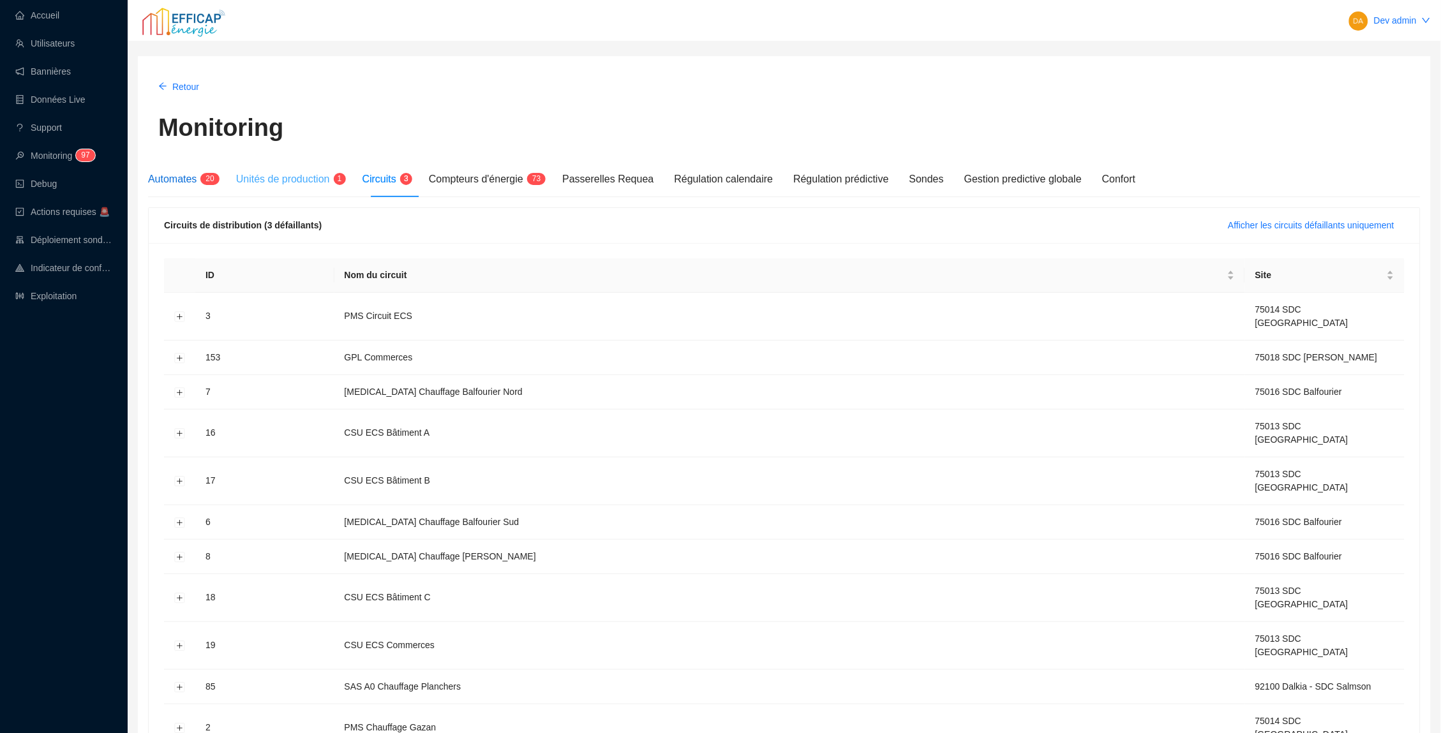
drag, startPoint x: 201, startPoint y: 177, endPoint x: 250, endPoint y: 188, distance: 50.3
click at [201, 177] on span "2 0" at bounding box center [206, 180] width 19 height 10
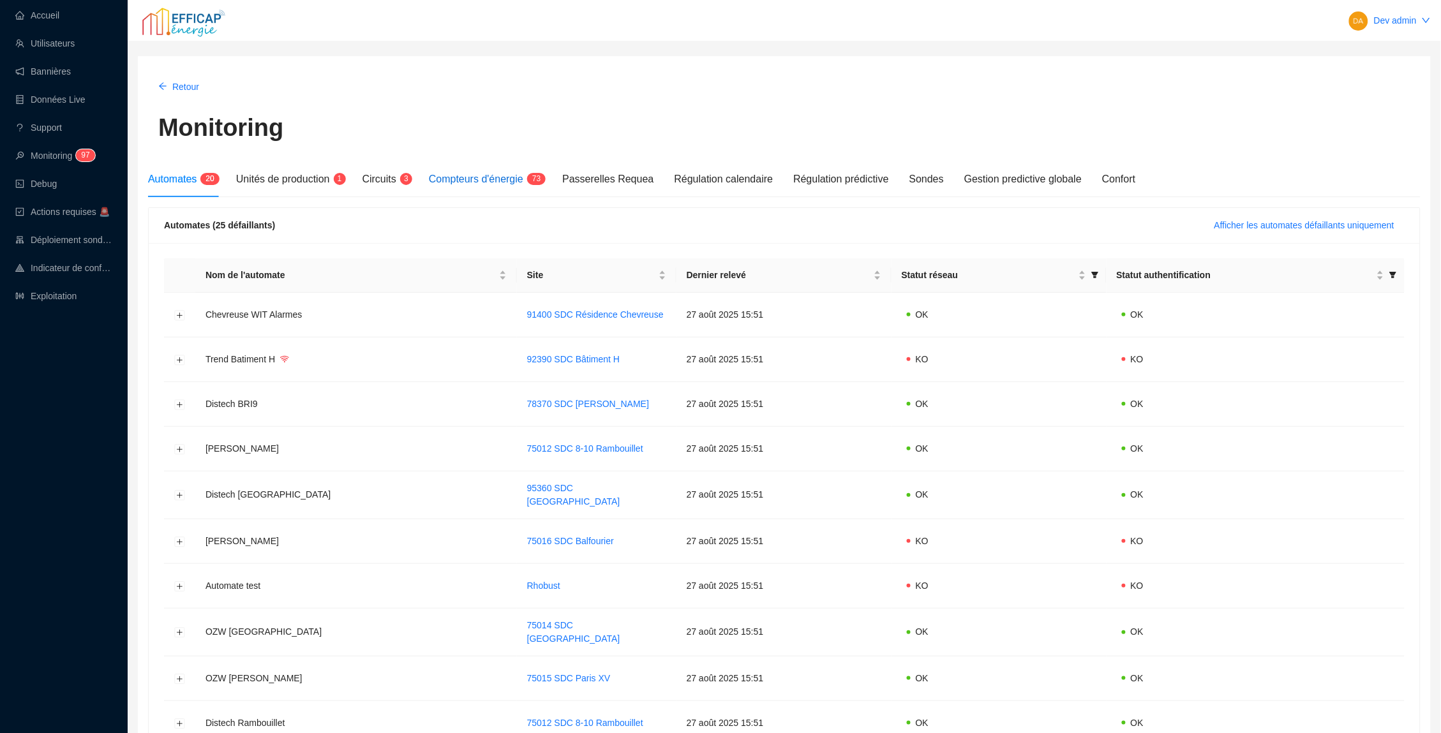
click at [489, 184] on span "Compteurs d'énergie" at bounding box center [476, 179] width 94 height 11
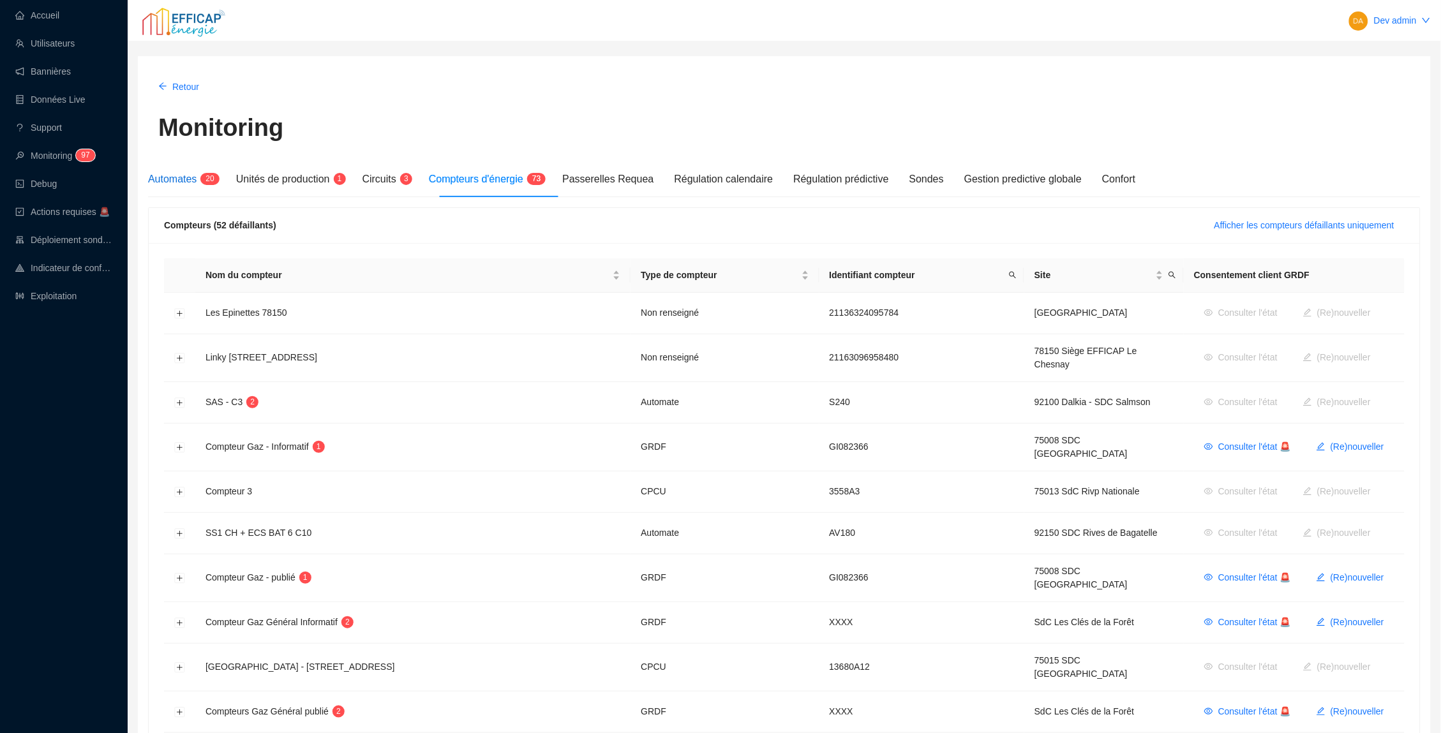
click at [178, 184] on span "Automates" at bounding box center [172, 179] width 48 height 11
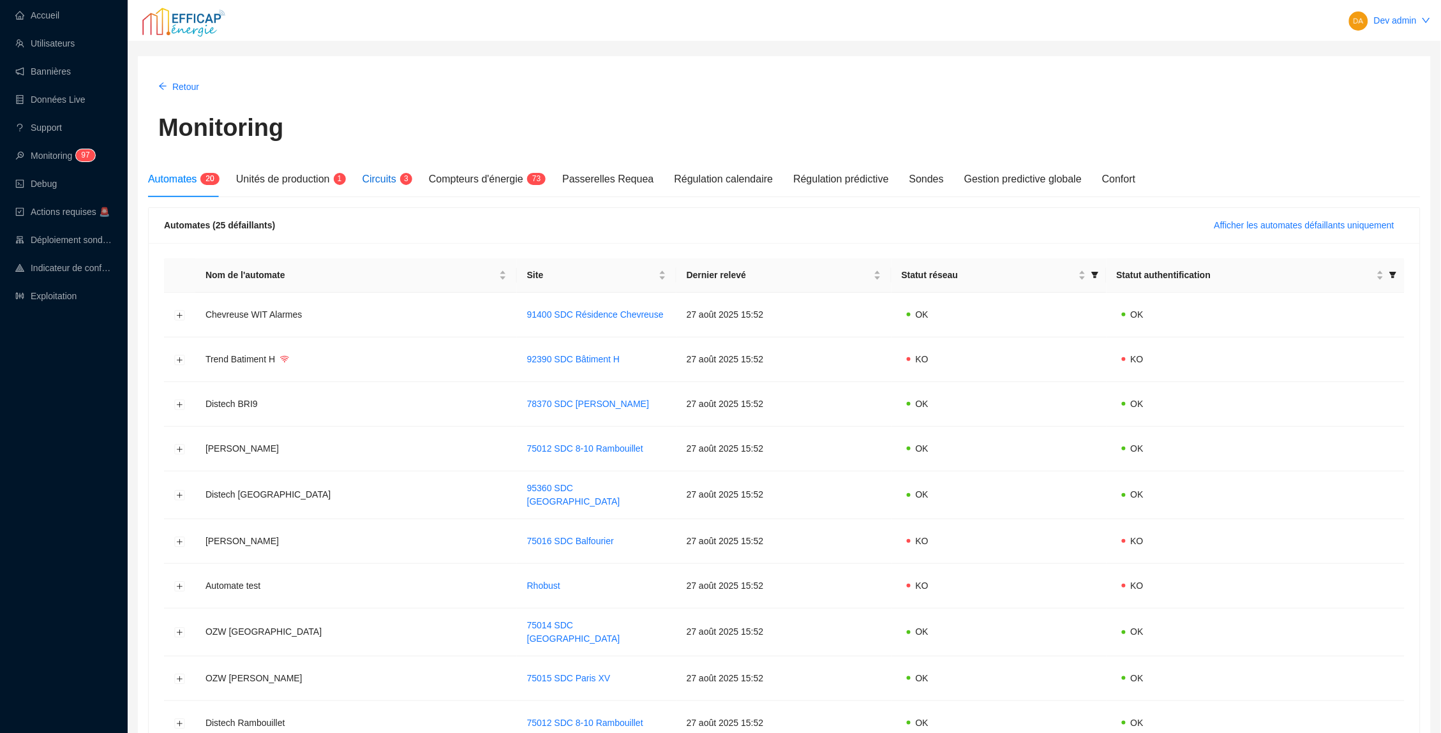
click at [399, 185] on div "Circuits 3" at bounding box center [385, 179] width 46 height 15
click at [553, 4] on div "Dev admin" at bounding box center [784, 22] width 1313 height 45
click at [59, 20] on link "Accueil" at bounding box center [37, 15] width 44 height 10
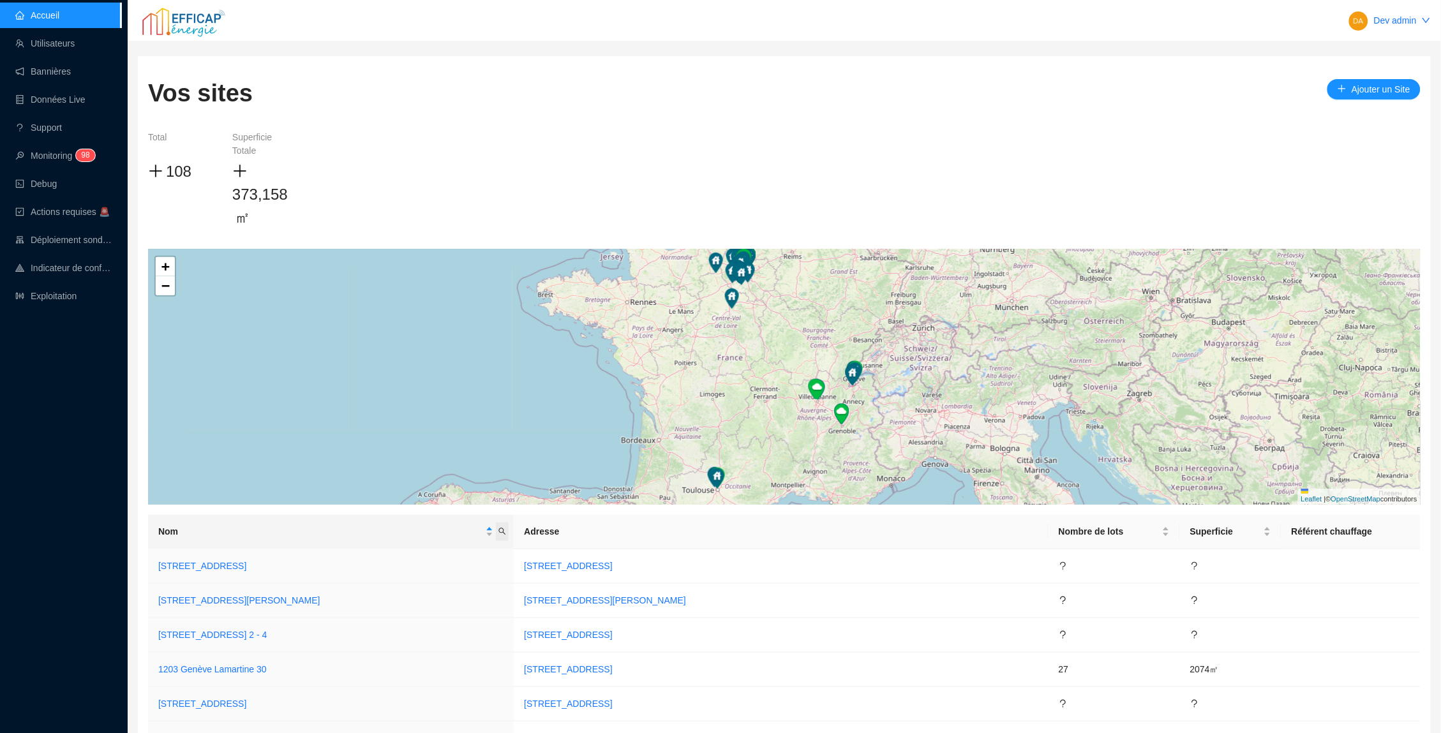
click at [506, 531] on icon "search" at bounding box center [502, 532] width 8 height 8
type input "albe"
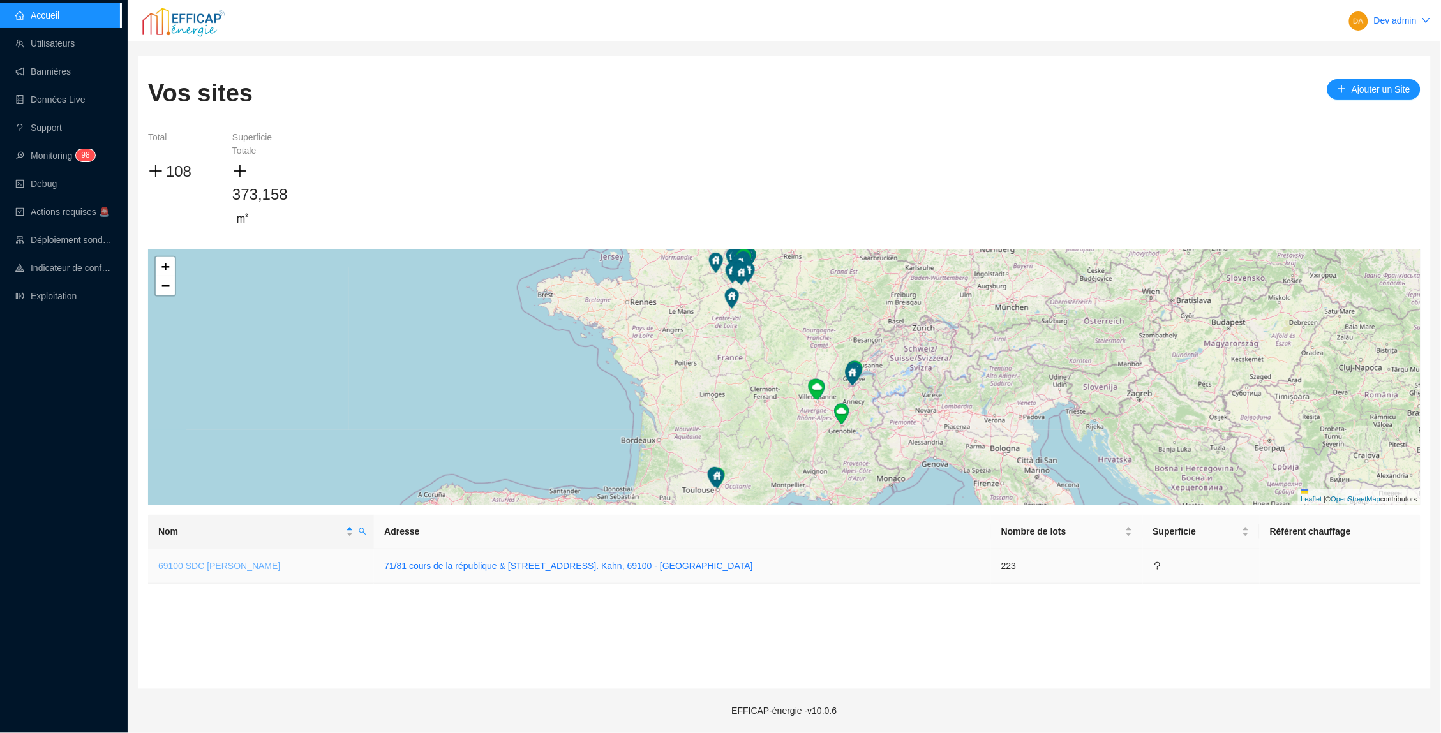
click at [242, 565] on link "69100 SDC [PERSON_NAME]" at bounding box center [219, 566] width 122 height 10
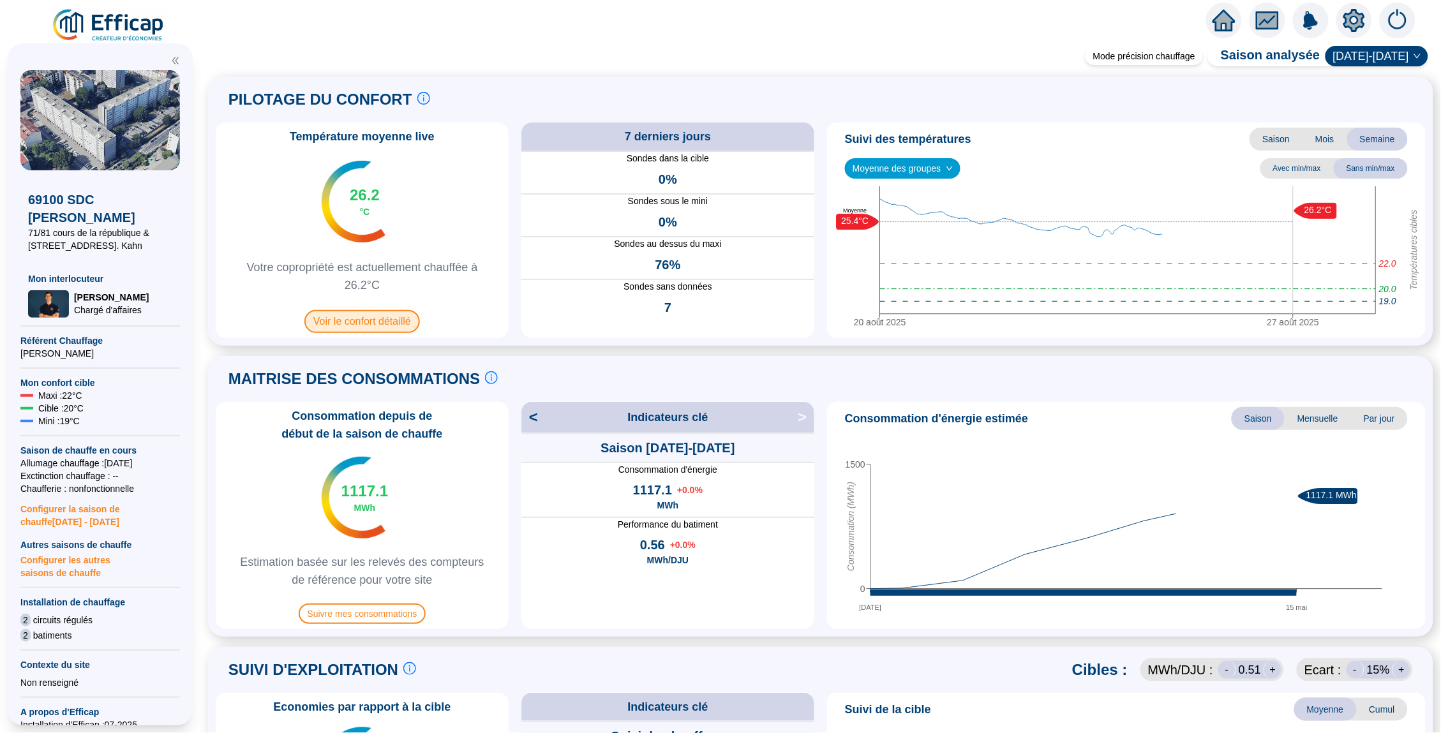
click at [341, 320] on span "Voir le confort détaillé" at bounding box center [362, 321] width 116 height 23
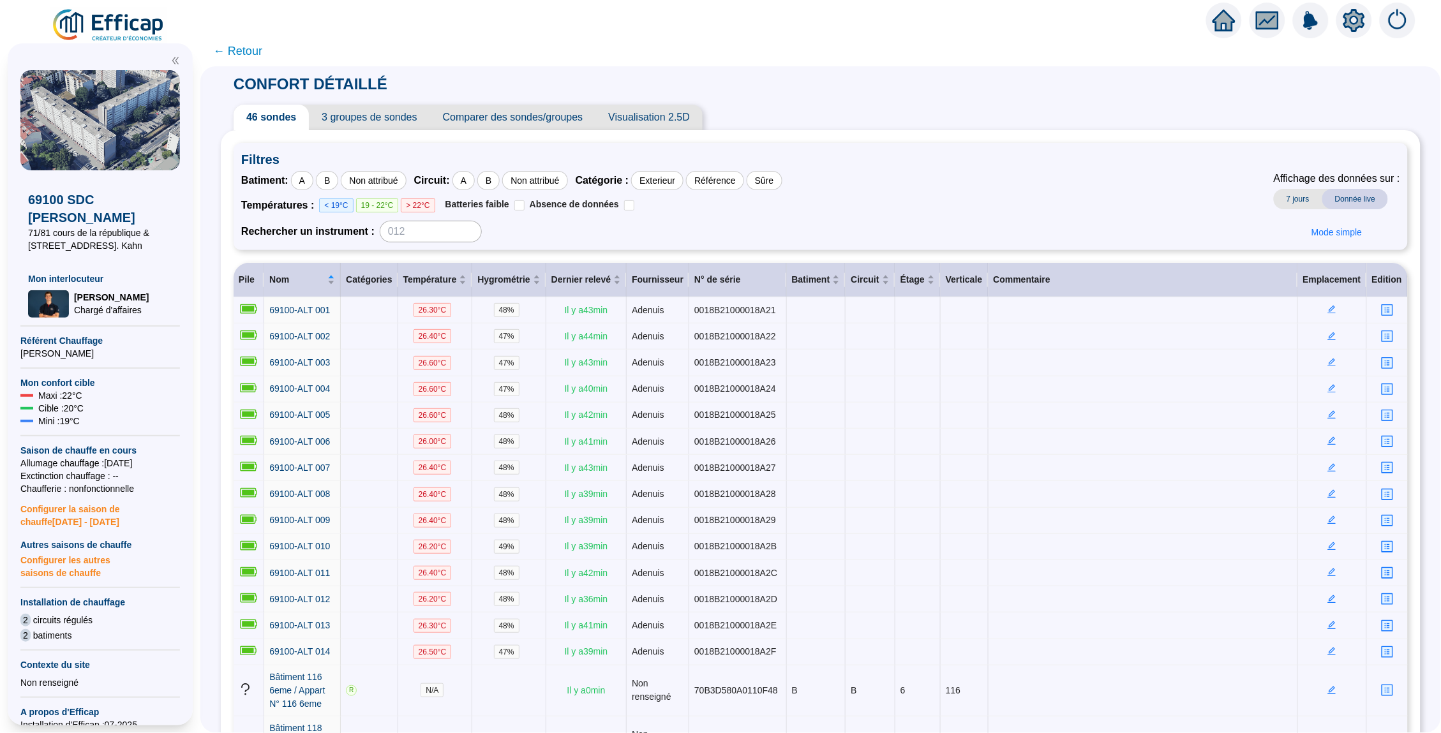
click at [1230, 6] on div at bounding box center [1224, 21] width 36 height 36
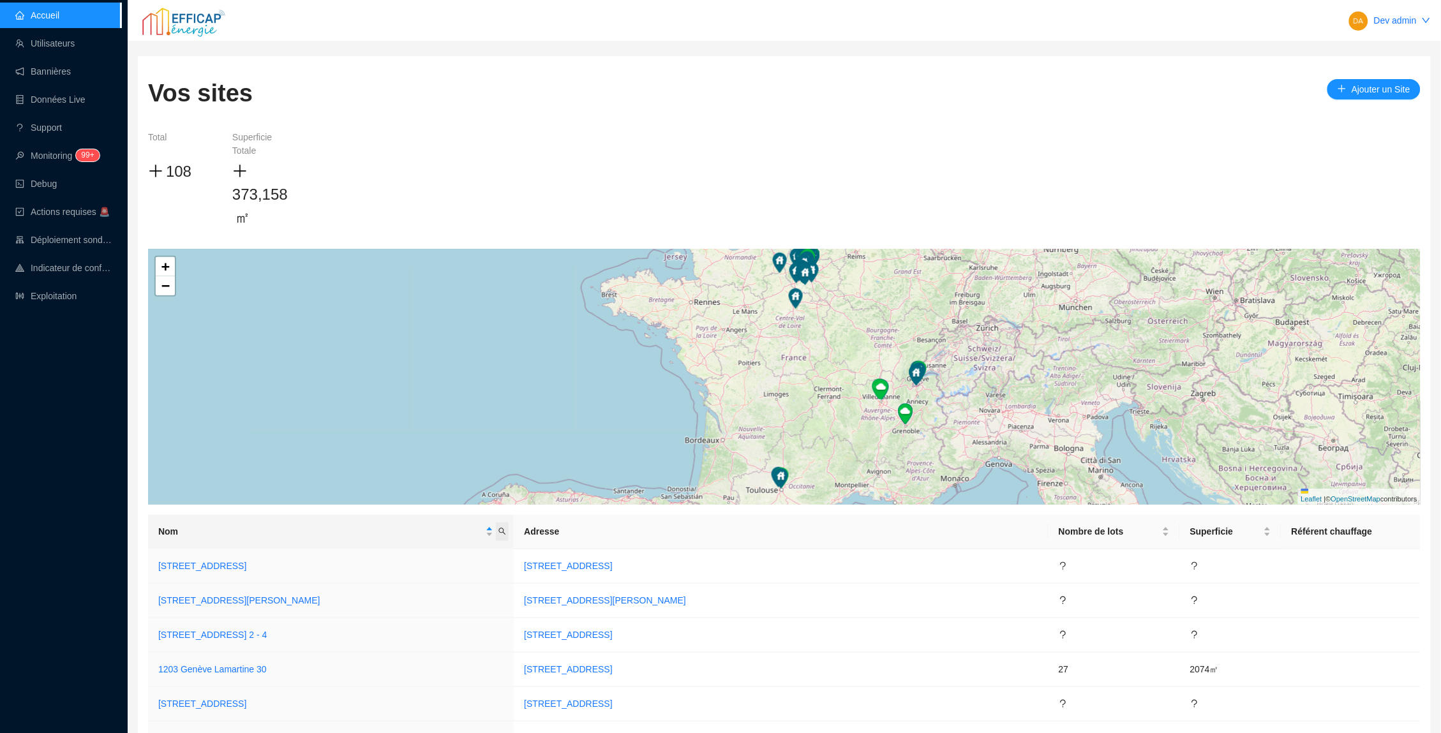
click at [506, 529] on icon "search" at bounding box center [502, 532] width 8 height 8
type input "i"
type input "g"
type input "gira"
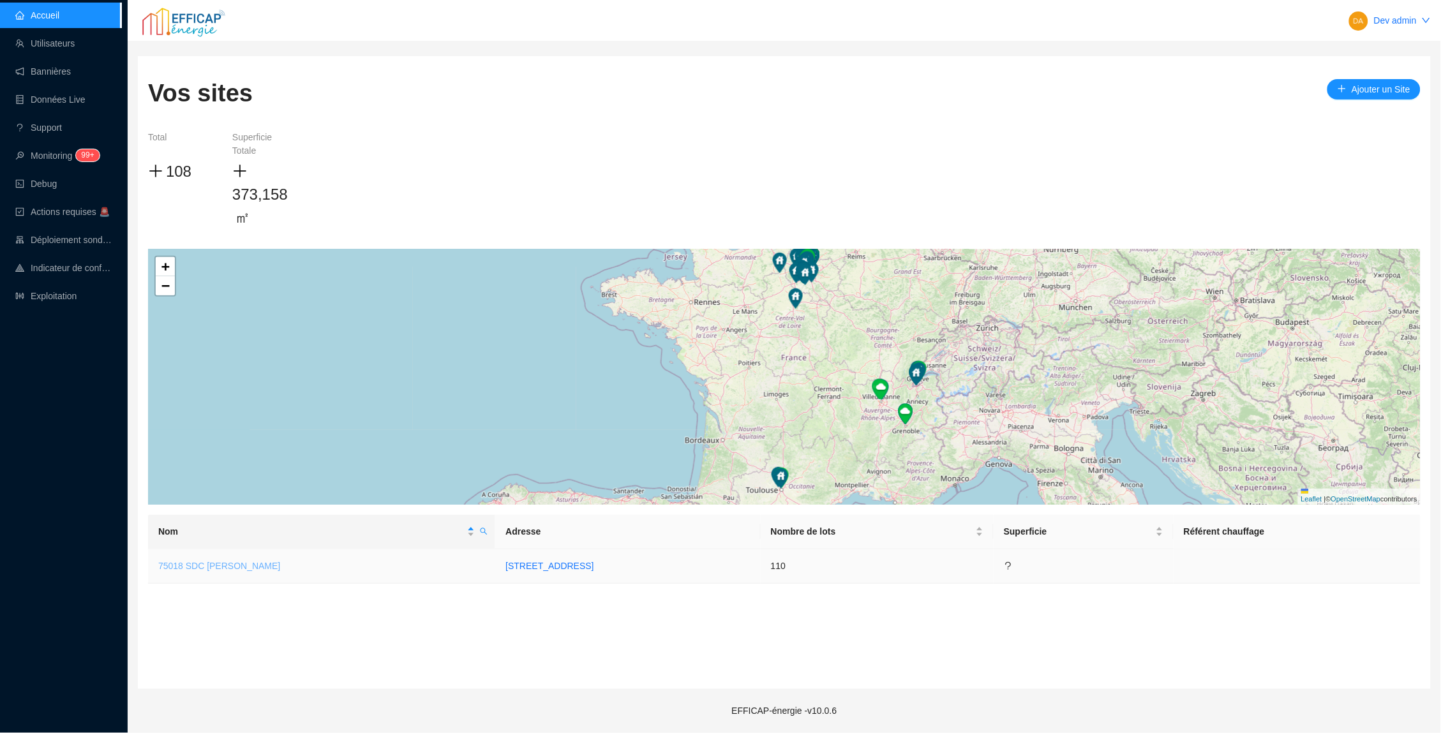
click at [240, 561] on link "75018 SDC [PERSON_NAME]" at bounding box center [219, 566] width 122 height 10
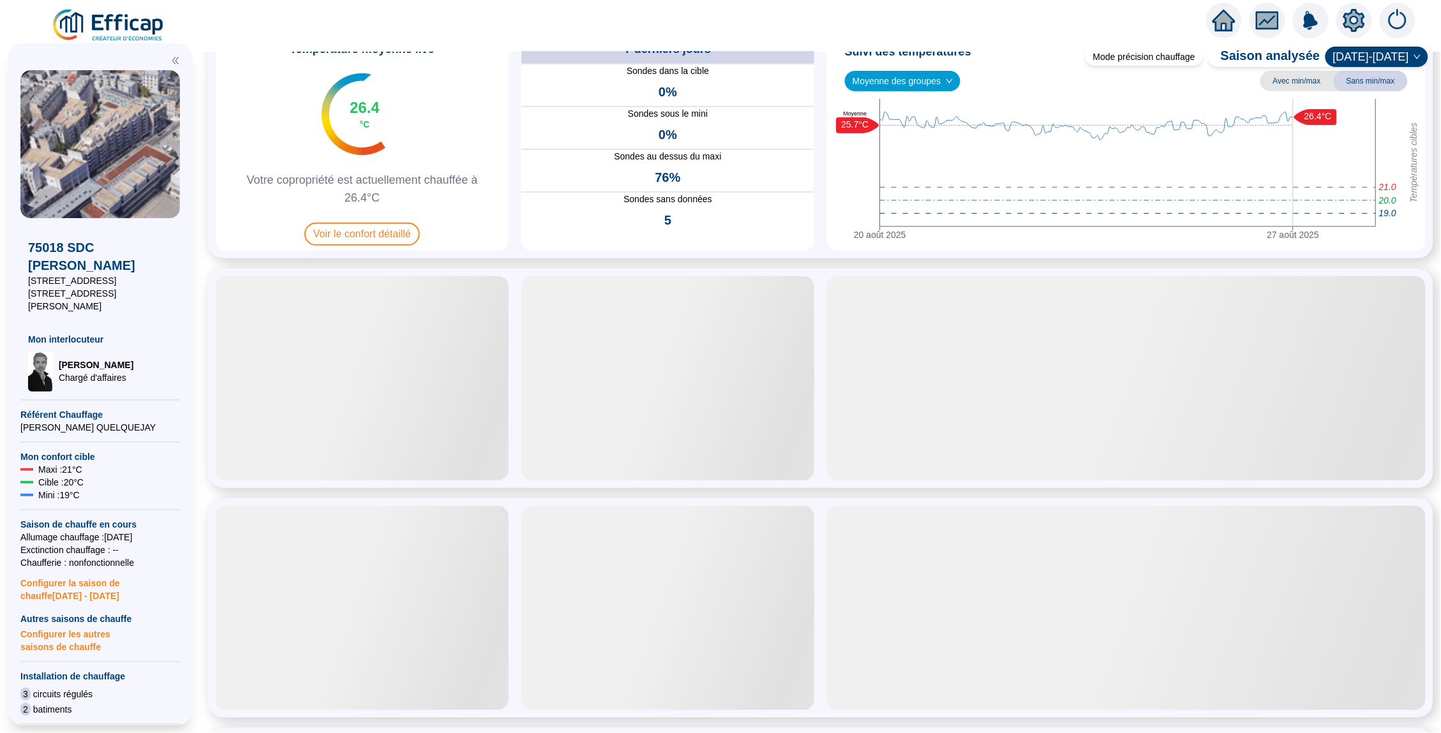
scroll to position [110, 0]
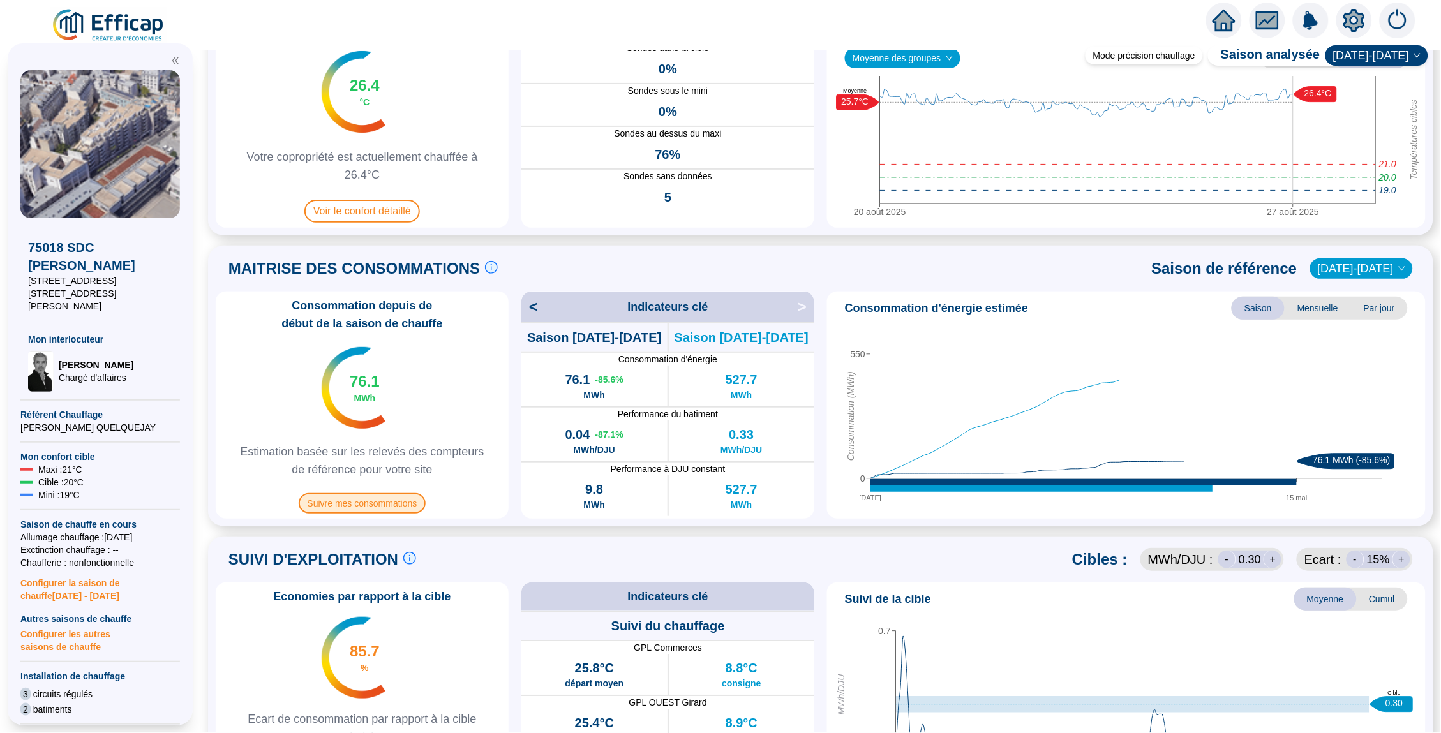
click at [359, 505] on span "Suivre mes consommations" at bounding box center [363, 503] width 128 height 20
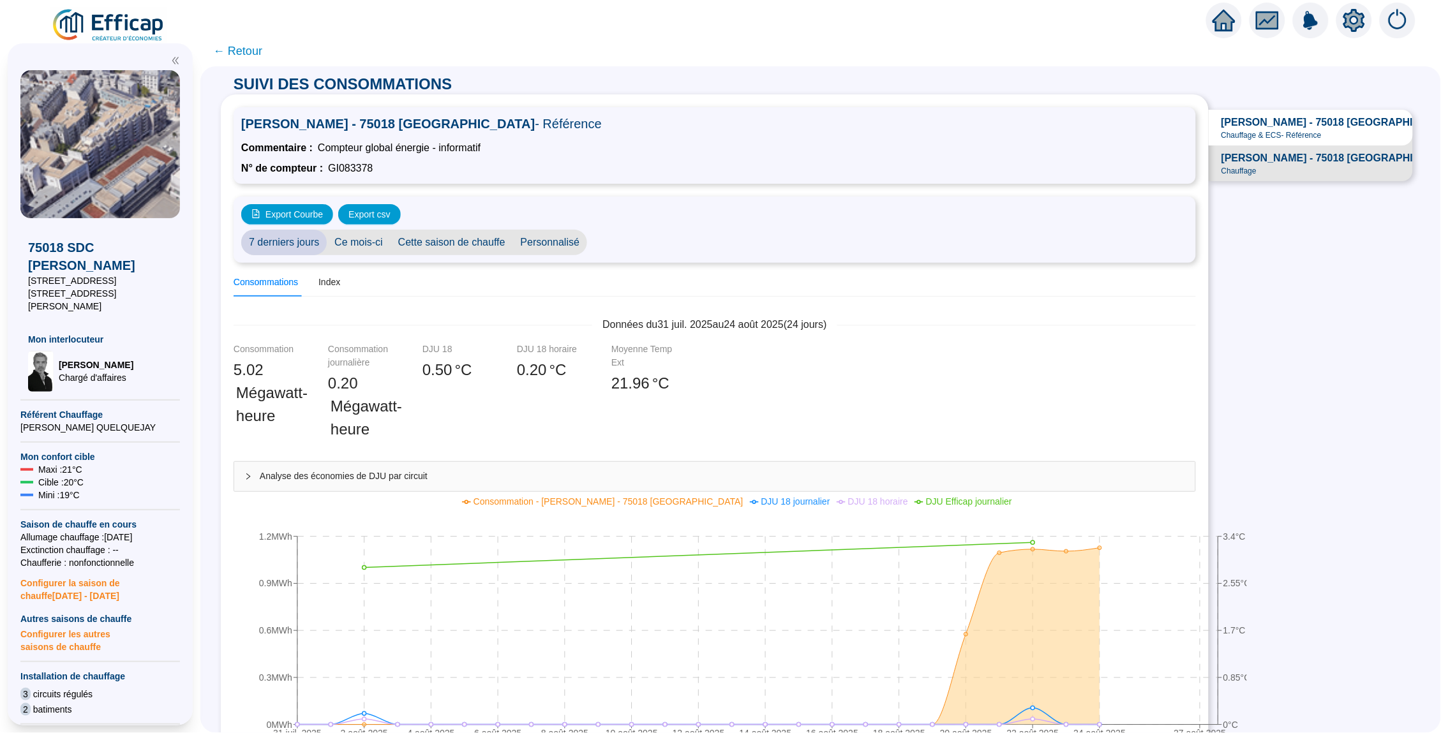
click at [1313, 163] on span "[PERSON_NAME] - 75018 [GEOGRAPHIC_DATA]" at bounding box center [1338, 158] width 235 height 15
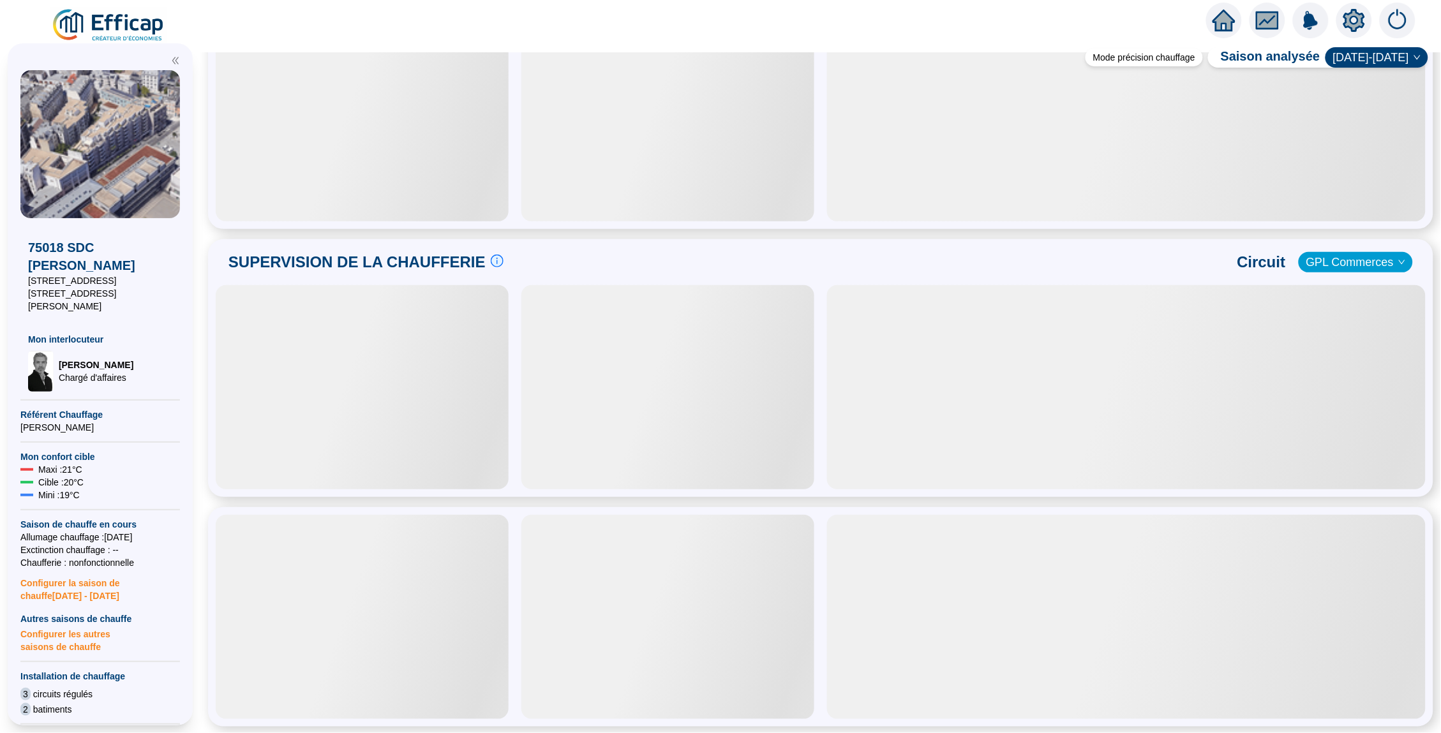
click at [1341, 273] on div "SUPERVISION DE LA CHAUFFERIE Suivre les paramètres en chaufferie en direct c'es…" at bounding box center [821, 262] width 1210 height 31
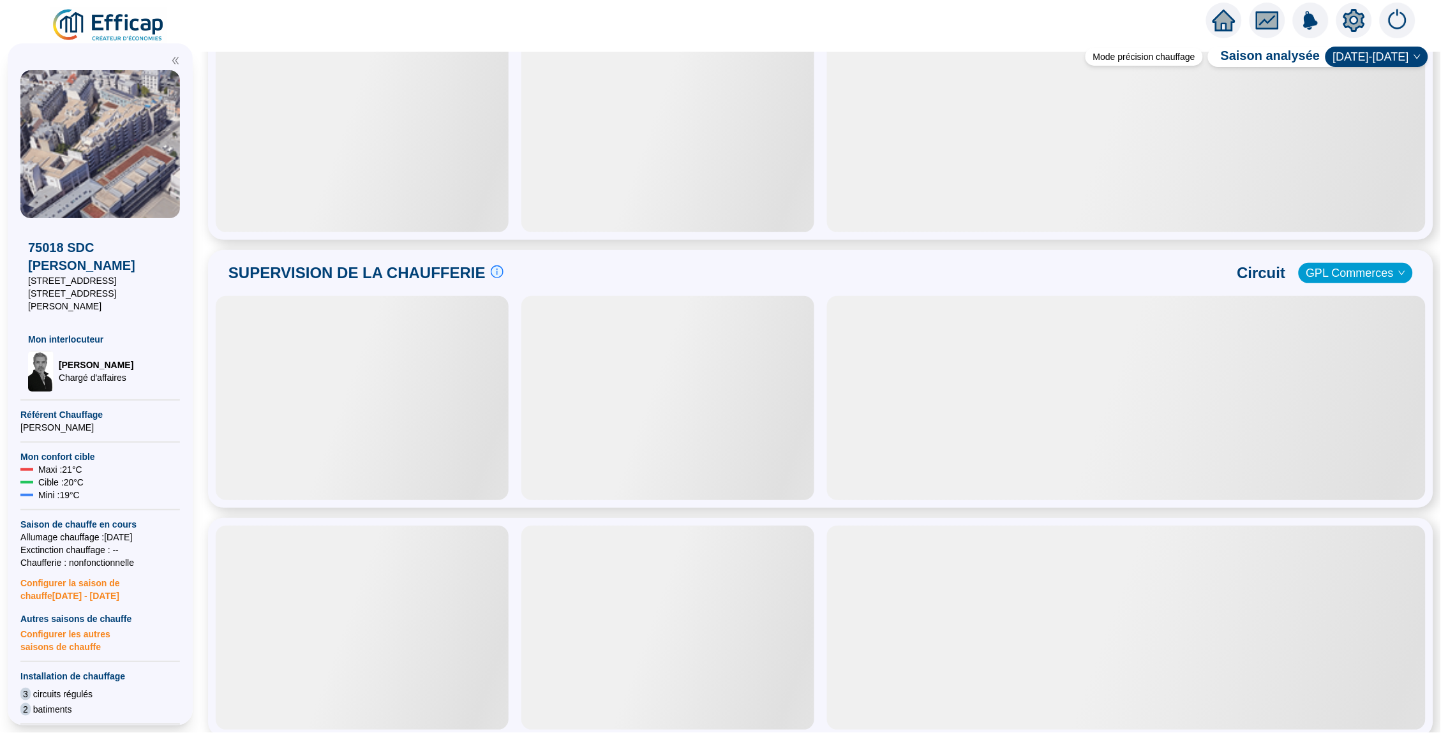
click at [1341, 258] on div "SUPERVISION DE LA CHAUFFERIE Suivre les paramètres en chaufferie en direct c'es…" at bounding box center [821, 273] width 1210 height 31
click at [869, 280] on div "SUPERVISION DE LA CHAUFFERIE Suivre les paramètres en chaufferie en direct c'es…" at bounding box center [821, 273] width 1210 height 31
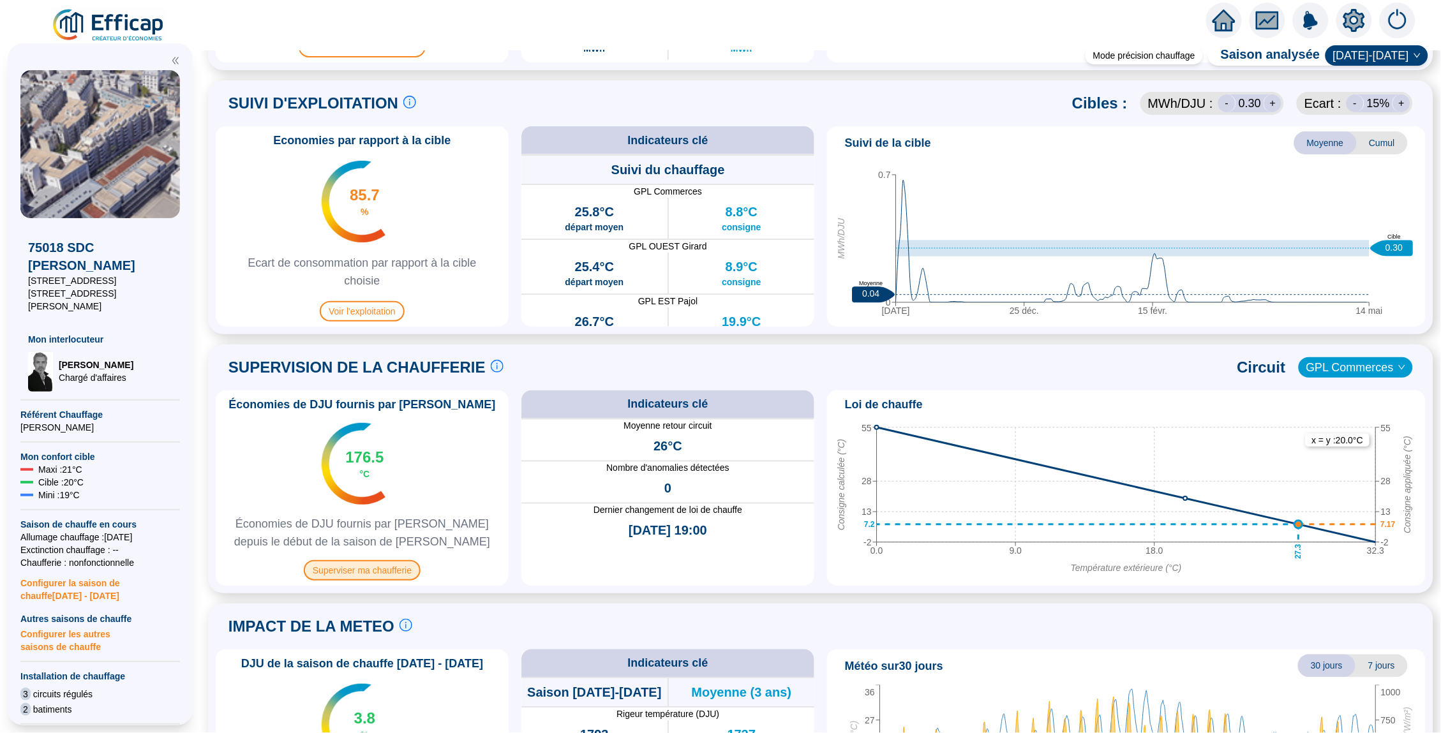
click at [394, 567] on span "Superviser ma chaufferie" at bounding box center [362, 570] width 117 height 20
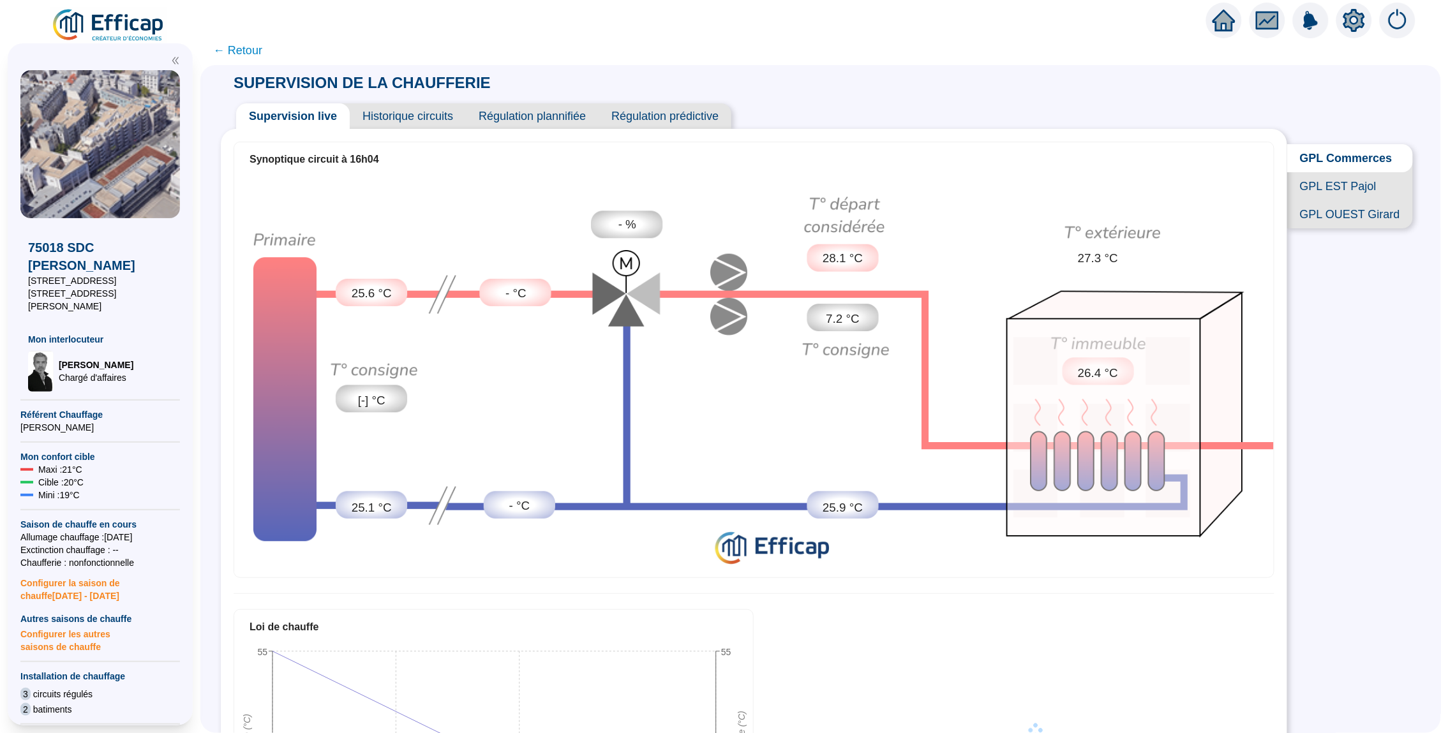
click at [233, 50] on span "← Retour" at bounding box center [237, 50] width 49 height 18
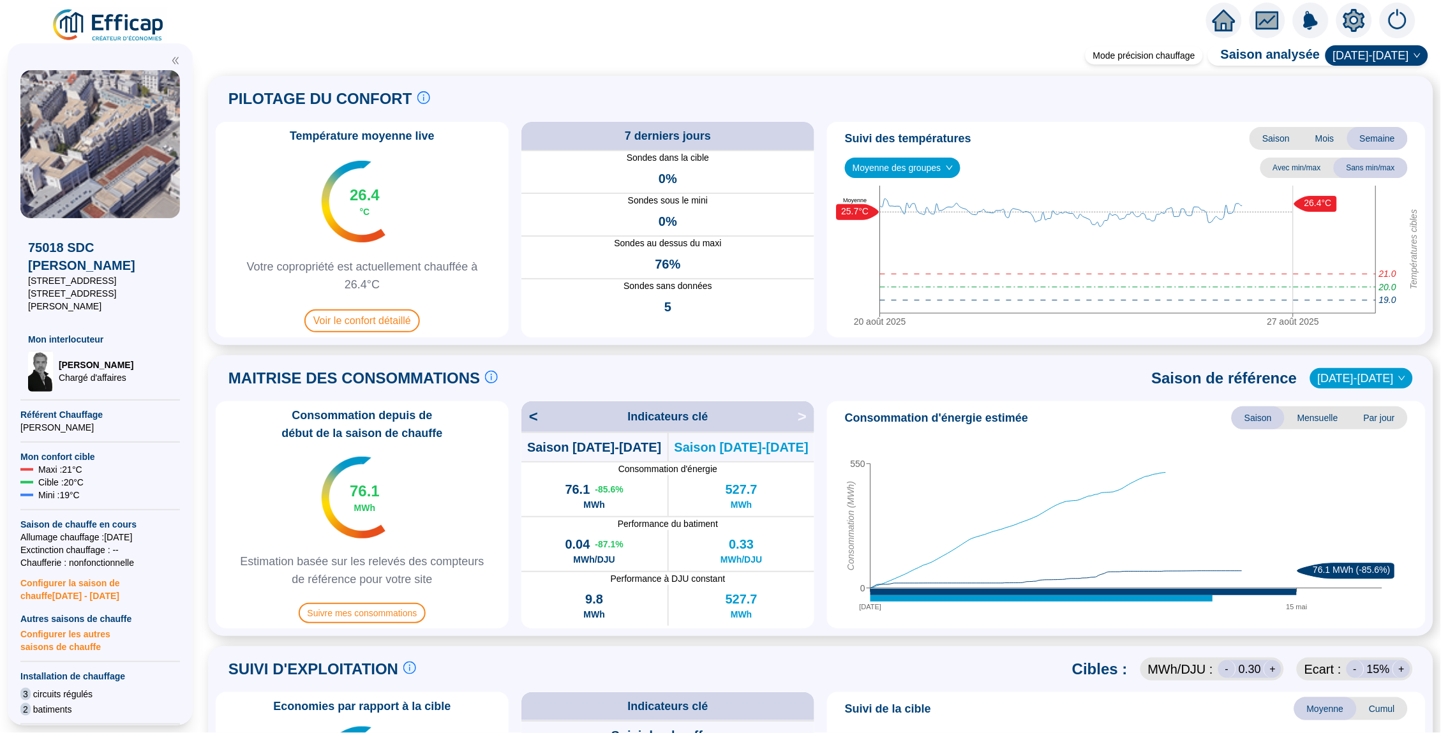
click at [398, 292] on span "Votre copropriété est actuellement chauffée à 26.4°C" at bounding box center [362, 276] width 283 height 36
click at [398, 304] on div "Température moyenne live 26.4 °C Votre copropriété est actuellement chauffée à …" at bounding box center [362, 230] width 293 height 216
click at [398, 311] on span "Voir le confort détaillé" at bounding box center [362, 320] width 116 height 23
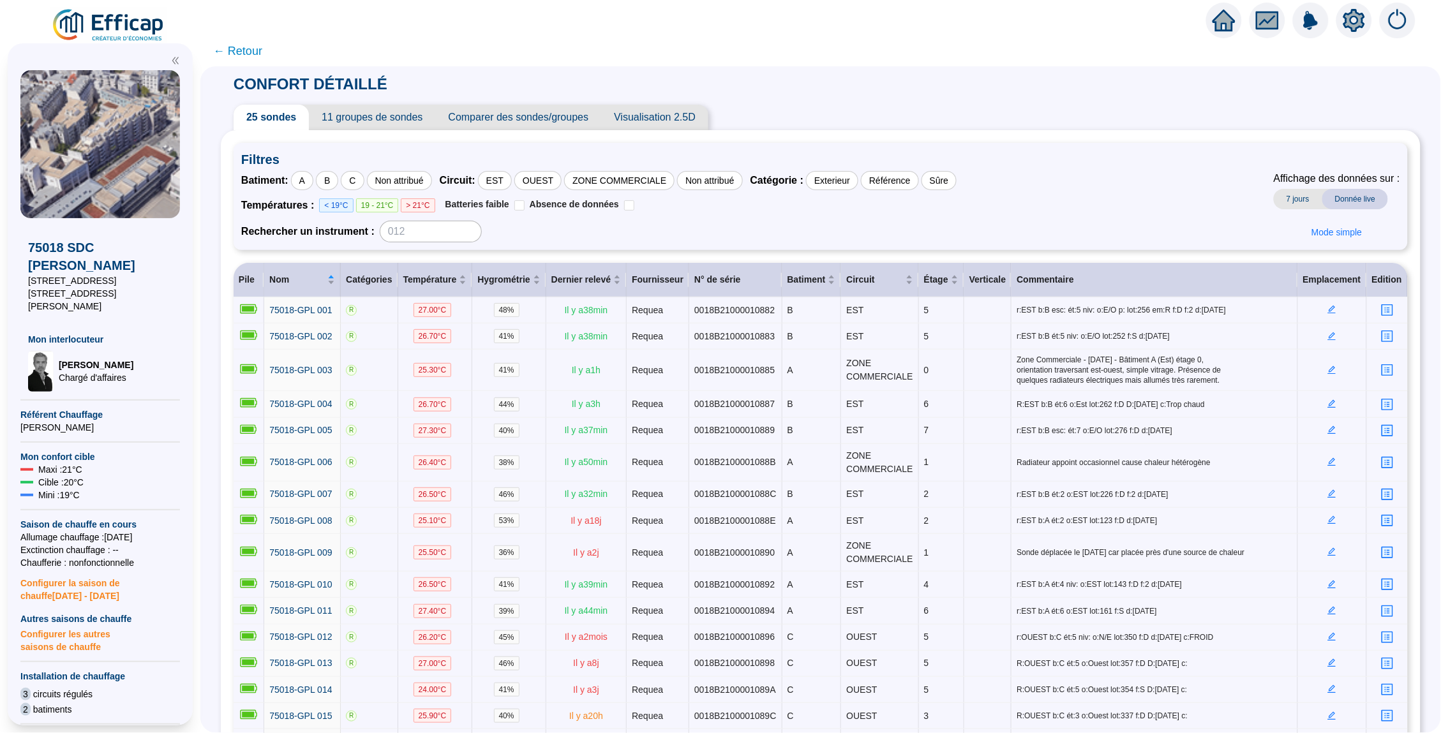
click at [235, 50] on span "← Retour" at bounding box center [237, 51] width 49 height 18
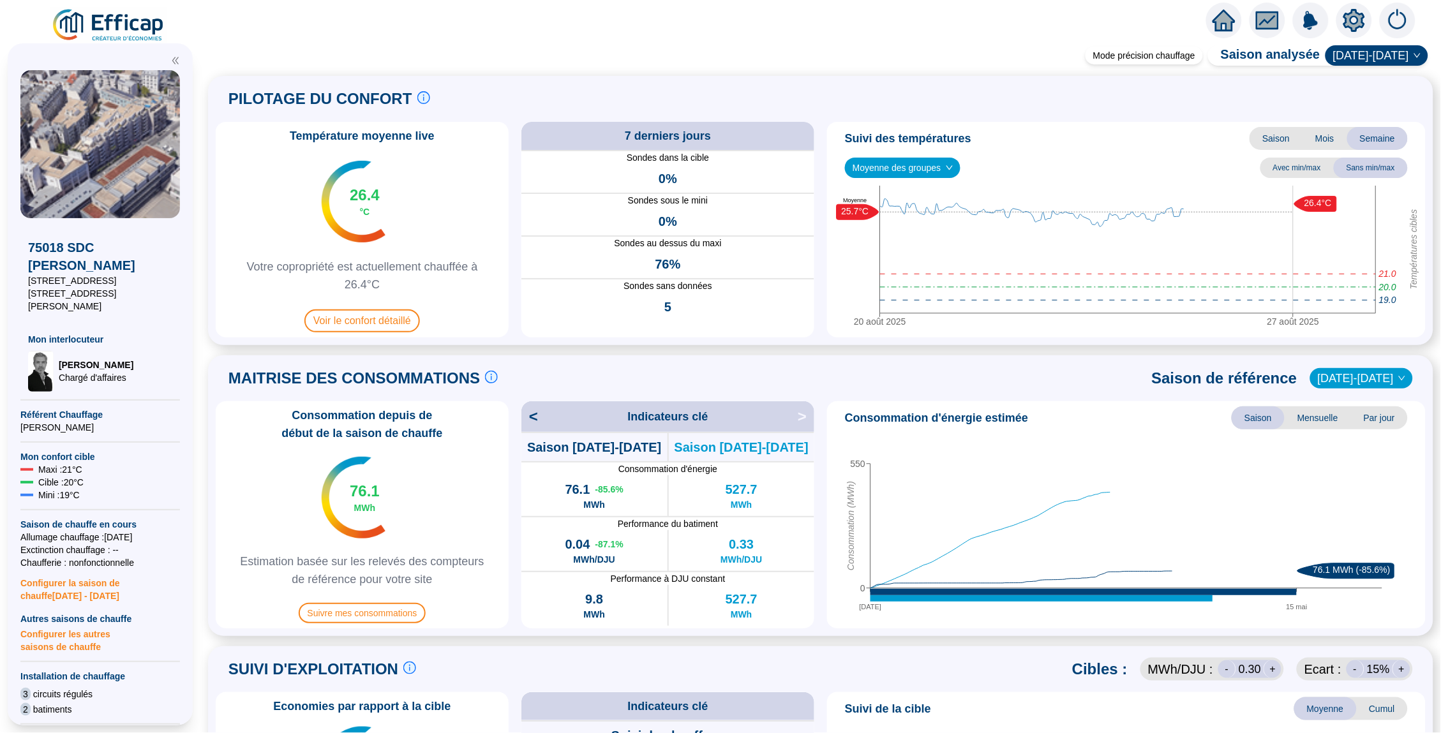
click at [401, 590] on div "Consommation depuis de début de la saison de chauffe 76.1 MWh Estimation basée …" at bounding box center [362, 514] width 293 height 227
click at [401, 606] on span "Suivre mes consommations" at bounding box center [363, 613] width 128 height 20
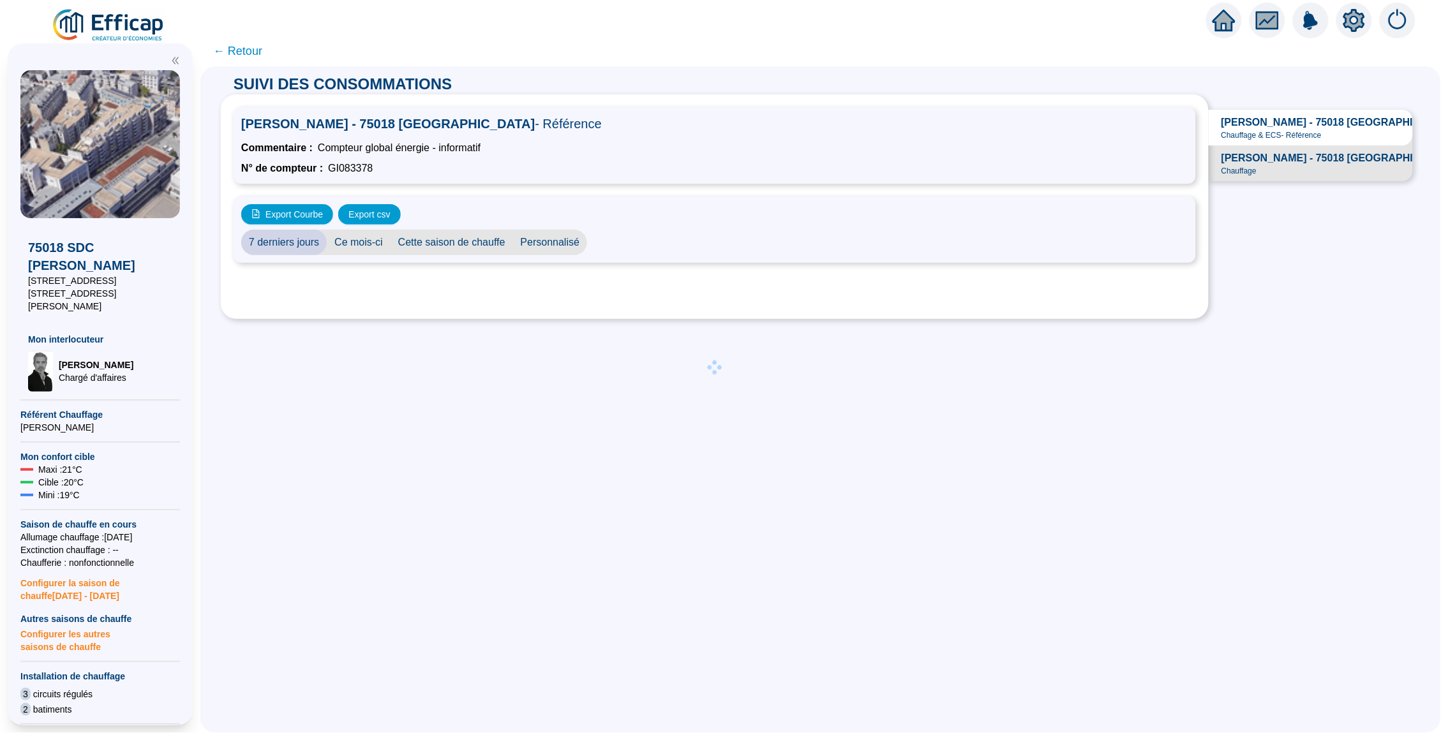
click at [299, 237] on span "7 derniers jours" at bounding box center [284, 243] width 86 height 26
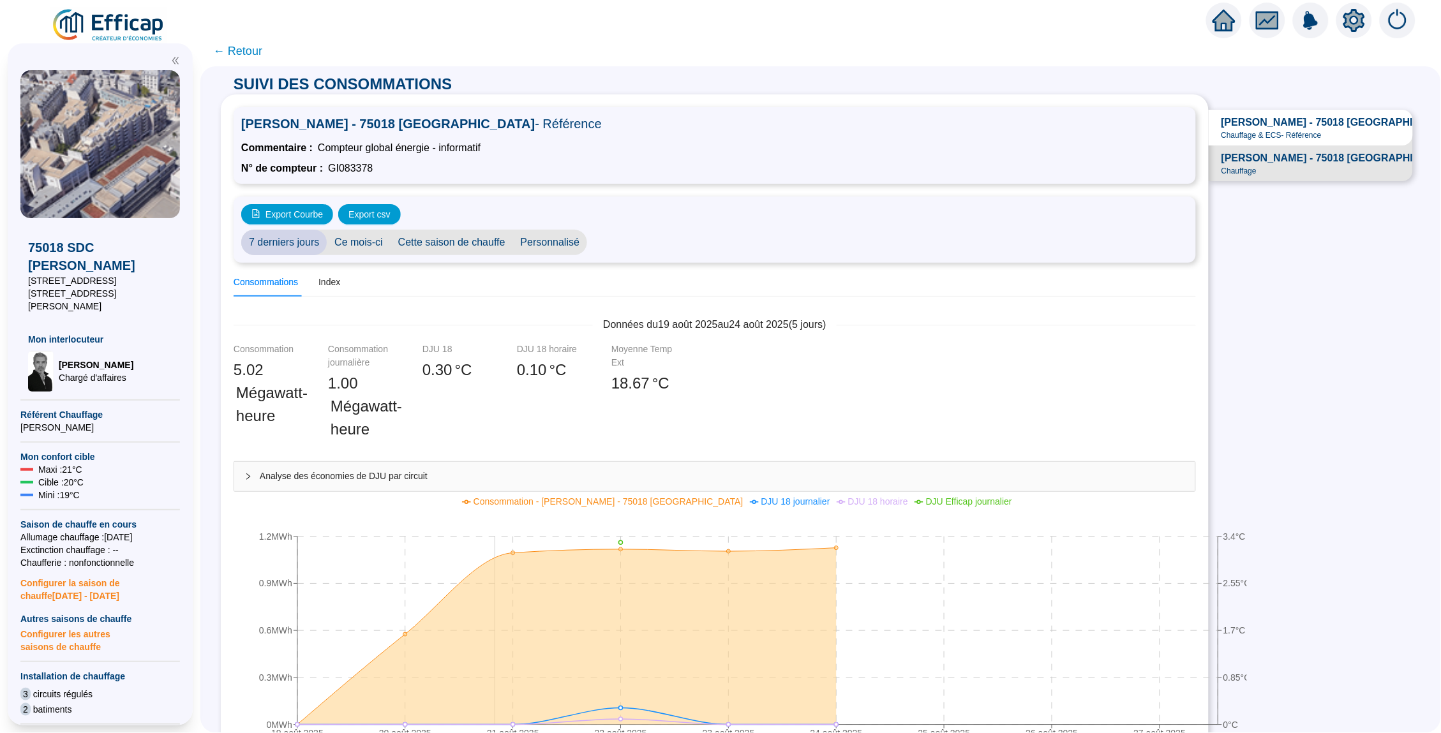
click at [496, 560] on icon at bounding box center [566, 636] width 539 height 177
click at [329, 276] on div "Index" at bounding box center [329, 282] width 22 height 13
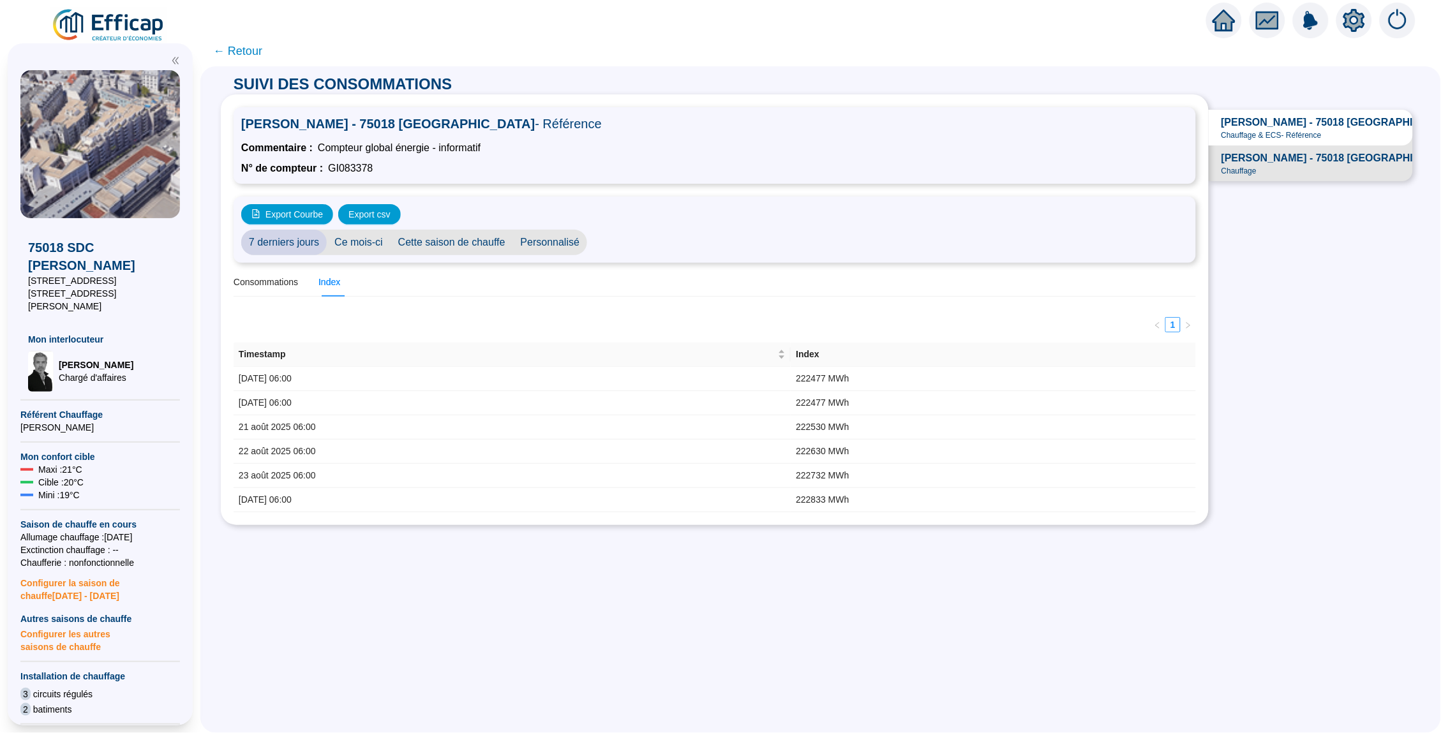
click at [343, 243] on span "Ce mois-ci" at bounding box center [359, 243] width 64 height 26
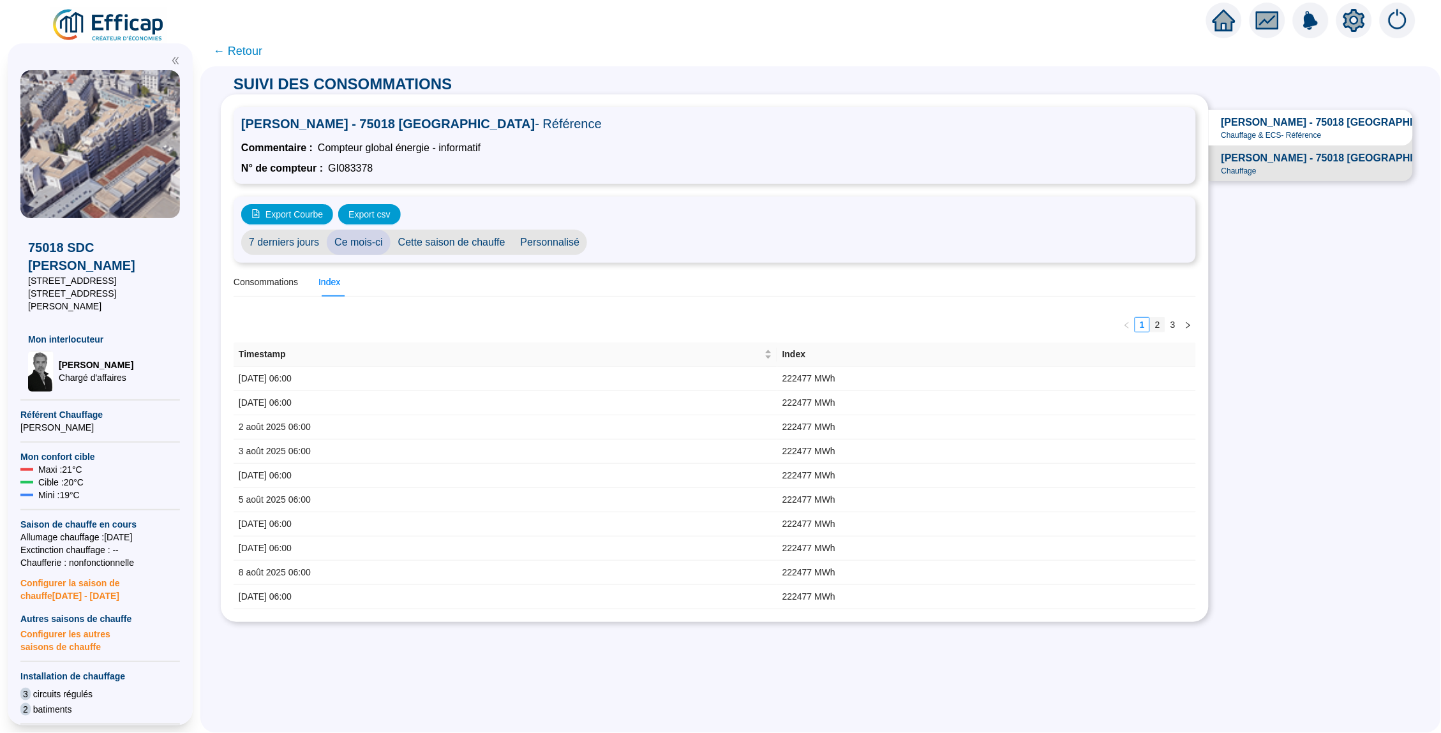
click at [1165, 320] on link "2" at bounding box center [1158, 325] width 14 height 14
click at [1180, 318] on link "3" at bounding box center [1173, 325] width 14 height 14
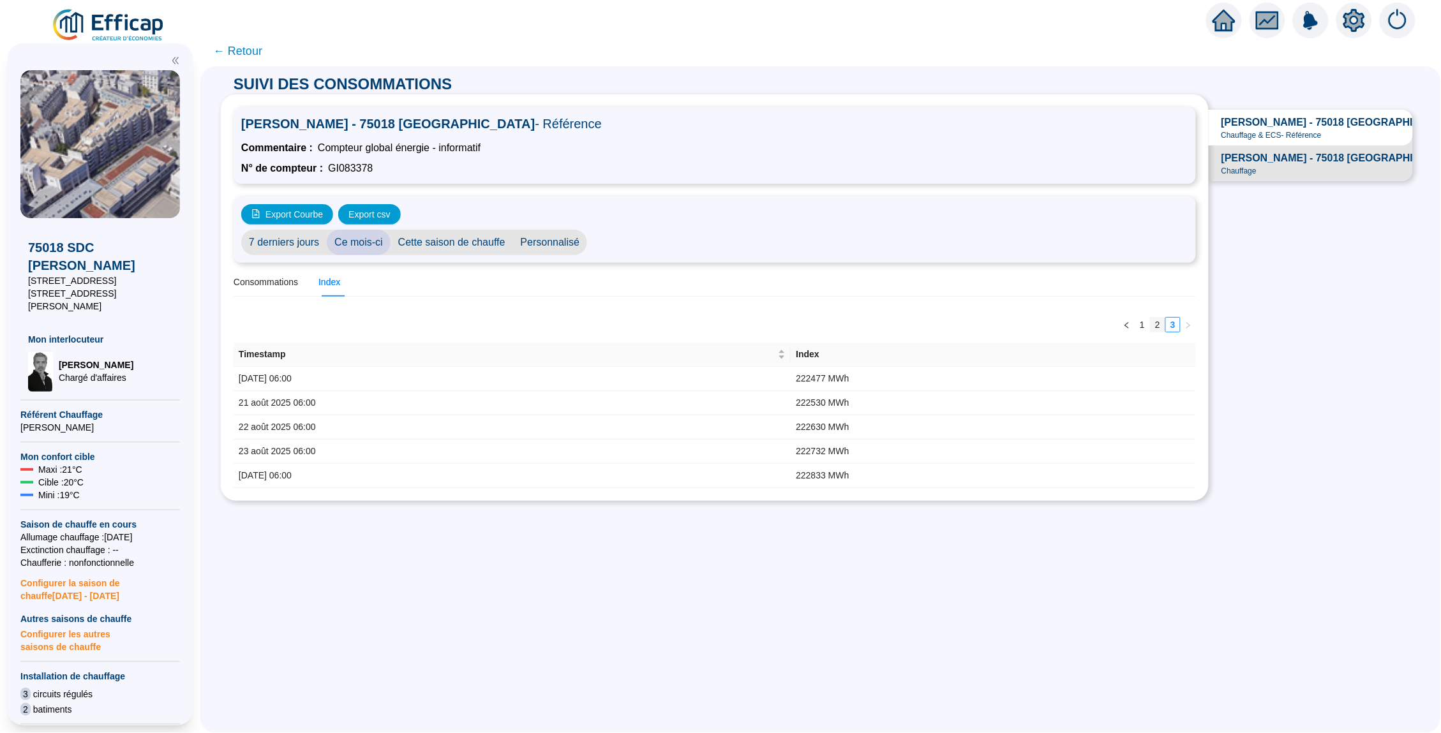
click at [1165, 320] on link "2" at bounding box center [1158, 325] width 14 height 14
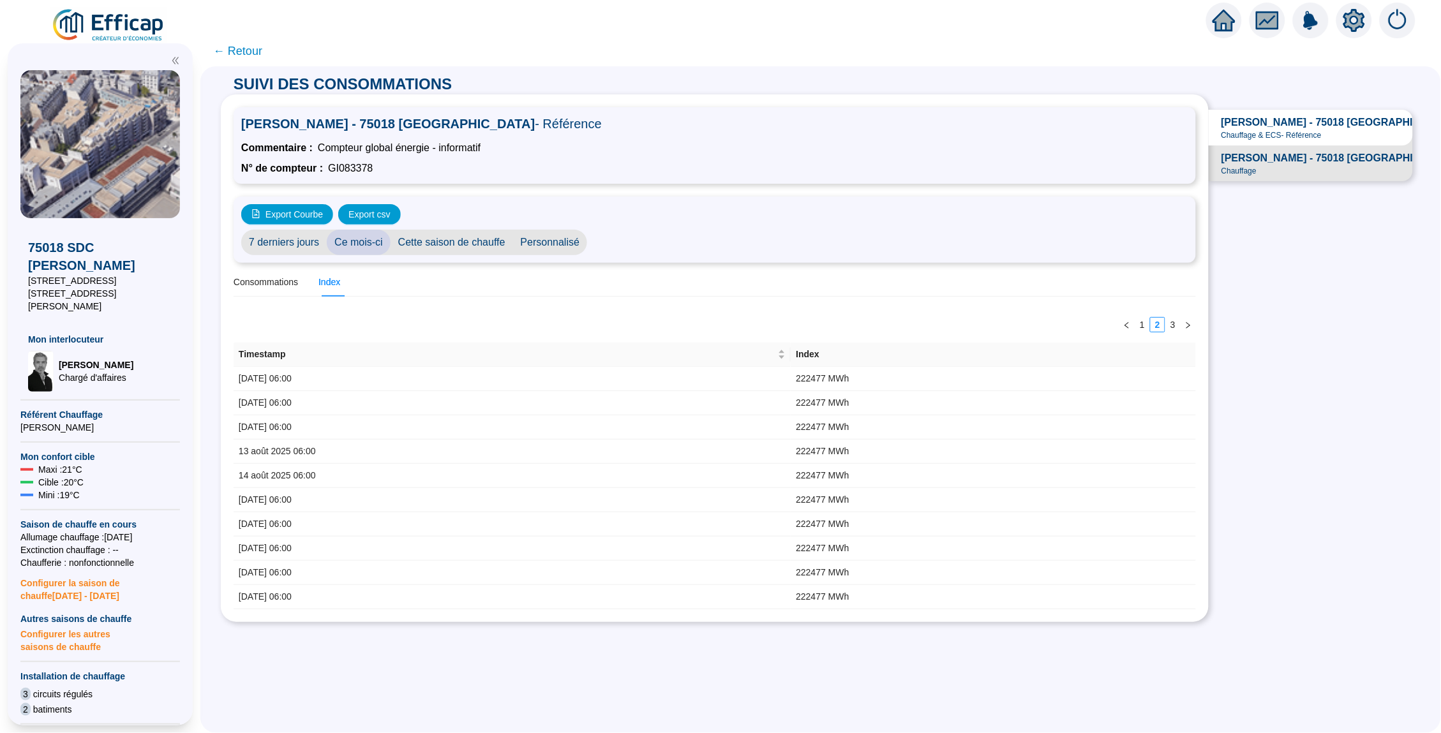
click at [278, 50] on span "← Retour" at bounding box center [820, 51] width 1241 height 31
click at [251, 50] on span "← Retour" at bounding box center [237, 51] width 49 height 18
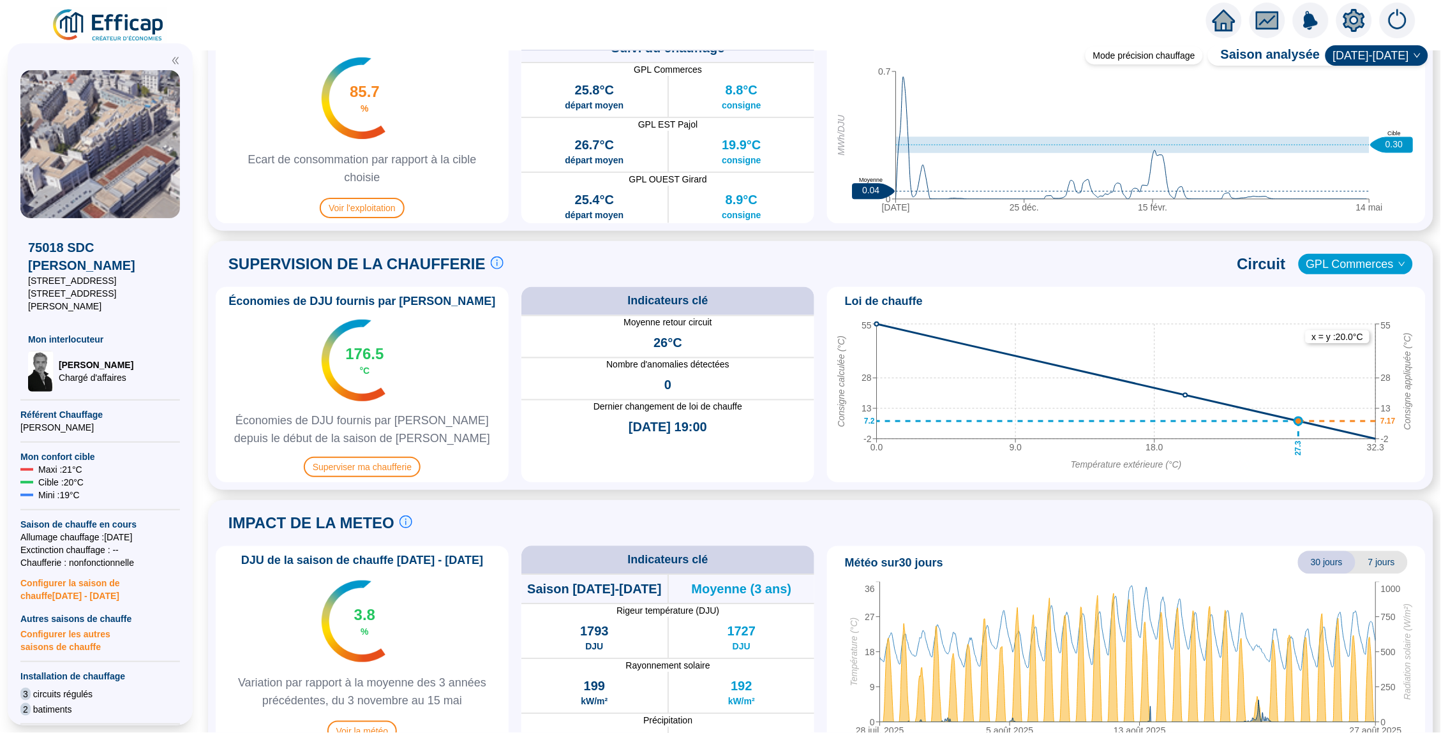
scroll to position [687, 0]
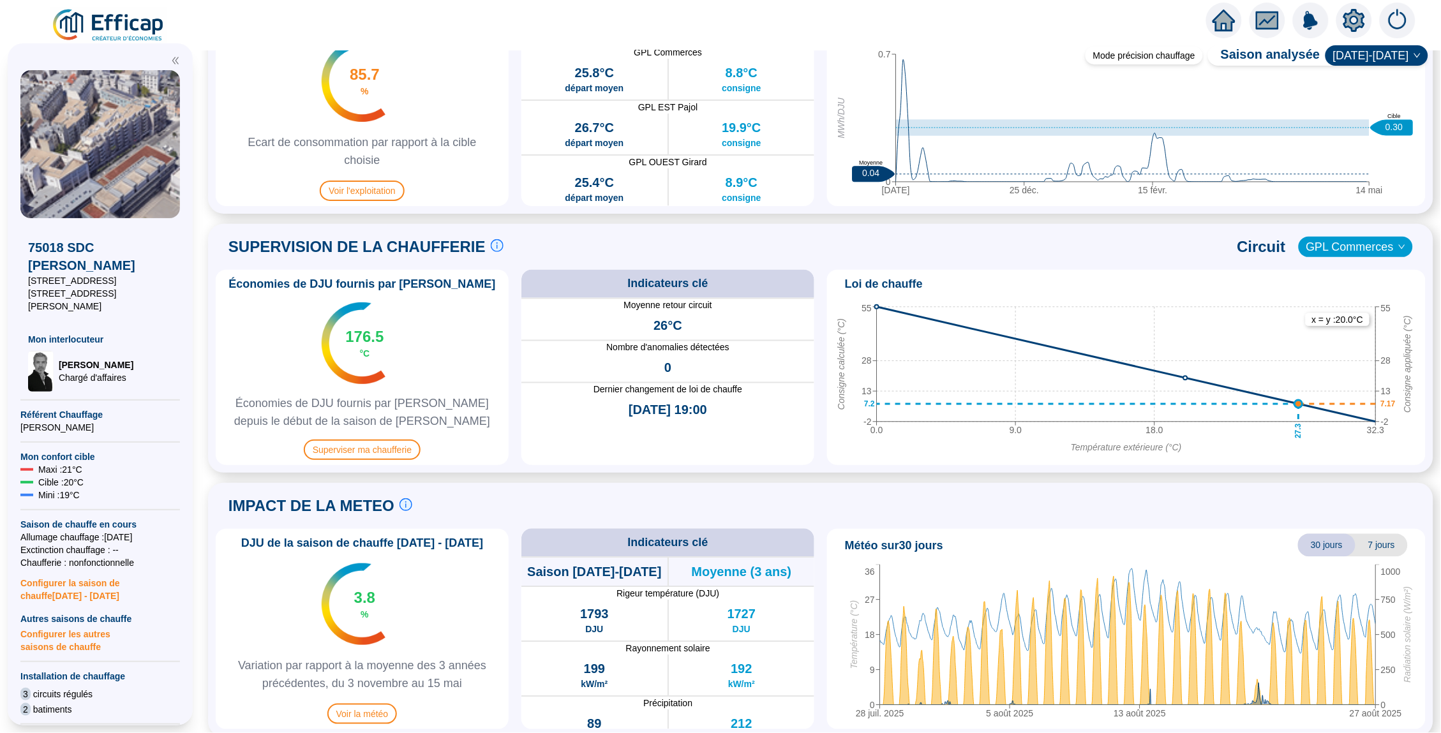
click at [394, 436] on div "Économies de DJU fournis par Efficap 176.5 °C Économies de DJU fournis par Effi…" at bounding box center [362, 367] width 293 height 195
click at [394, 443] on span "Superviser ma chaufferie" at bounding box center [362, 450] width 117 height 20
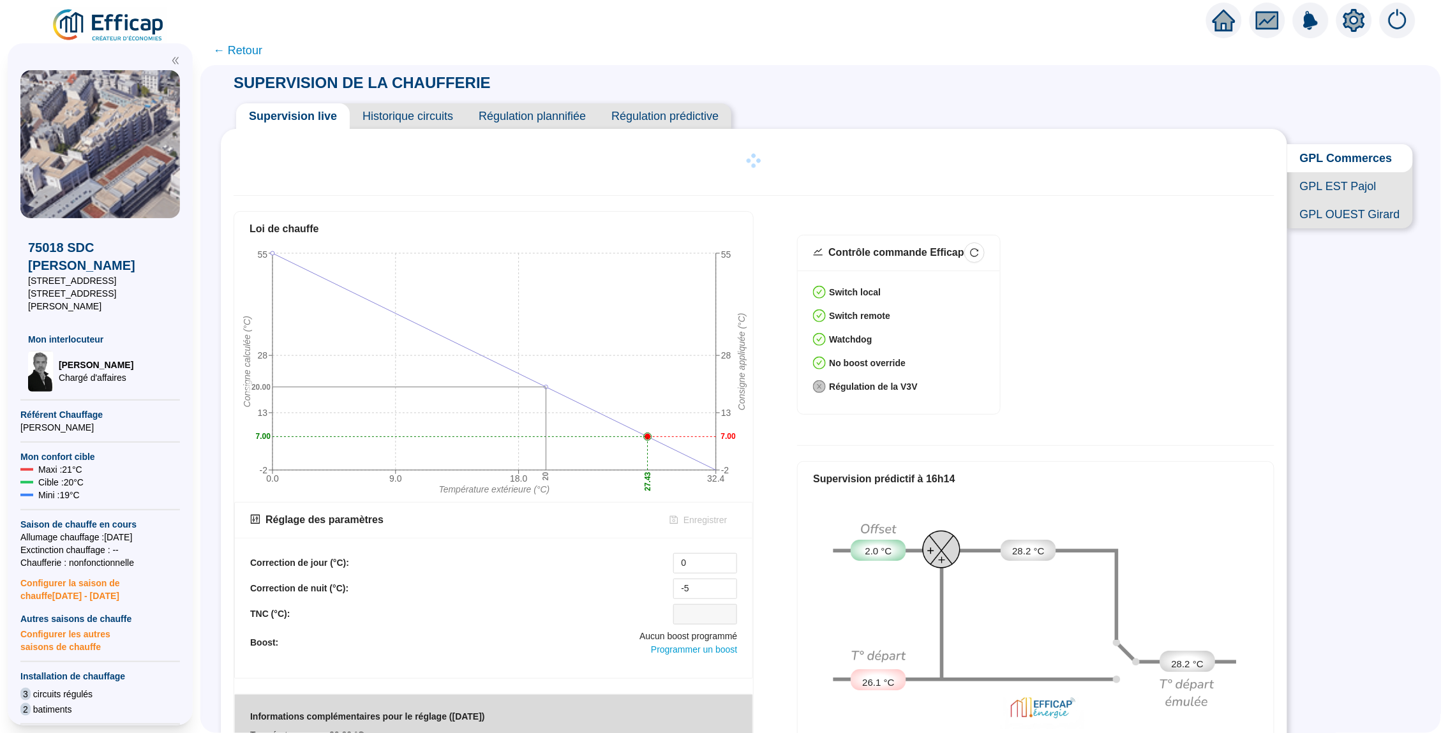
click at [1334, 188] on span "GPL EST Pajol" at bounding box center [1350, 186] width 126 height 28
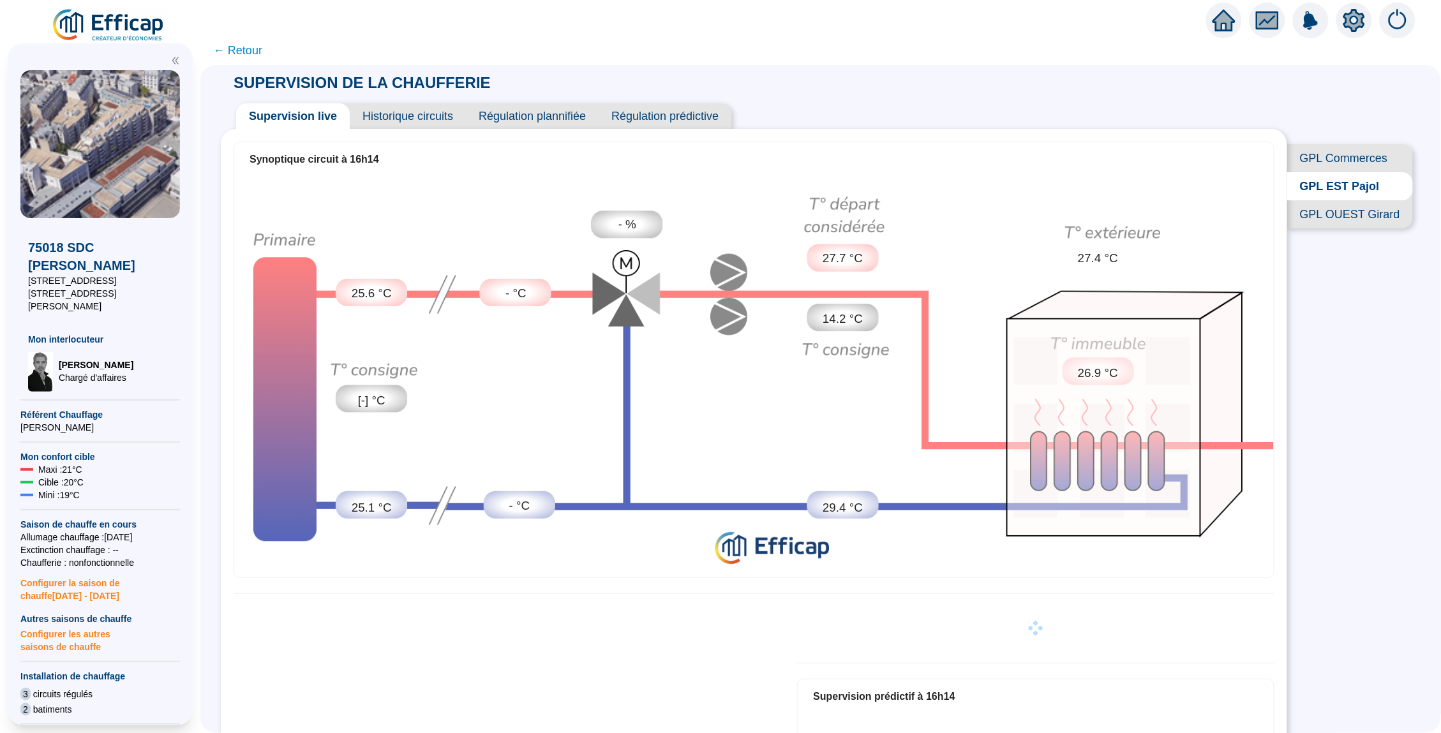
click at [1351, 228] on div "GPL Commerces GPL EST Pajol GPL OUEST Girard" at bounding box center [1353, 168] width 133 height 151
click at [1350, 212] on span "GPL OUEST Girard" at bounding box center [1350, 214] width 126 height 28
click at [1332, 156] on span "GPL Commerces" at bounding box center [1348, 158] width 130 height 28
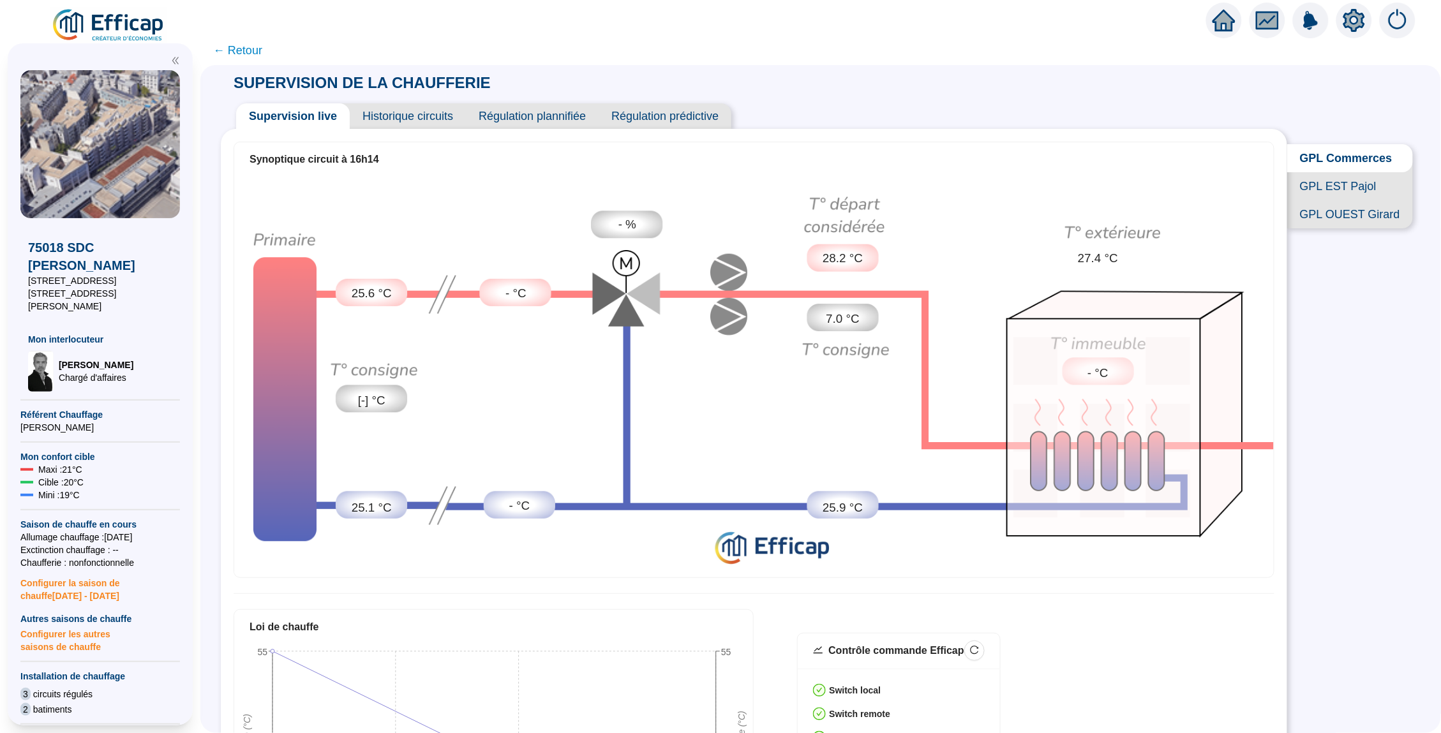
click at [248, 46] on span "← Retour" at bounding box center [237, 50] width 49 height 18
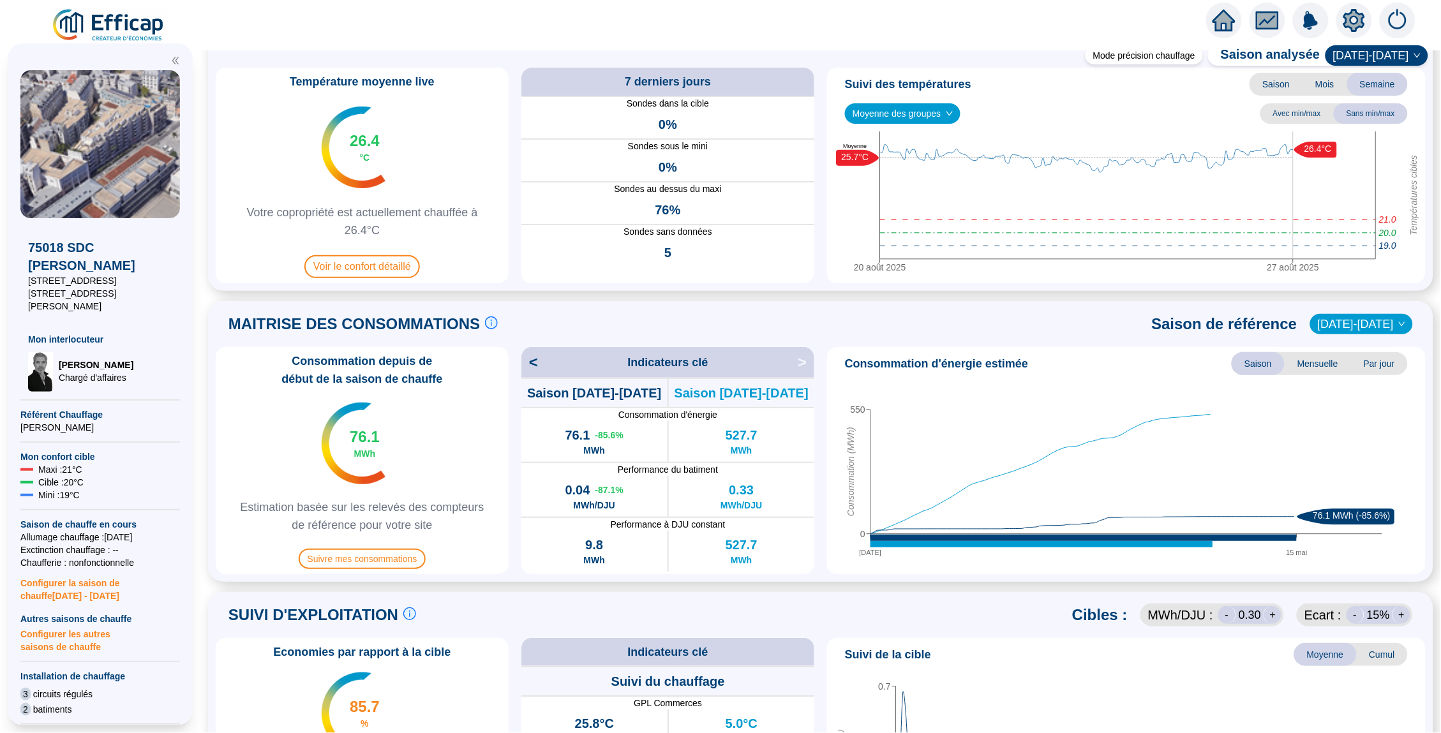
scroll to position [108, 0]
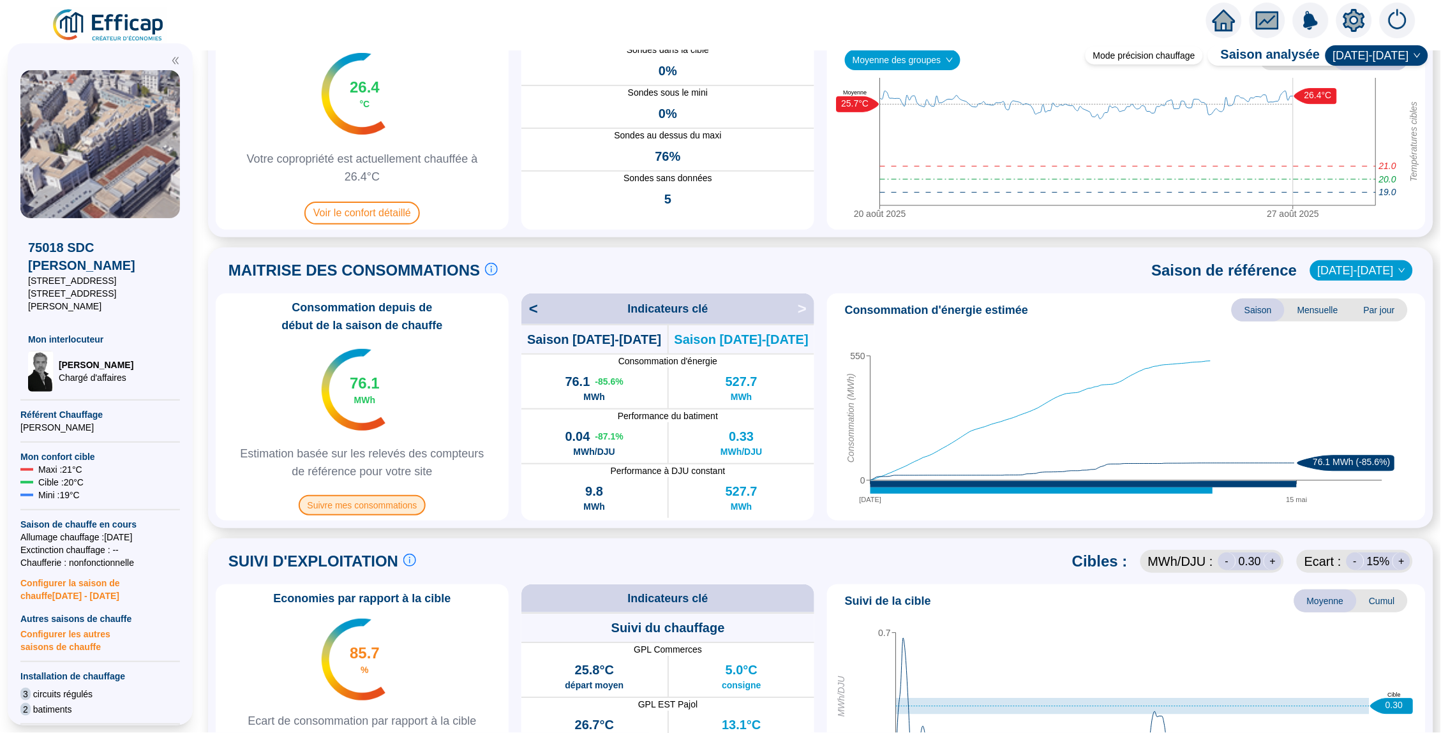
click at [372, 499] on span "Suivre mes consommations" at bounding box center [363, 505] width 128 height 20
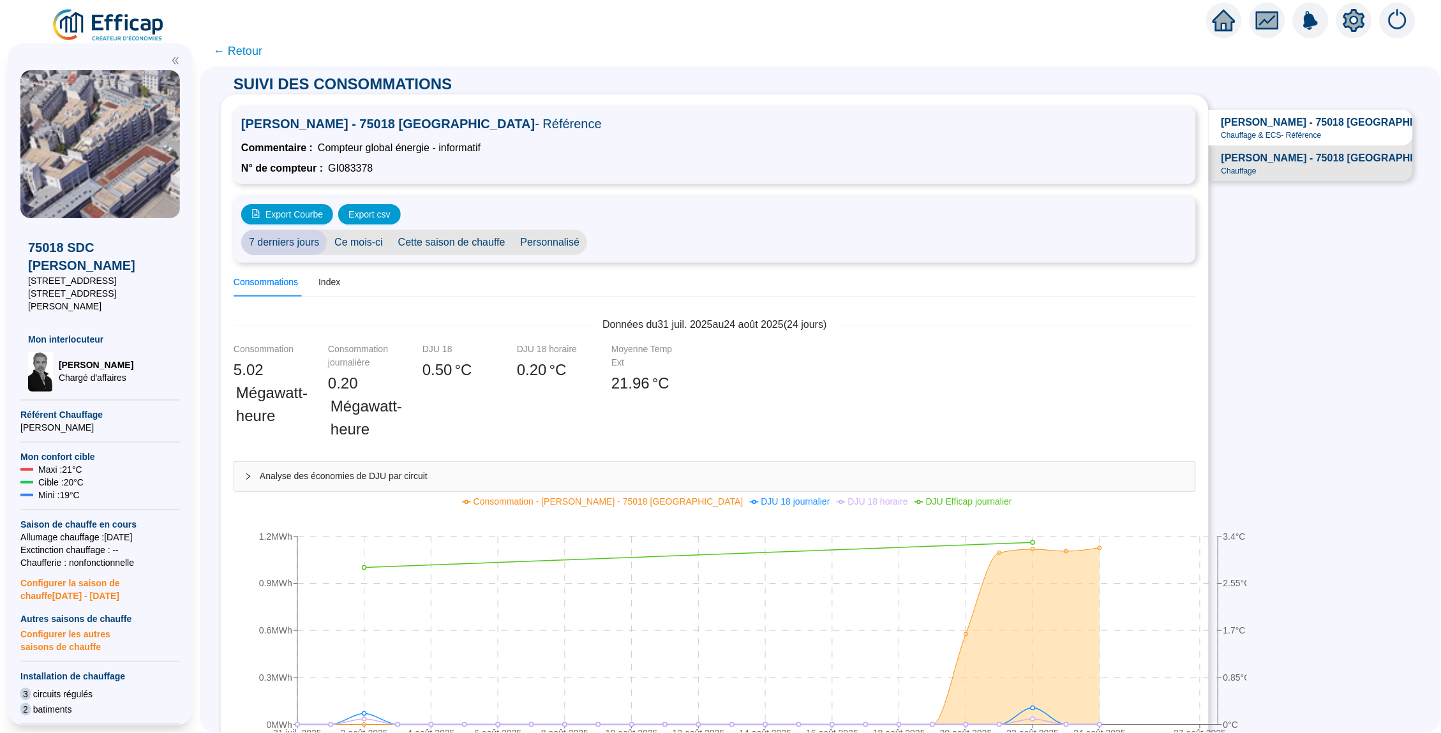
click at [252, 44] on span "← Retour" at bounding box center [237, 51] width 49 height 18
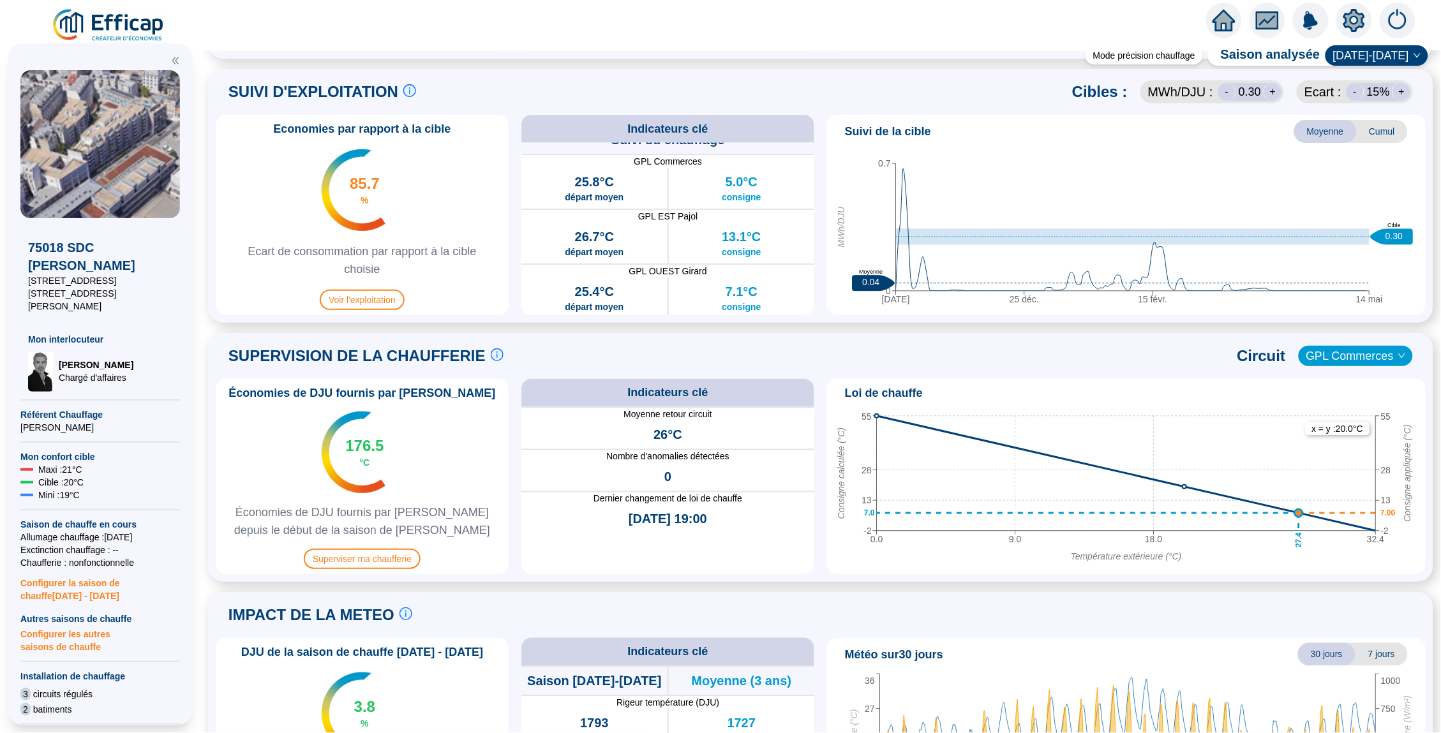
scroll to position [658, 0]
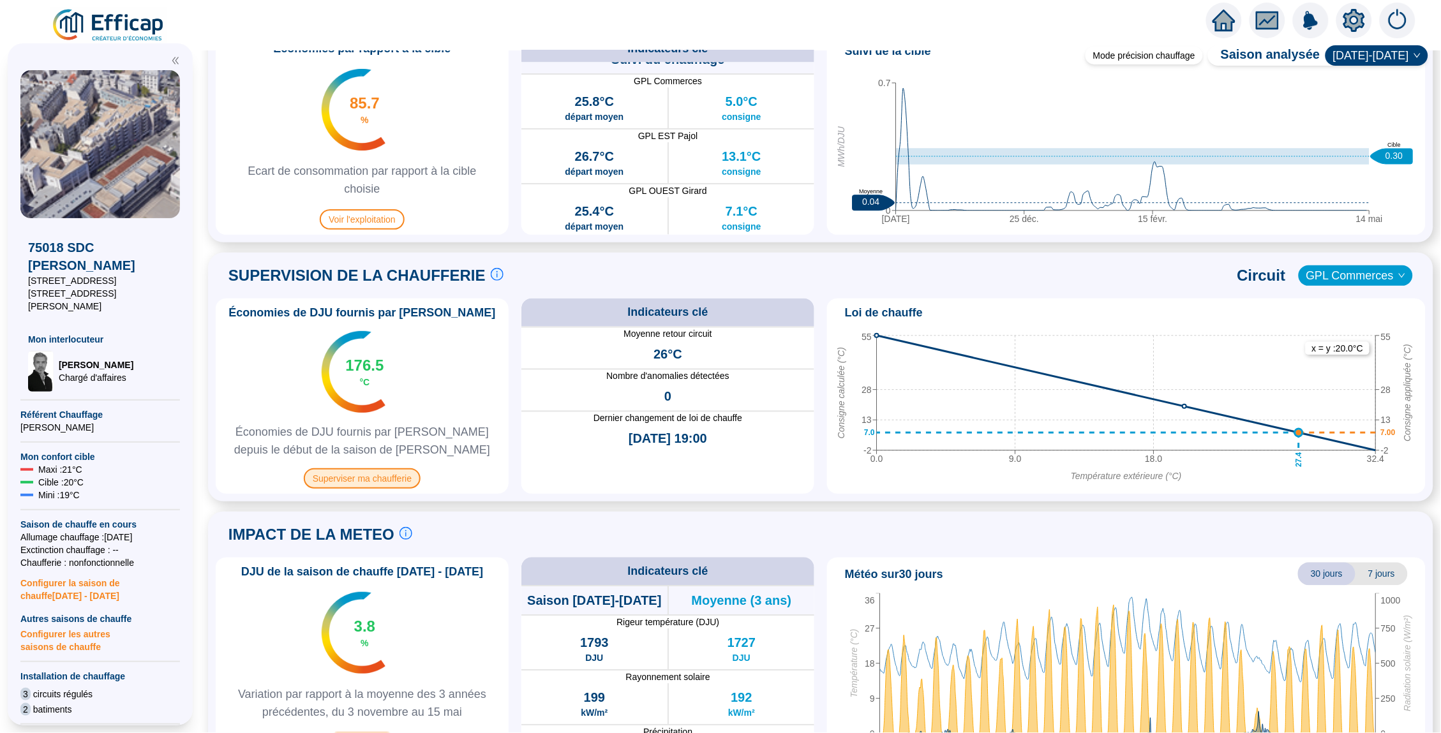
click at [360, 479] on span "Superviser ma chaufferie" at bounding box center [362, 478] width 117 height 20
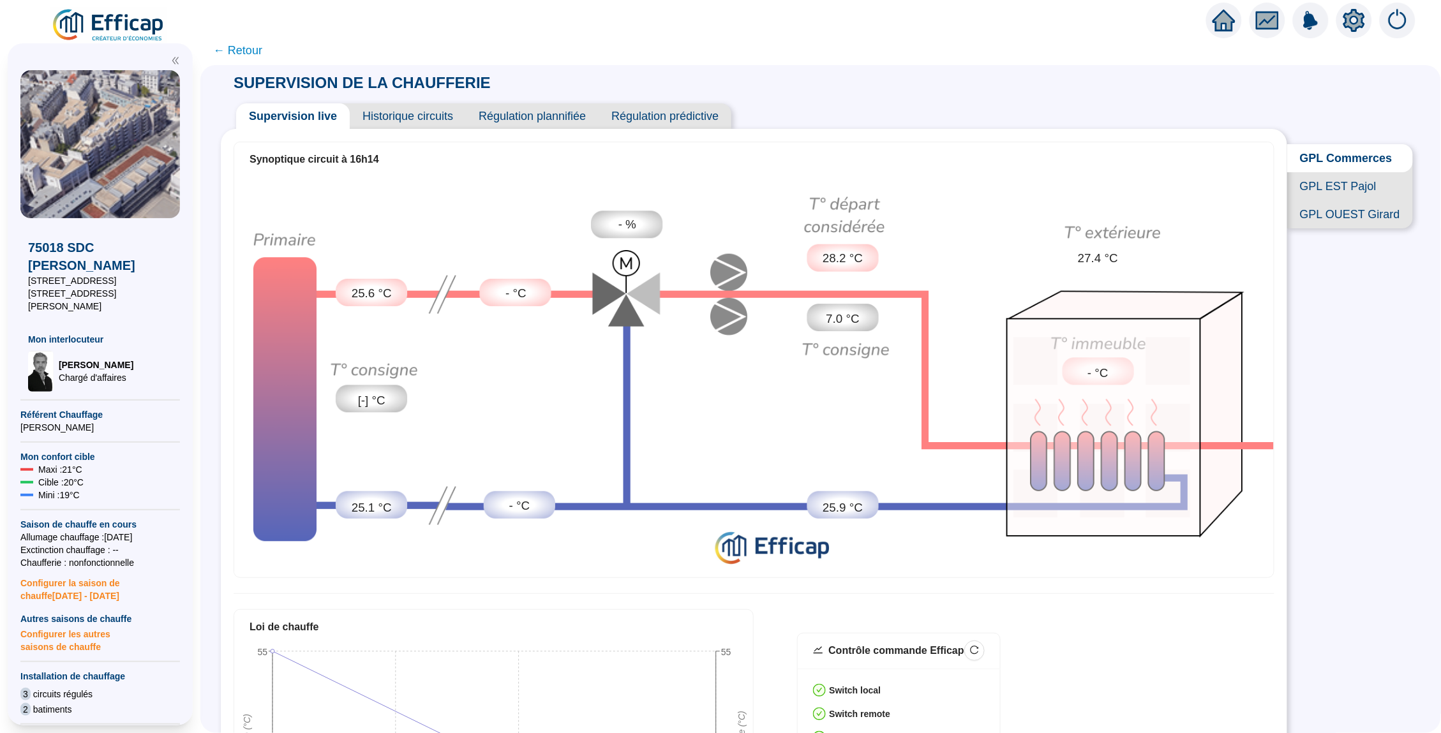
click at [1346, 184] on span "GPL EST Pajol" at bounding box center [1350, 186] width 126 height 28
click at [1349, 204] on span "GPL OUEST Girard" at bounding box center [1350, 214] width 126 height 28
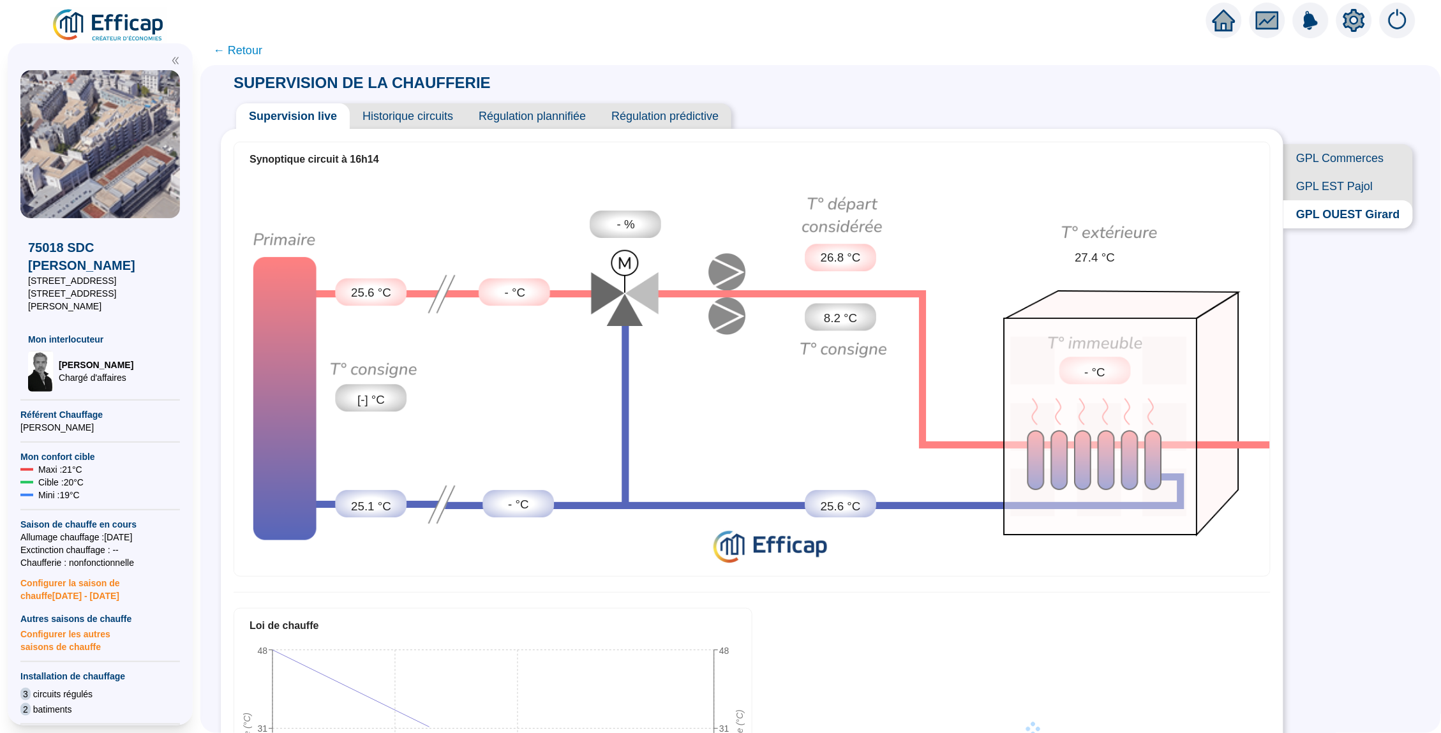
click at [1339, 167] on span "GPL Commerces" at bounding box center [1348, 158] width 130 height 28
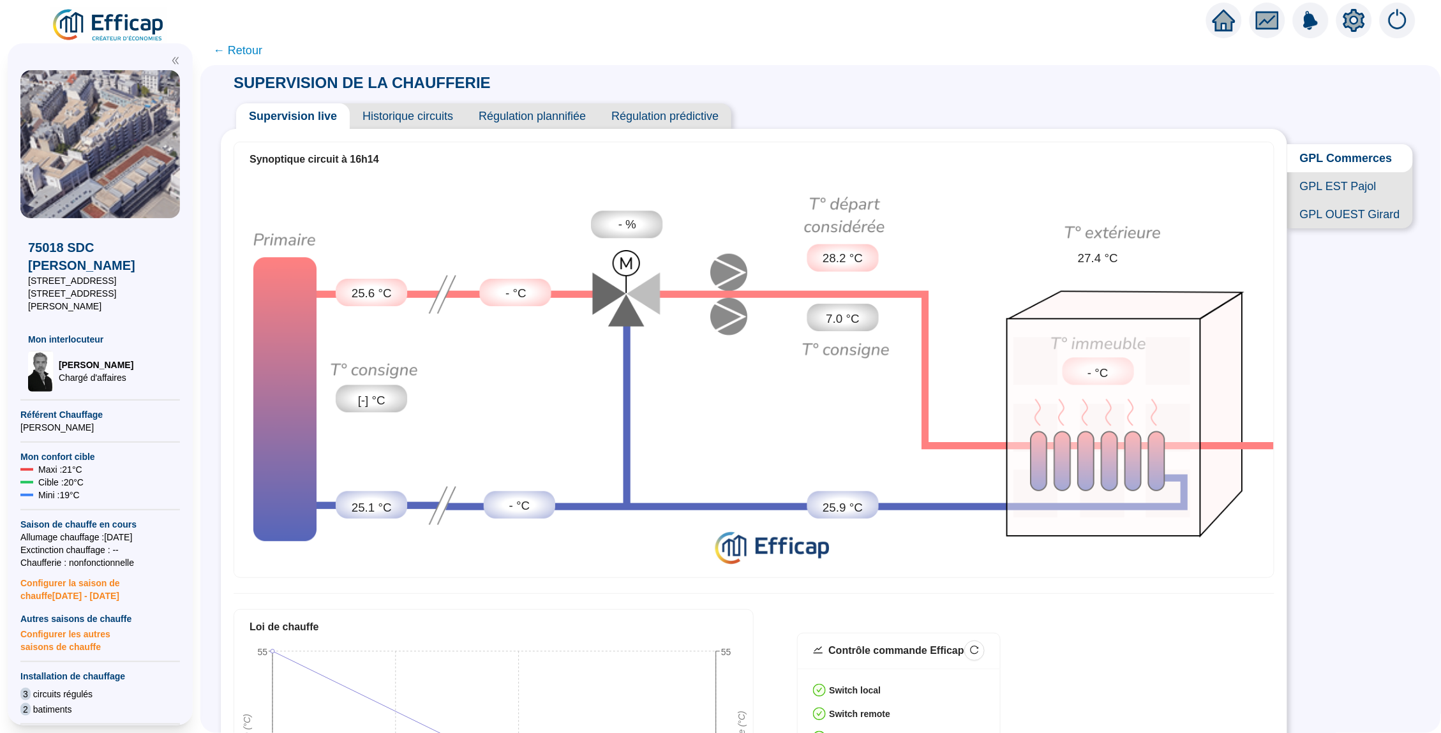
click at [232, 48] on span "← Retour" at bounding box center [237, 50] width 49 height 18
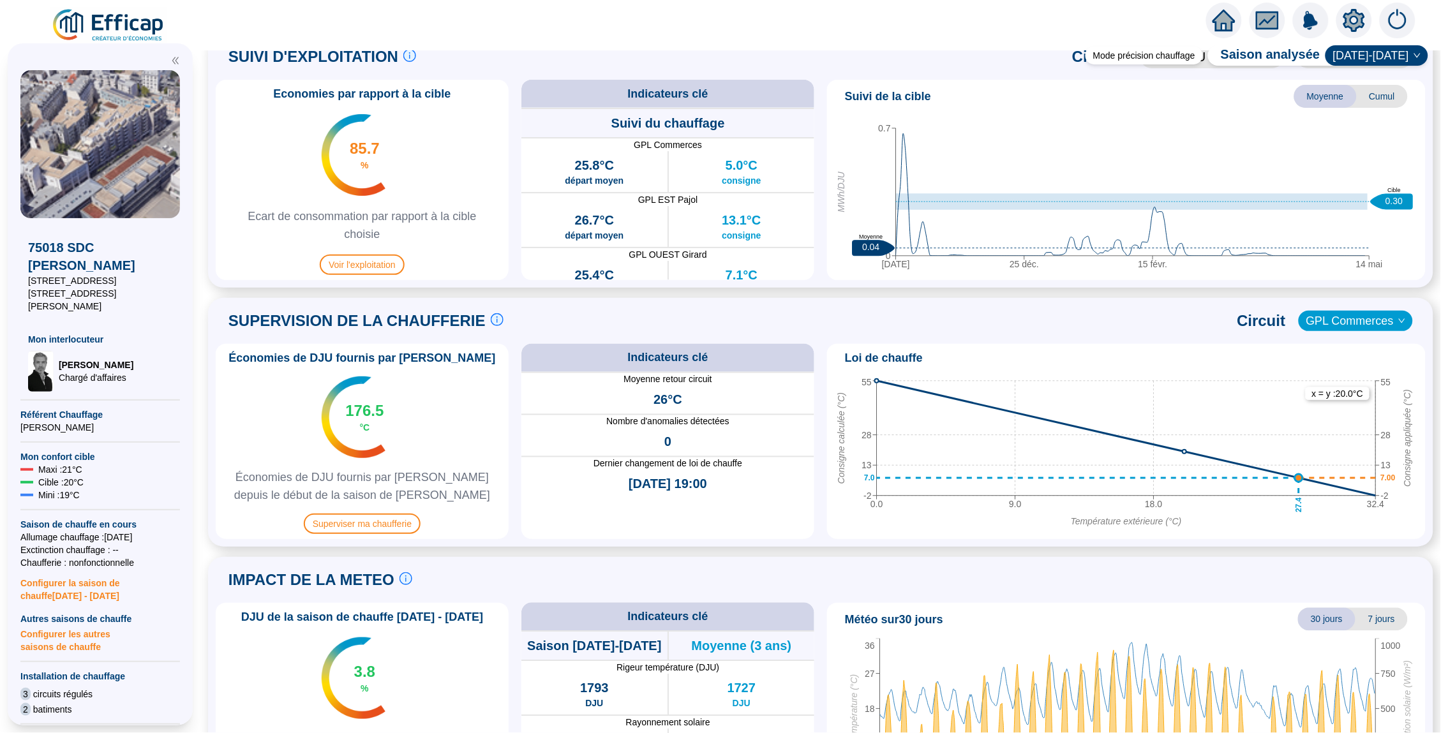
scroll to position [631, 0]
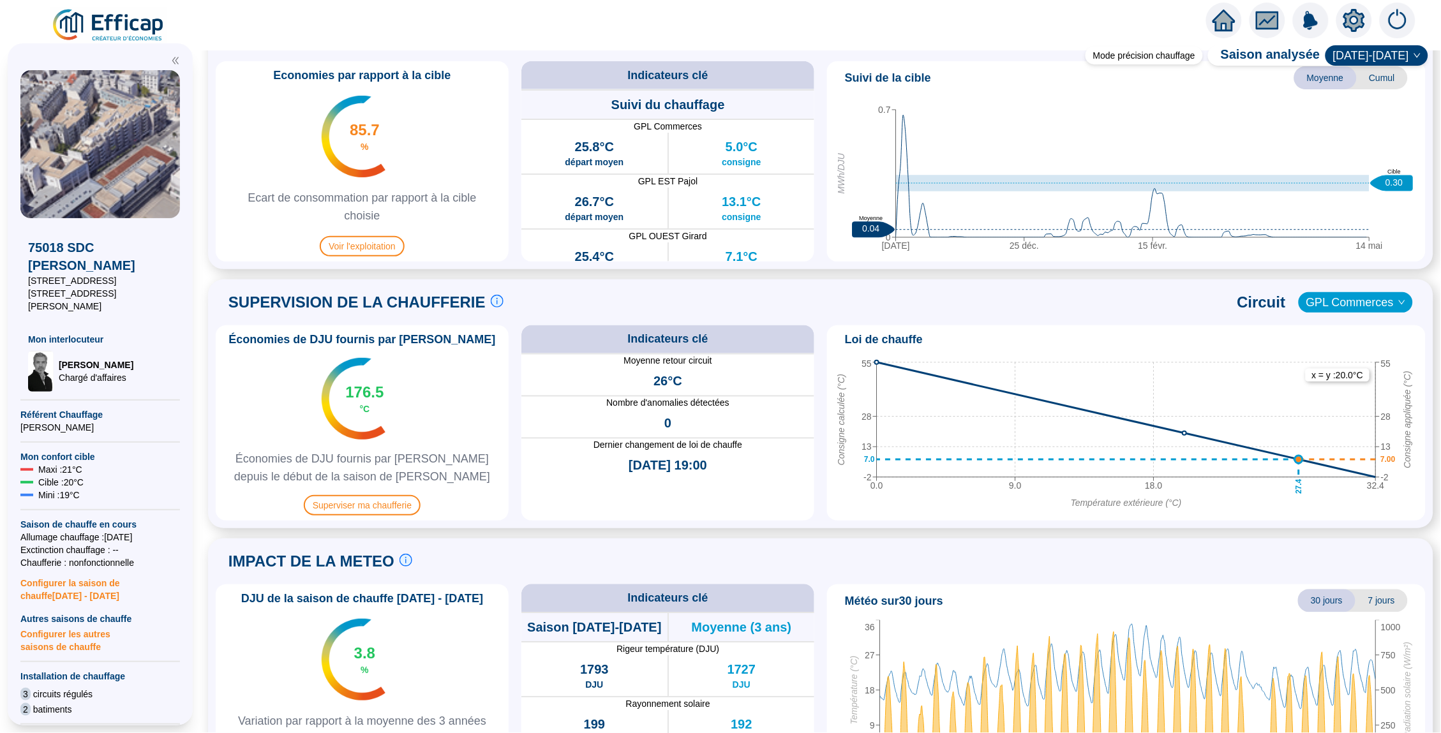
click at [1362, 290] on div "SUPERVISION DE LA CHAUFFERIE Suivre les paramètres en chaufferie en direct c'es…" at bounding box center [821, 302] width 1210 height 31
click at [1361, 300] on span "GPL Commerces" at bounding box center [1355, 302] width 99 height 19
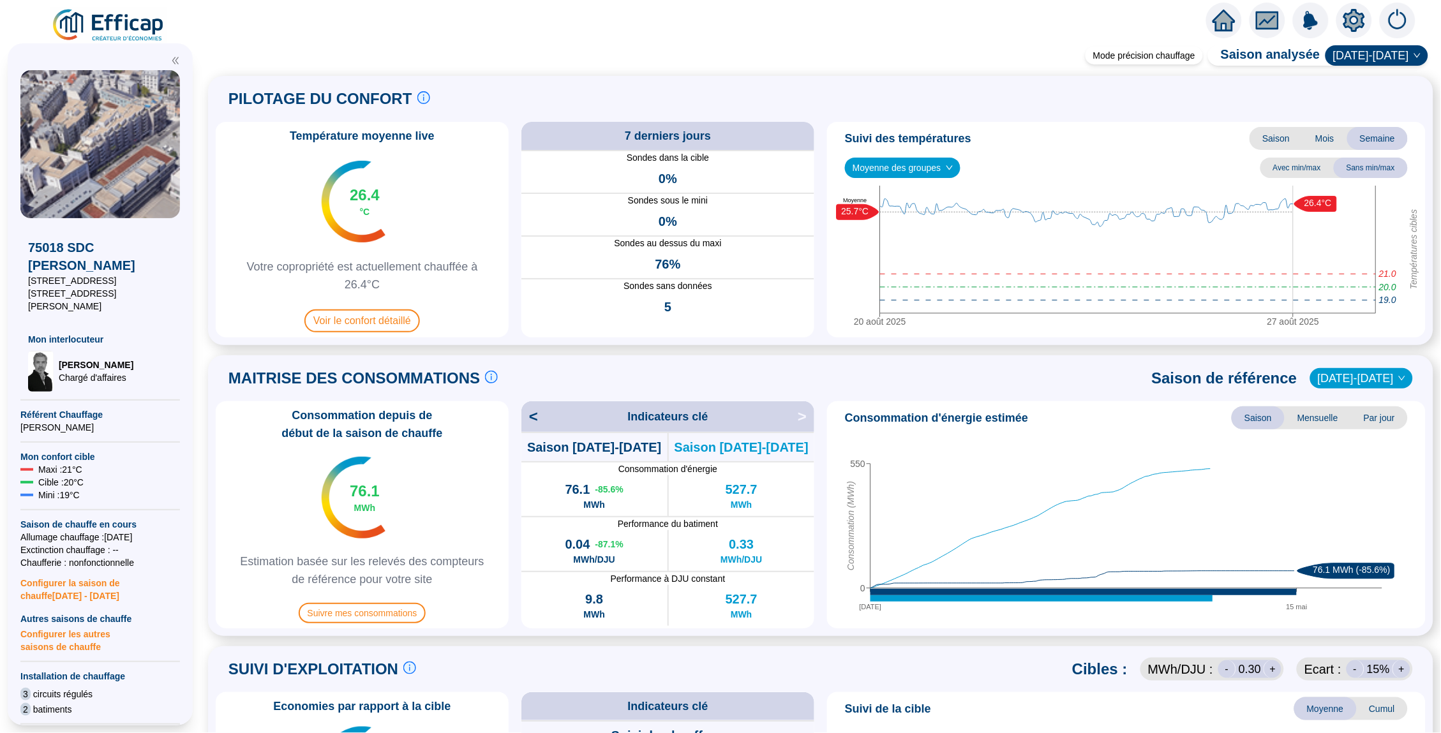
scroll to position [0, 0]
click at [354, 320] on span "Voir le confort détaillé" at bounding box center [362, 320] width 116 height 23
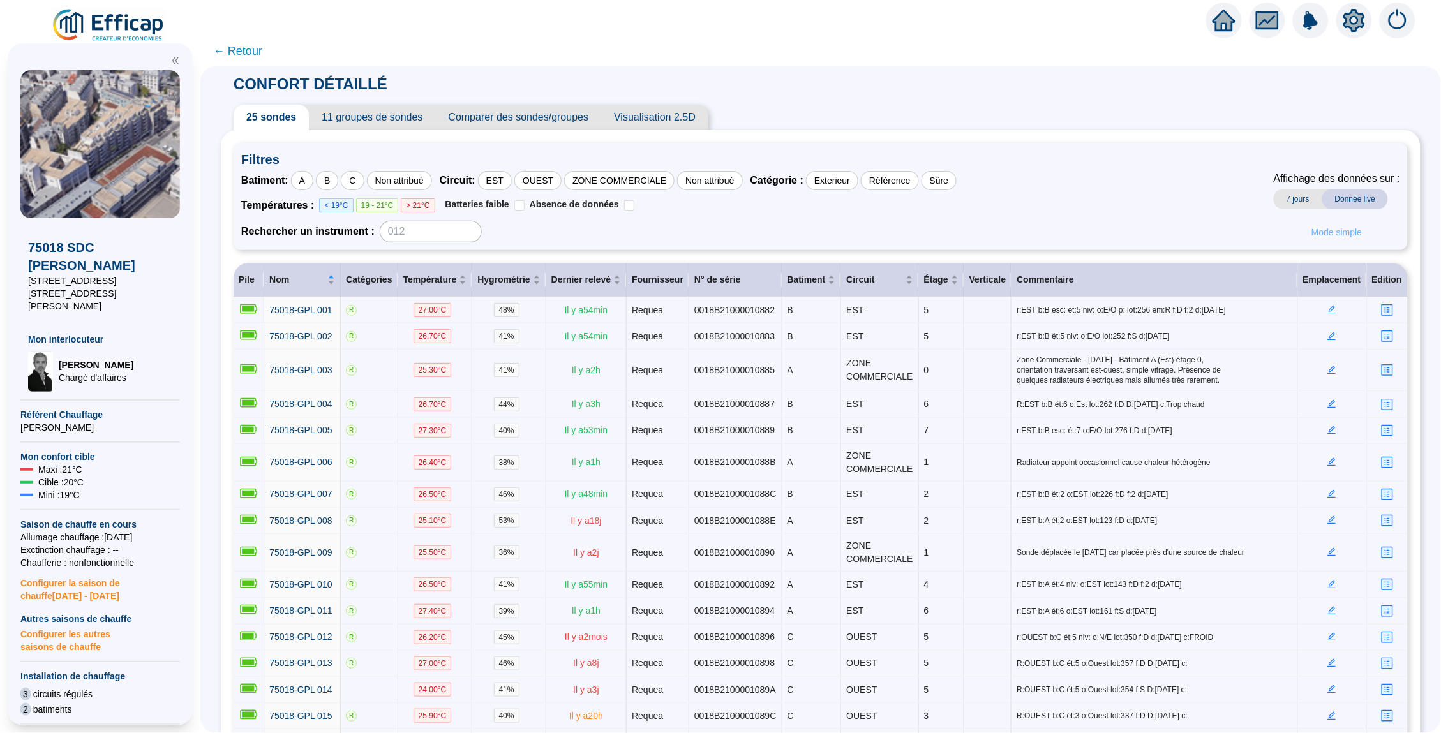
click at [1320, 235] on span "Mode simple" at bounding box center [1336, 232] width 50 height 13
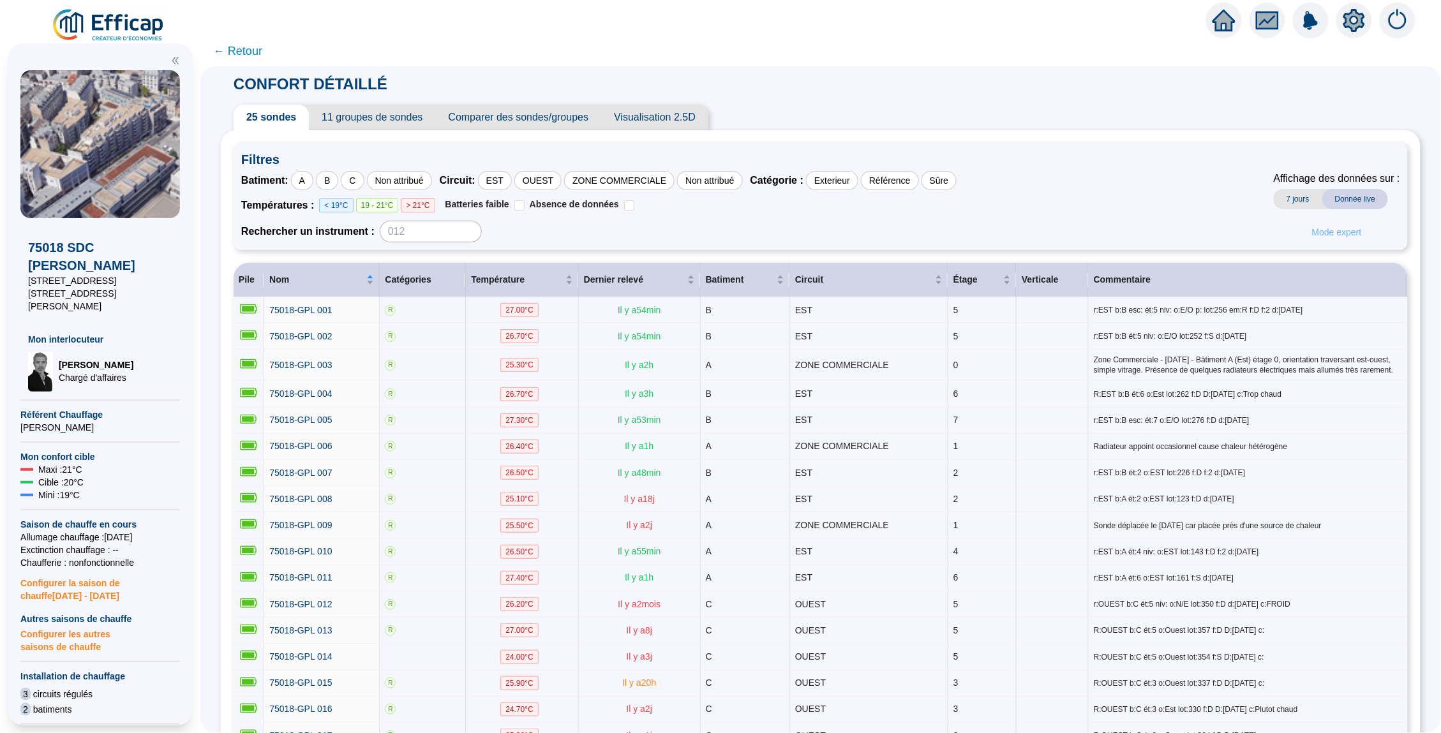
click at [1320, 235] on span "Mode expert" at bounding box center [1337, 232] width 50 height 13
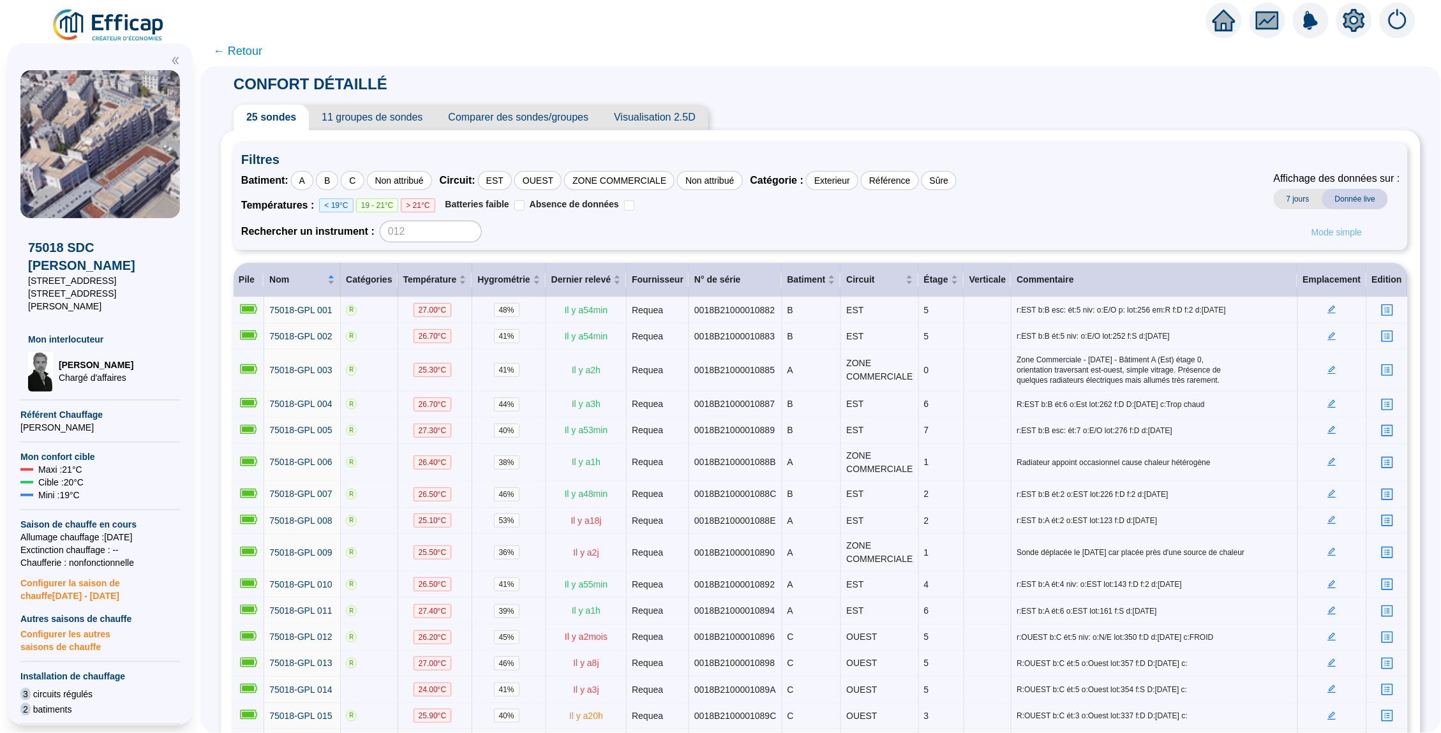
click at [1320, 235] on span "Mode simple" at bounding box center [1336, 232] width 50 height 13
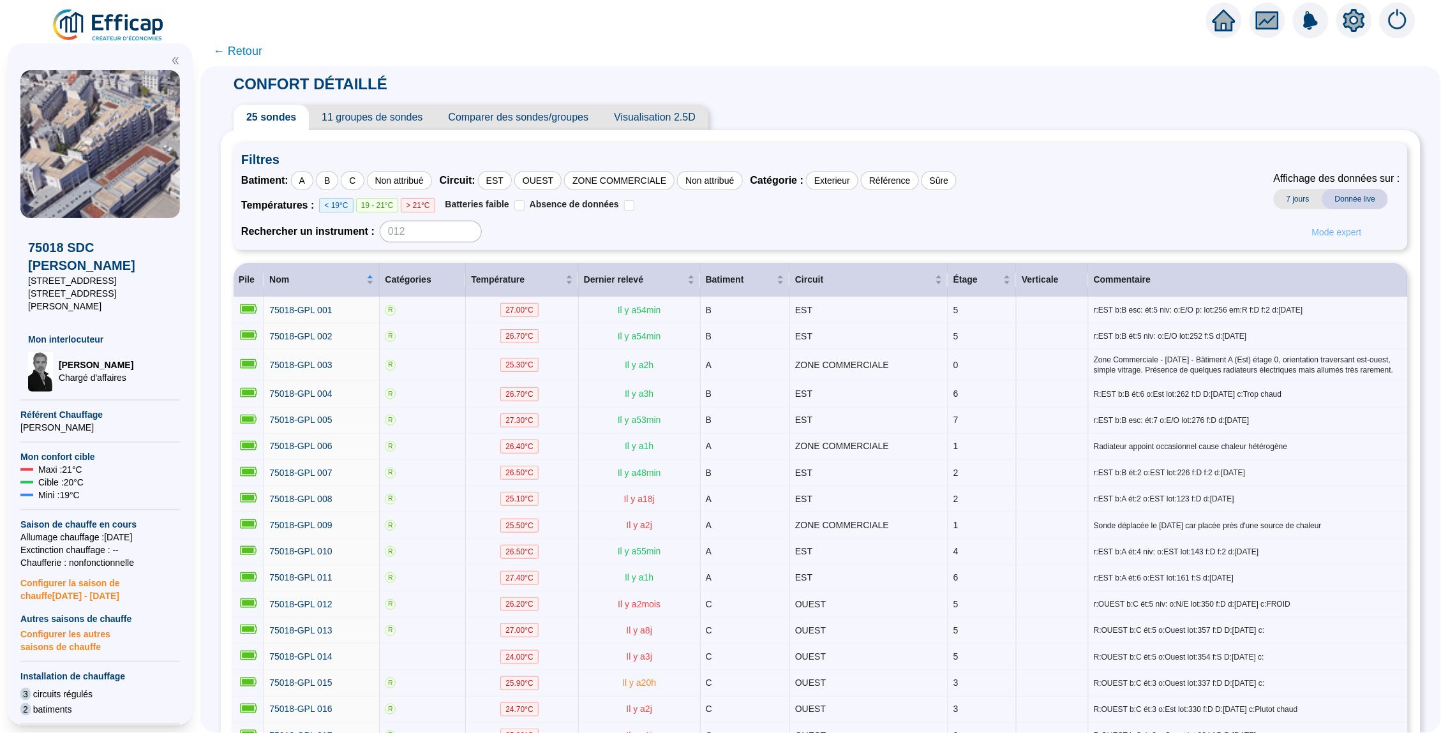
click at [1320, 235] on span "Mode expert" at bounding box center [1337, 232] width 50 height 13
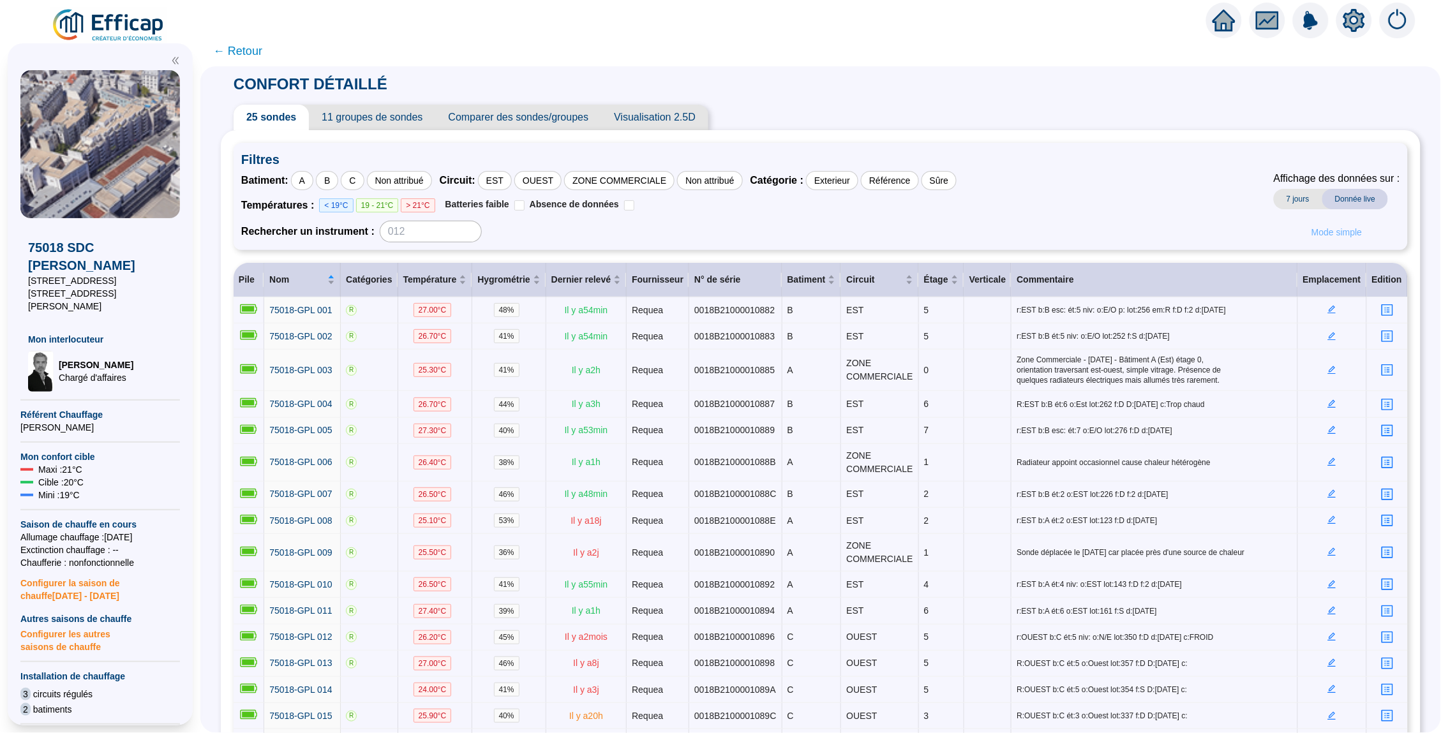
click at [1320, 229] on span "Mode simple" at bounding box center [1336, 232] width 50 height 13
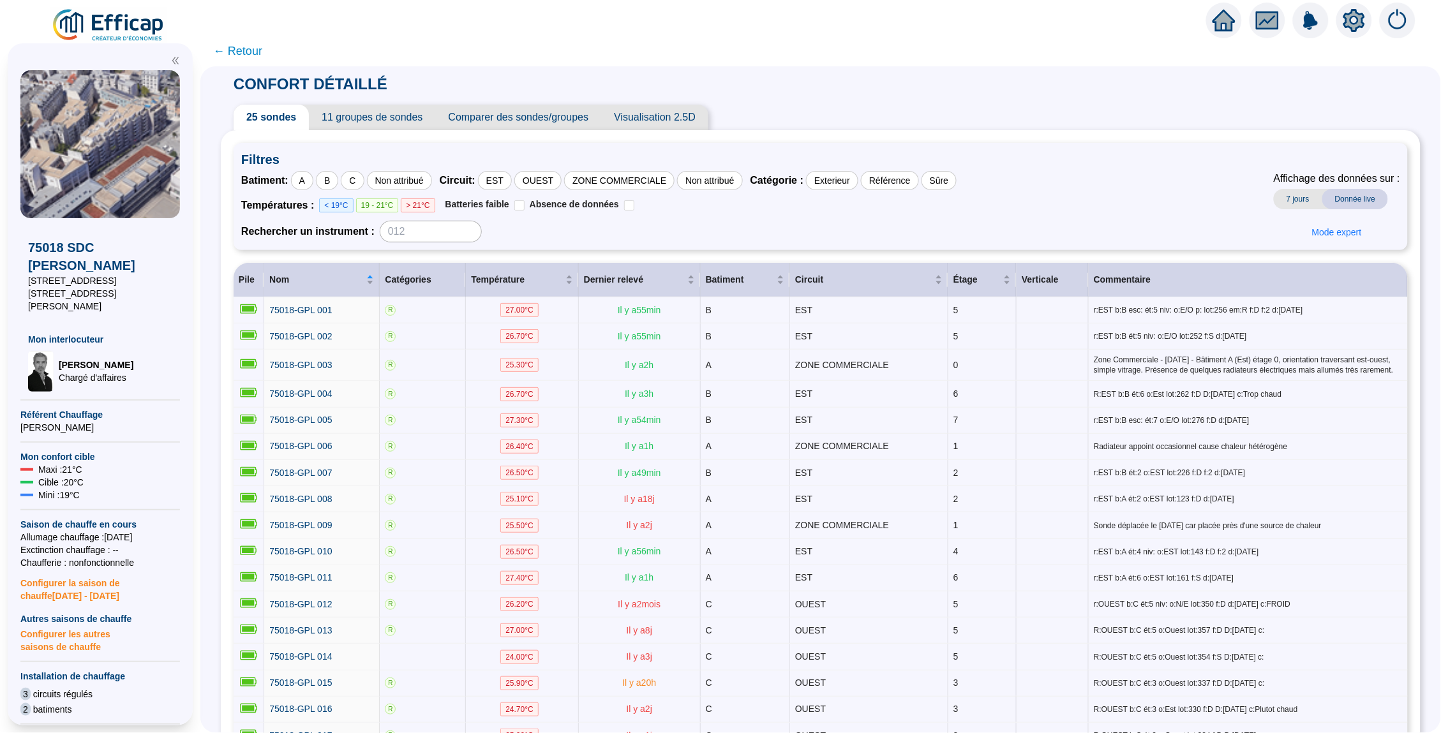
click at [1232, 9] on icon "home" at bounding box center [1223, 20] width 23 height 23
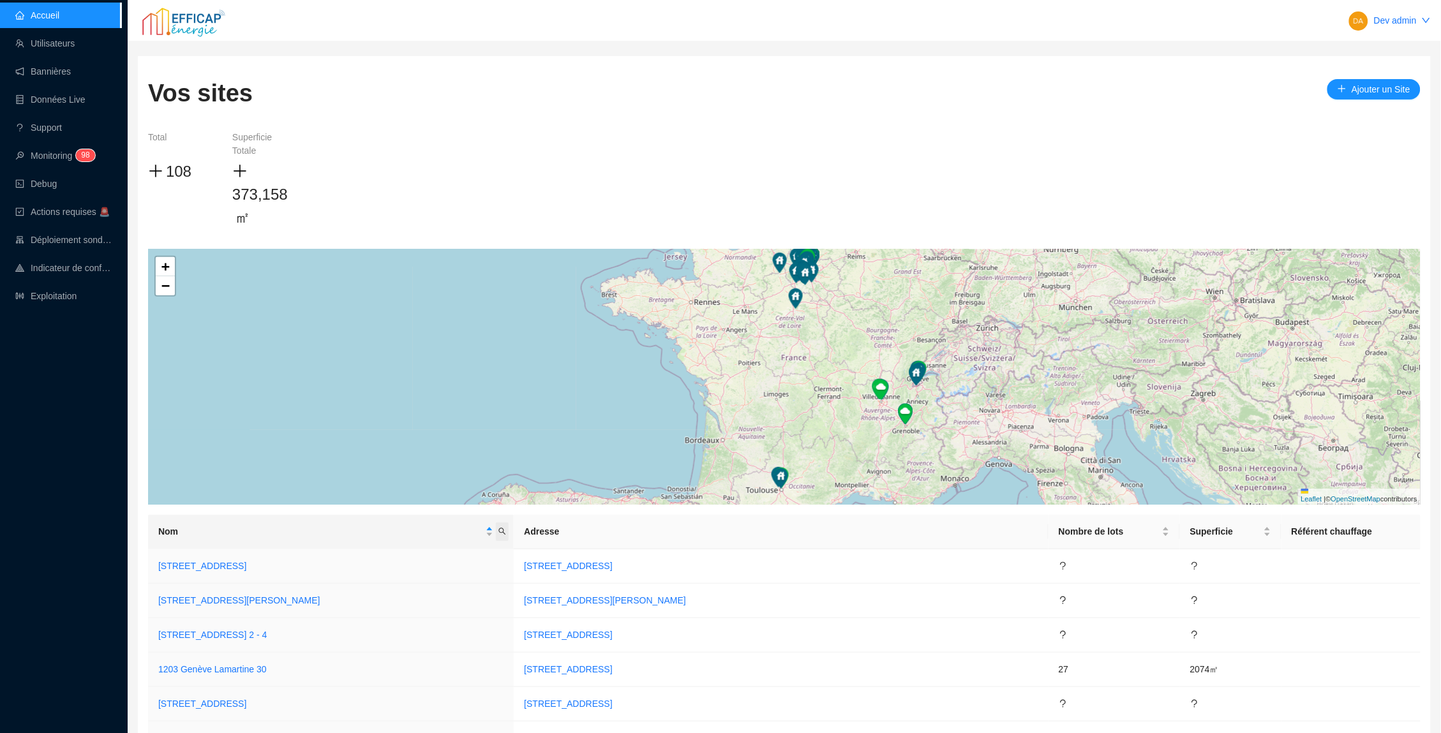
click at [509, 525] on span "Nom" at bounding box center [502, 532] width 13 height 19
type input "rivp"
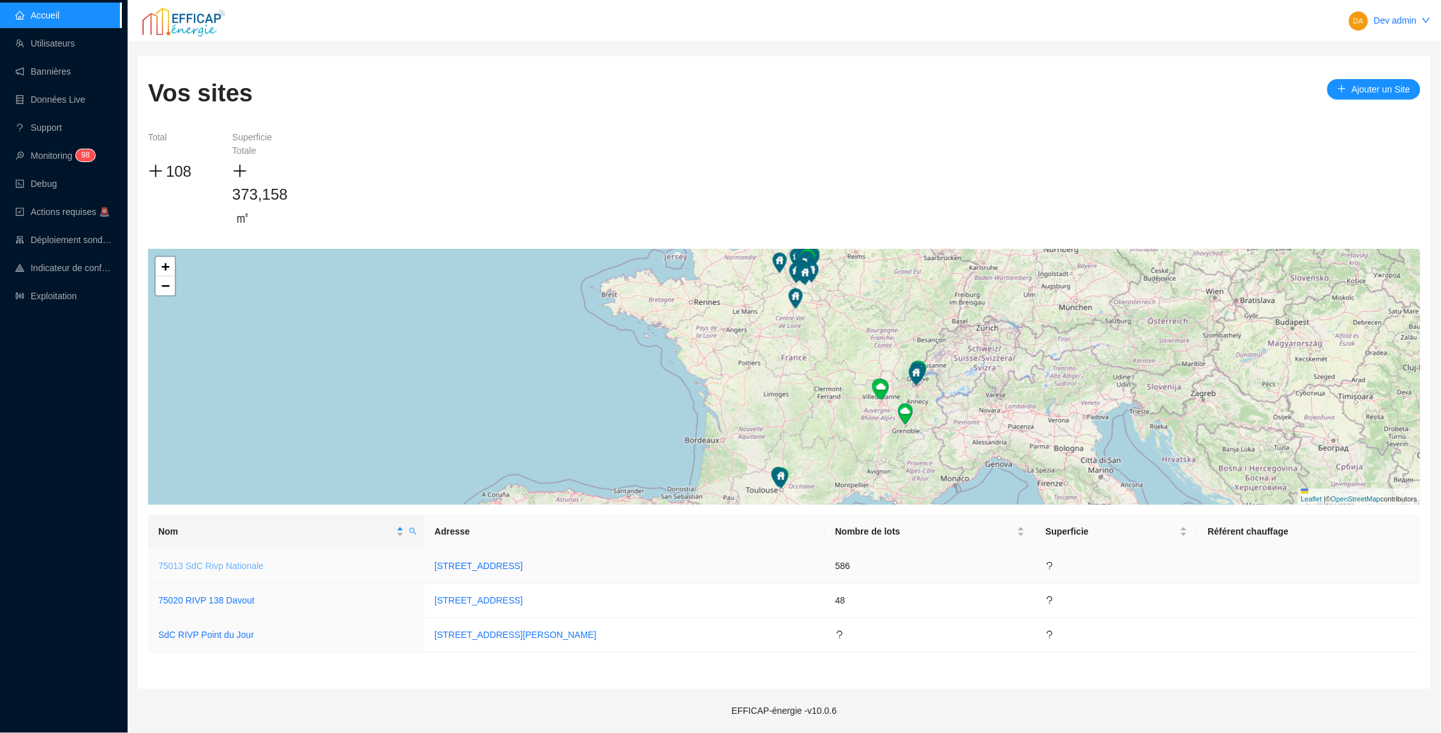
click at [251, 563] on link "75013 SdC Rivp Nationale" at bounding box center [210, 566] width 105 height 10
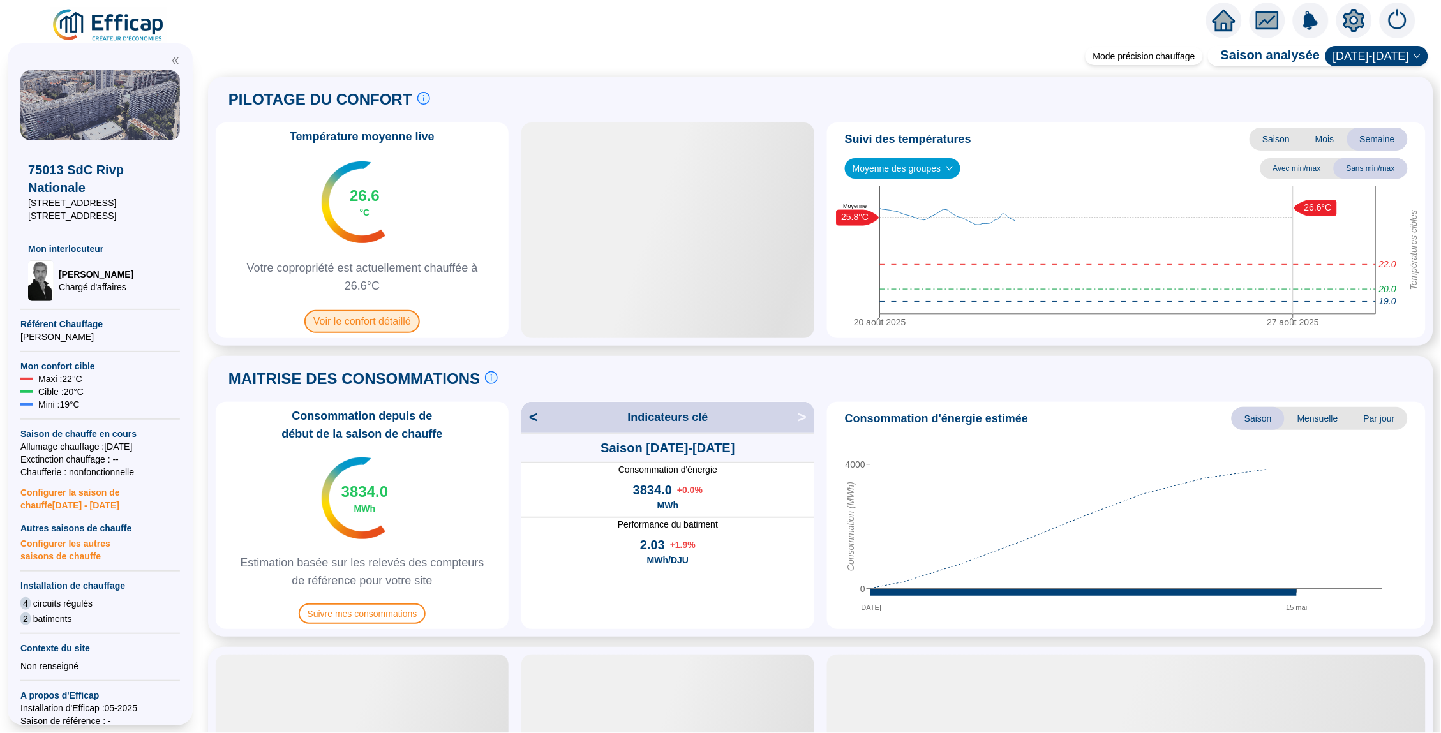
click at [372, 315] on span "Voir le confort détaillé" at bounding box center [362, 321] width 116 height 23
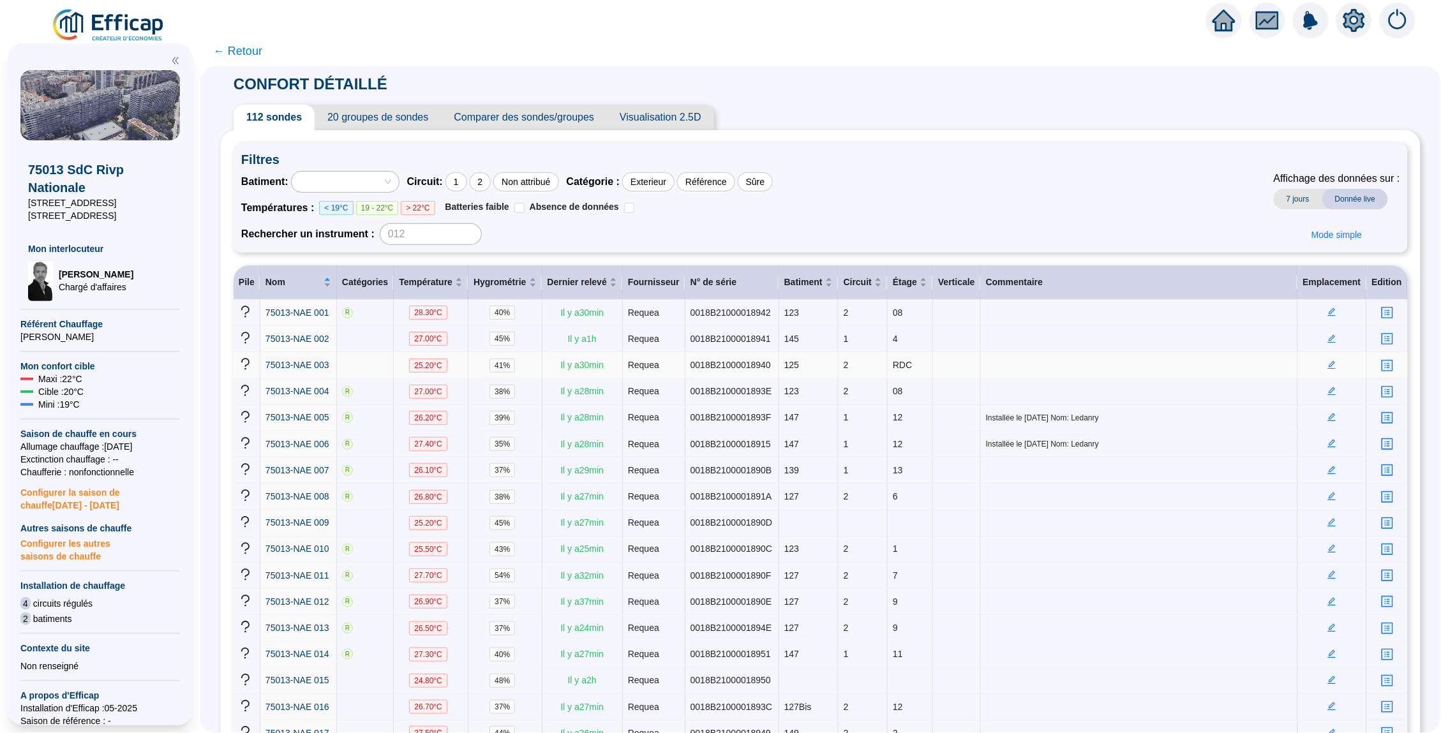
scroll to position [22, 0]
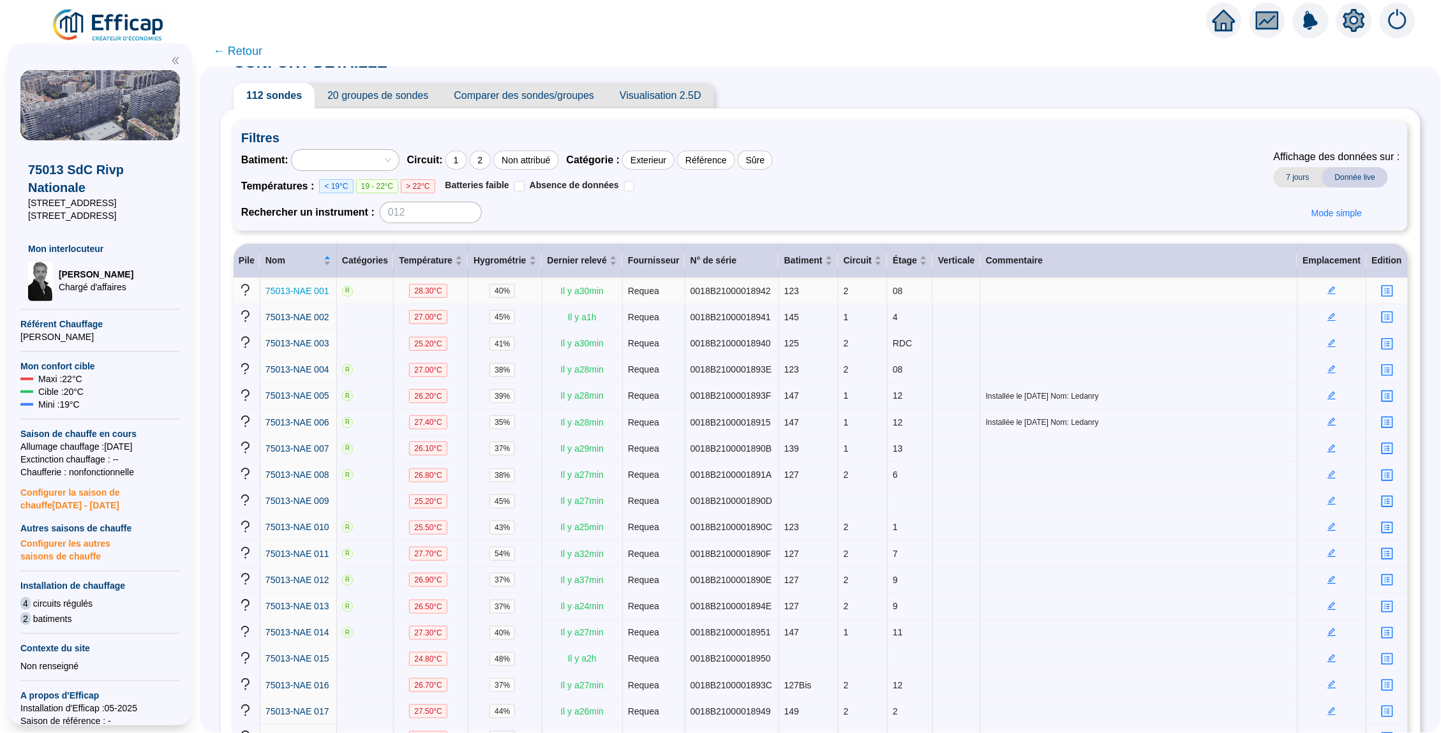
click at [293, 287] on span "75013-NAE 001" at bounding box center [297, 291] width 64 height 10
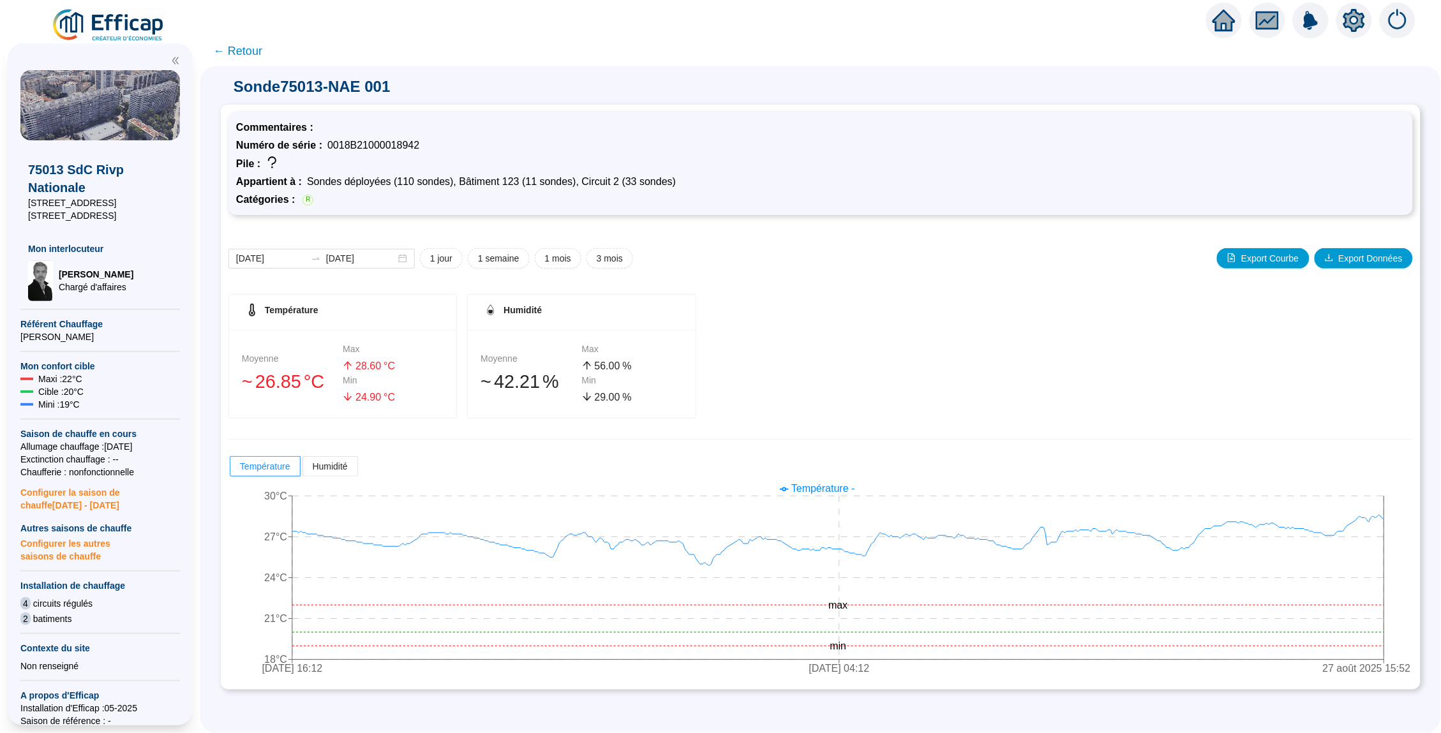
click at [246, 46] on span "← Retour" at bounding box center [237, 51] width 49 height 18
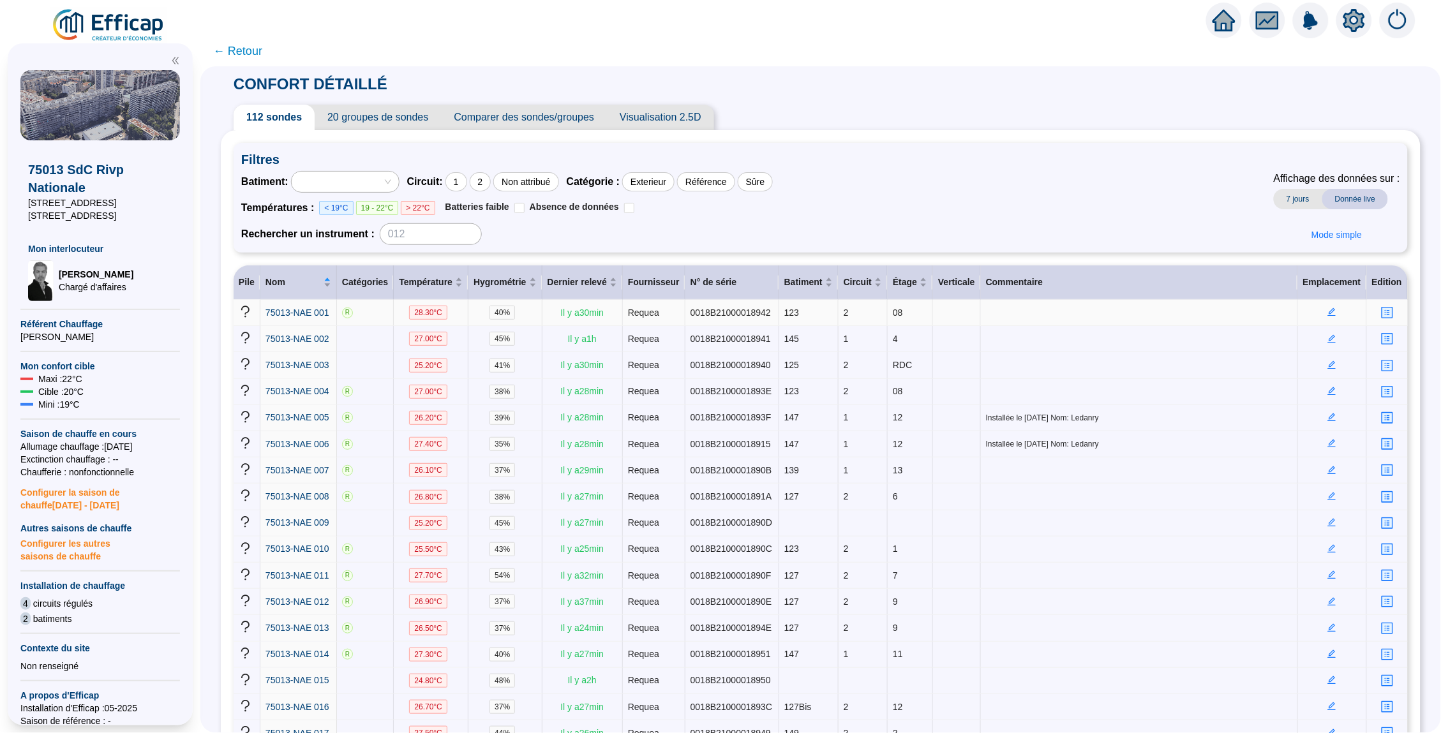
click at [1329, 317] on icon "edit" at bounding box center [1332, 312] width 8 height 8
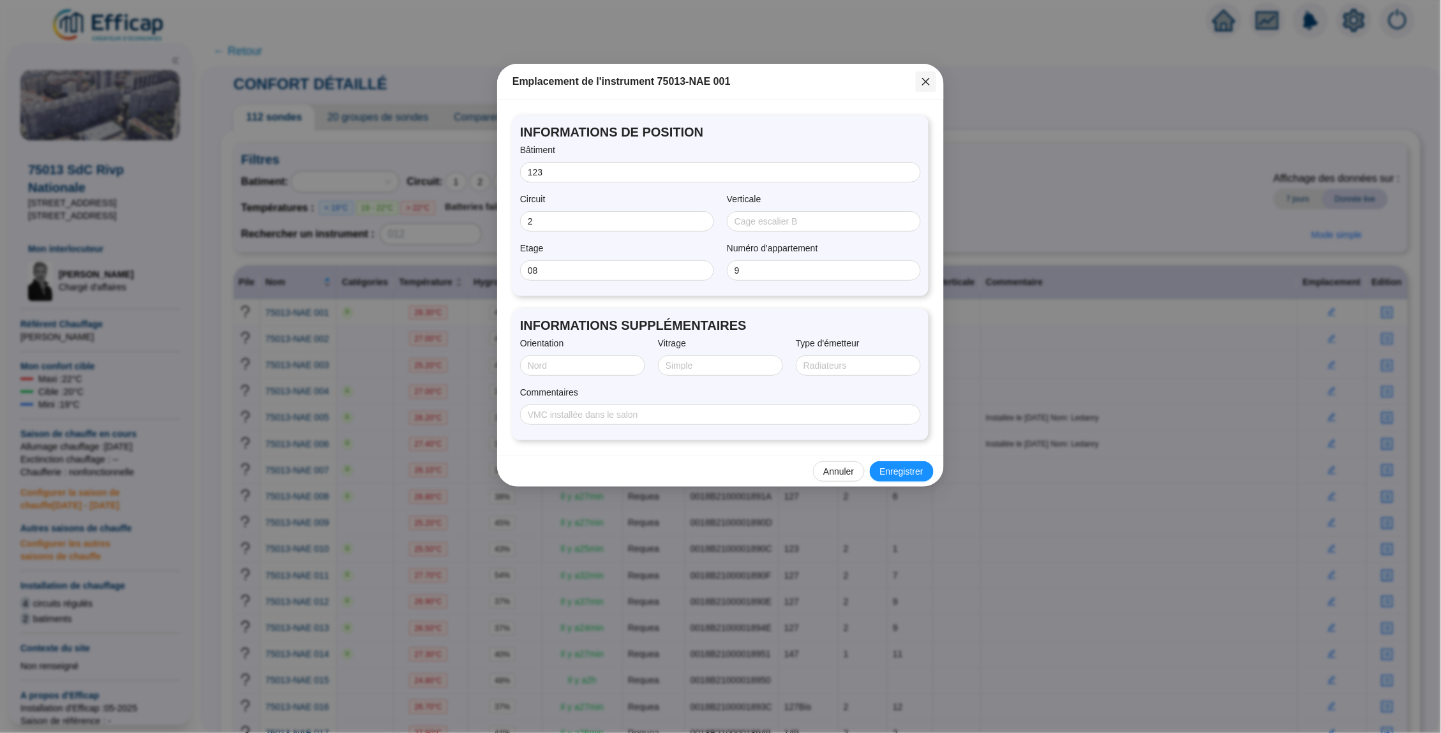
click at [928, 88] on button "Close" at bounding box center [926, 81] width 20 height 20
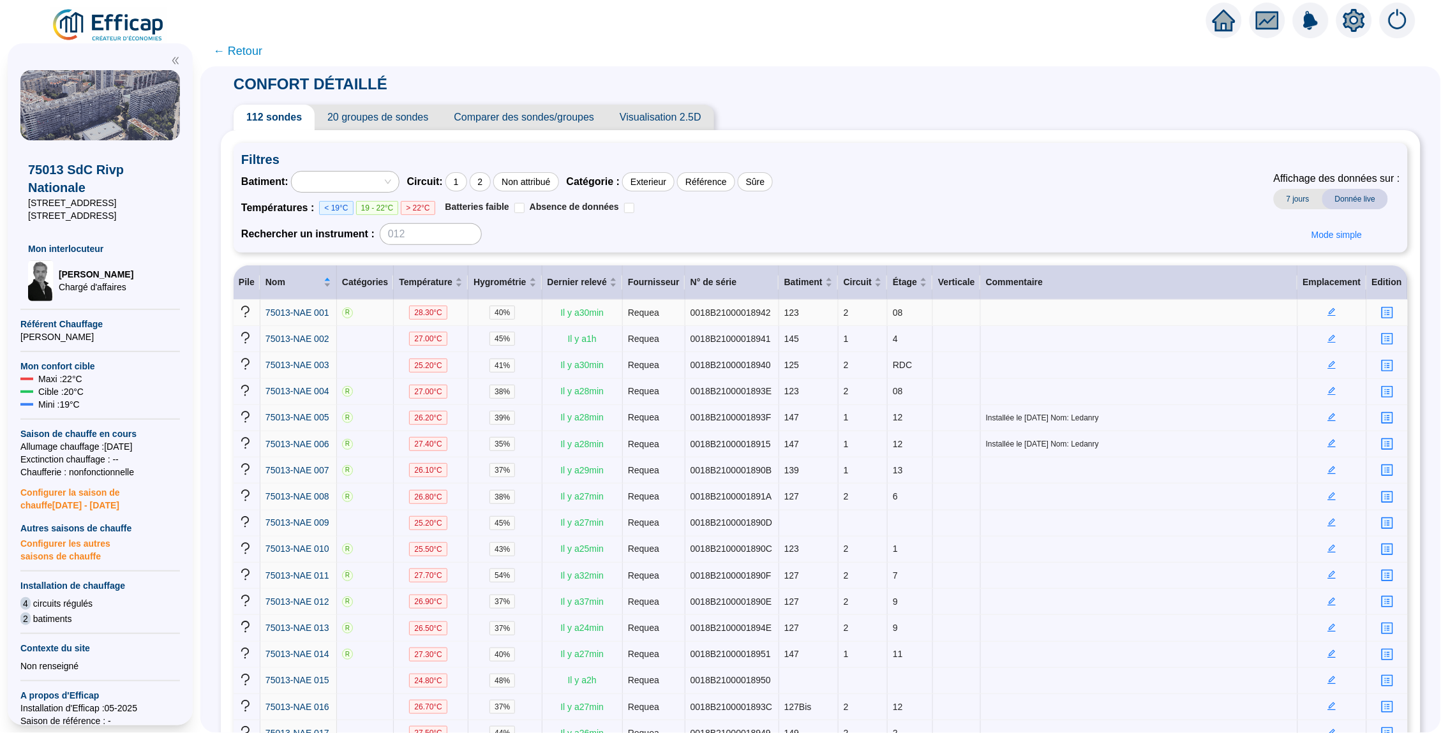
click at [1332, 317] on icon "edit" at bounding box center [1331, 312] width 9 height 9
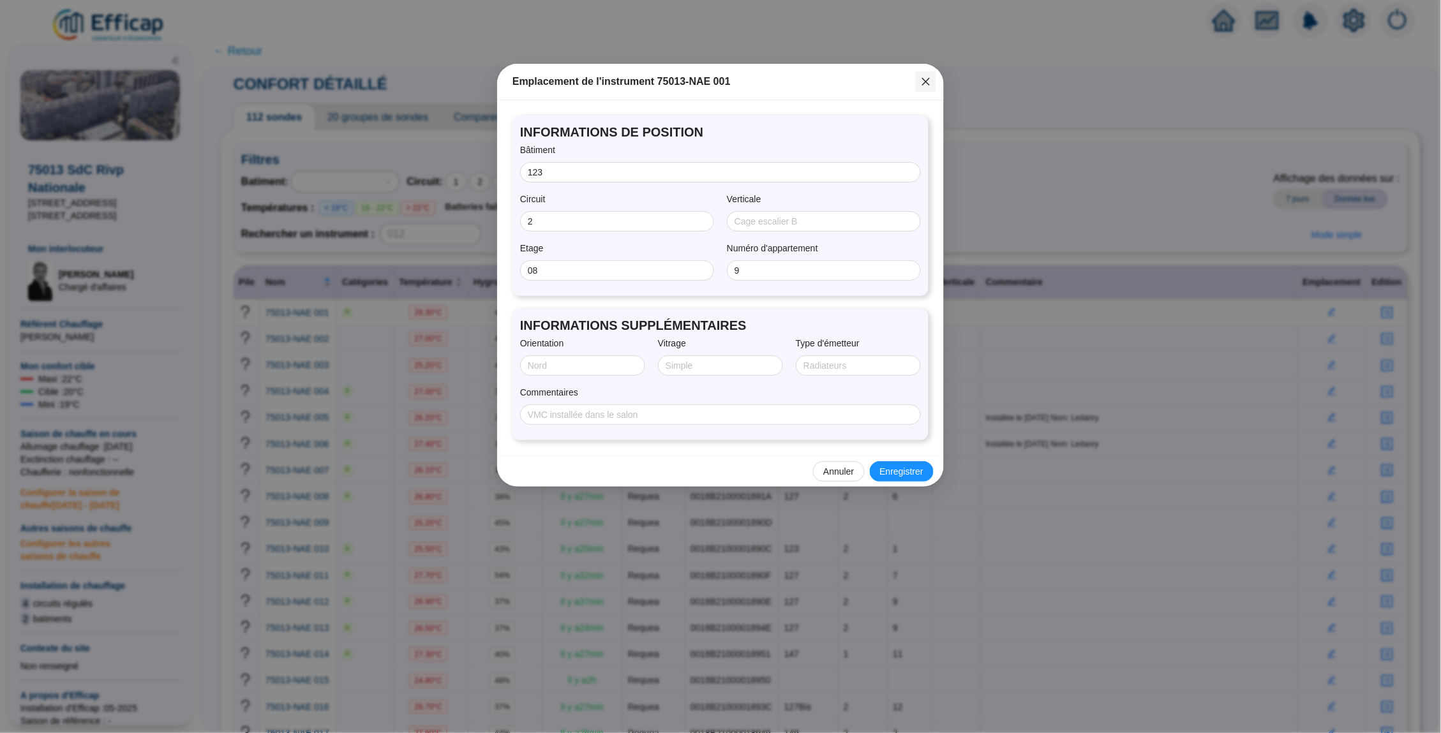
click at [921, 87] on button "Close" at bounding box center [926, 81] width 20 height 20
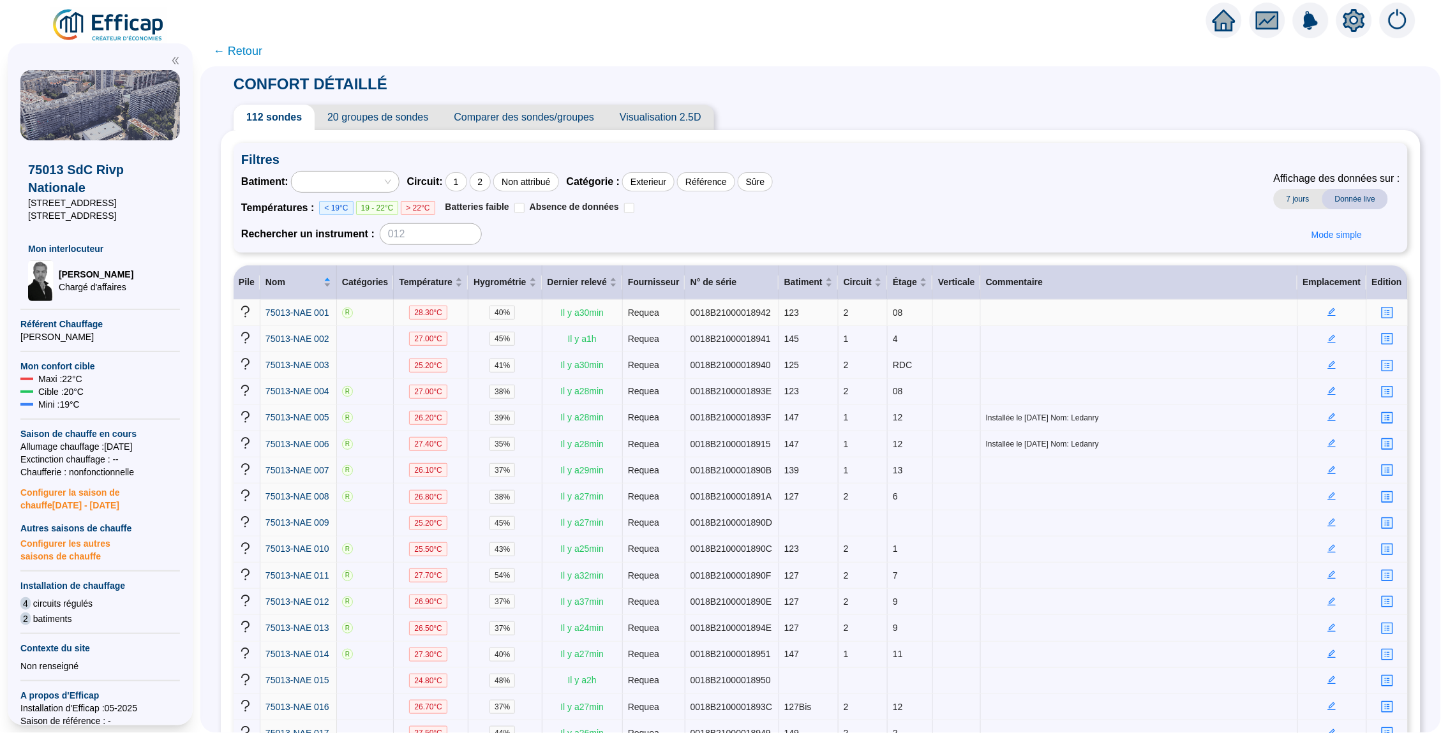
click at [1331, 317] on icon "edit" at bounding box center [1332, 312] width 8 height 8
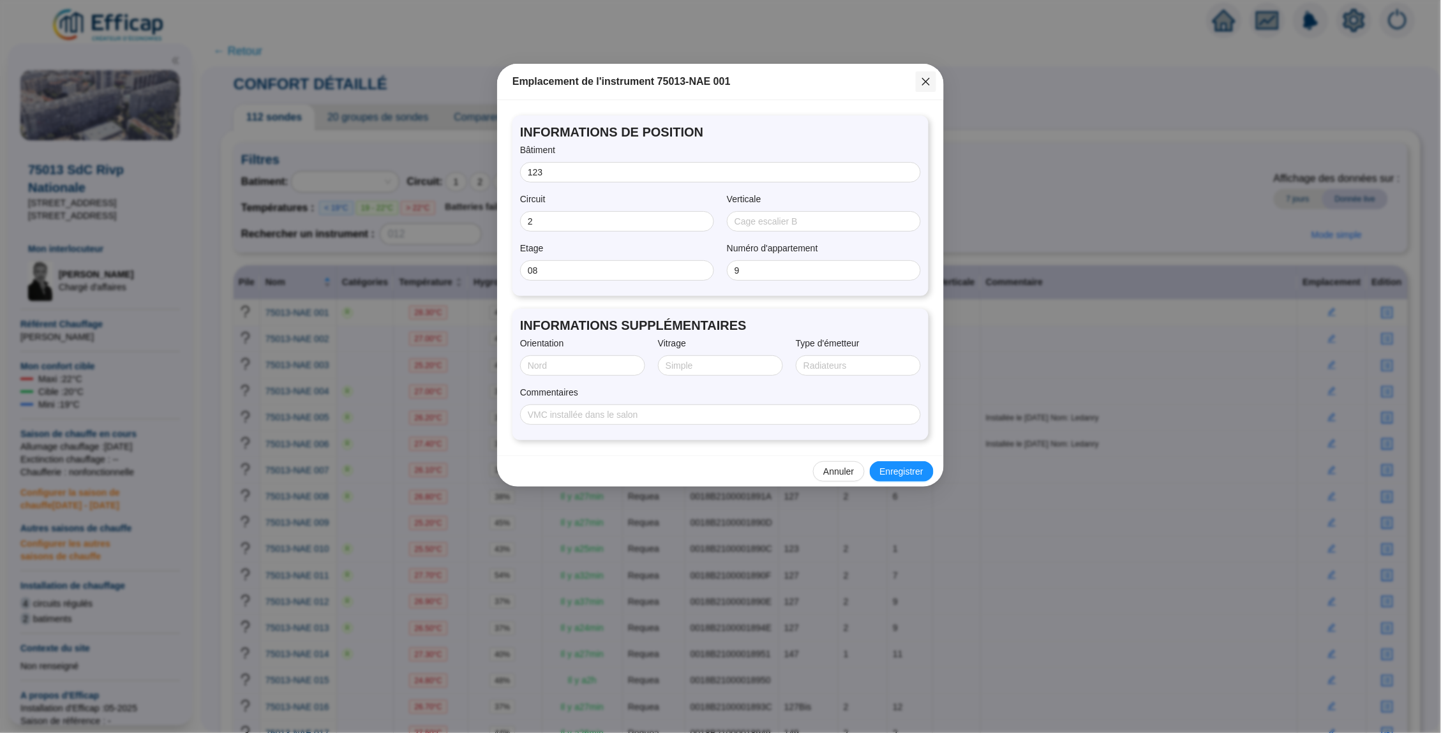
click at [927, 79] on icon "close" at bounding box center [926, 82] width 10 height 10
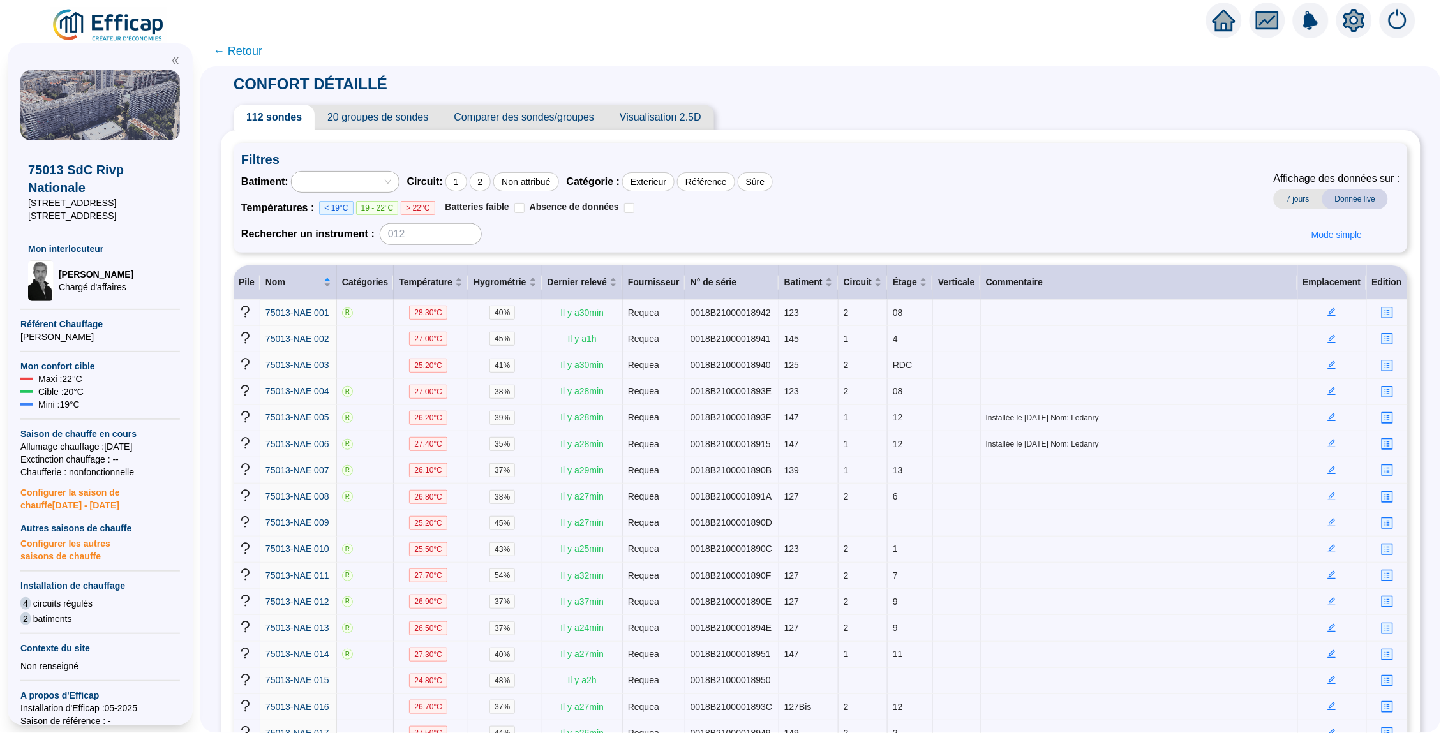
click at [1218, 31] on icon "home" at bounding box center [1223, 21] width 23 height 22
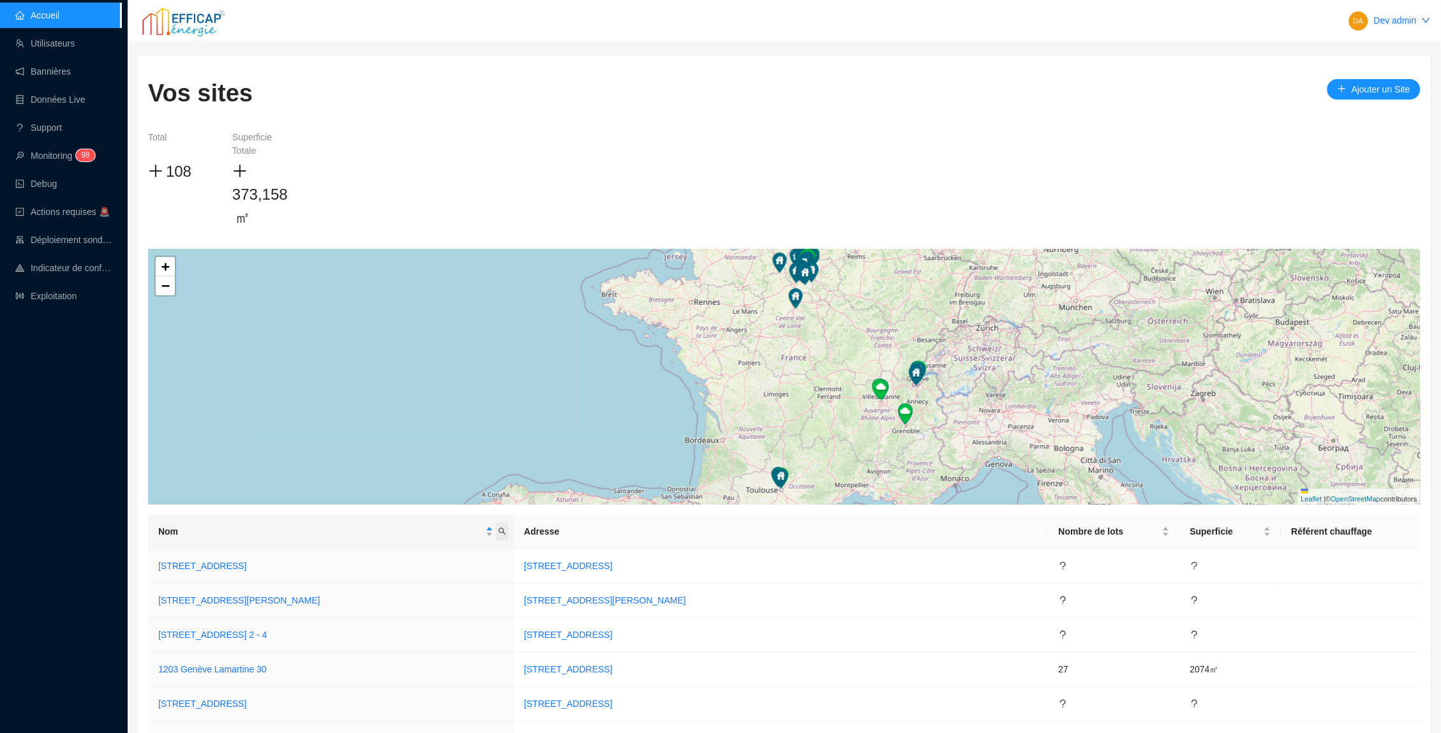
click at [506, 532] on icon "search" at bounding box center [502, 532] width 8 height 8
type input "point"
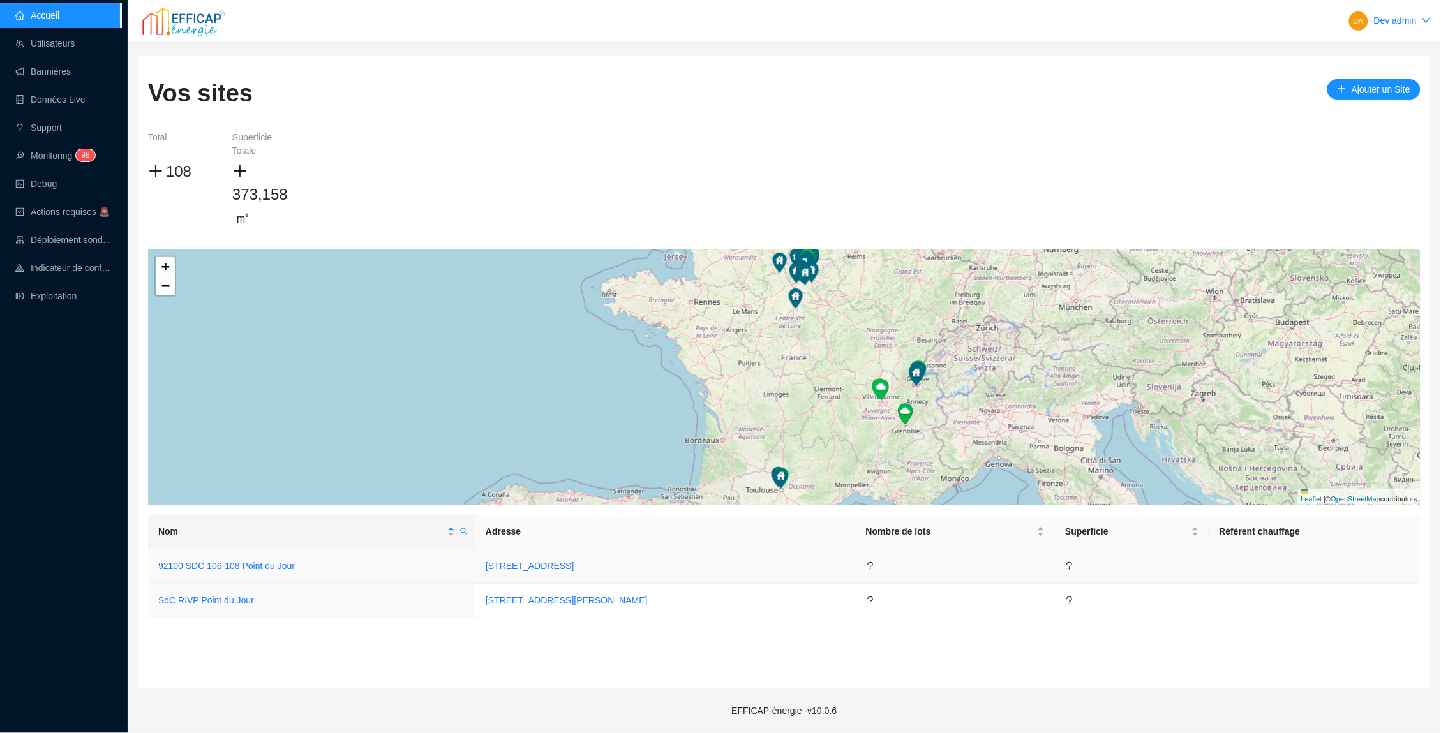
click at [242, 555] on td "92100 SDC 106-108 Point du Jour" at bounding box center [311, 566] width 327 height 34
click at [216, 596] on link "SdC RIVP Point du Jour" at bounding box center [206, 600] width 96 height 10
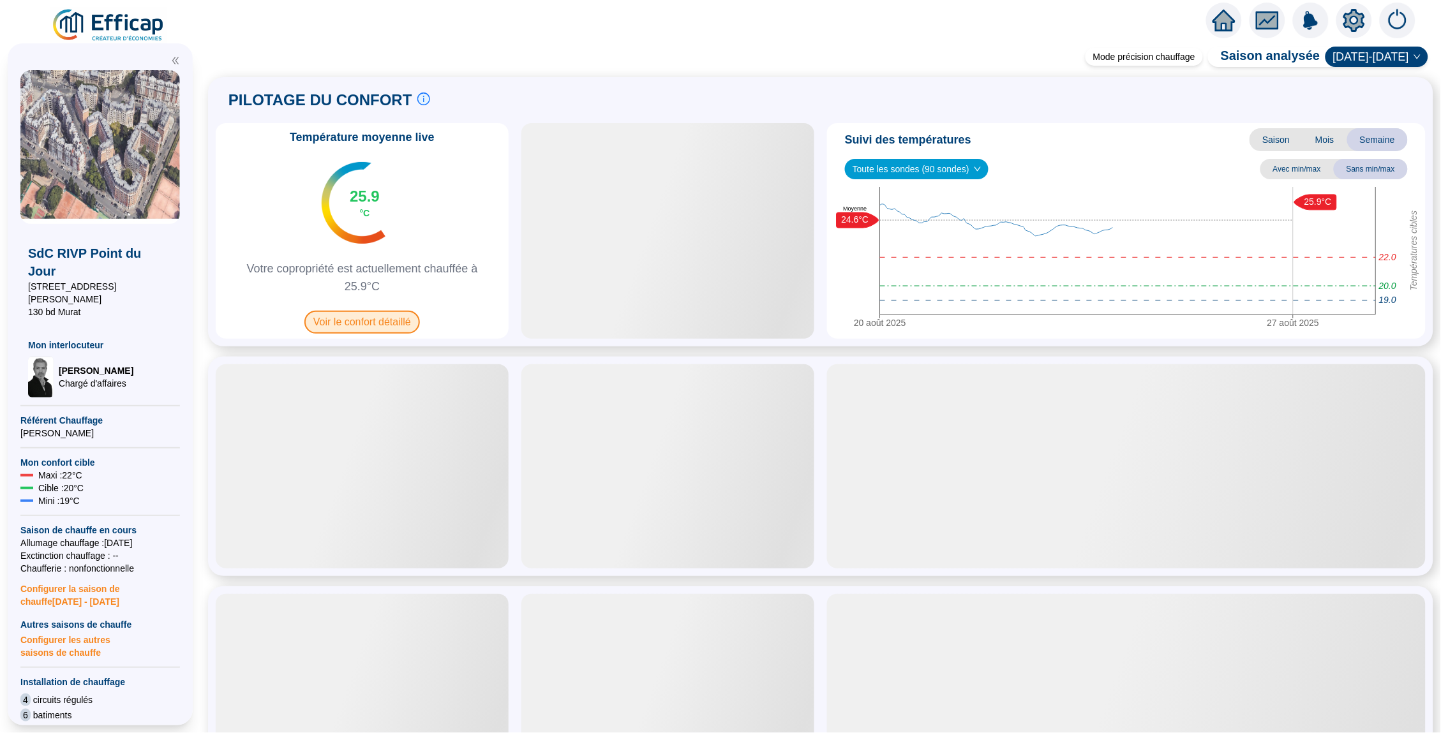
click at [399, 329] on span "Voir le confort détaillé" at bounding box center [362, 322] width 116 height 23
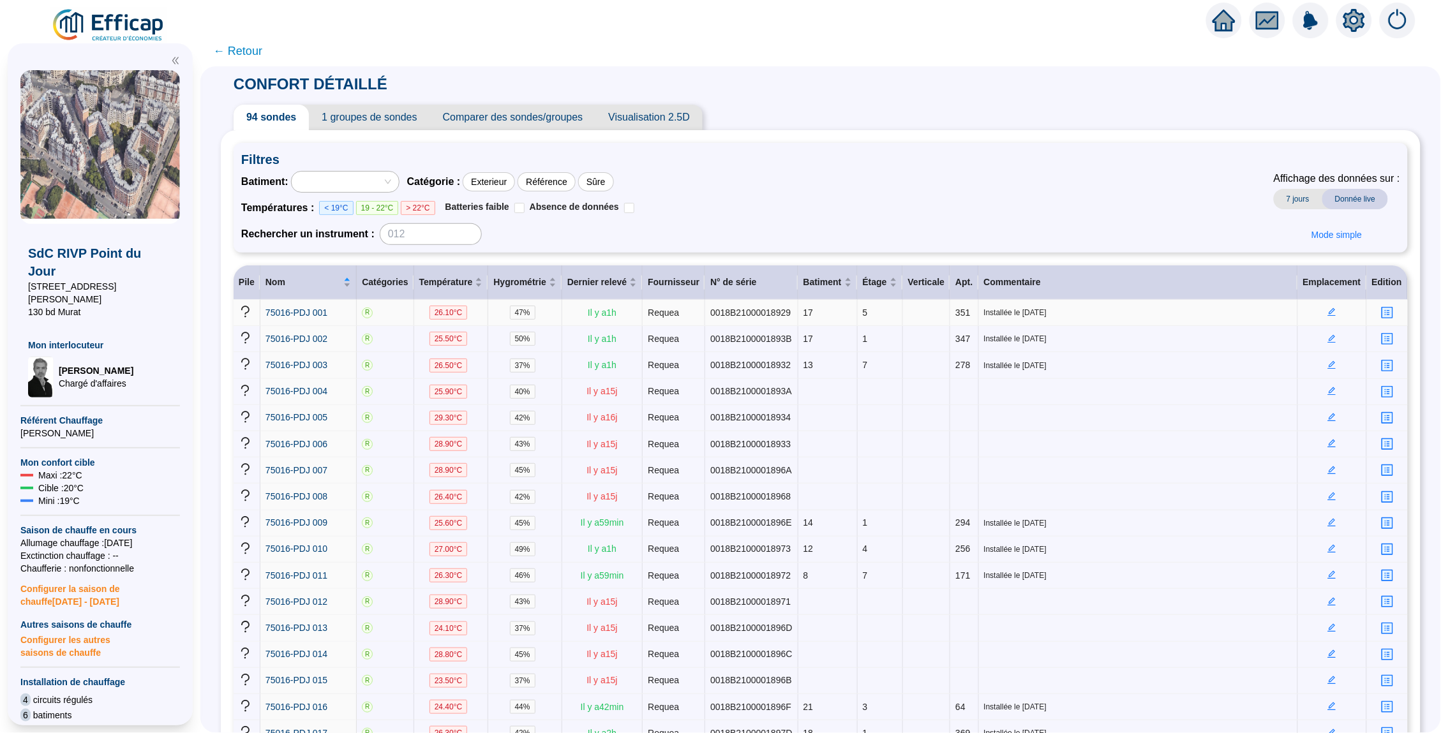
click at [1331, 312] on icon "edit" at bounding box center [1332, 312] width 8 height 8
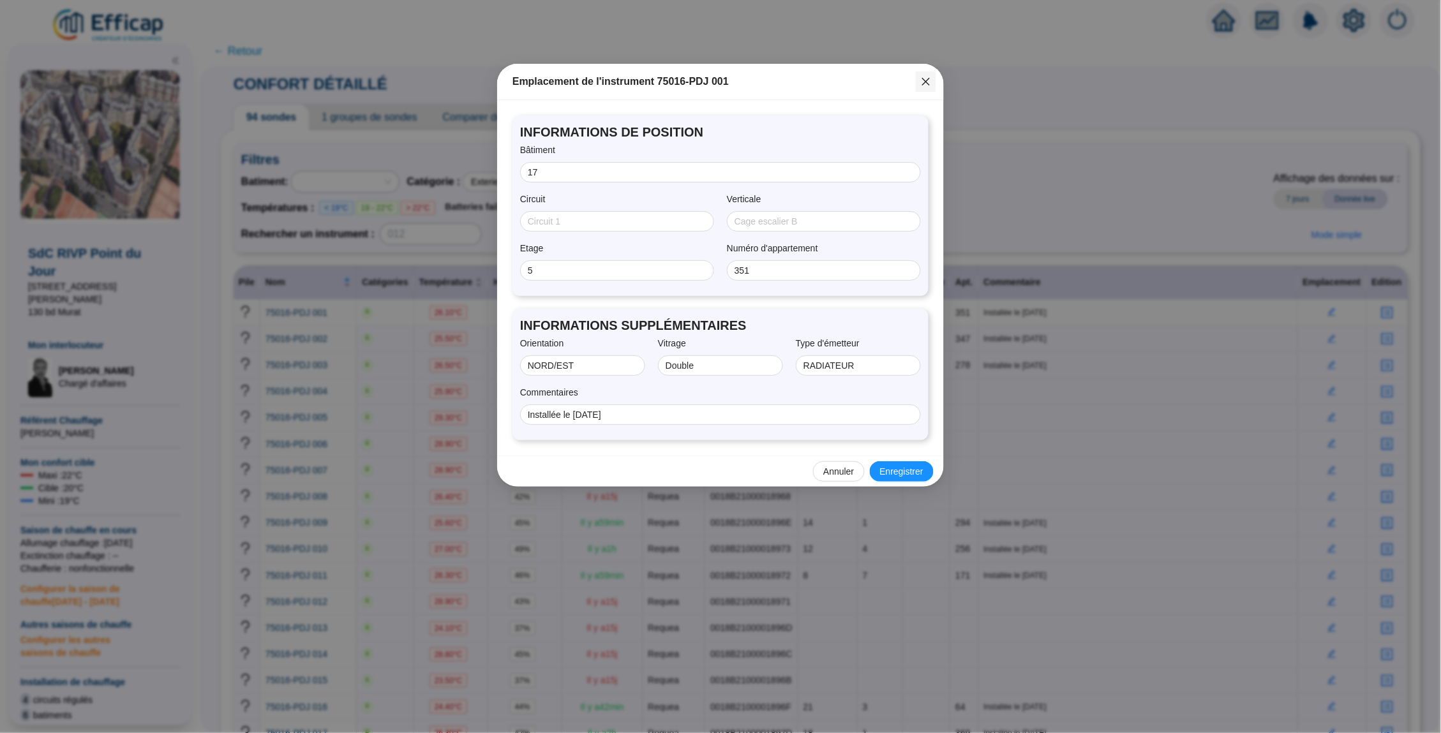
click at [926, 80] on icon "close" at bounding box center [926, 82] width 10 height 10
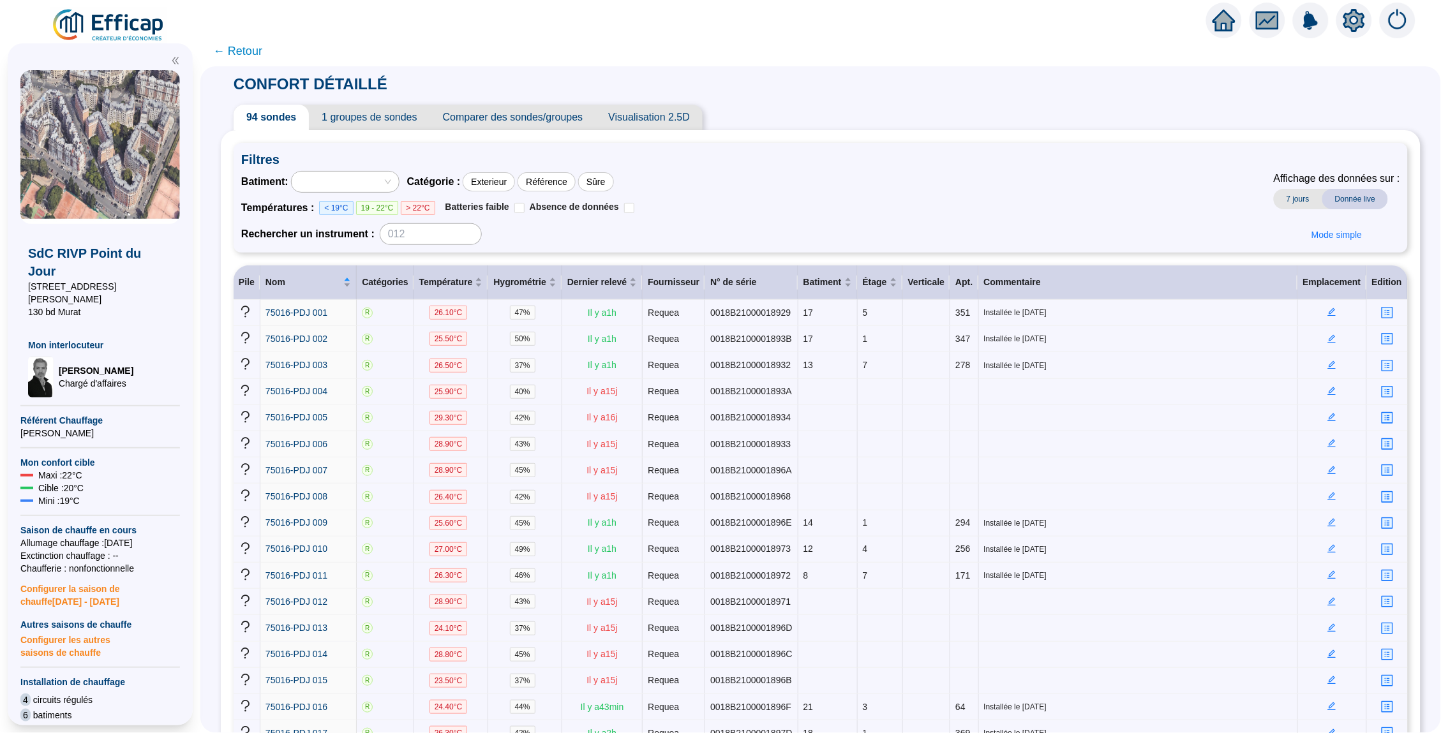
click at [1234, 27] on icon "home" at bounding box center [1223, 20] width 23 height 23
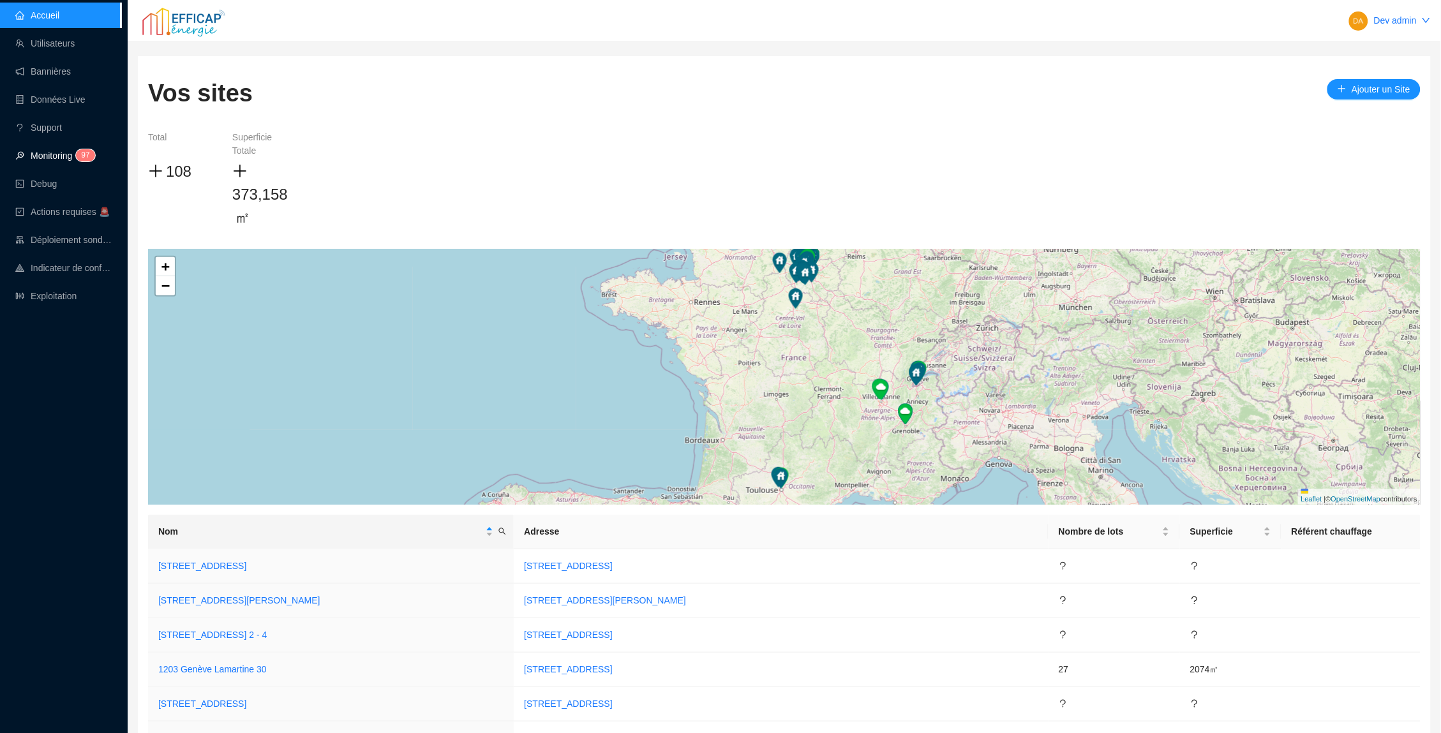
click at [73, 161] on link "Monitoring 9 7" at bounding box center [53, 156] width 76 height 10
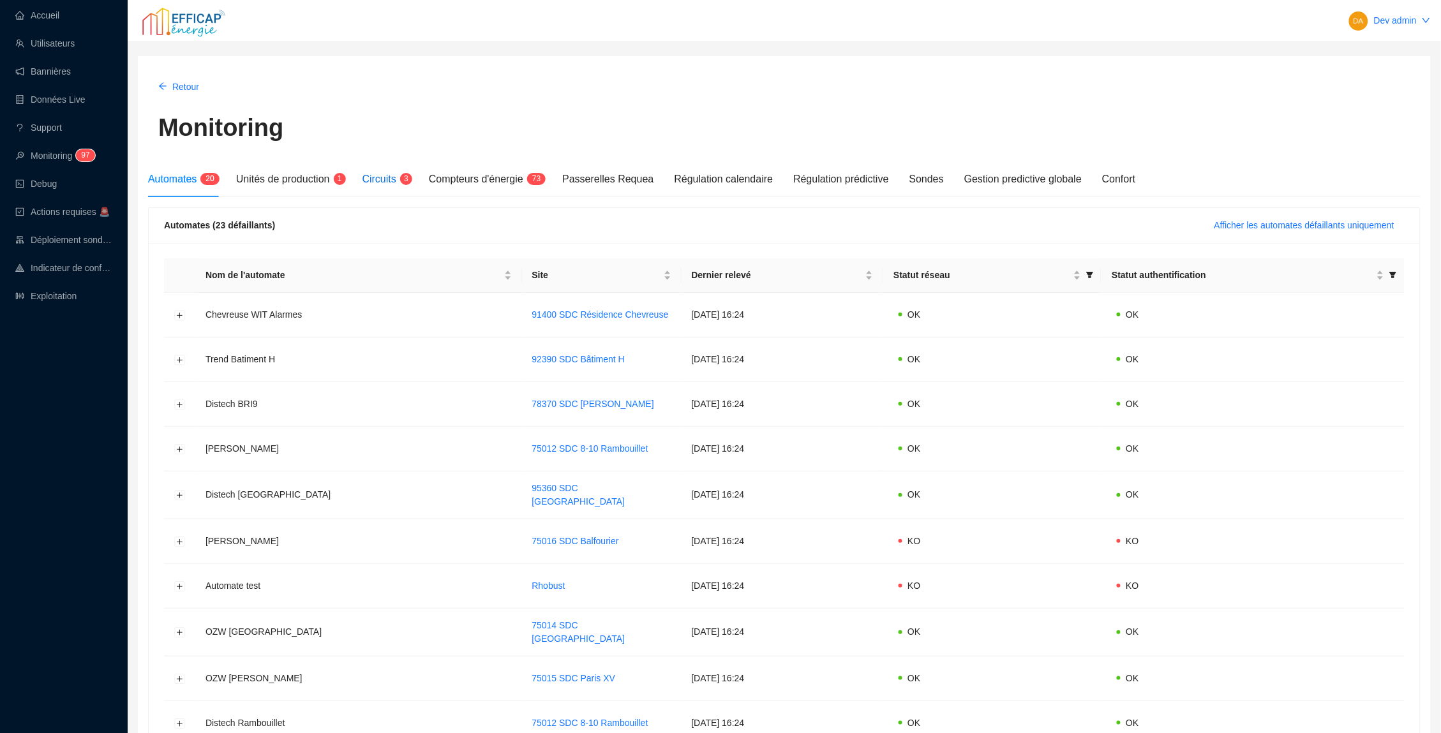
click at [396, 180] on span "Circuits" at bounding box center [379, 179] width 34 height 11
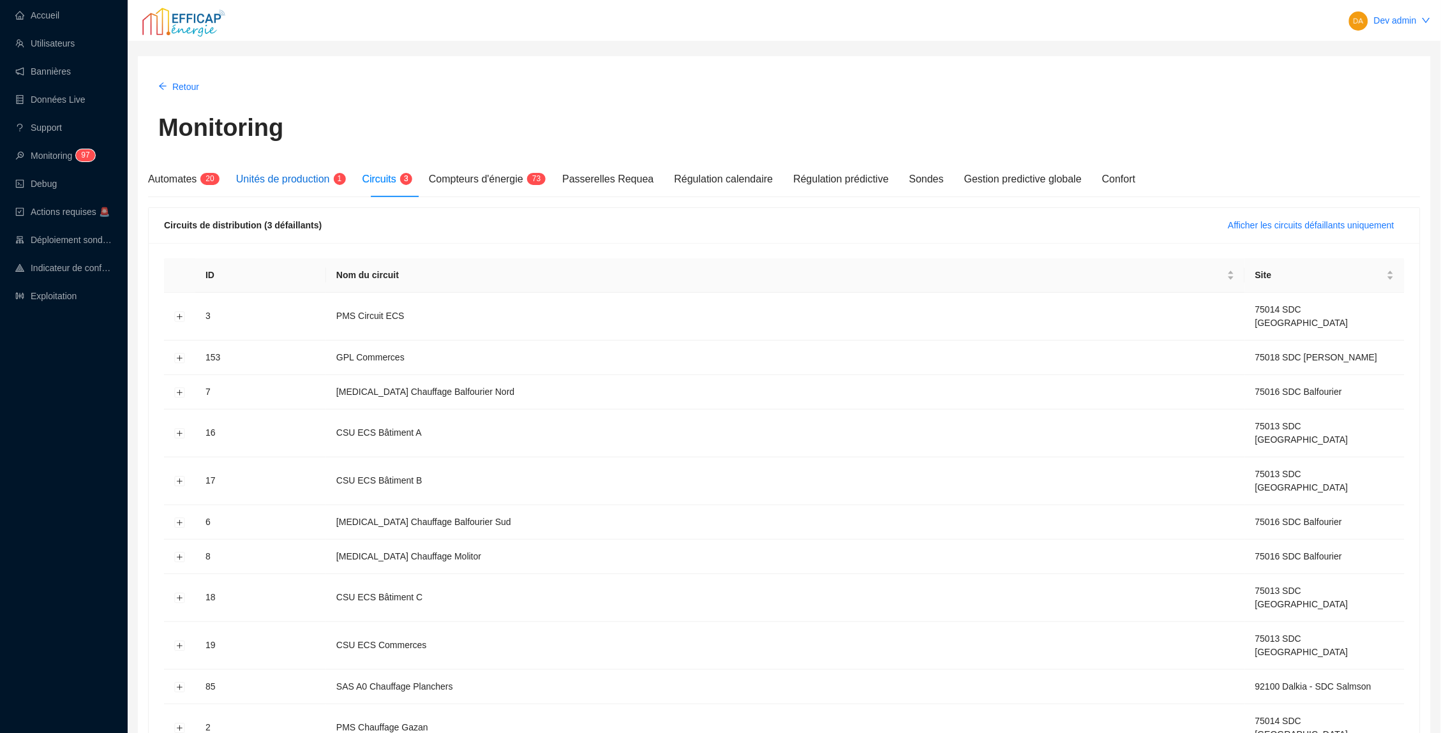
click at [308, 183] on span "Unités de production" at bounding box center [283, 179] width 94 height 11
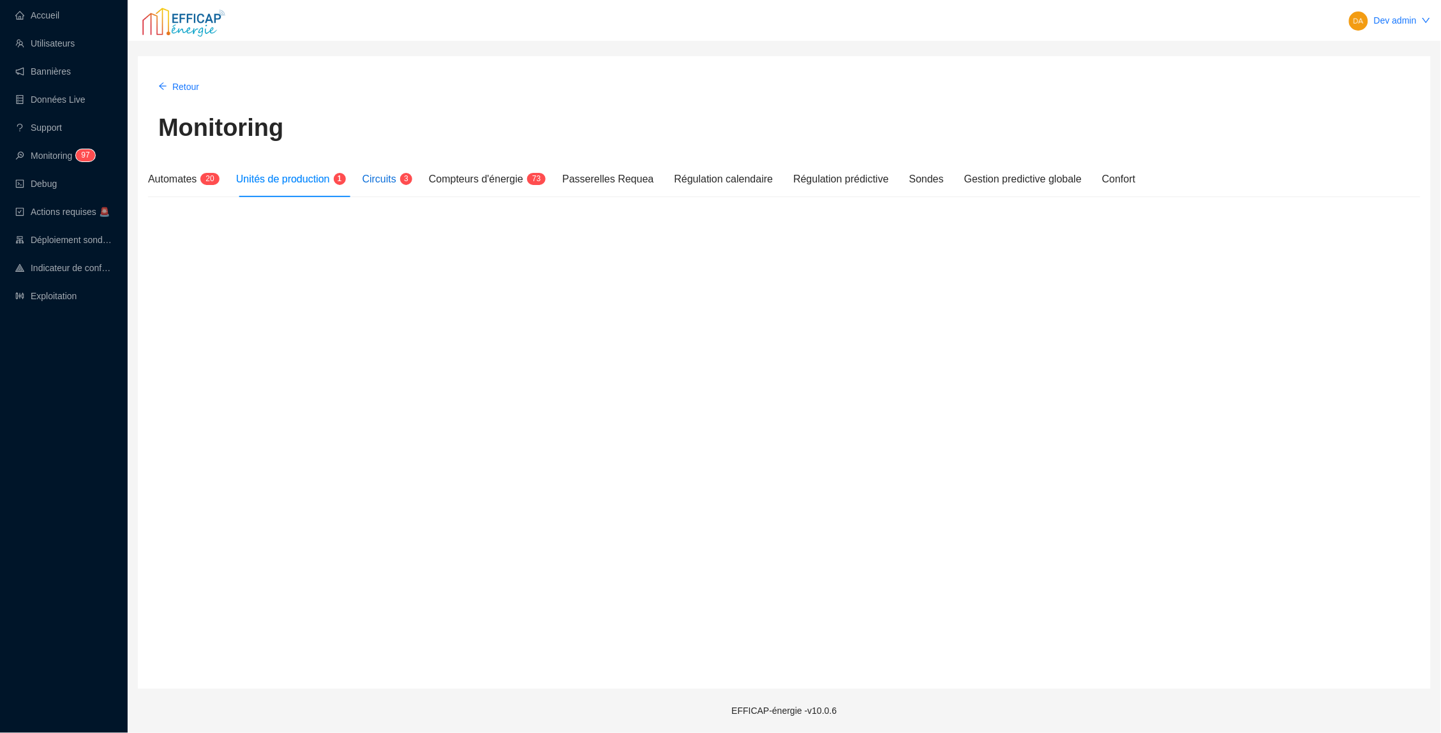
click at [408, 177] on span "3" at bounding box center [402, 180] width 12 height 10
